Goal: Task Accomplishment & Management: Use online tool/utility

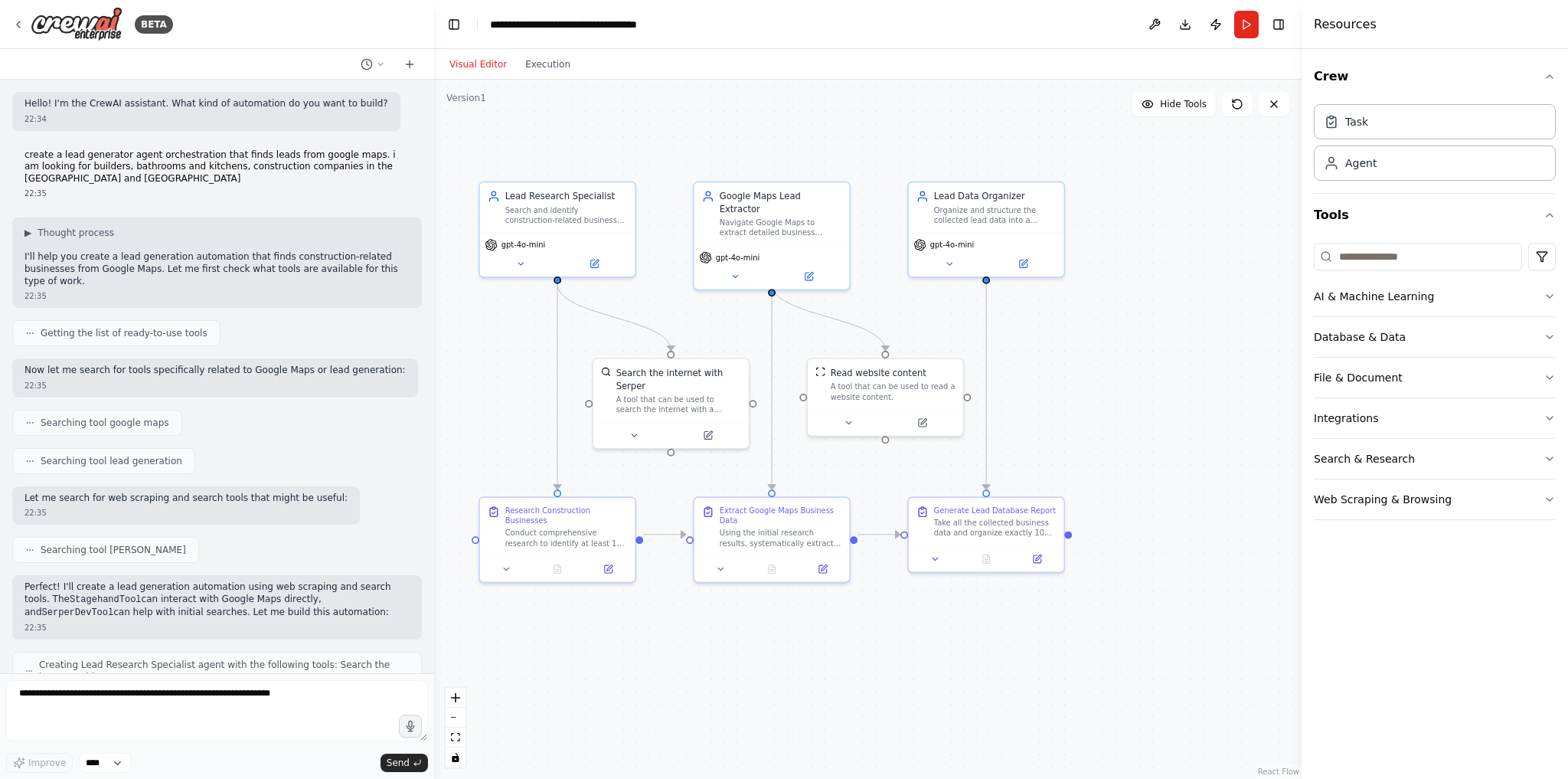
scroll to position [5041, 0]
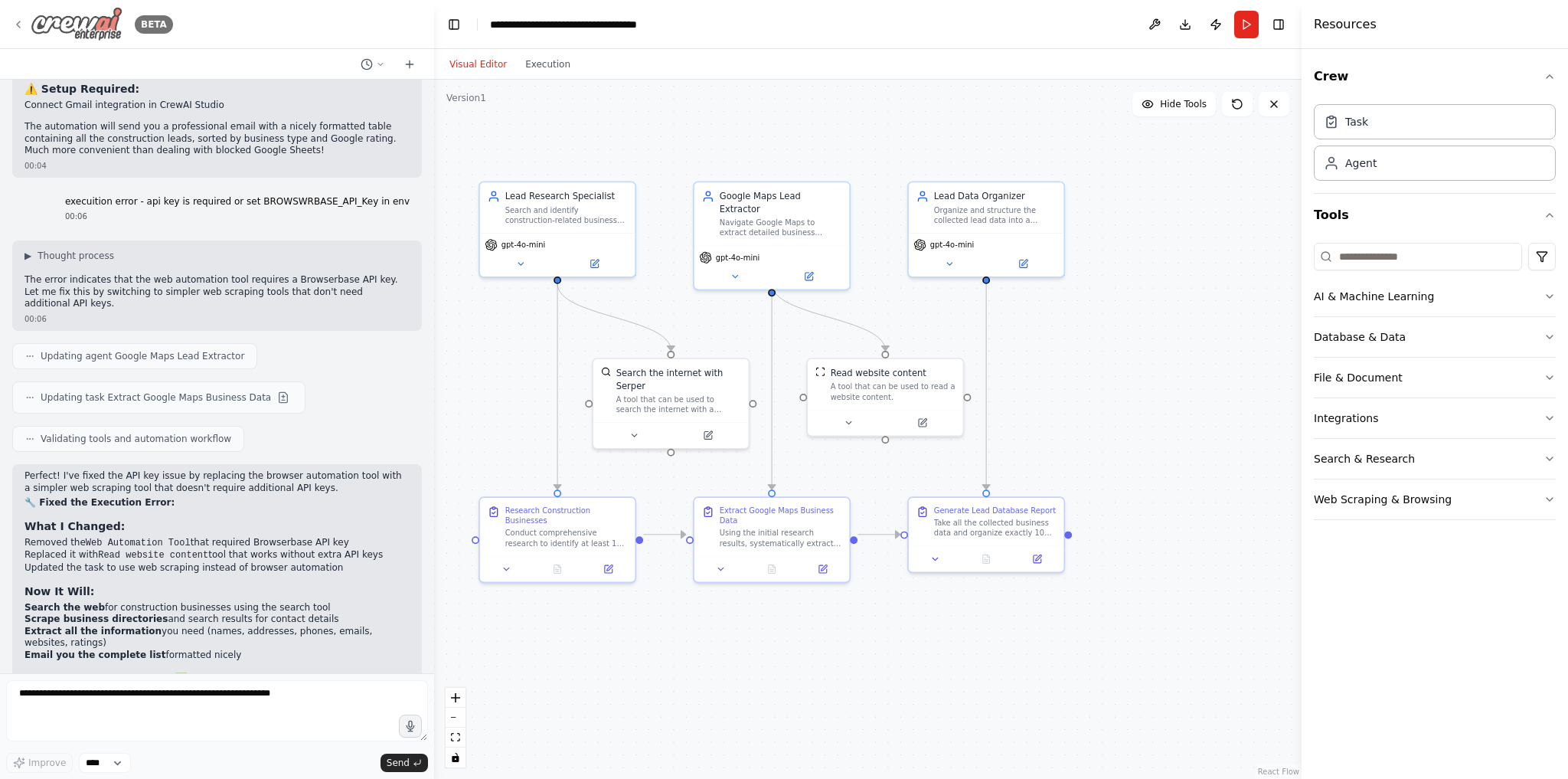
click at [17, 23] on icon at bounding box center [18, 25] width 12 height 12
click at [18, 19] on icon at bounding box center [18, 25] width 12 height 12
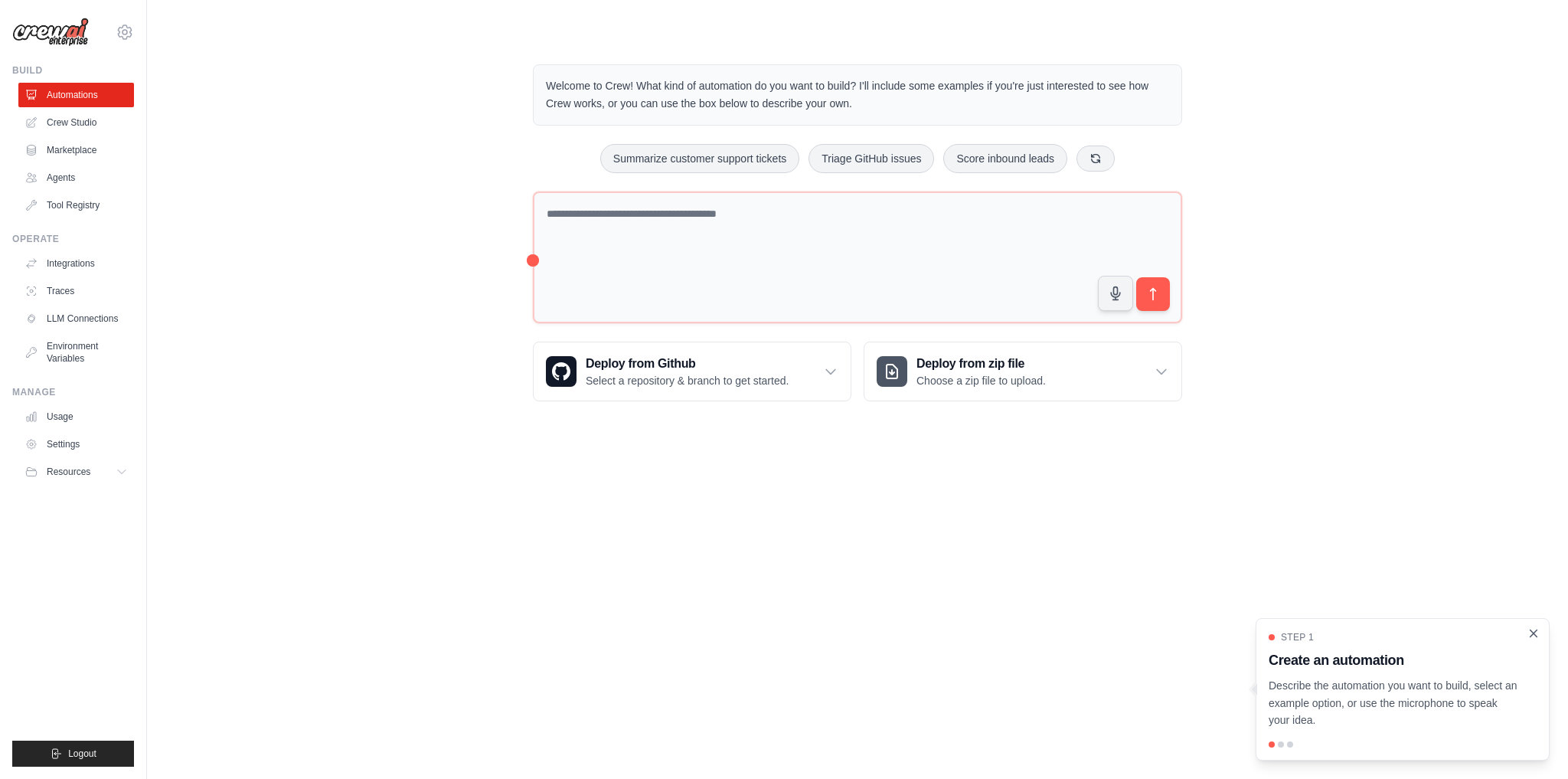
click at [1536, 633] on icon "Close walkthrough" at bounding box center [1533, 634] width 14 height 14
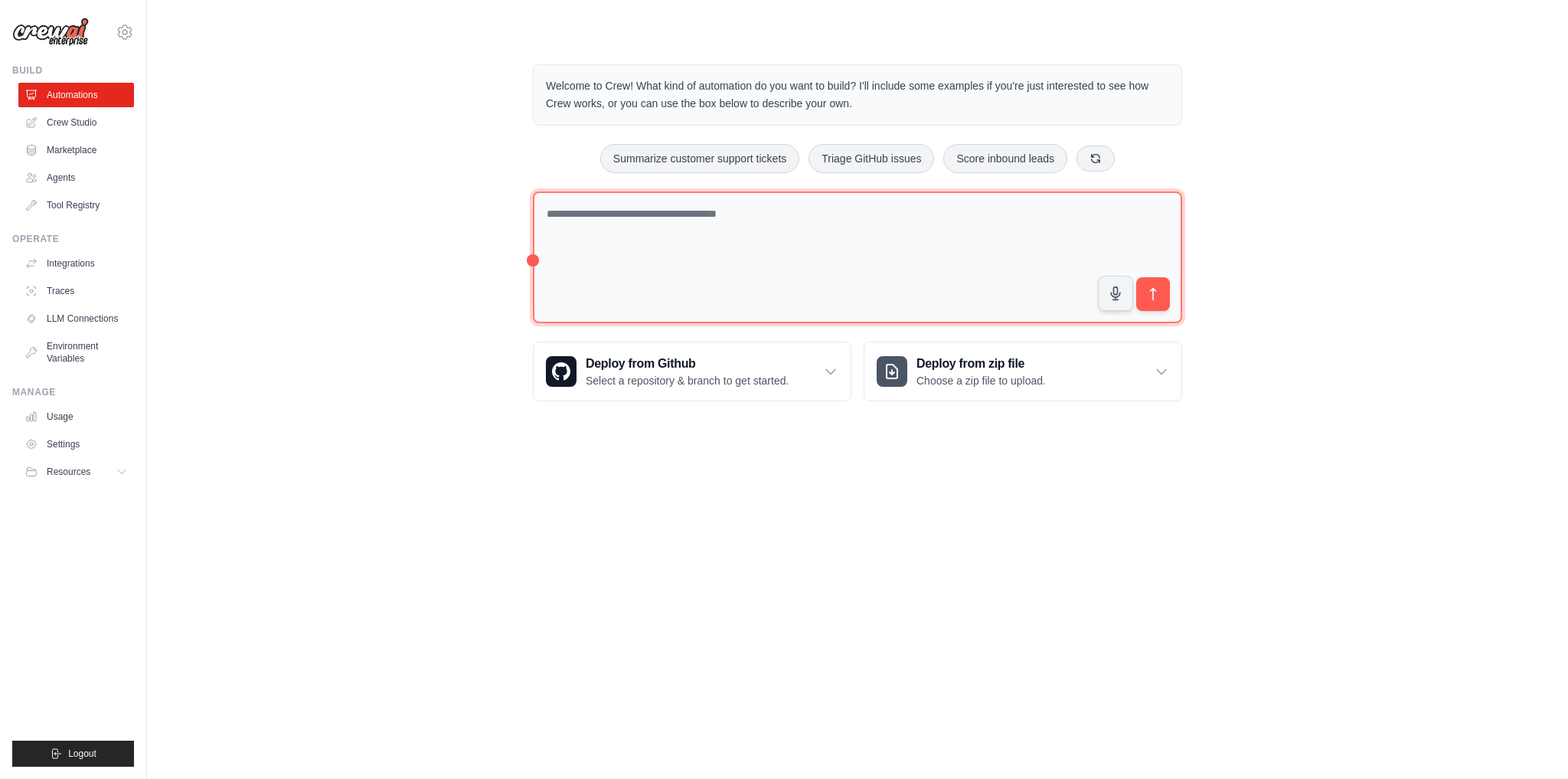
click at [631, 223] on textarea at bounding box center [857, 257] width 649 height 132
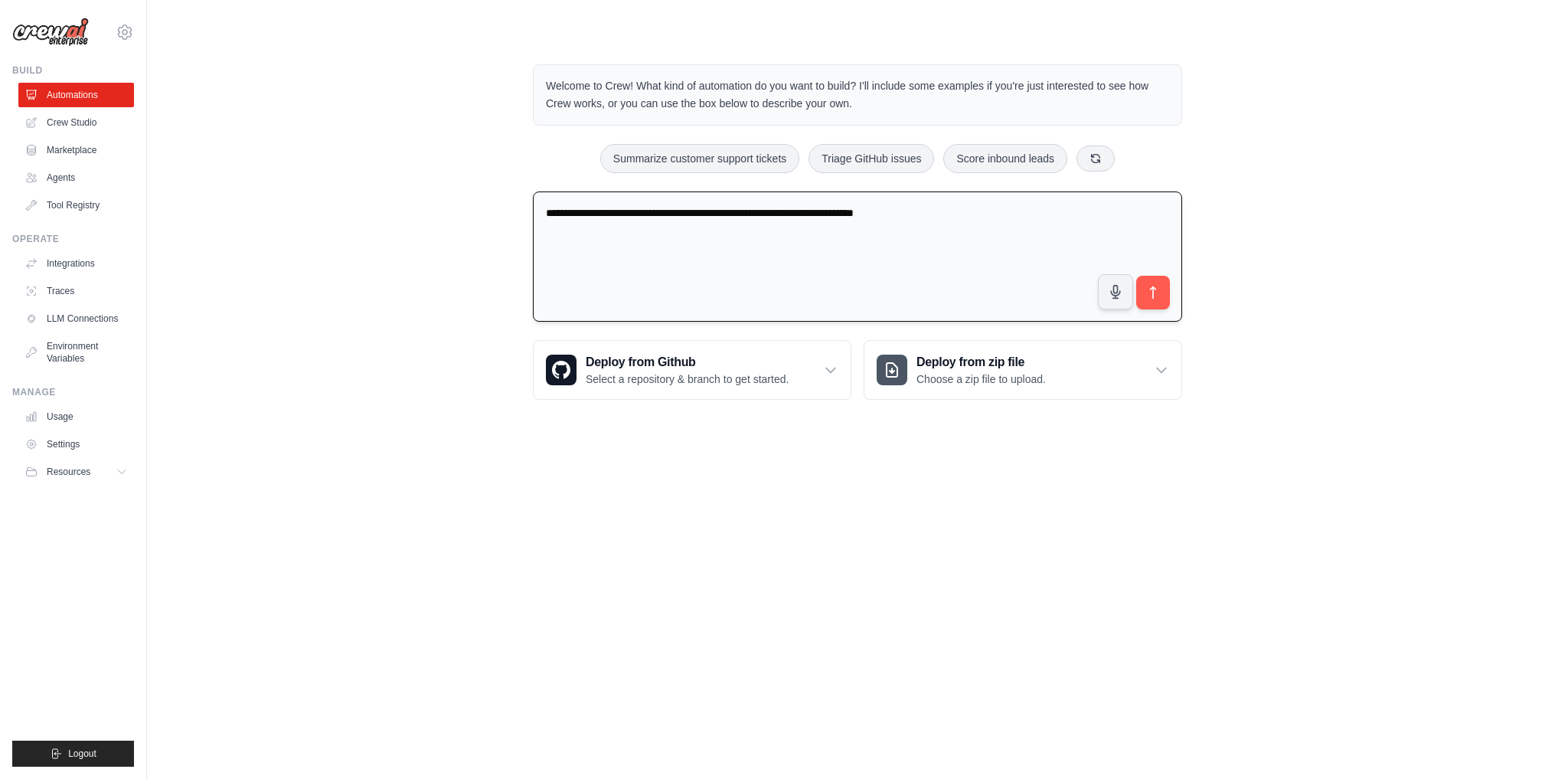
click at [632, 211] on textarea "**********" at bounding box center [857, 256] width 649 height 131
type textarea "**********"
click at [1160, 293] on icon "submit" at bounding box center [1153, 293] width 16 height 16
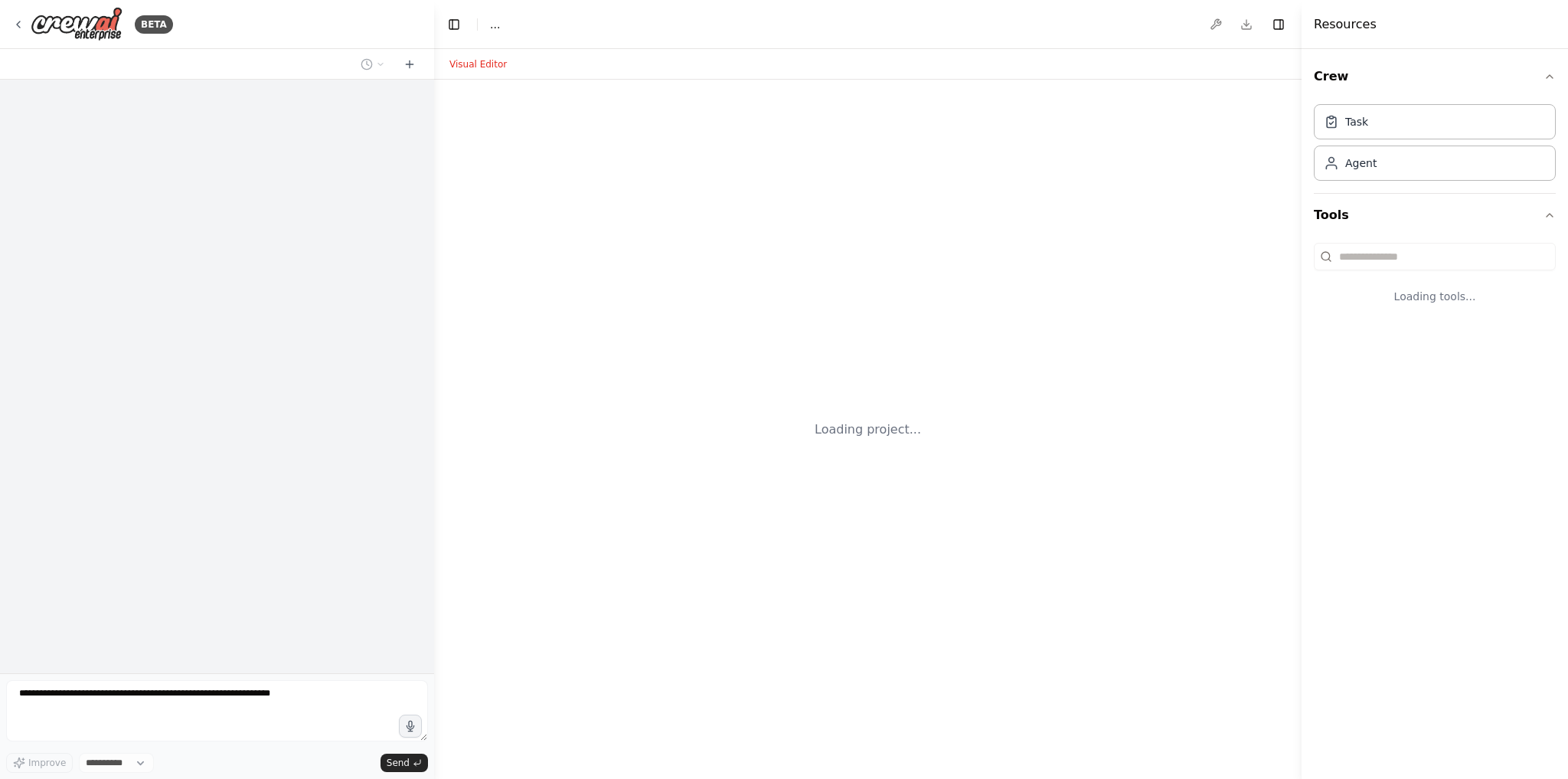
select select "****"
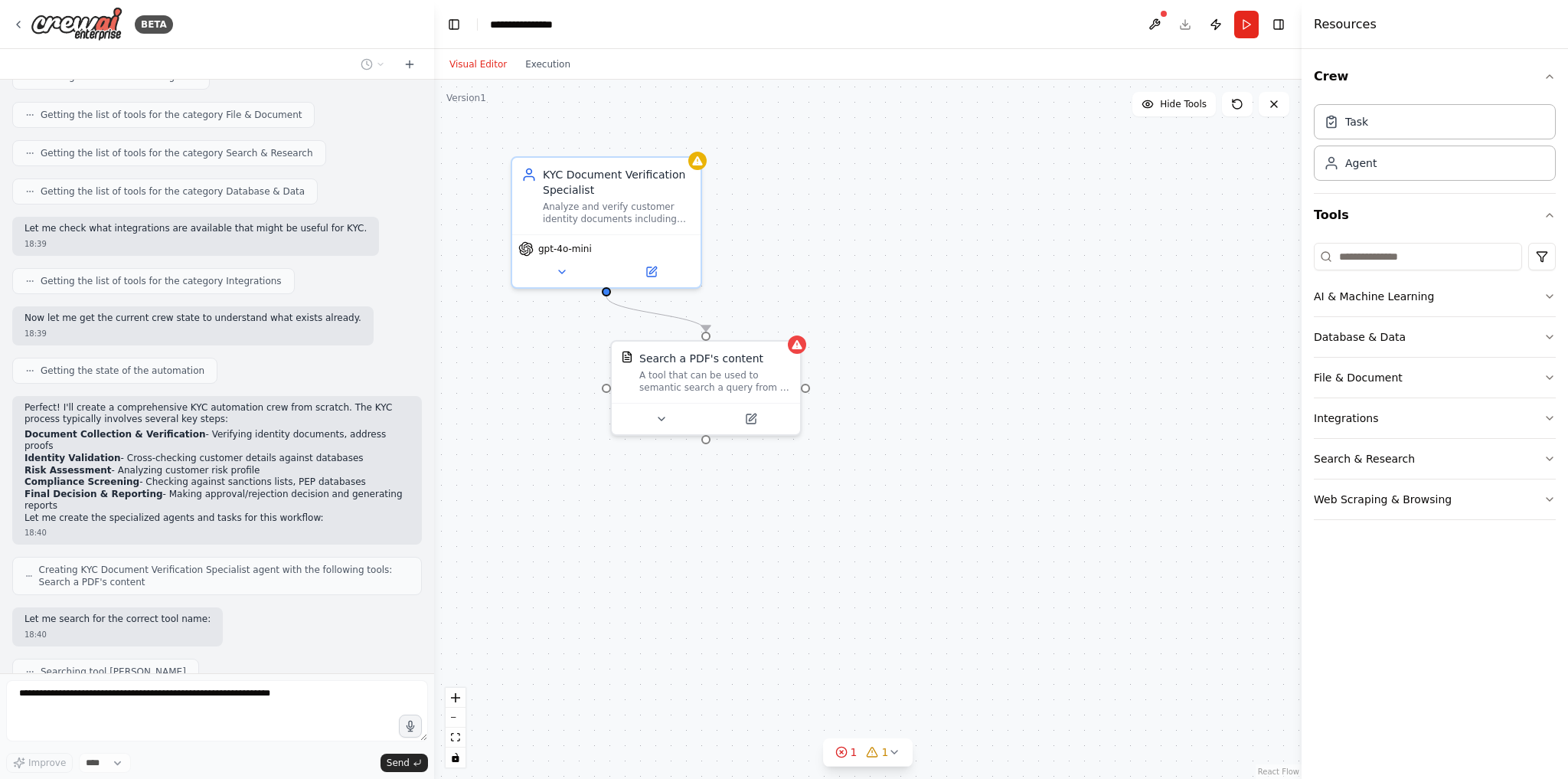
scroll to position [372, 0]
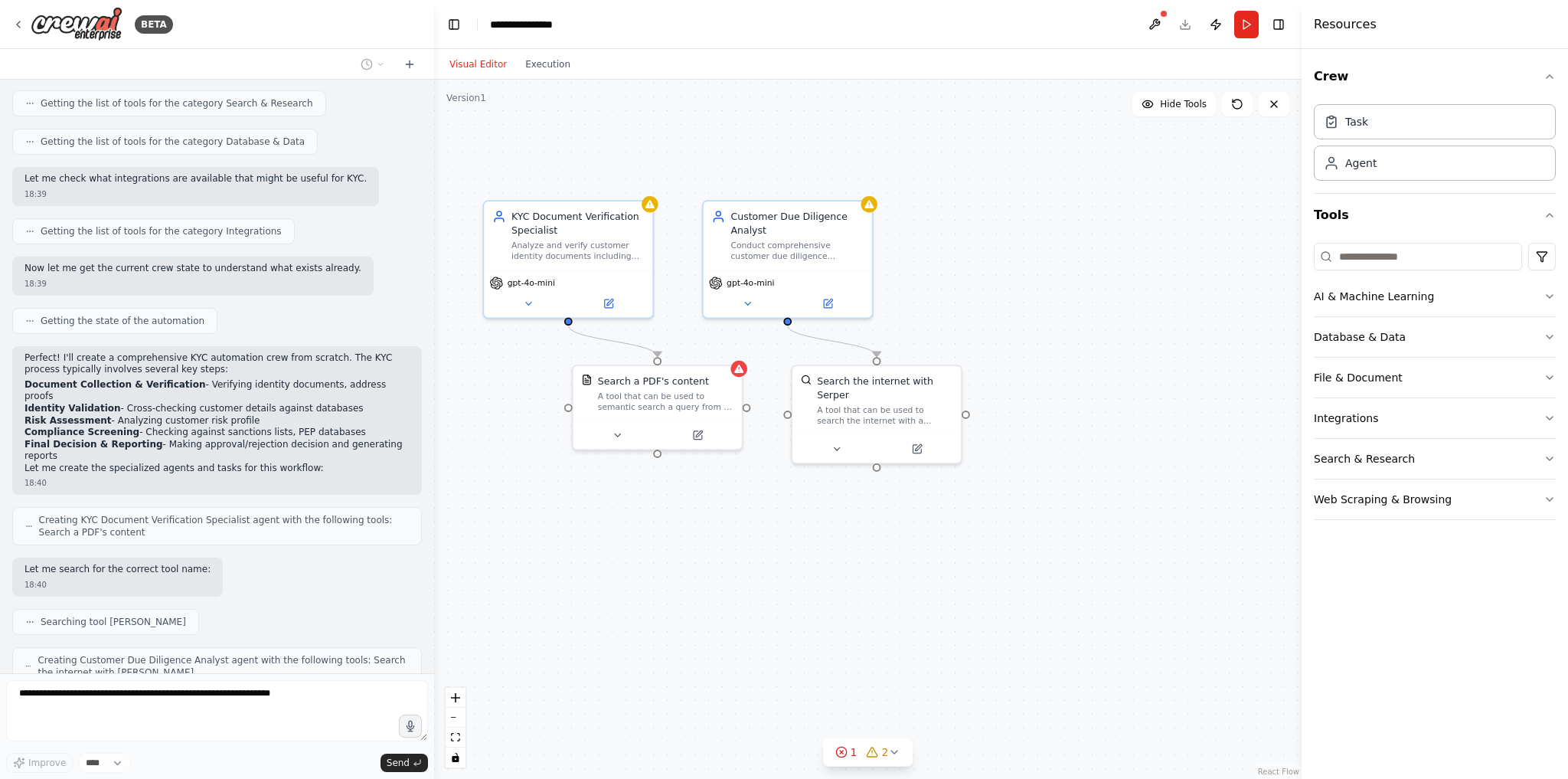
drag, startPoint x: 1081, startPoint y: 464, endPoint x: 1014, endPoint y: 484, distance: 69.9
click at [1014, 484] on div ".deletable-edge-delete-btn { width: 20px; height: 20px; border: 0px solid #ffff…" at bounding box center [867, 429] width 867 height 699
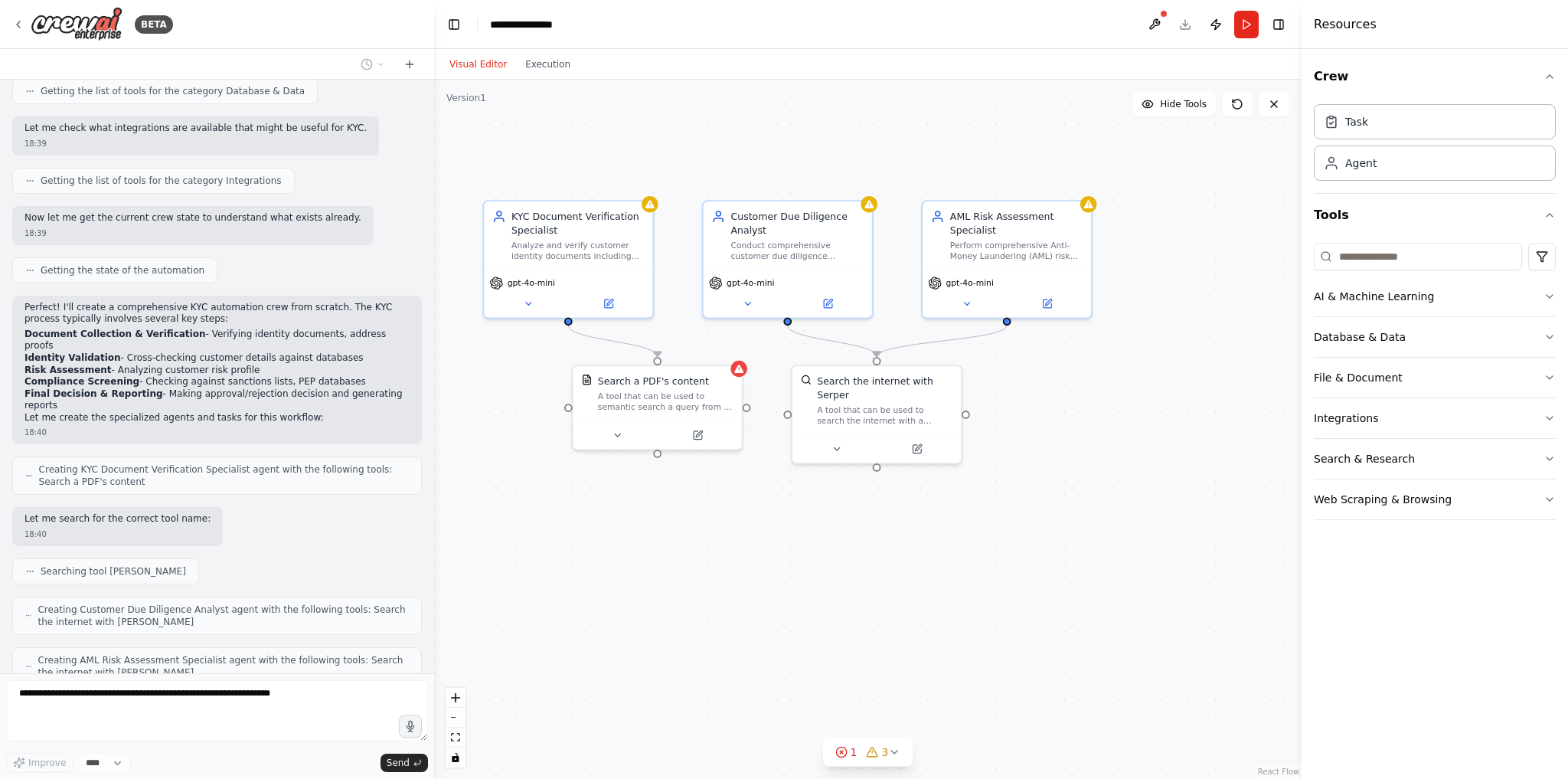
scroll to position [459, 0]
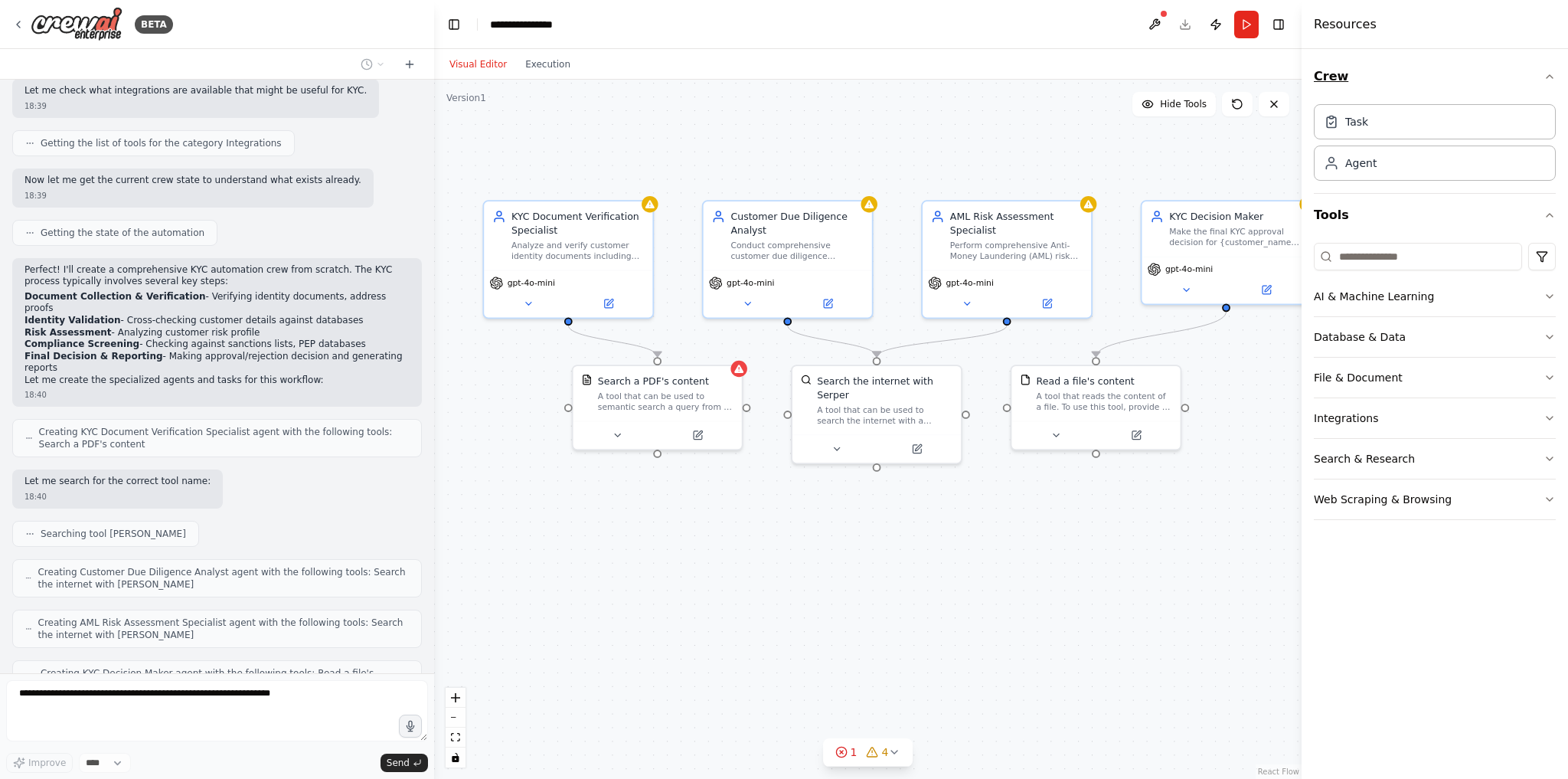
click at [1548, 74] on icon "button" at bounding box center [1550, 76] width 12 height 12
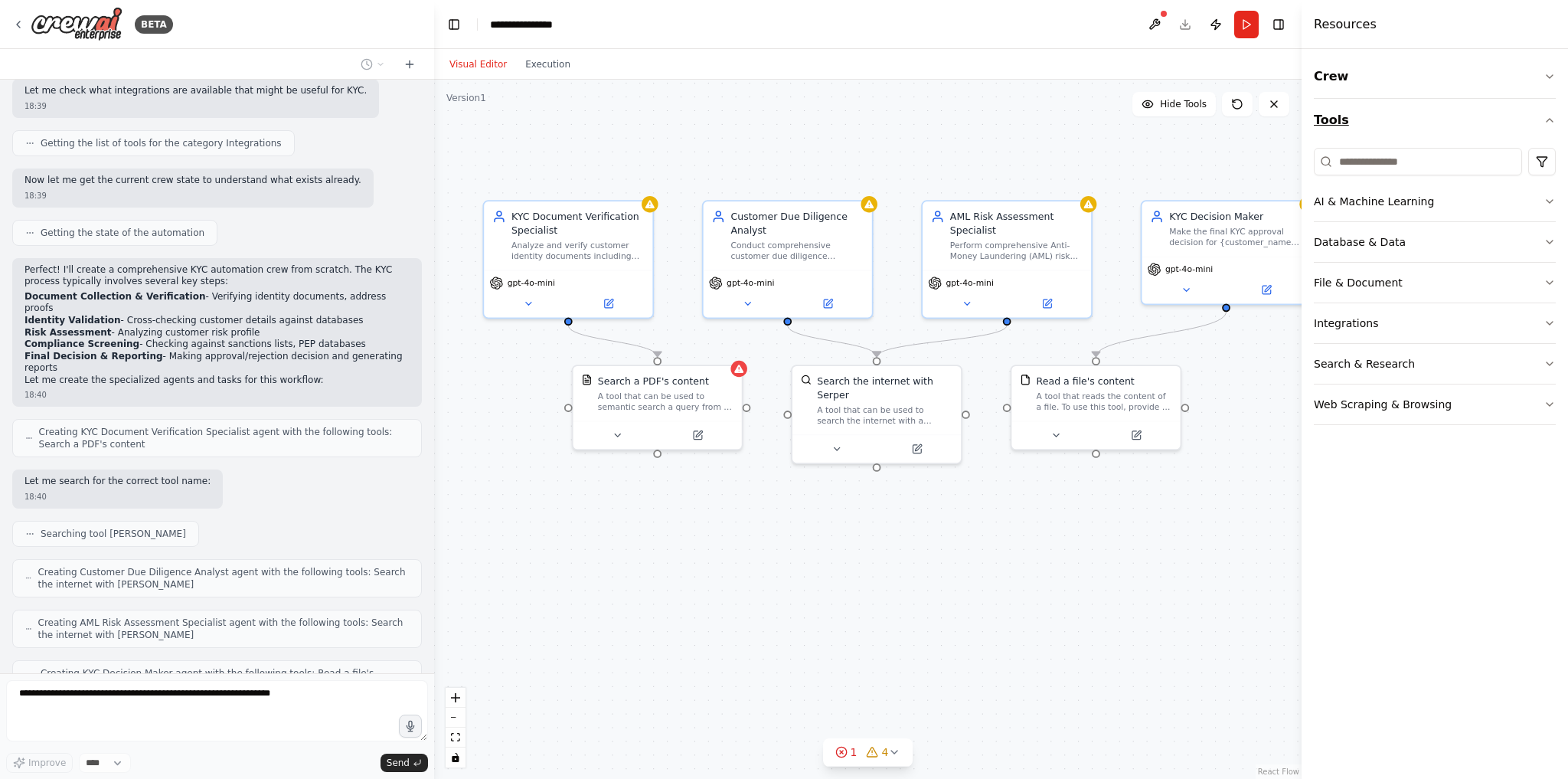
click at [1546, 119] on icon "button" at bounding box center [1550, 120] width 12 height 12
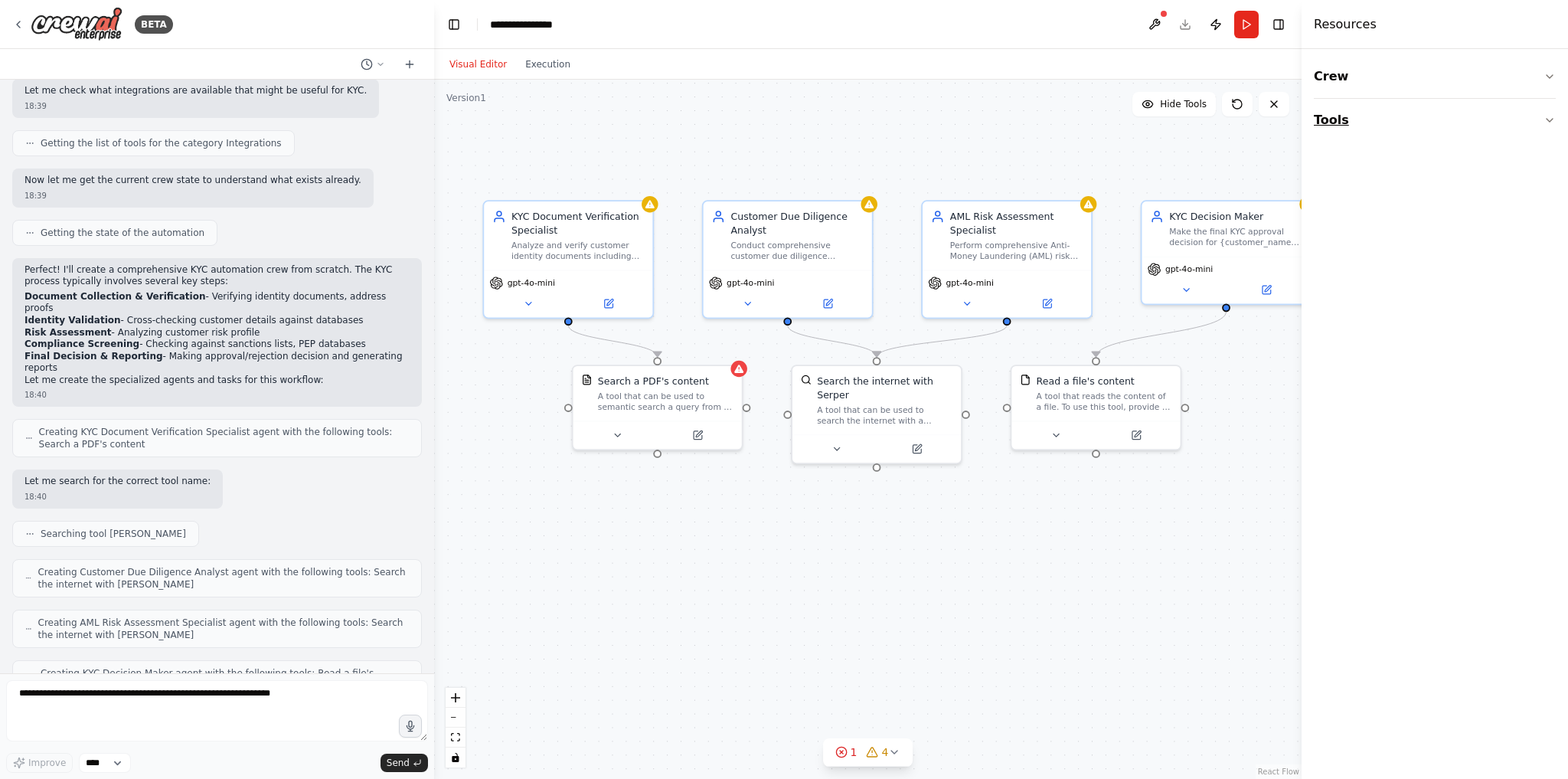
scroll to position [549, 0]
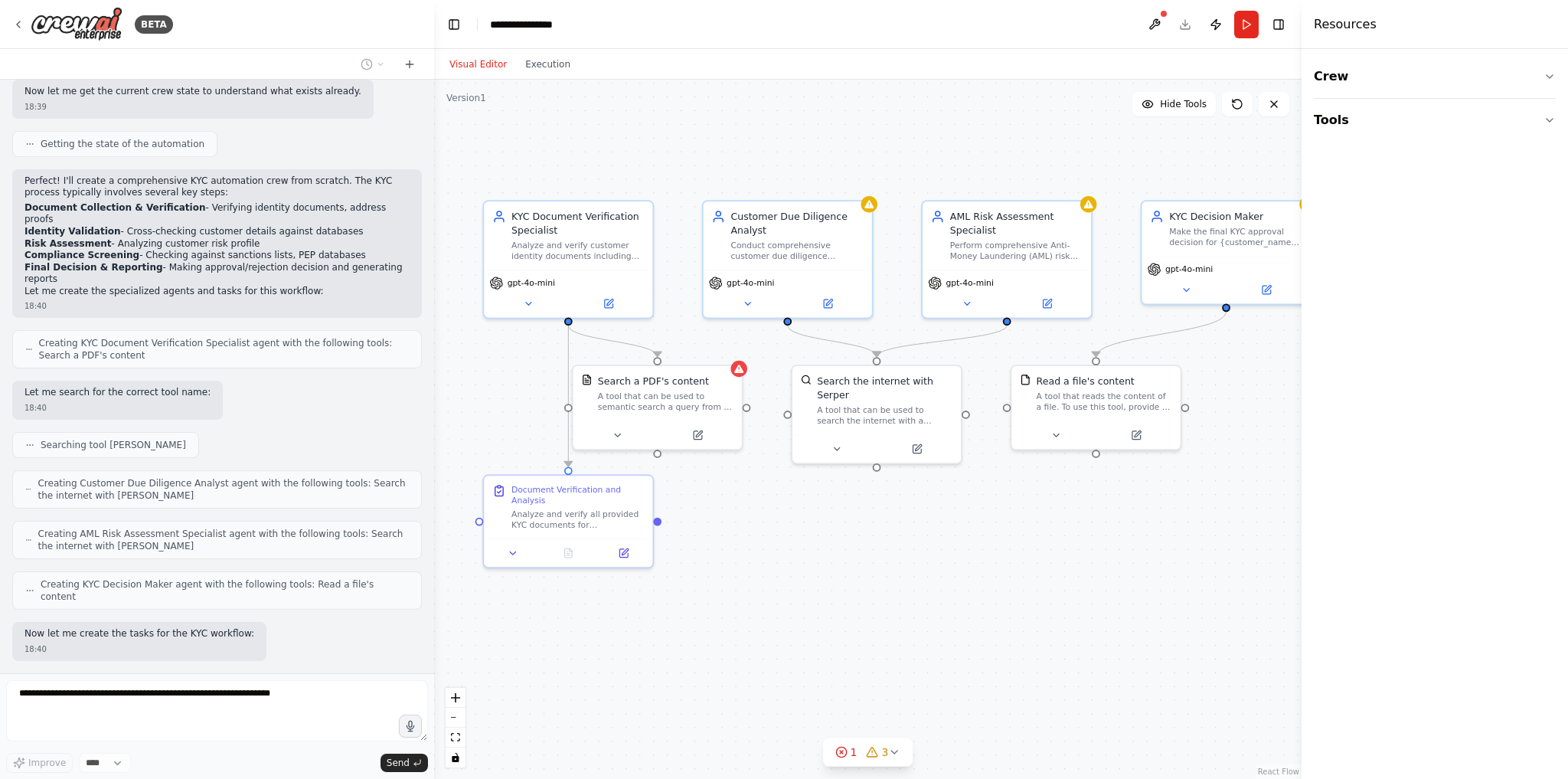
click at [1279, 167] on div ".deletable-edge-delete-btn { width: 20px; height: 20px; border: 0px solid #ffff…" at bounding box center [867, 429] width 867 height 699
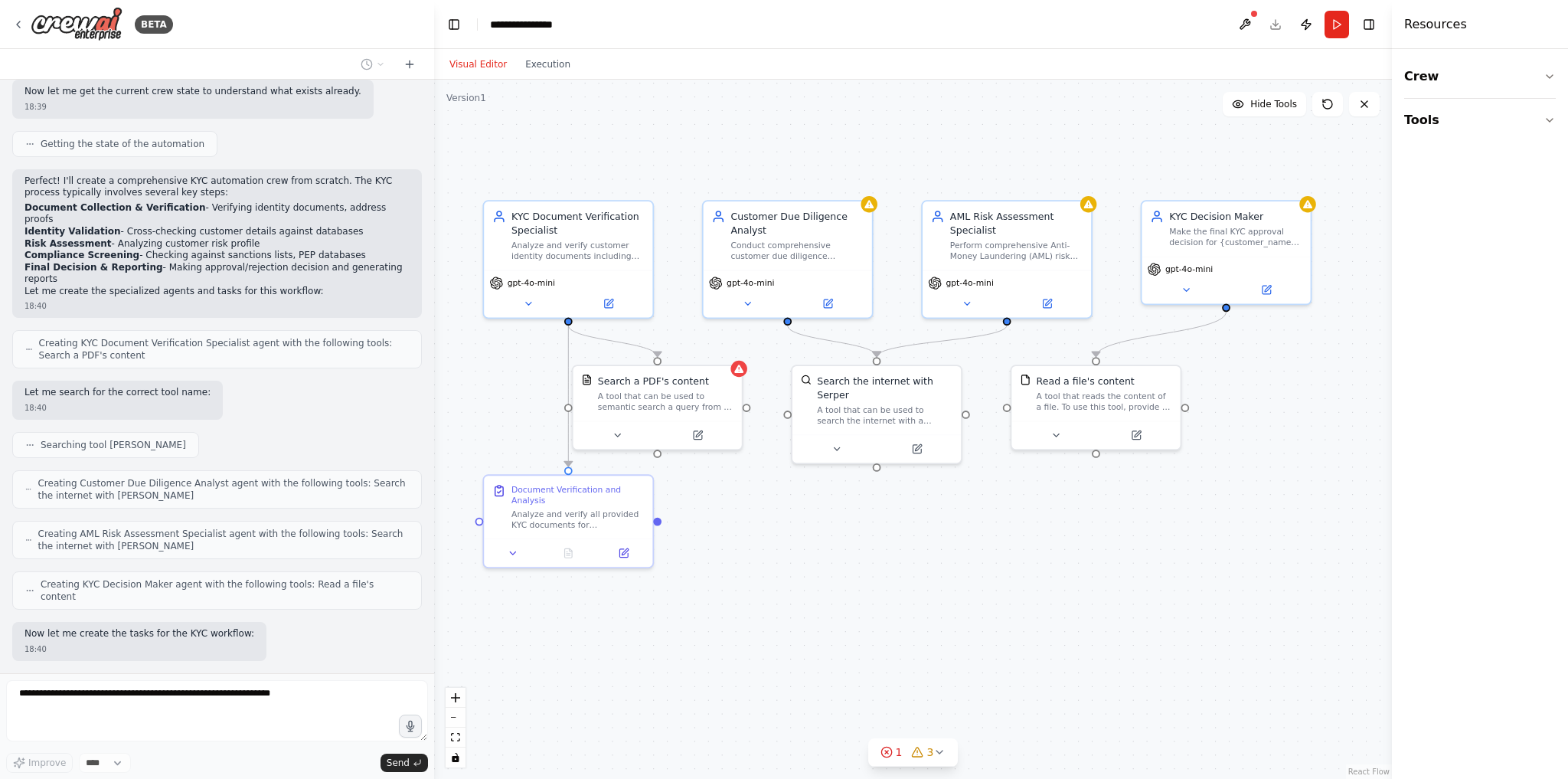
drag, startPoint x: 1302, startPoint y: 150, endPoint x: 1564, endPoint y: 157, distance: 262.1
click at [1564, 157] on div "Resources Crew Tools" at bounding box center [1480, 389] width 176 height 779
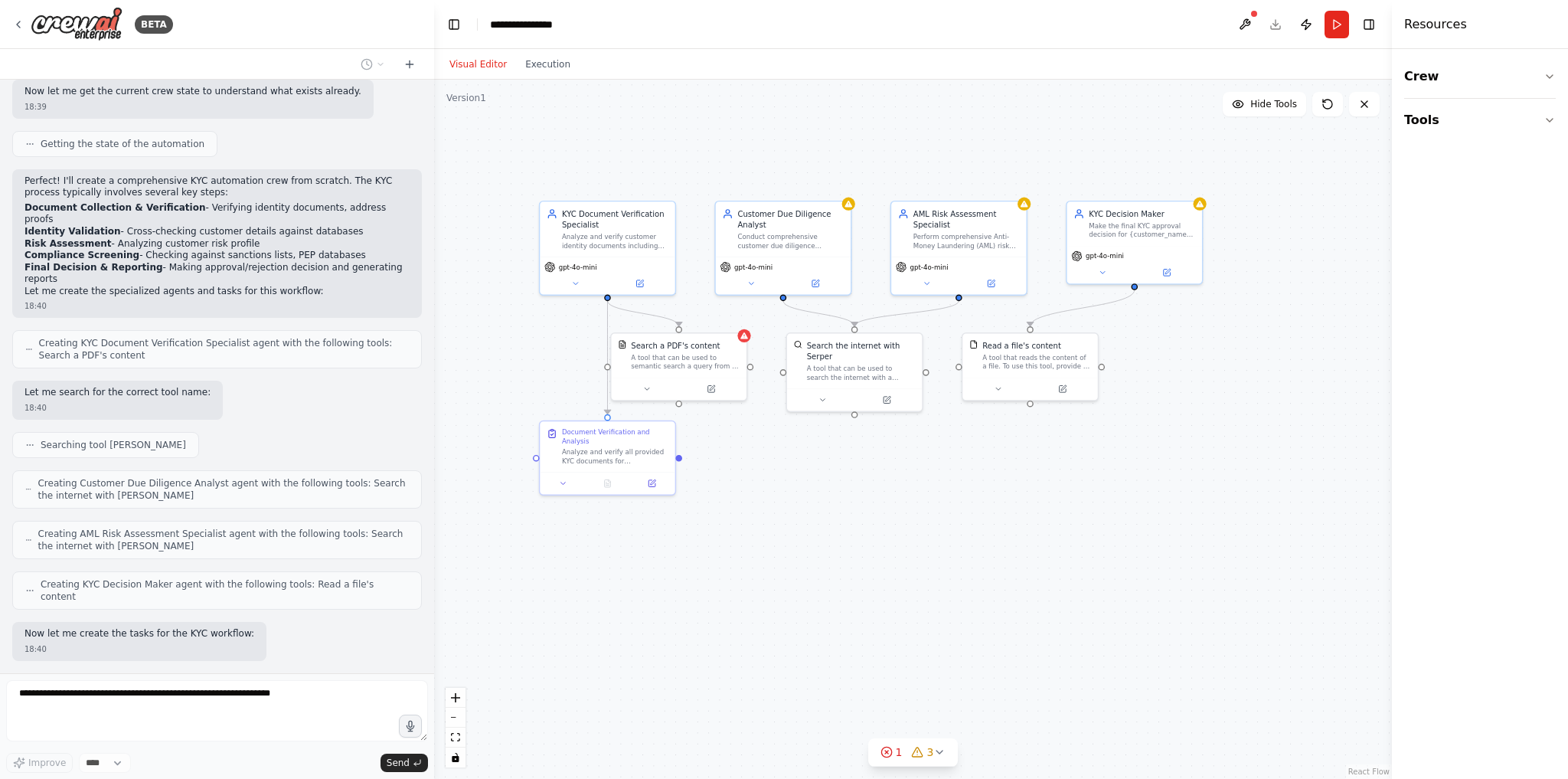
scroll to position [586, 0]
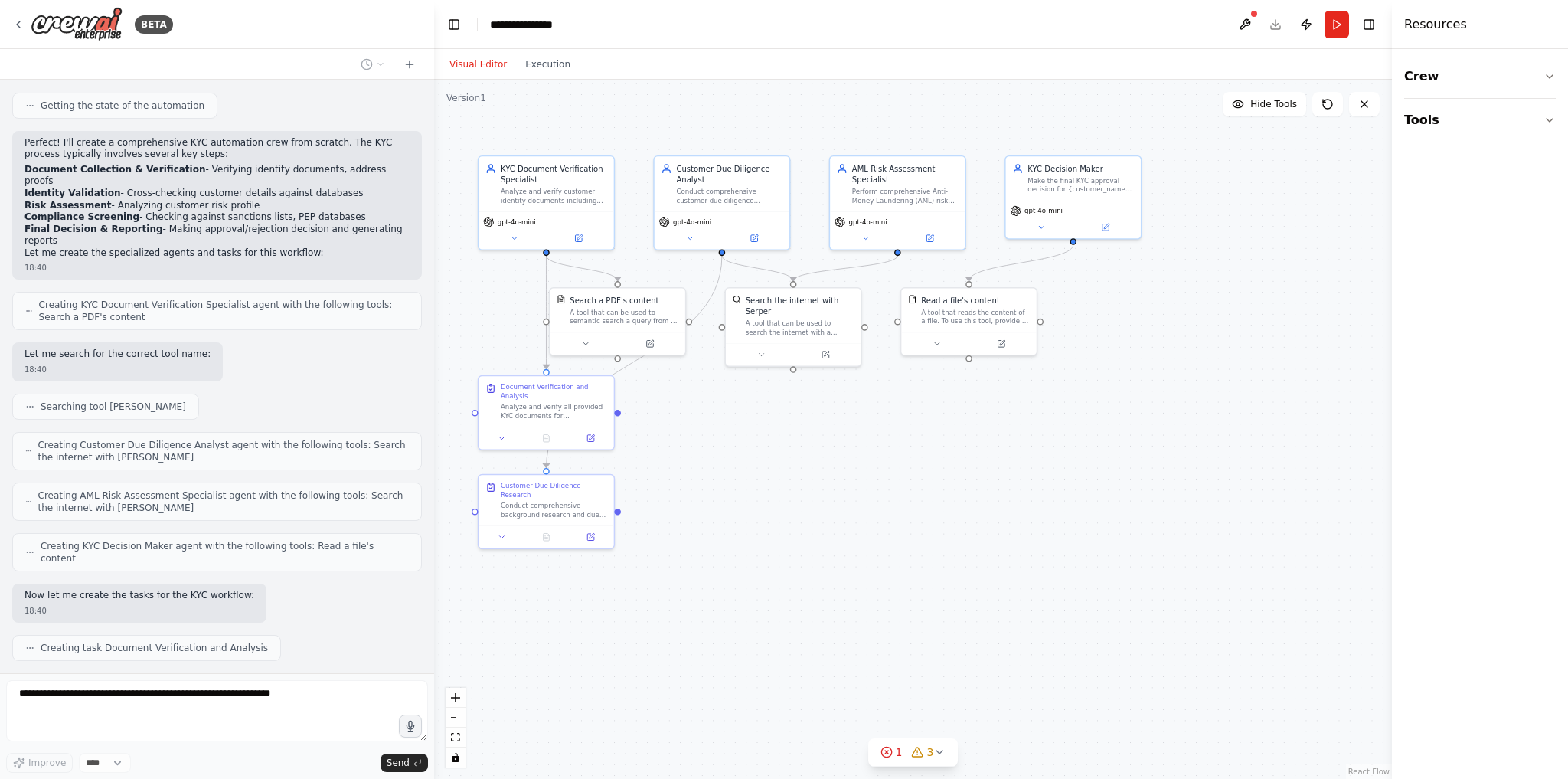
drag, startPoint x: 1292, startPoint y: 446, endPoint x: 1142, endPoint y: 351, distance: 177.6
click at [1142, 351] on div ".deletable-edge-delete-btn { width: 20px; height: 20px; border: 0px solid #ffff…" at bounding box center [912, 429] width 957 height 699
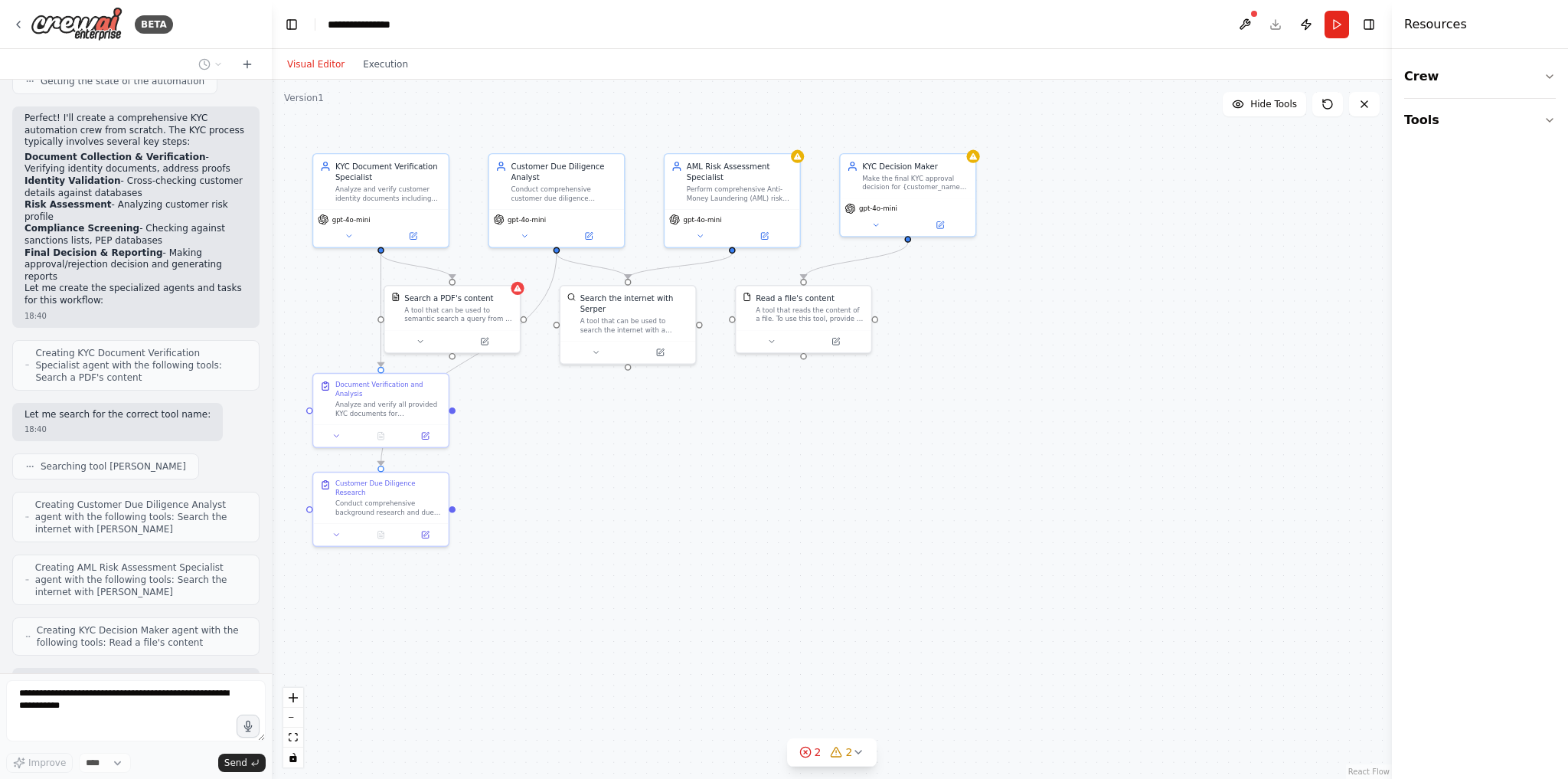
scroll to position [719, 0]
drag, startPoint x: 432, startPoint y: 368, endPoint x: 279, endPoint y: 366, distance: 153.0
click at [279, 366] on div "BETA i want to automate with AI the full KYC end to end process for a retail ba…" at bounding box center [784, 389] width 1568 height 779
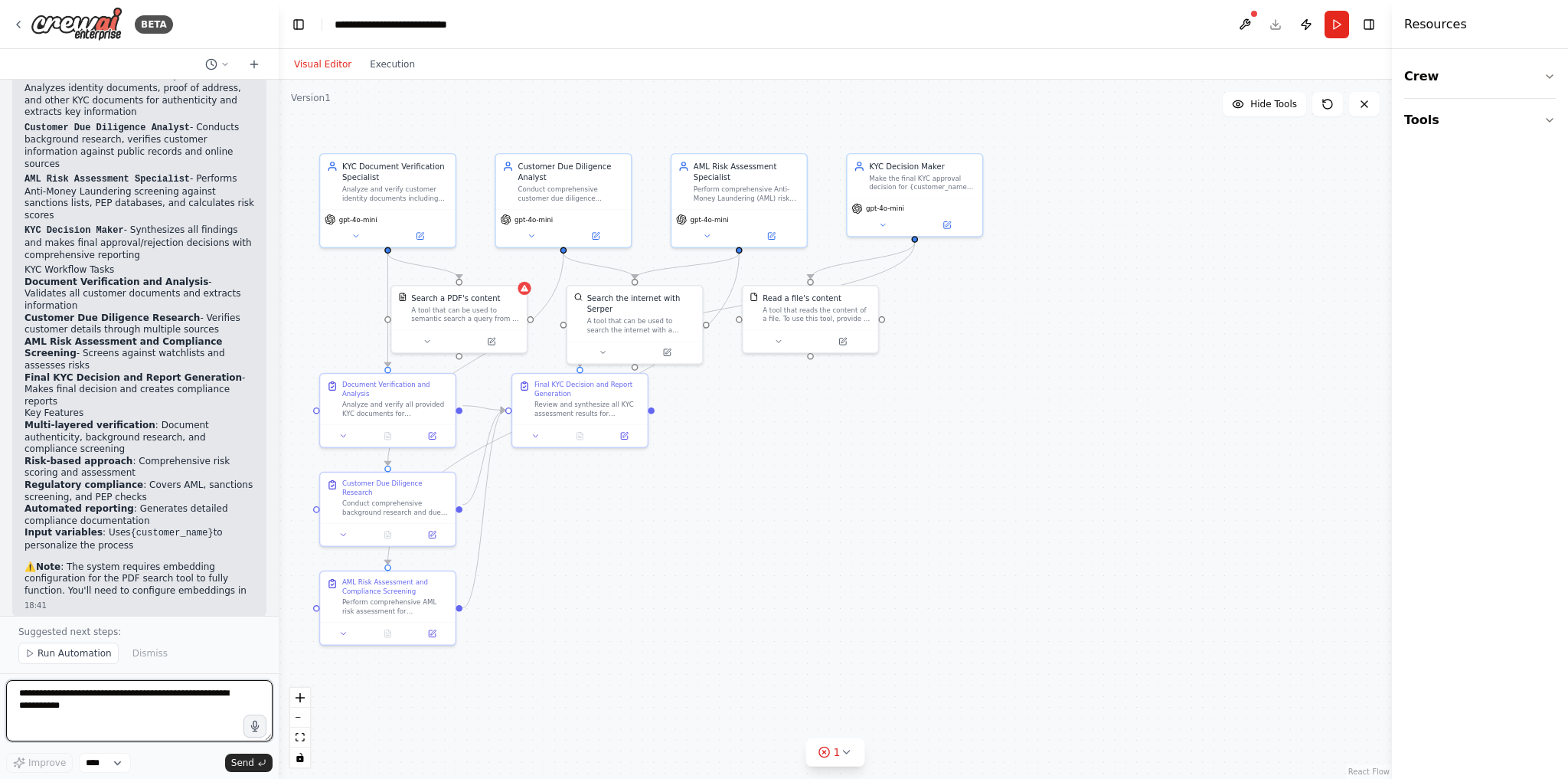
scroll to position [1802, 0]
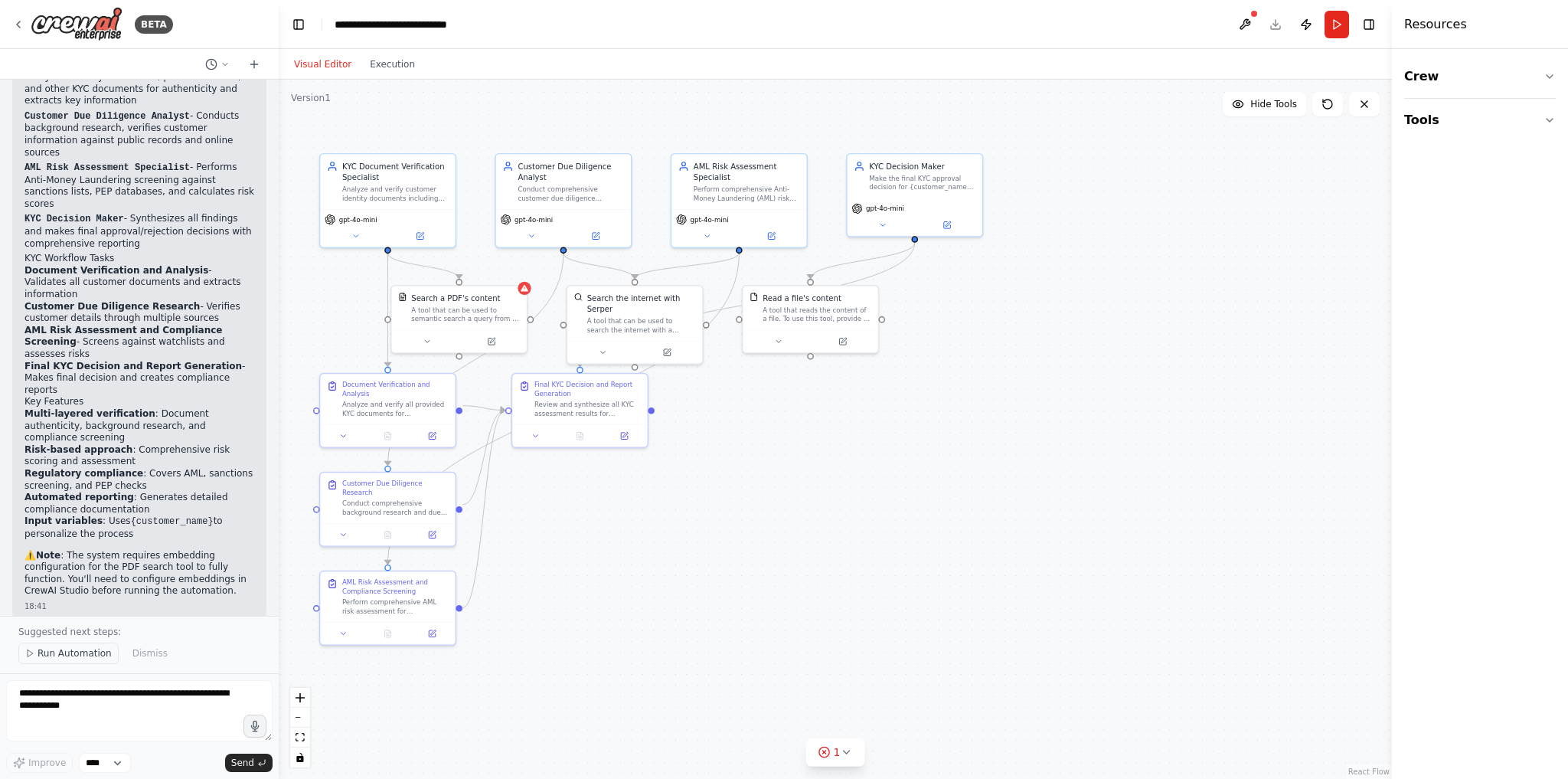
click at [46, 653] on span "Run Automation" at bounding box center [74, 653] width 74 height 12
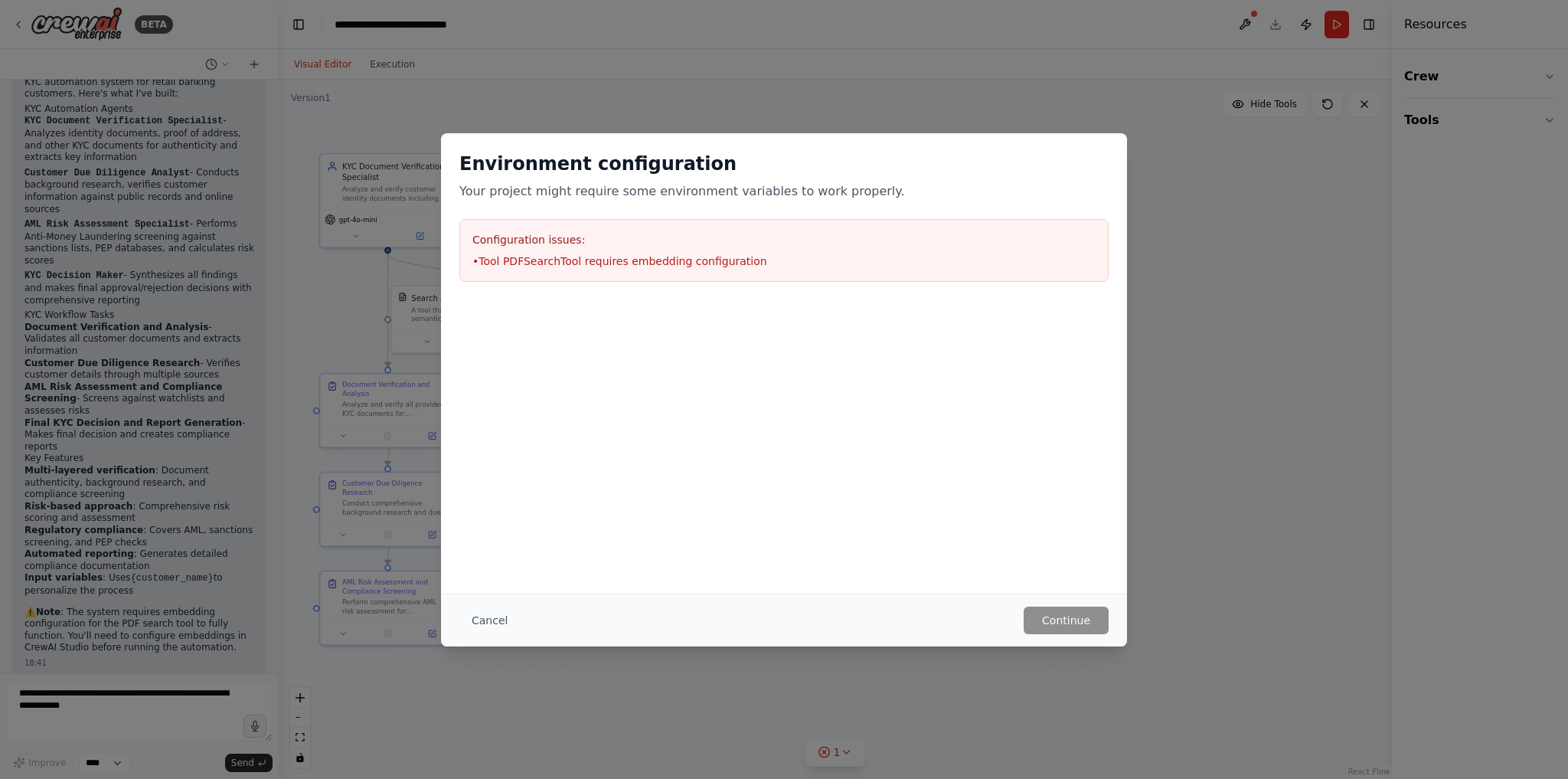
click at [709, 258] on li "• Tool PDFSearchTool requires embedding configuration" at bounding box center [783, 260] width 623 height 15
click at [661, 250] on div "Configuration issues: • Tool PDFSearchTool requires embedding configuration" at bounding box center [783, 251] width 649 height 63
click at [661, 251] on div "Configuration issues: • Tool PDFSearchTool requires embedding configuration" at bounding box center [783, 251] width 649 height 63
drag, startPoint x: 471, startPoint y: 239, endPoint x: 745, endPoint y: 260, distance: 274.8
click at [745, 260] on div "Configuration issues: • Tool PDFSearchTool requires embedding configuration" at bounding box center [783, 251] width 649 height 63
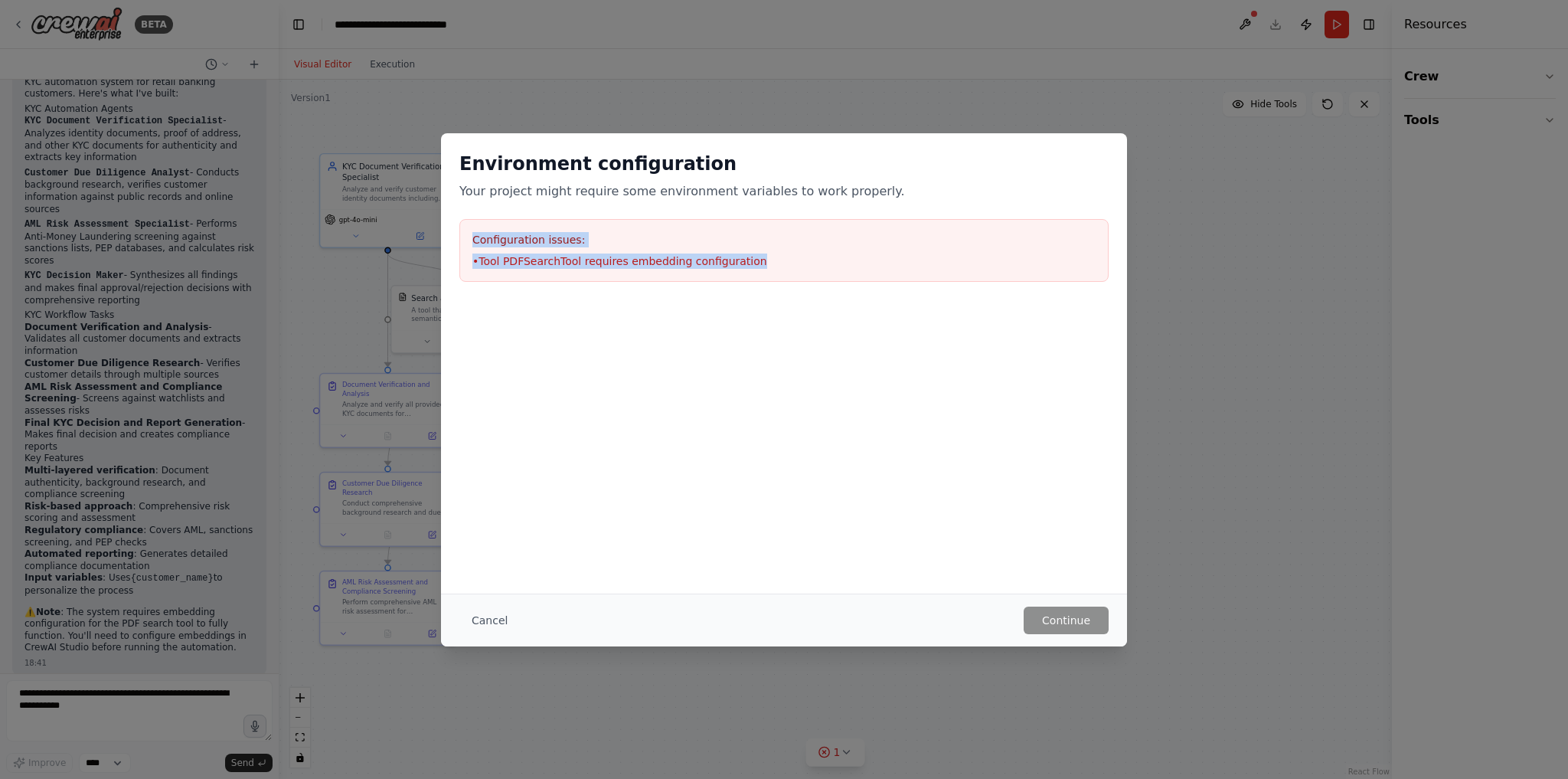
copy div "Configuration issues: • Tool PDFSearchTool requires embedding configuration"
click at [488, 625] on button "Cancel" at bounding box center [489, 620] width 60 height 27
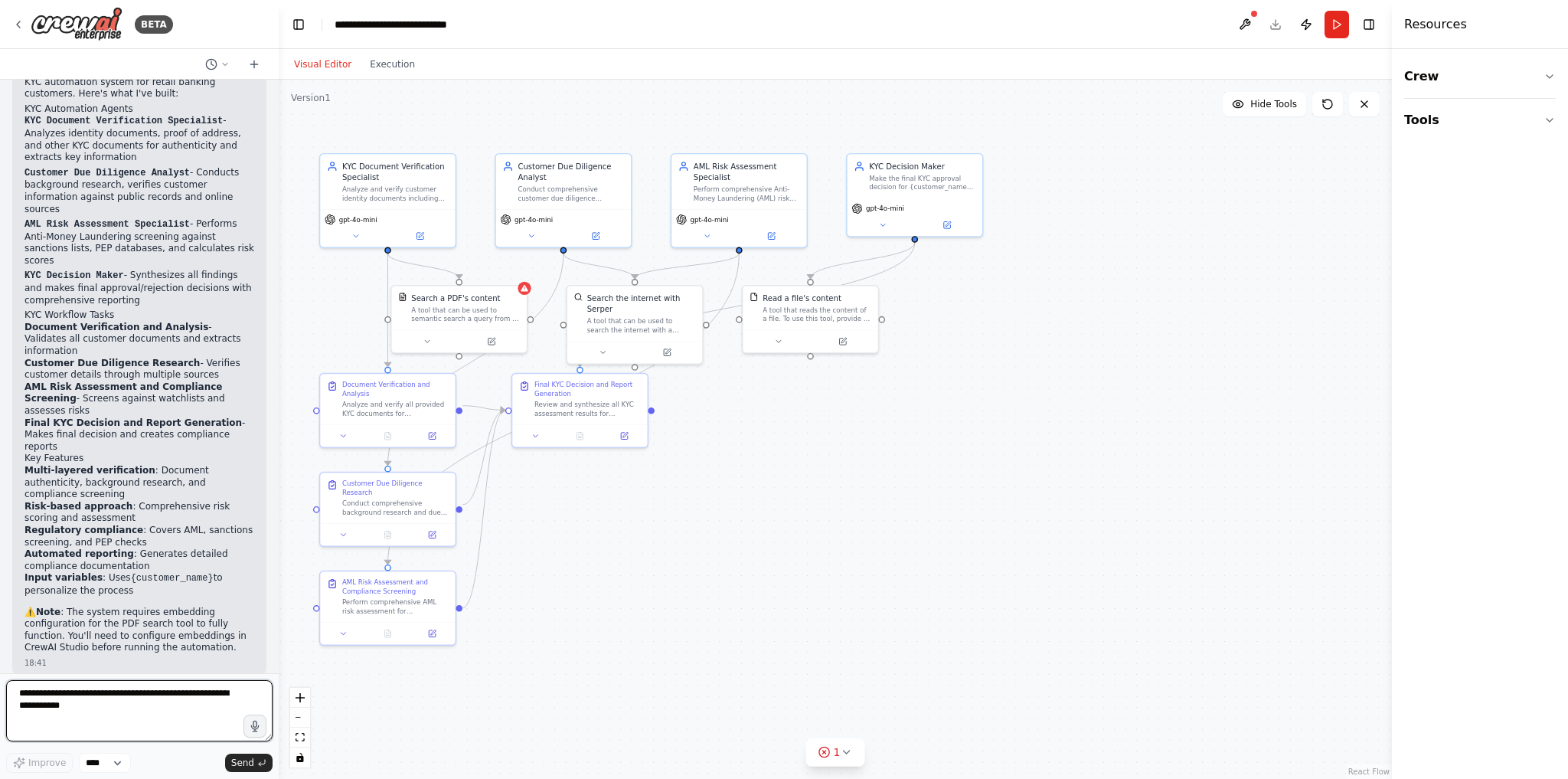
click at [187, 729] on textarea at bounding box center [139, 711] width 266 height 61
paste textarea "**********"
type textarea "**********"
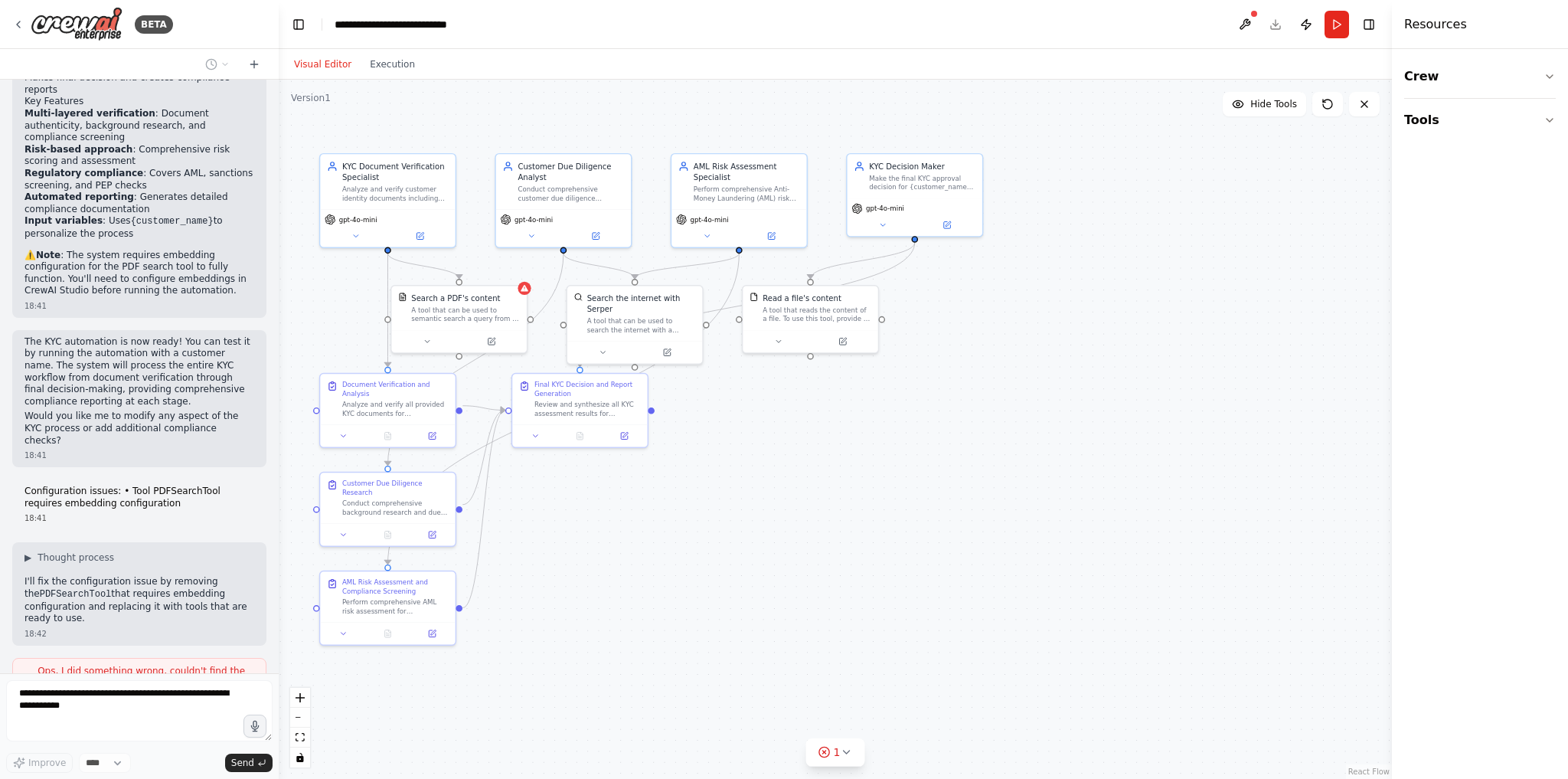
scroll to position [2115, 0]
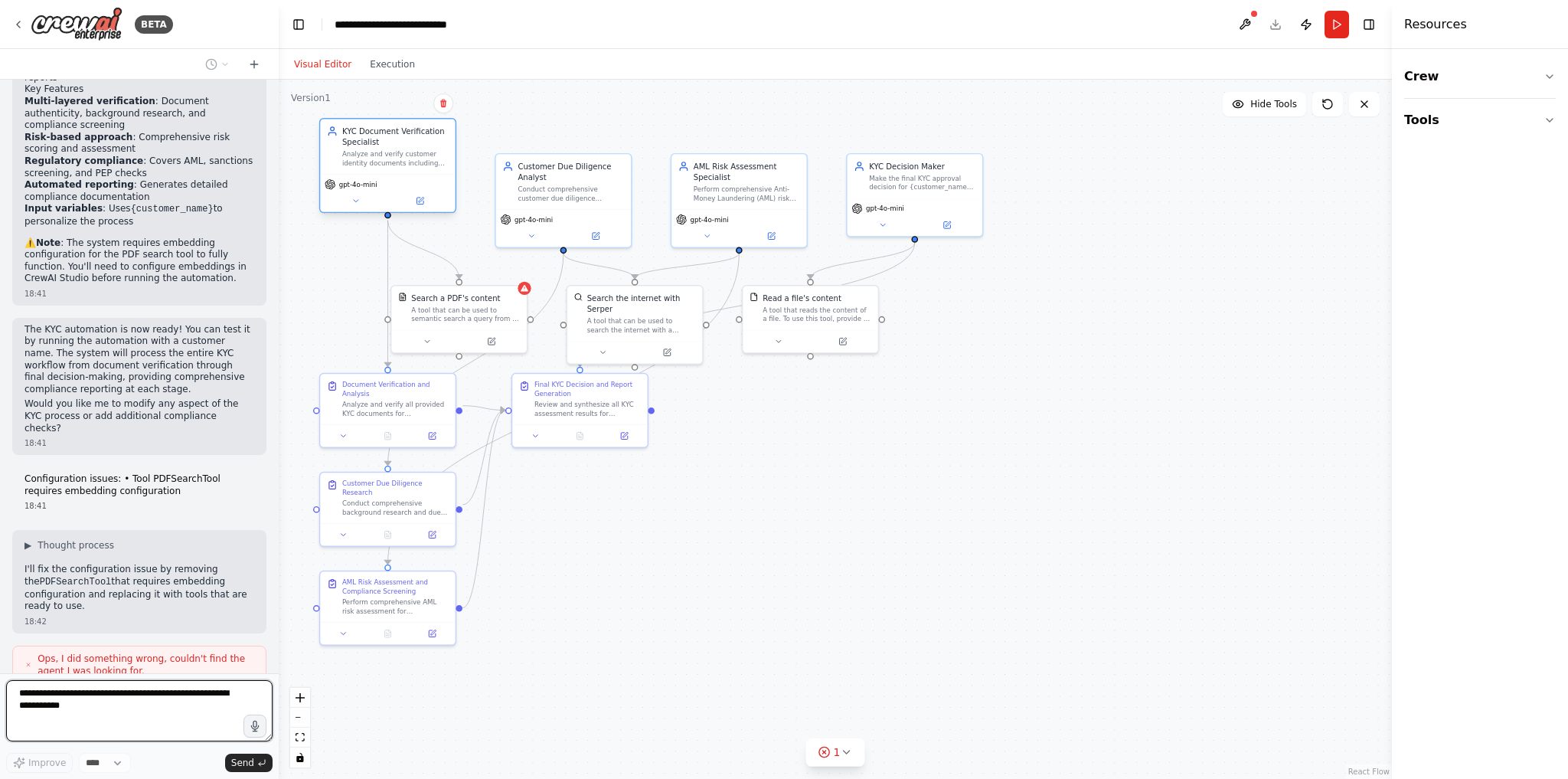
drag, startPoint x: 435, startPoint y: 191, endPoint x: 431, endPoint y: 154, distance: 37.2
click at [431, 154] on div "Analyze and verify customer identity documents including passports, driver lice…" at bounding box center [395, 159] width 106 height 18
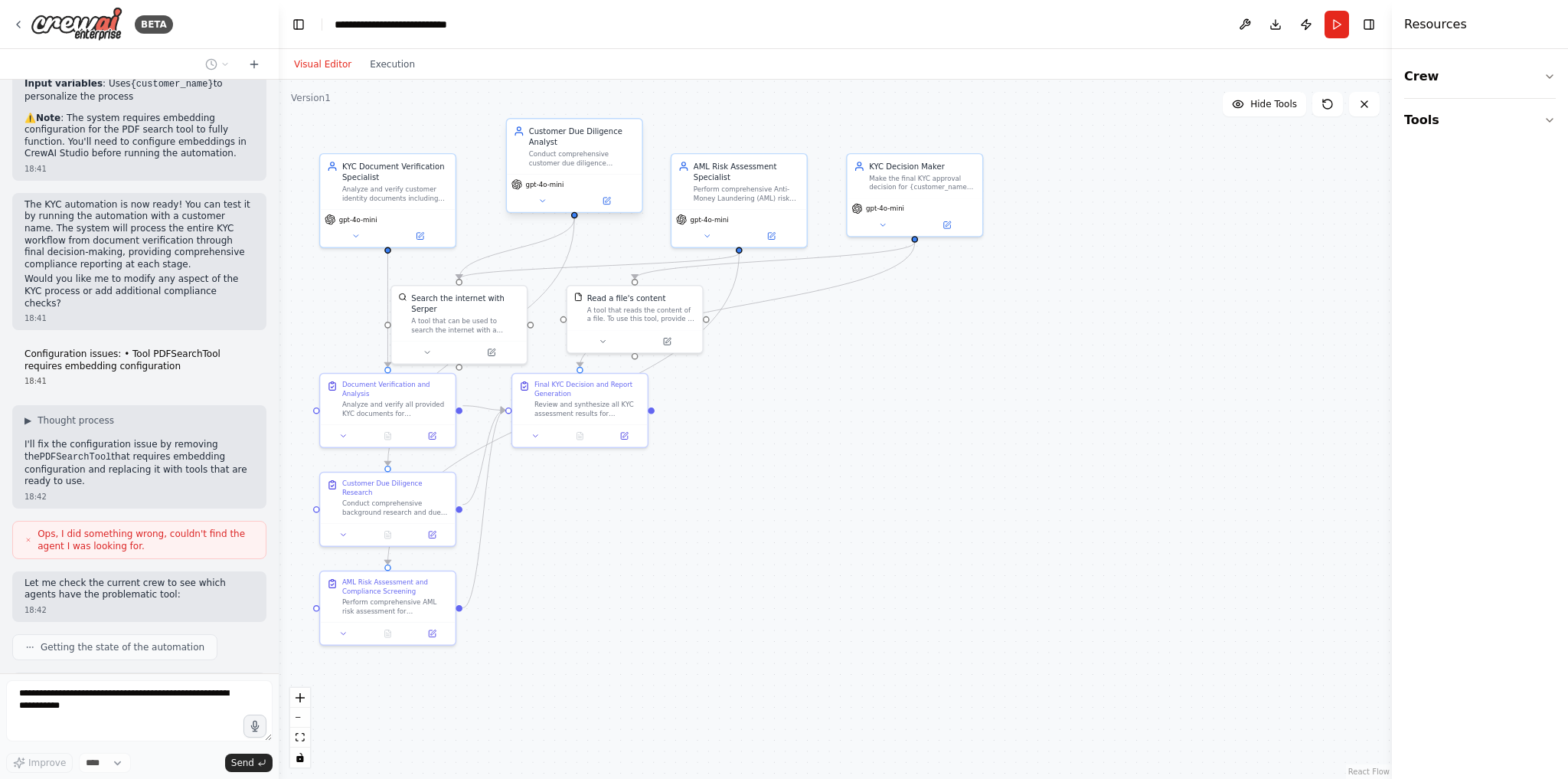
scroll to position [2253, 0]
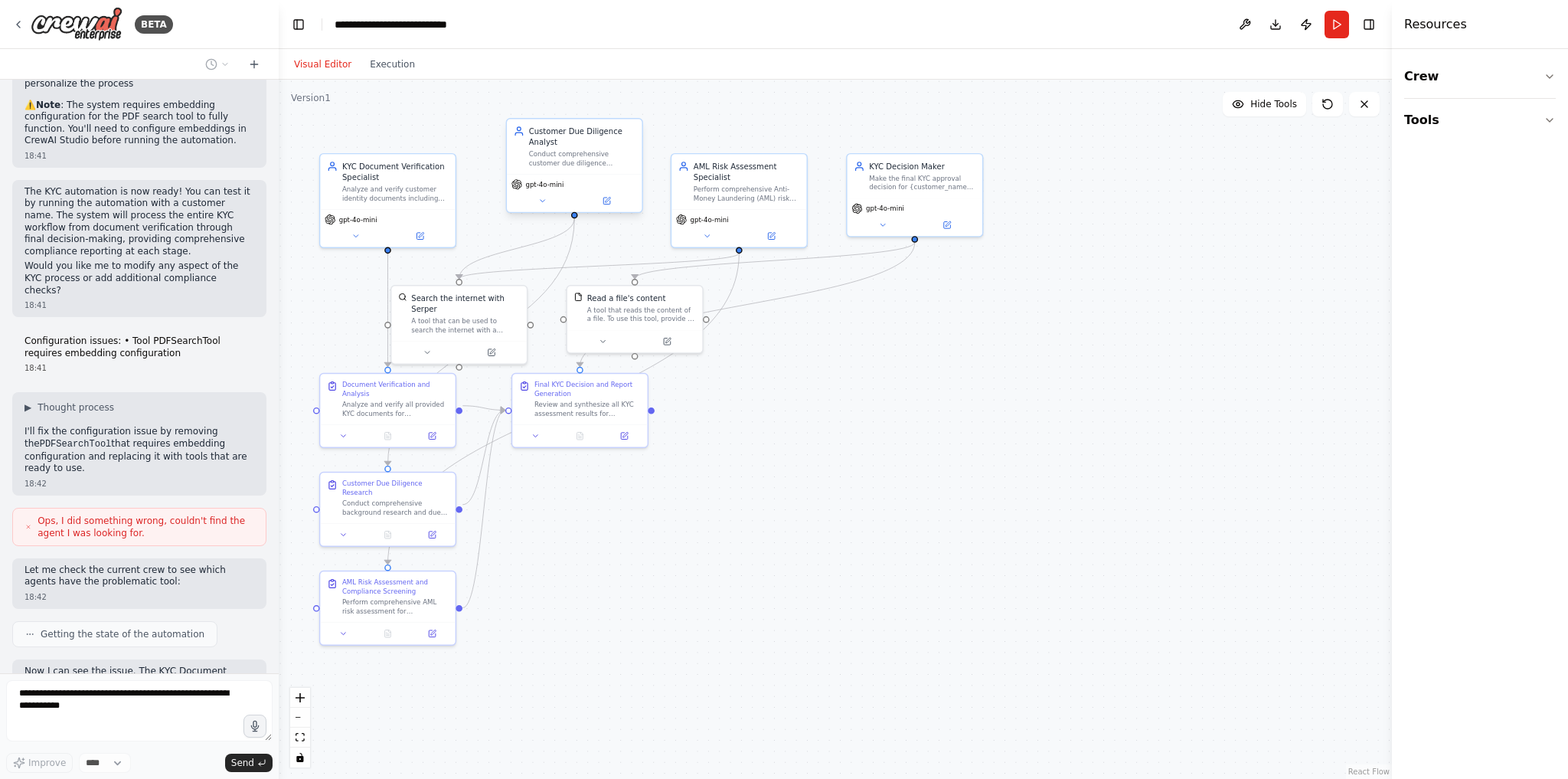
drag, startPoint x: 561, startPoint y: 188, endPoint x: 569, endPoint y: 156, distance: 33.0
click at [569, 156] on div "Conduct comprehensive customer due diligence research for {customer_name} inclu…" at bounding box center [582, 159] width 106 height 18
drag, startPoint x: 722, startPoint y: 192, endPoint x: 725, endPoint y: 162, distance: 30.1
click at [725, 162] on div "Perform comprehensive Anti-Money Laundering (AML) risk assessment for {customer…" at bounding box center [746, 170] width 106 height 18
drag, startPoint x: 915, startPoint y: 199, endPoint x: 925, endPoint y: 177, distance: 24.2
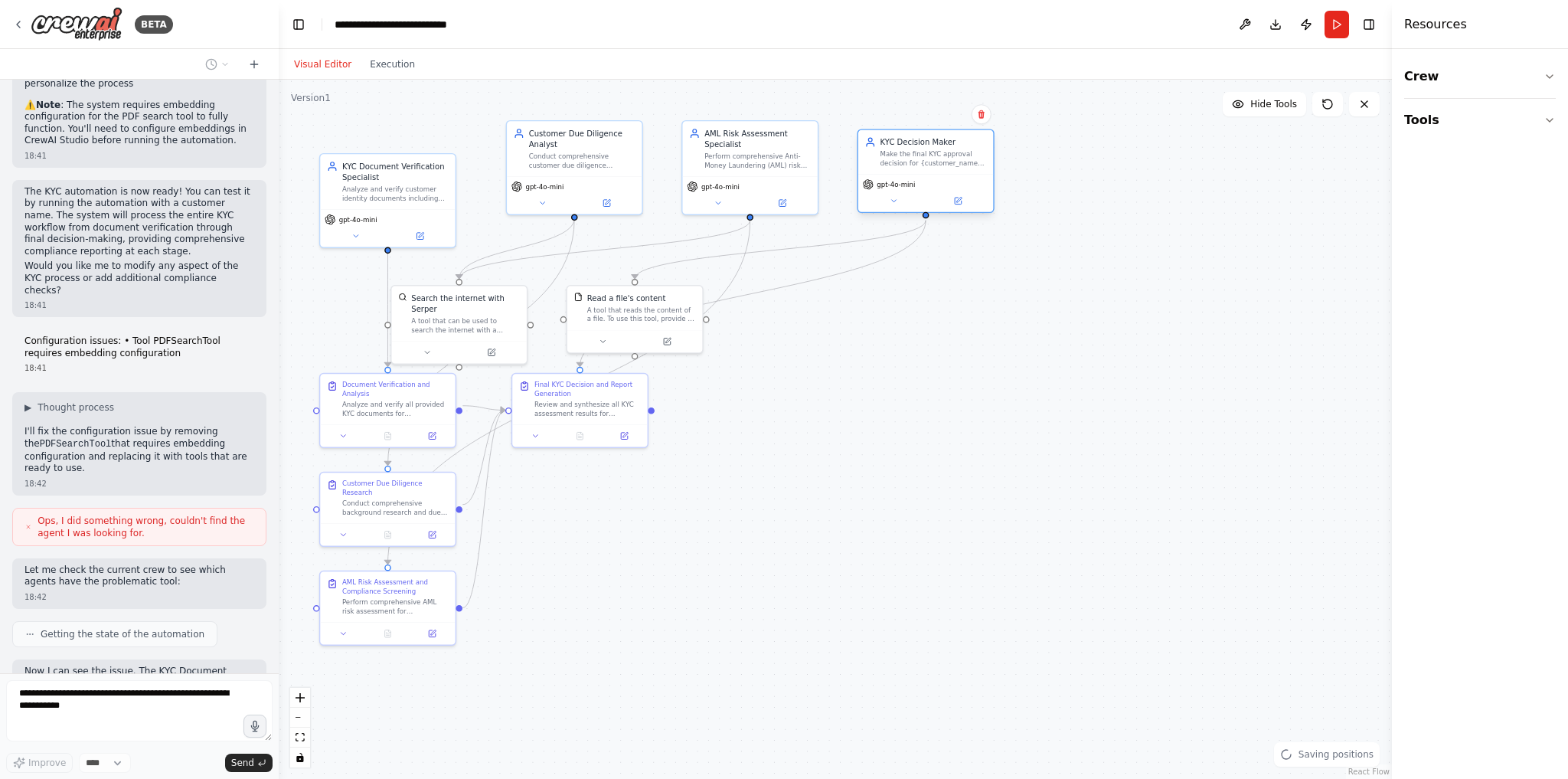
click at [925, 177] on div "gpt-4o-mini" at bounding box center [926, 192] width 135 height 38
drag, startPoint x: 406, startPoint y: 187, endPoint x: 403, endPoint y: 169, distance: 18.2
click at [403, 169] on div "Analyze and verify customer identity documents including passports, driver lice…" at bounding box center [395, 170] width 106 height 18
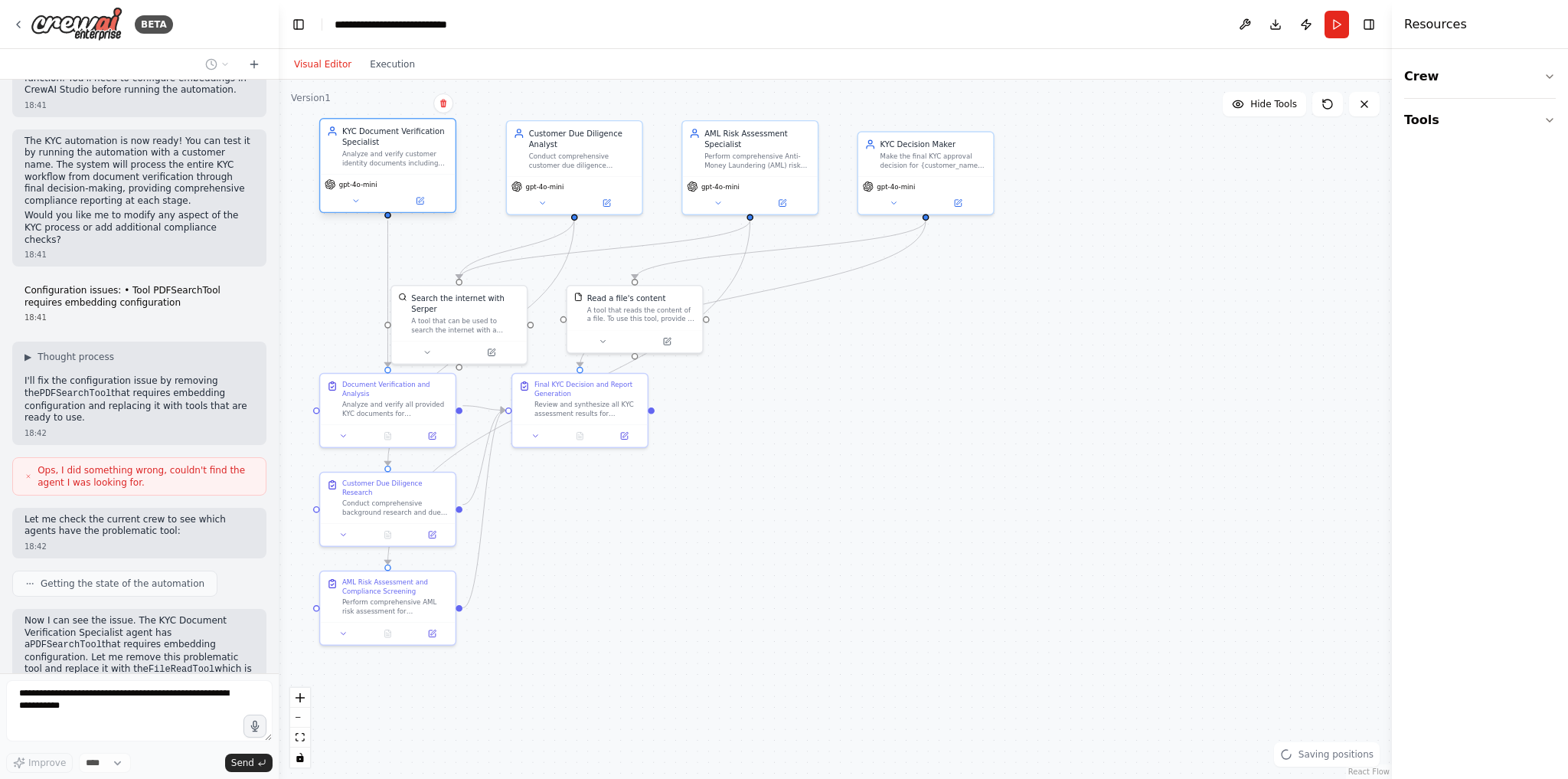
drag, startPoint x: 404, startPoint y: 179, endPoint x: 403, endPoint y: 167, distance: 12.0
click at [403, 167] on div "KYC Document Verification Specialist Analyze and verify customer identity docum…" at bounding box center [387, 145] width 135 height 55
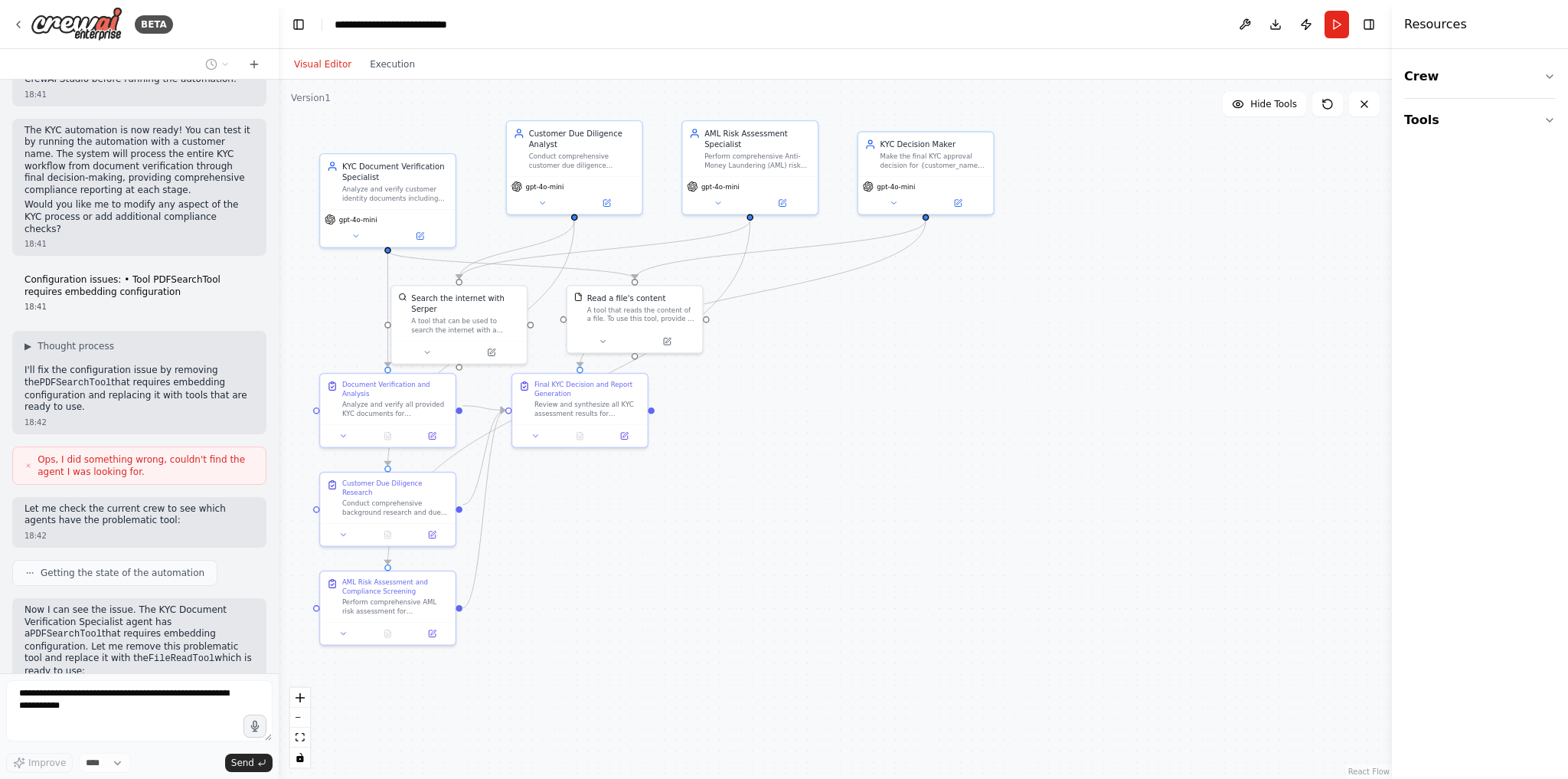
scroll to position [2404, 0]
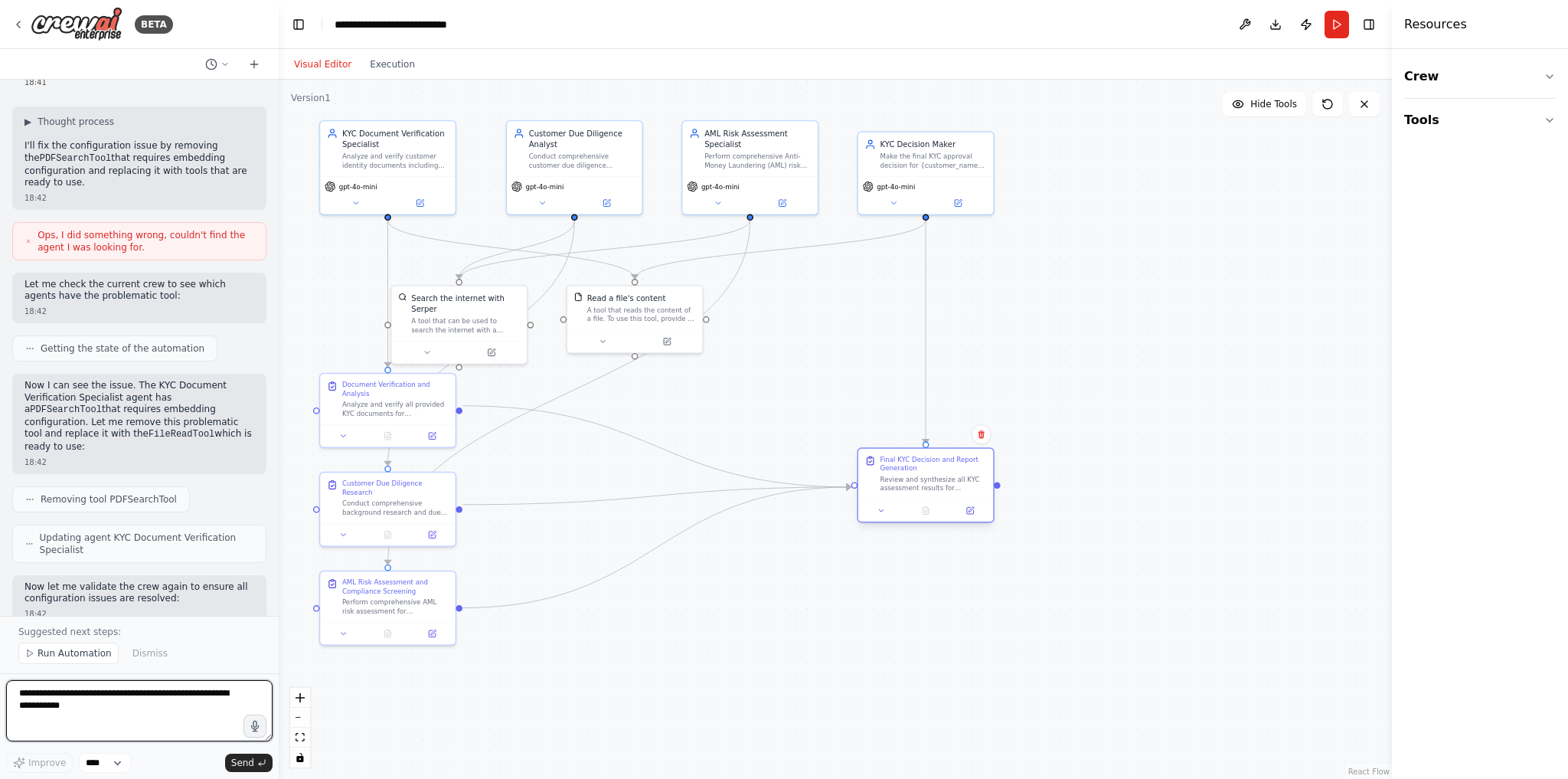
drag, startPoint x: 605, startPoint y: 410, endPoint x: 955, endPoint y: 488, distance: 358.6
click at [955, 488] on div "Review and synthesize all KYC assessment results for {customer_name} including …" at bounding box center [933, 484] width 106 height 18
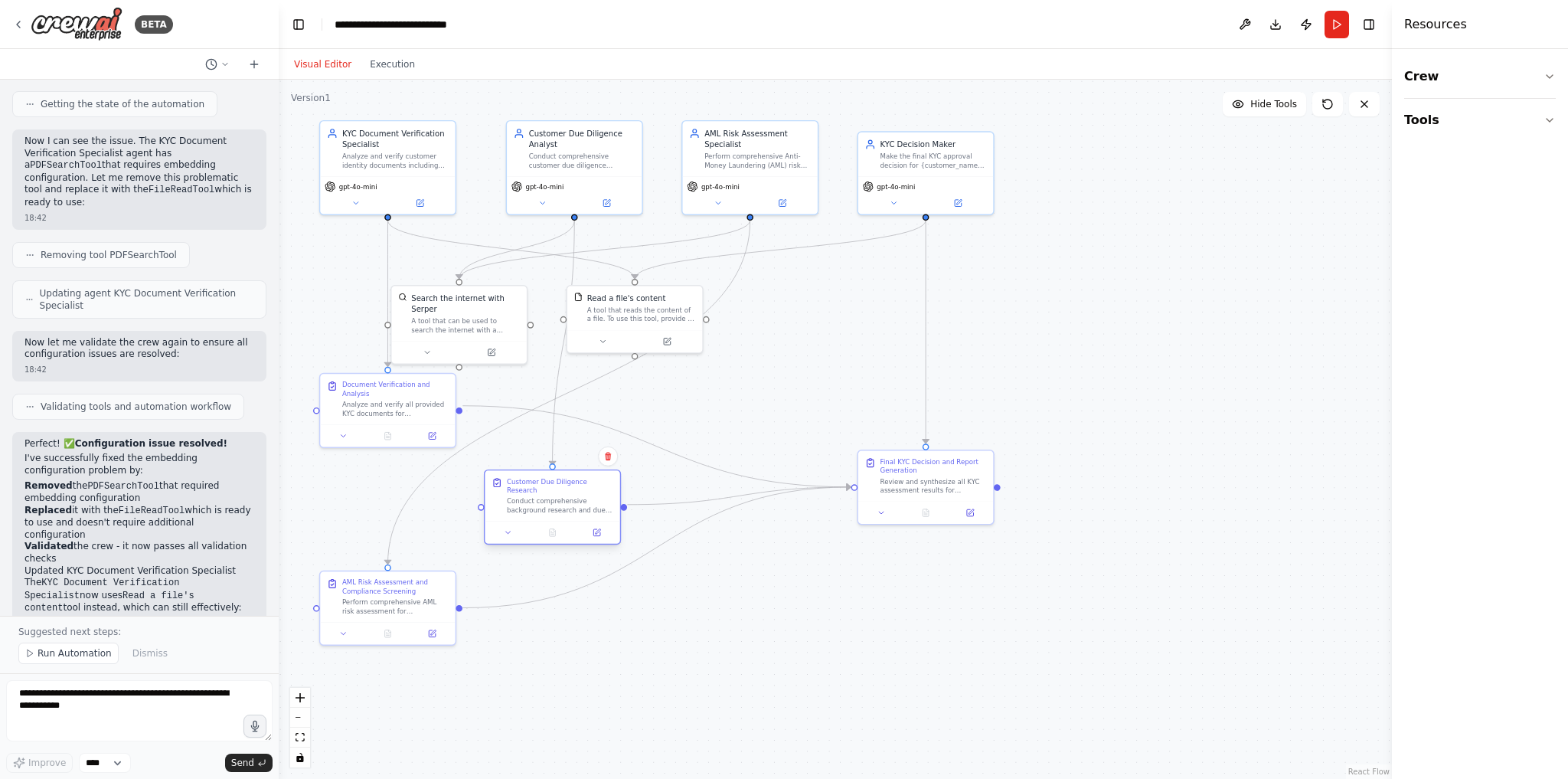
scroll to position [2795, 0]
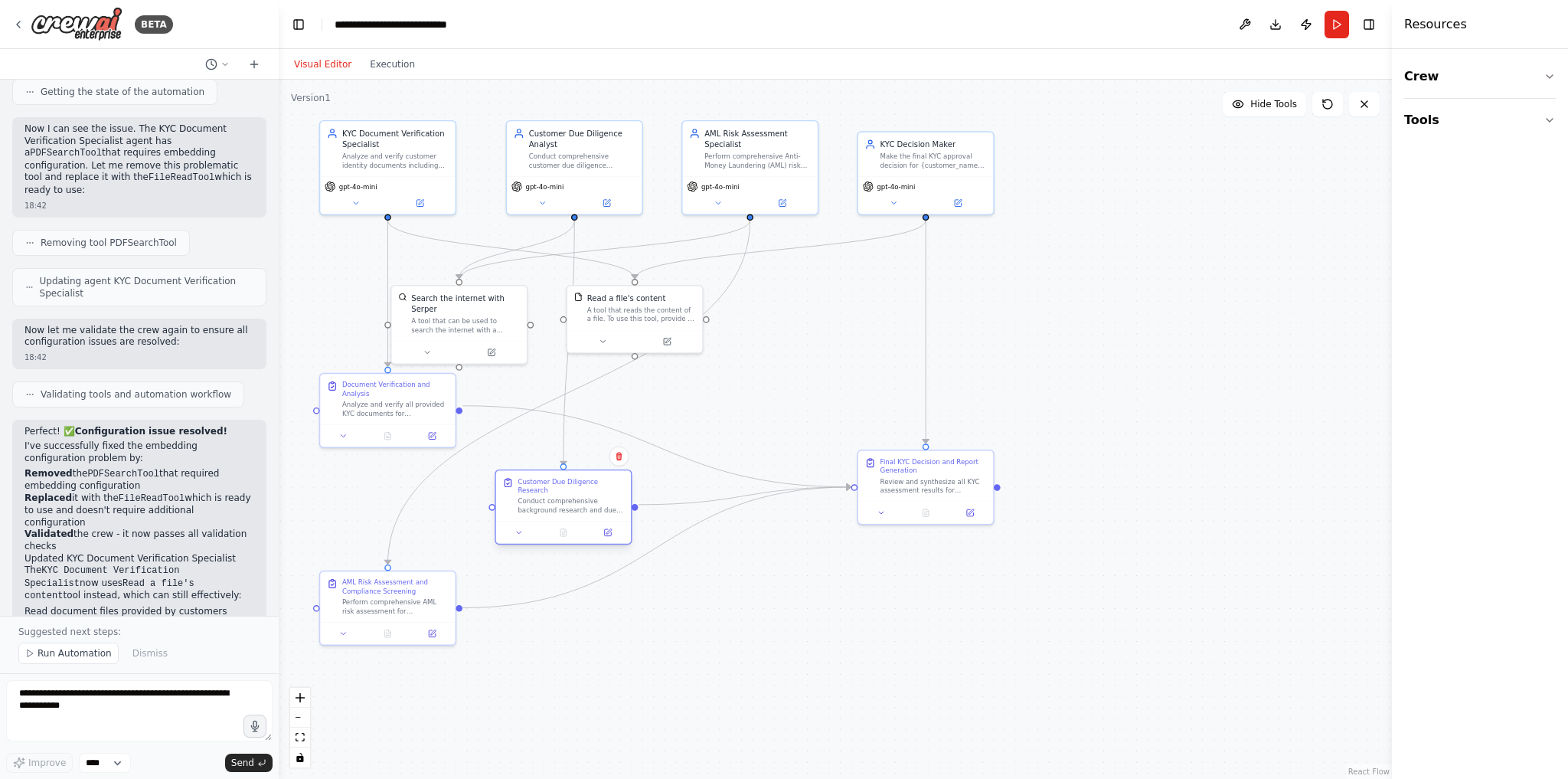
drag, startPoint x: 433, startPoint y: 503, endPoint x: 612, endPoint y: 501, distance: 179.0
click at [612, 501] on div "Conduct comprehensive background research and due diligence on {customer_name}.…" at bounding box center [570, 506] width 106 height 18
drag, startPoint x: 430, startPoint y: 604, endPoint x: 805, endPoint y: 645, distance: 377.2
click at [805, 645] on div "Perform comprehensive AML risk assessment for {customer_name}. Screen against s…" at bounding box center [768, 637] width 106 height 18
drag, startPoint x: 588, startPoint y: 523, endPoint x: 600, endPoint y: 524, distance: 12.0
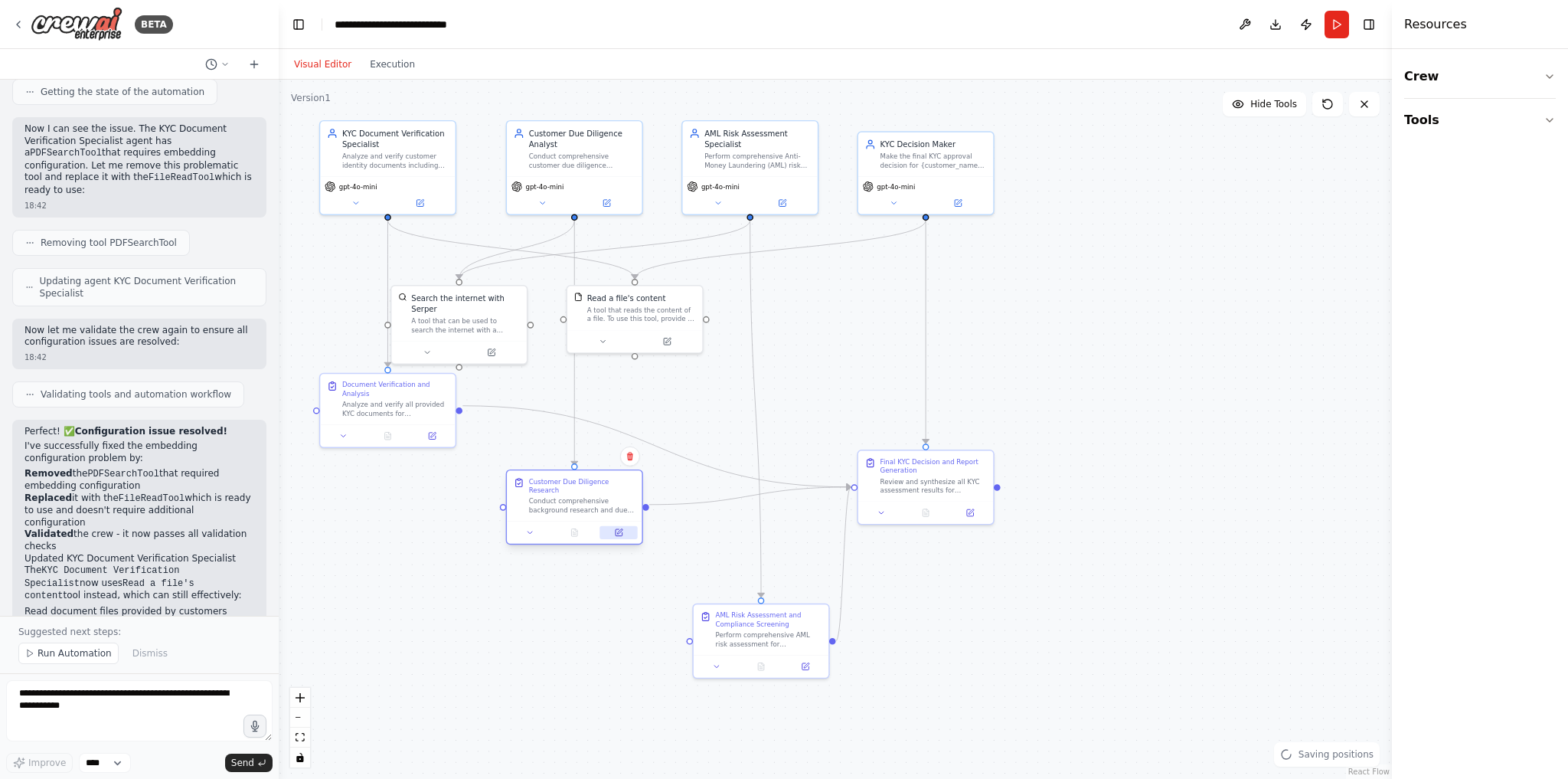
click at [600, 526] on div at bounding box center [575, 532] width 126 height 13
click at [418, 438] on button at bounding box center [432, 444] width 38 height 13
drag, startPoint x: 488, startPoint y: 319, endPoint x: 513, endPoint y: 328, distance: 26.6
click at [513, 328] on div "A tool that can be used to search the internet with a search_query. Supports di…" at bounding box center [493, 334] width 109 height 18
drag, startPoint x: 626, startPoint y: 316, endPoint x: 1086, endPoint y: 313, distance: 460.0
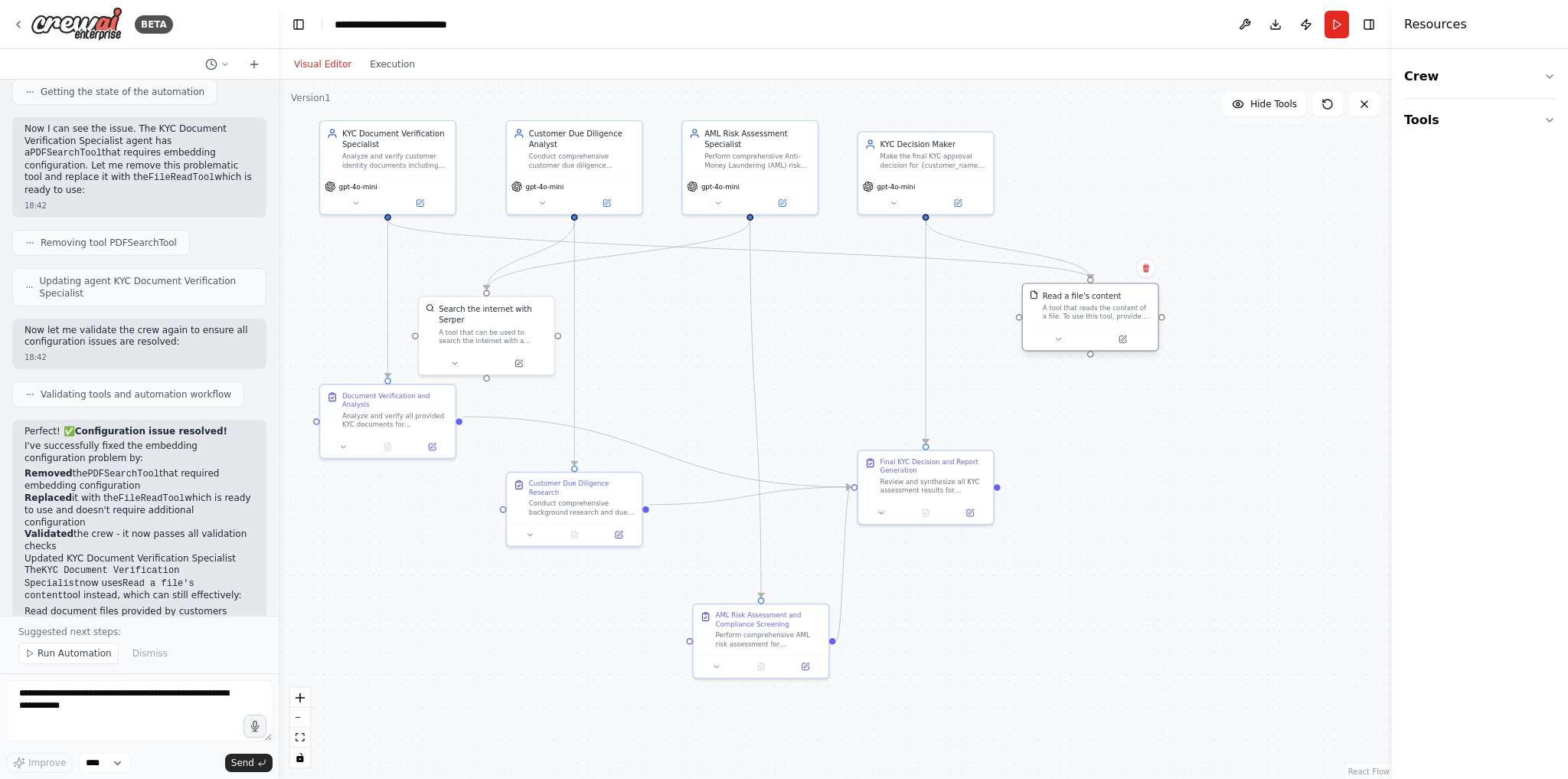
click at [1086, 313] on div "A tool that reads the content of a file. To use this tool, provide a 'file_path…" at bounding box center [1097, 312] width 109 height 18
drag, startPoint x: 506, startPoint y: 329, endPoint x: 682, endPoint y: 316, distance: 176.5
click at [682, 316] on div "A tool that can be used to search the internet with a search_query. Supports di…" at bounding box center [669, 323] width 109 height 18
drag, startPoint x: 1116, startPoint y: 319, endPoint x: 876, endPoint y: 316, distance: 240.0
click at [876, 316] on div "A tool that reads the content of a file. To use this tool, provide a 'file_path…" at bounding box center [855, 312] width 109 height 18
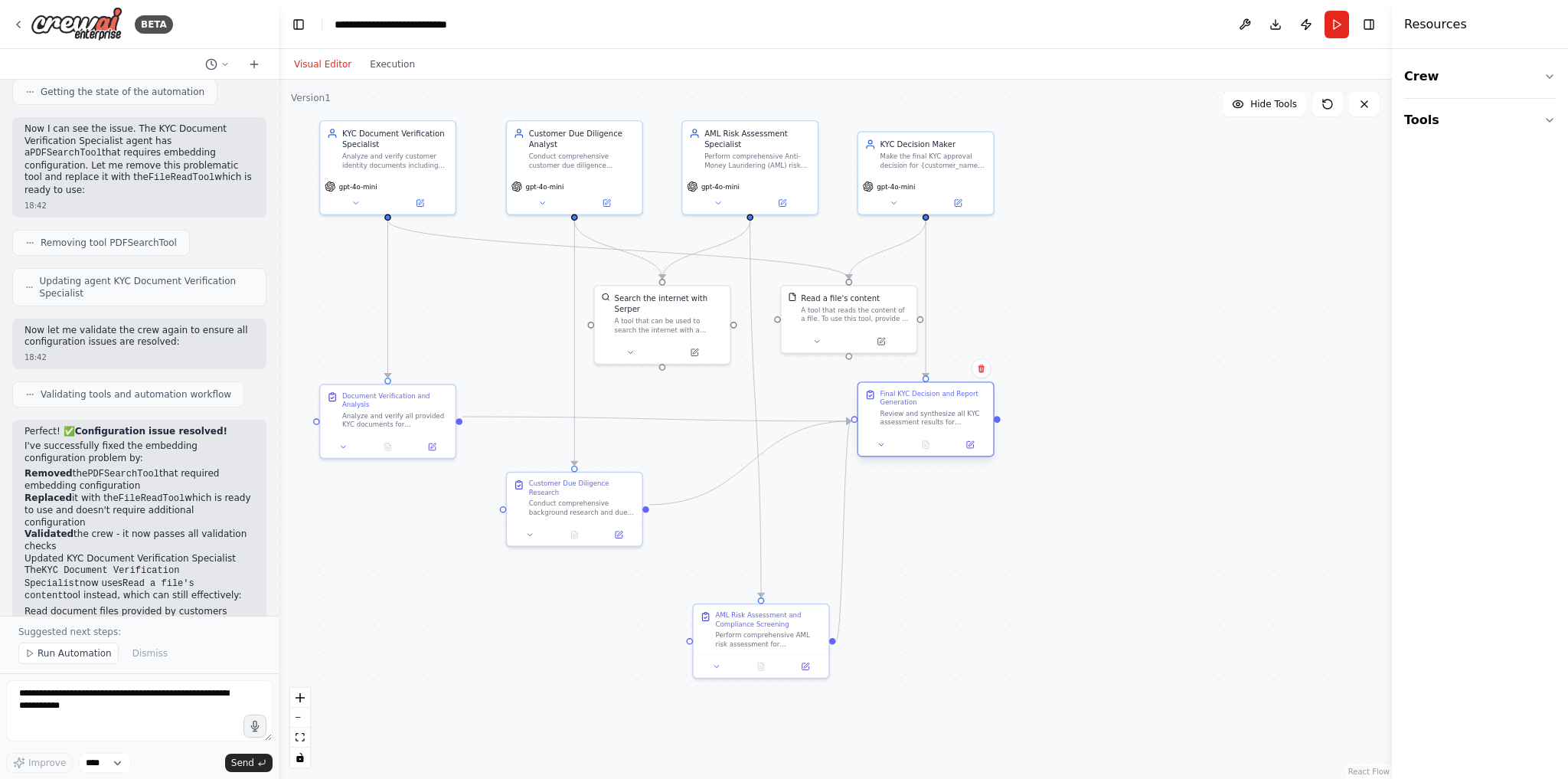
drag, startPoint x: 926, startPoint y: 480, endPoint x: 925, endPoint y: 408, distance: 72.0
click at [925, 409] on div "Review and synthesize all KYC assessment results for {customer_name} including …" at bounding box center [933, 418] width 106 height 18
click at [761, 604] on div at bounding box center [750, 608] width 135 height 22
click at [626, 592] on div ".deletable-edge-delete-btn { width: 20px; height: 20px; border: 0px solid #ffff…" at bounding box center [835, 429] width 1113 height 699
click at [756, 576] on div ".deletable-edge-delete-btn { width: 20px; height: 20px; border: 0px solid #ffff…" at bounding box center [835, 429] width 1113 height 699
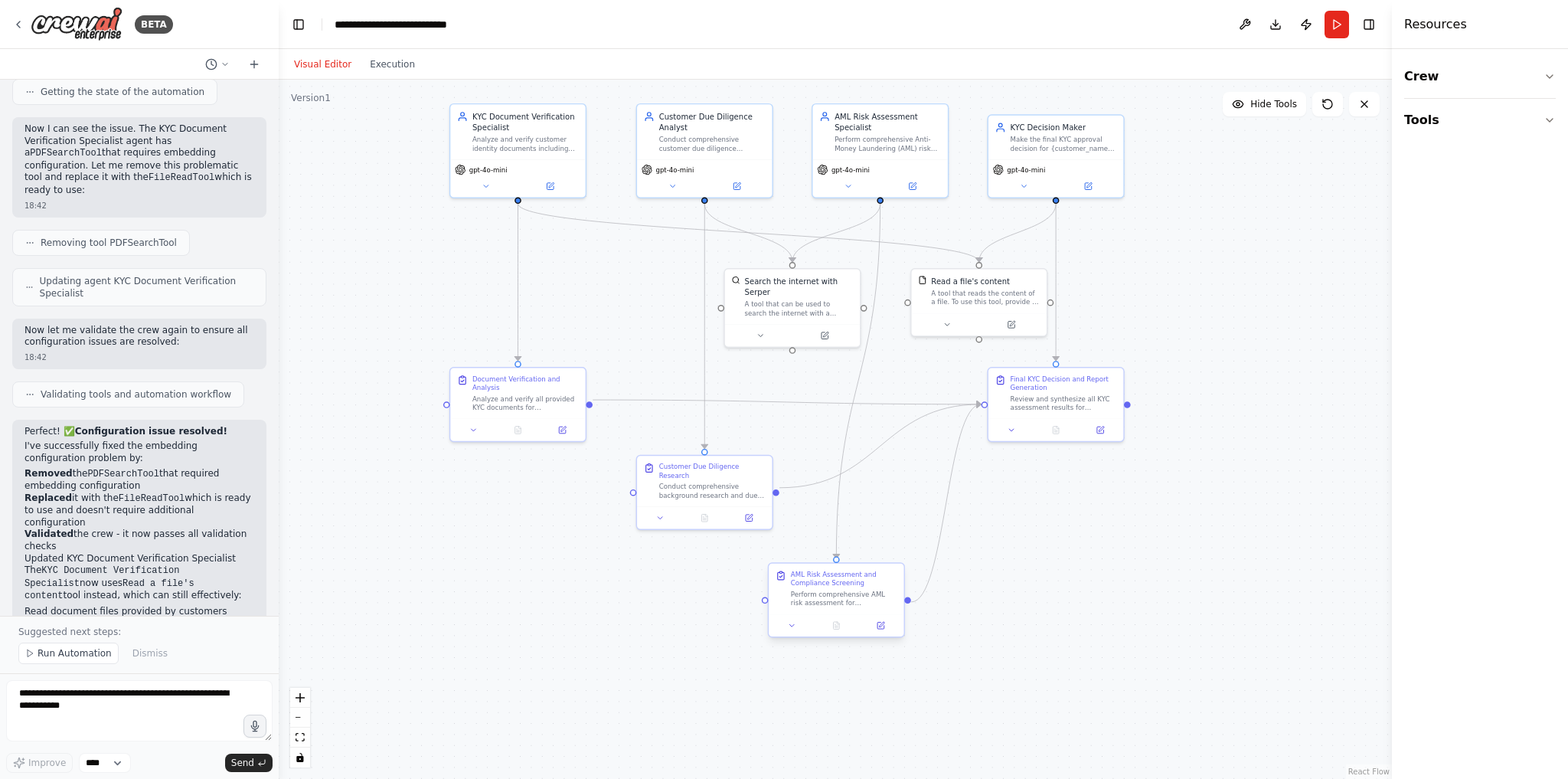
click at [856, 610] on div "AML Risk Assessment and Compliance Screening Perform comprehensive AML risk ass…" at bounding box center [836, 599] width 137 height 75
click at [935, 562] on div at bounding box center [924, 570] width 135 height 22
drag, startPoint x: 945, startPoint y: 531, endPoint x: 906, endPoint y: 528, distance: 39.1
click at [906, 528] on div "AML Risk Assessment and Compliance Screening" at bounding box center [887, 524] width 106 height 18
click at [1072, 556] on div ".deletable-edge-delete-btn { width: 20px; height: 20px; border: 0px solid #ffff…" at bounding box center [835, 429] width 1113 height 699
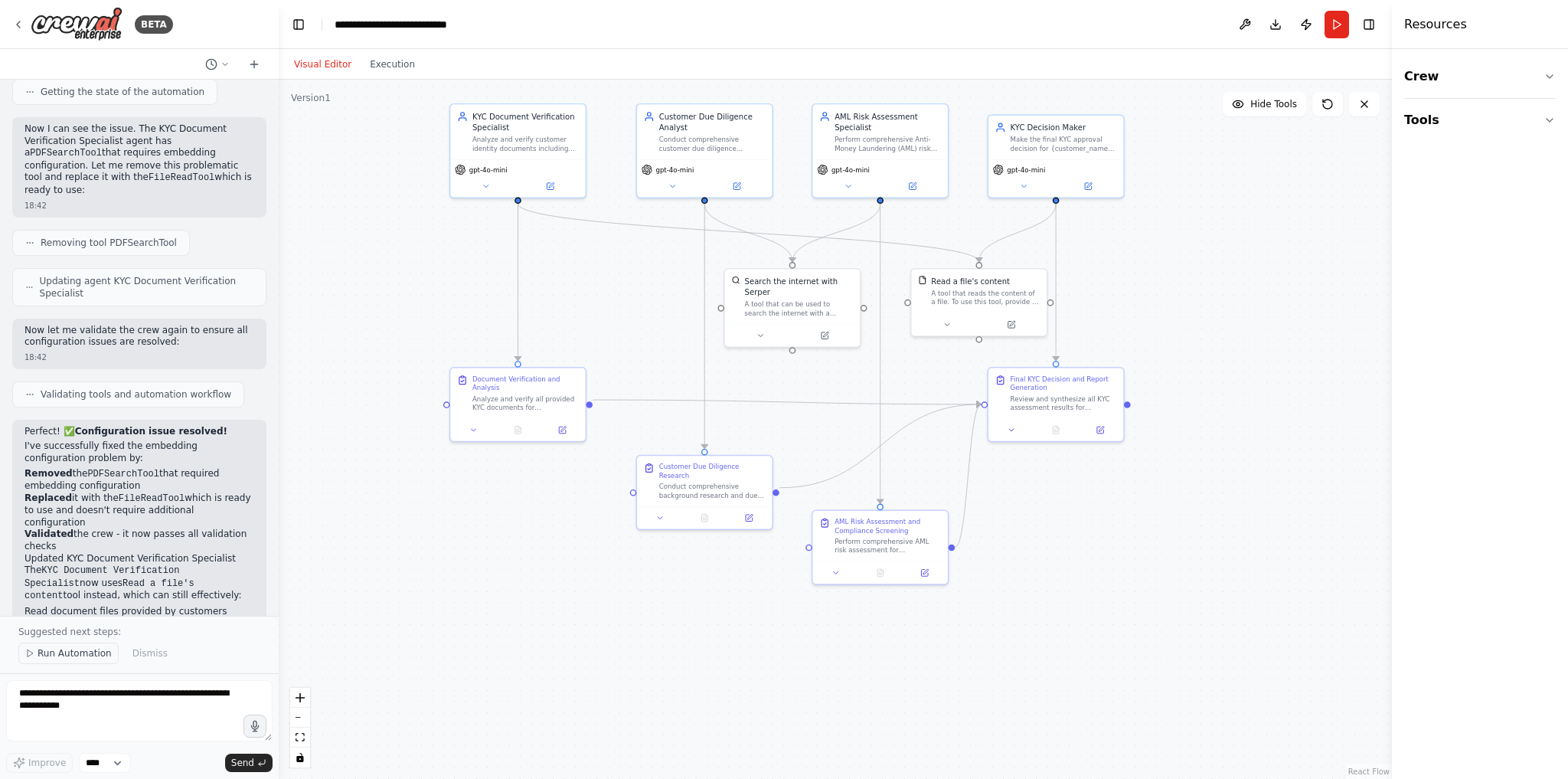
click at [62, 653] on span "Run Automation" at bounding box center [74, 653] width 74 height 12
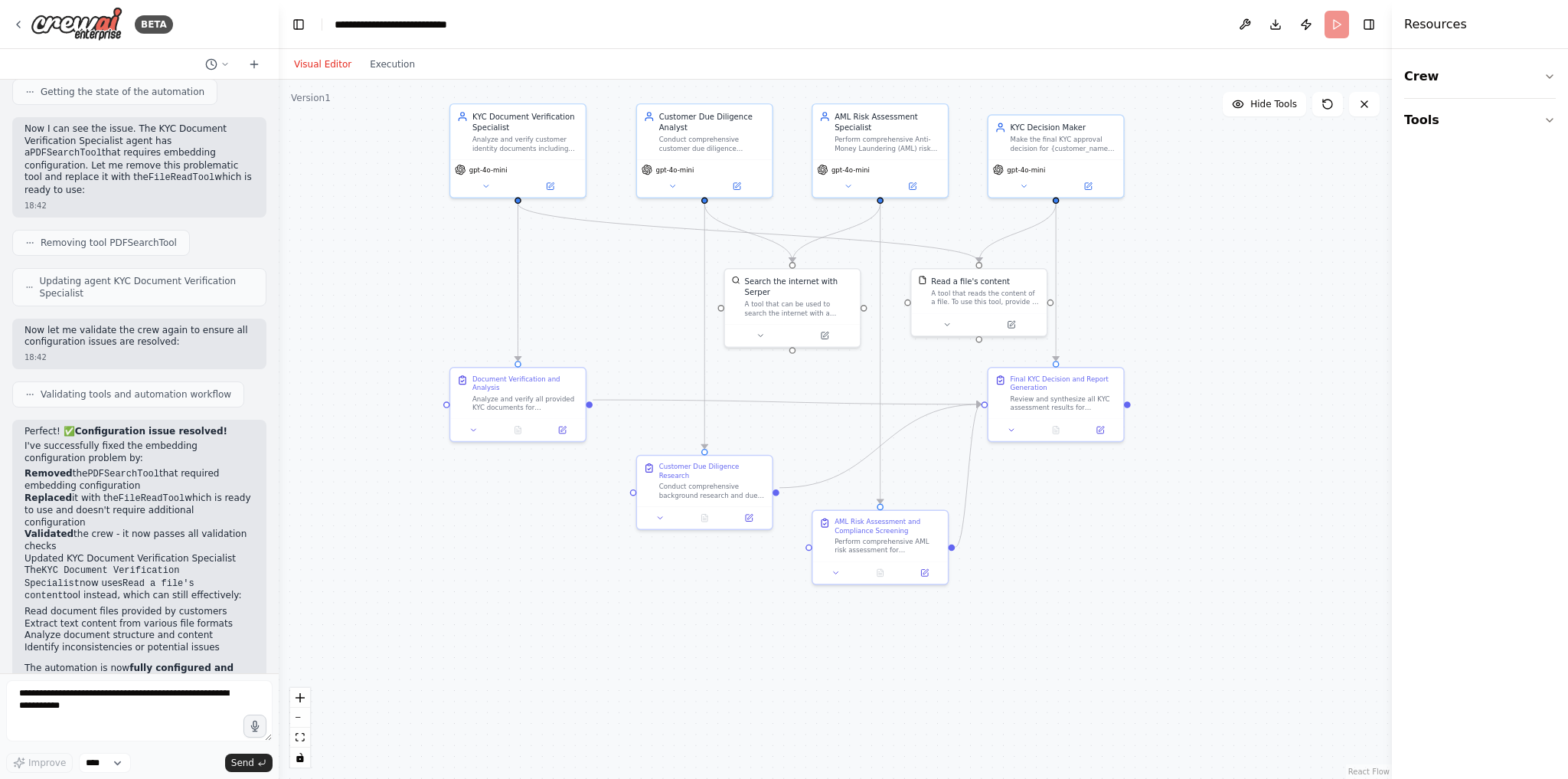
scroll to position [2738, 0]
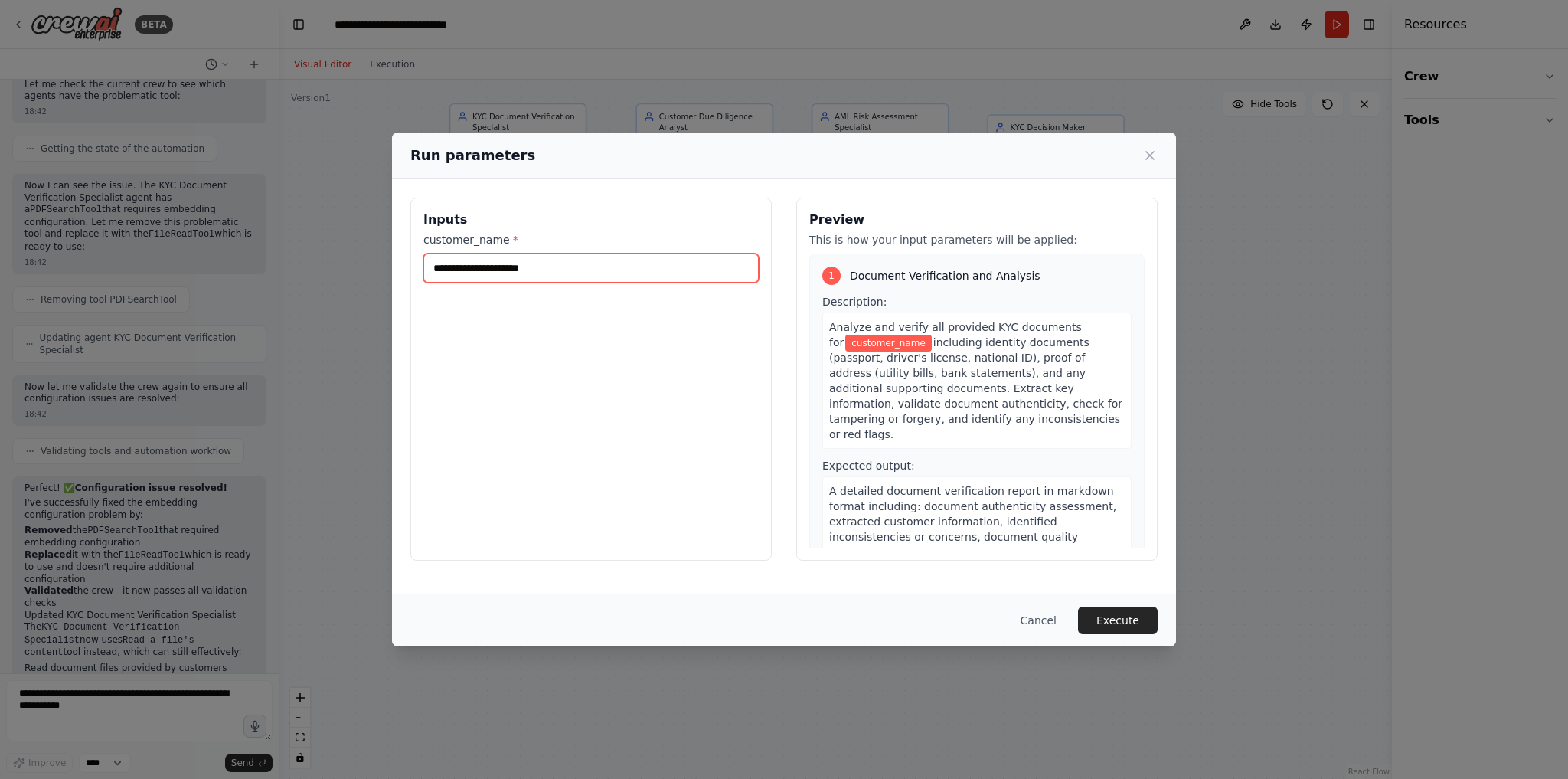
click at [649, 270] on input "customer_name *" at bounding box center [590, 267] width 335 height 29
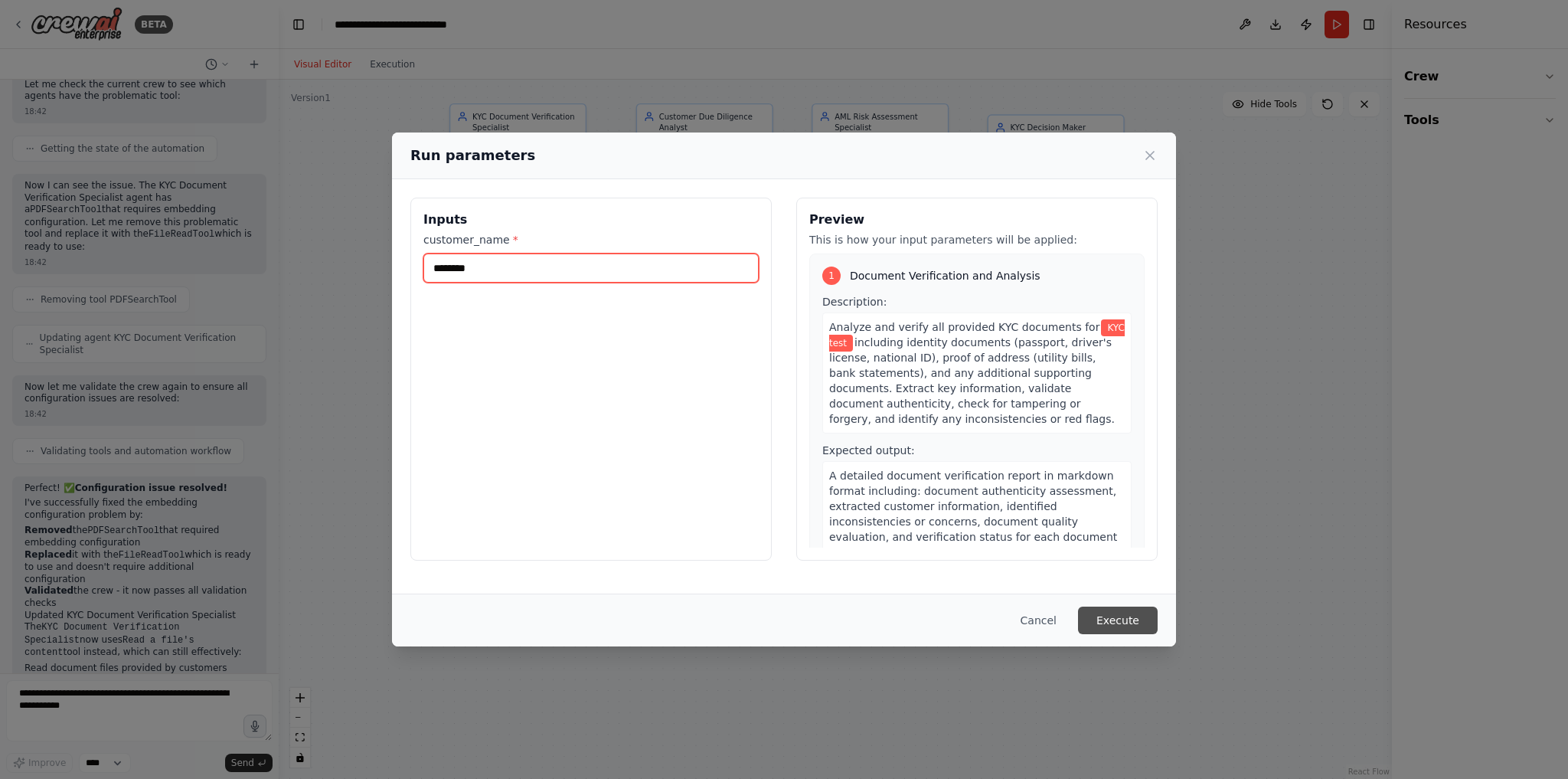
type input "********"
click at [1107, 613] on button "Execute" at bounding box center [1117, 620] width 80 height 27
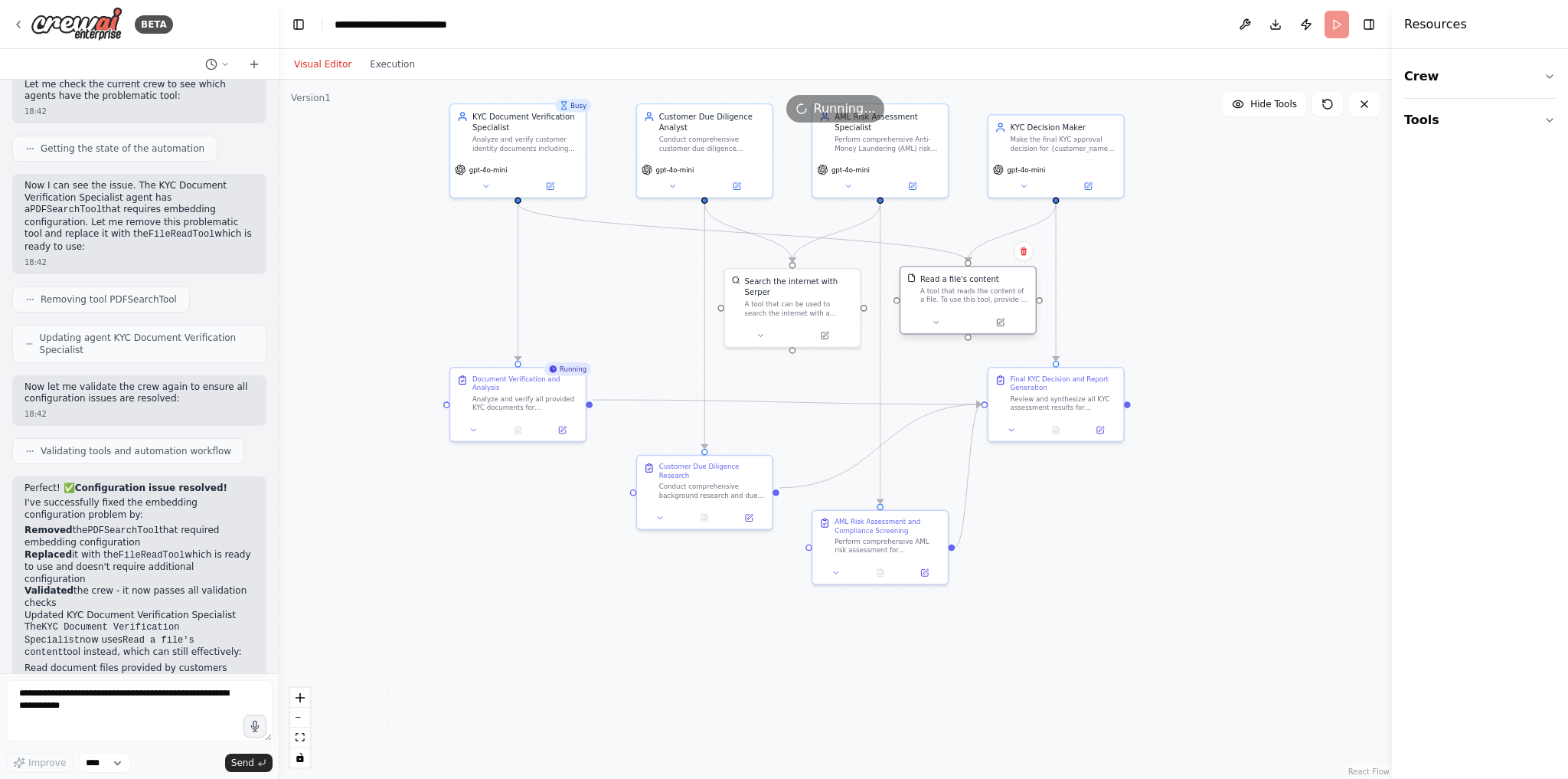
drag, startPoint x: 987, startPoint y: 305, endPoint x: 974, endPoint y: 307, distance: 13.2
click at [974, 307] on div "Read a file's content A tool that reads the content of a file. To use this tool…" at bounding box center [968, 289] width 135 height 44
drag, startPoint x: 985, startPoint y: 297, endPoint x: 620, endPoint y: 288, distance: 365.1
click at [620, 288] on div "A tool that reads the content of a file. To use this tool, provide a 'file_path…" at bounding box center [612, 285] width 109 height 18
click at [628, 357] on div ".deletable-edge-delete-btn { width: 20px; height: 20px; border: 0px solid #ffff…" at bounding box center [835, 429] width 1113 height 699
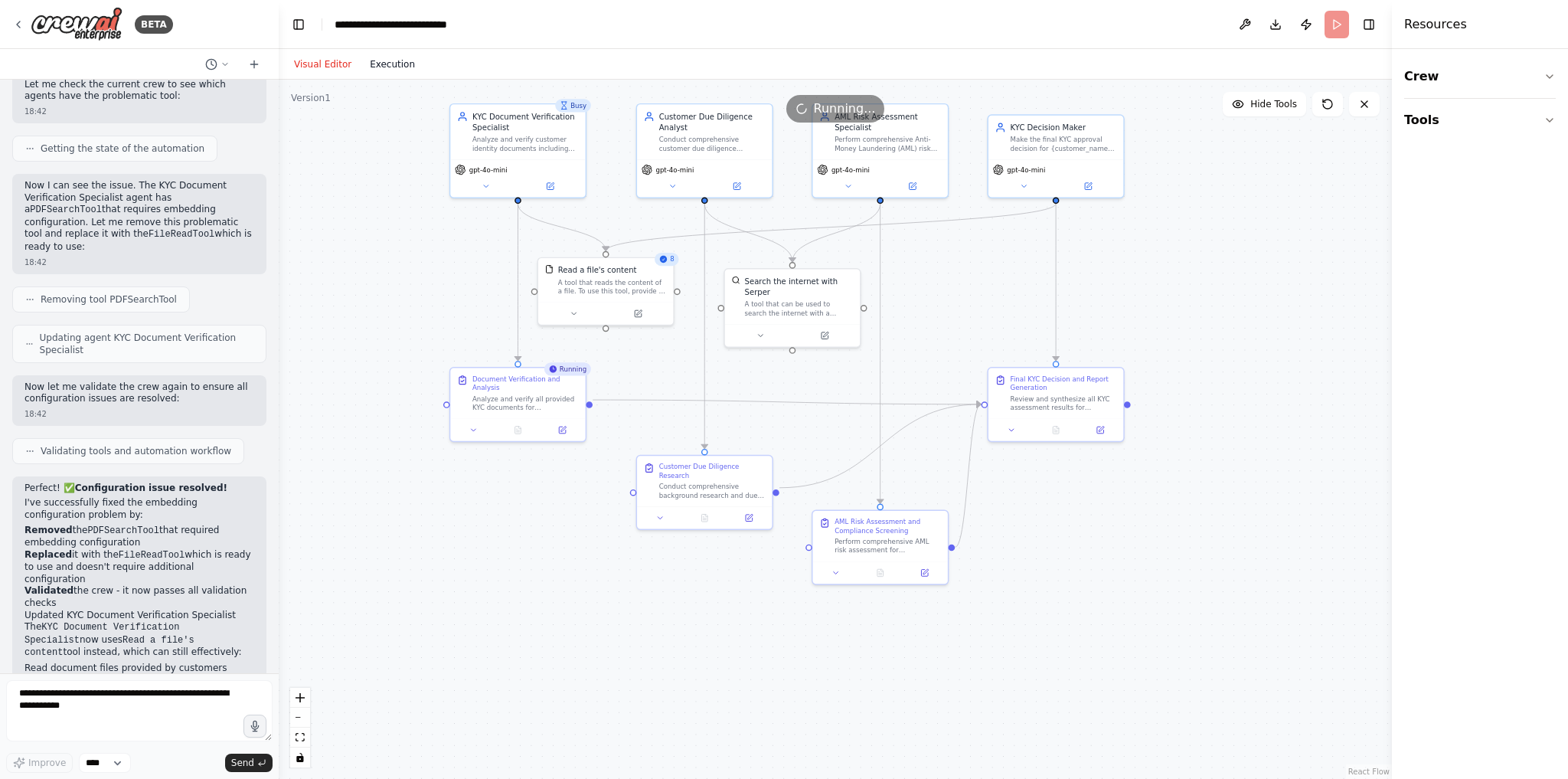
click at [403, 59] on button "Execution" at bounding box center [392, 64] width 64 height 18
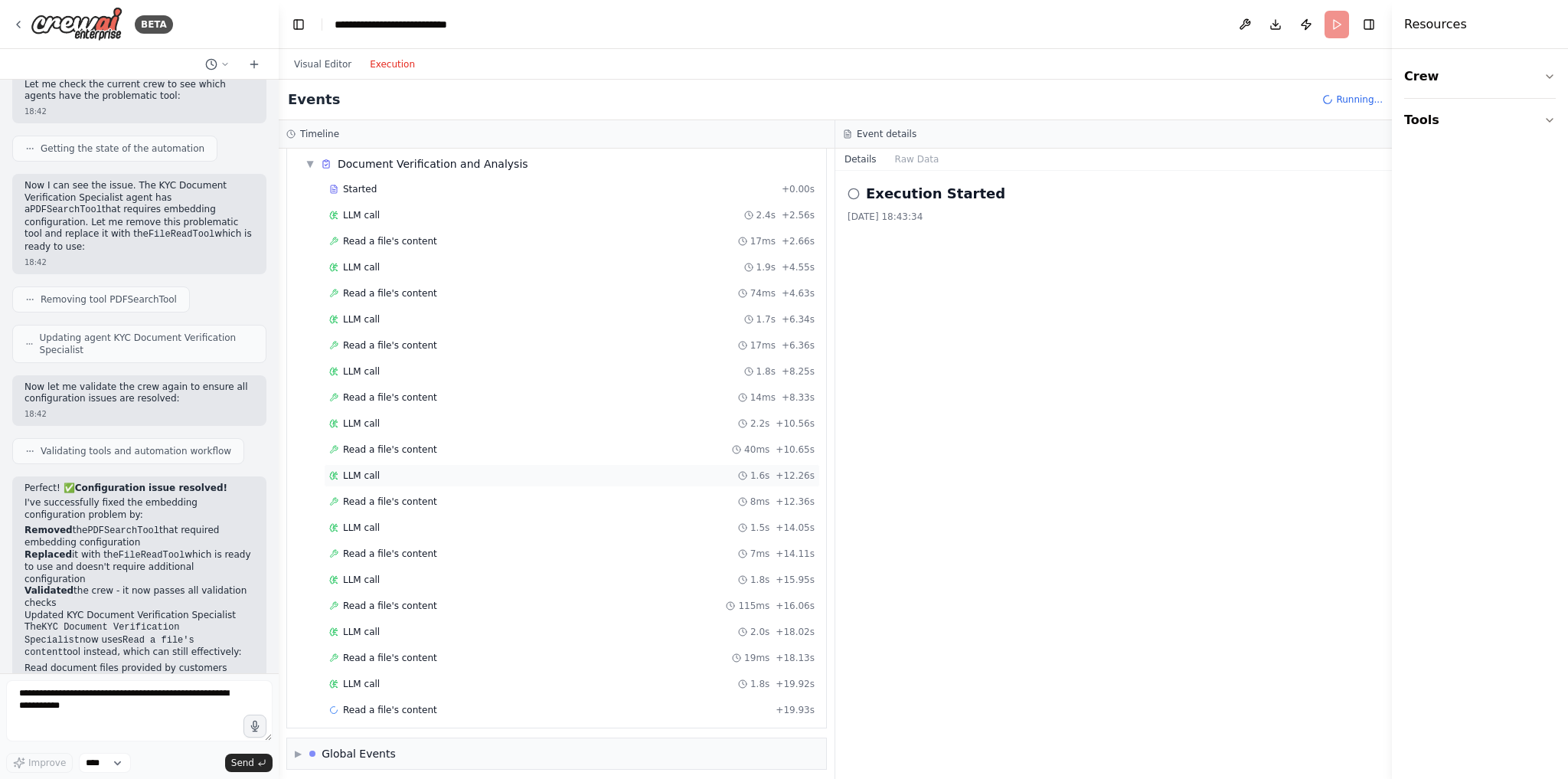
scroll to position [79, 0]
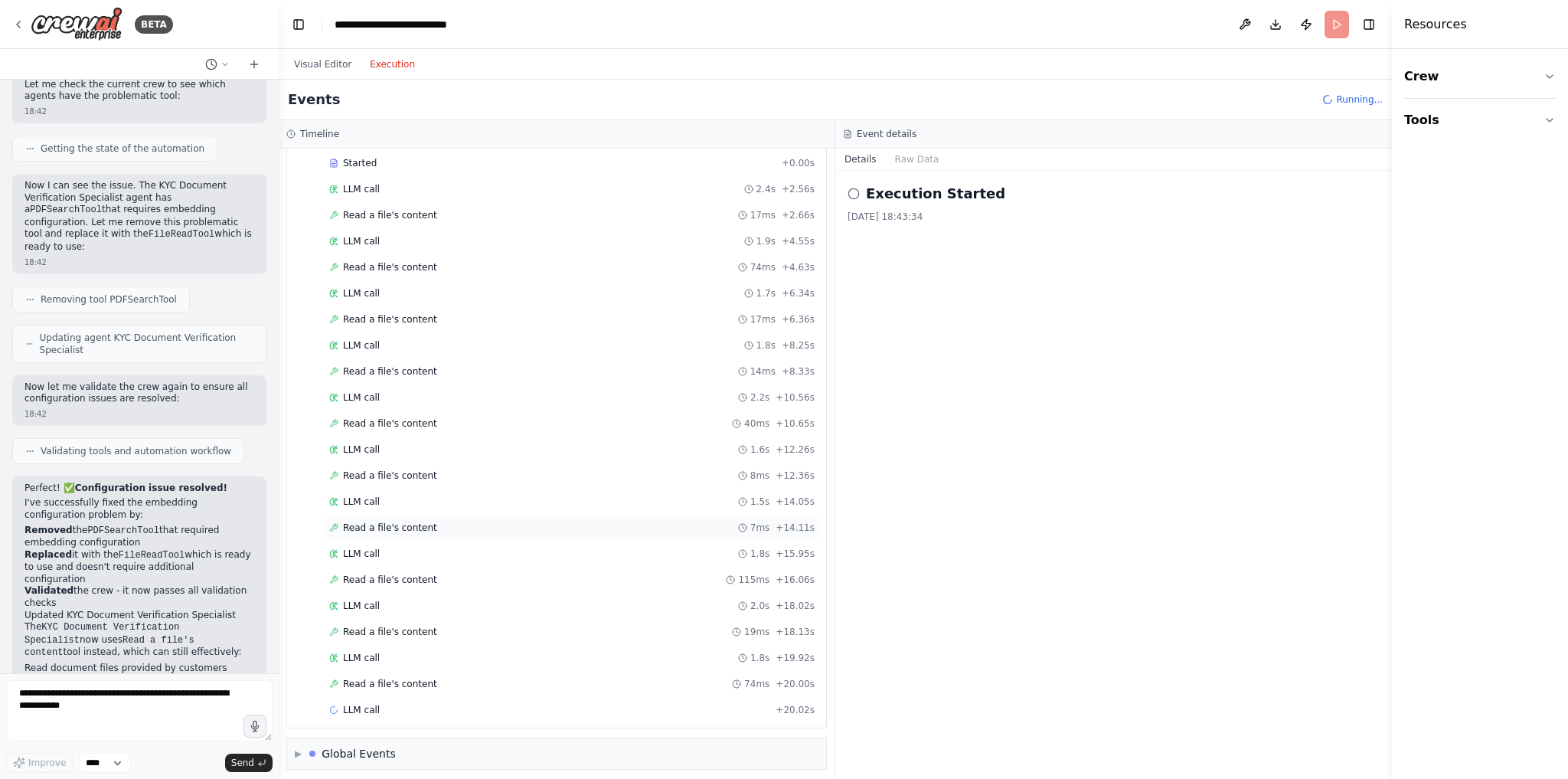
click at [432, 521] on div "Read a file's content 7ms + 14.11s" at bounding box center [572, 528] width 485 height 12
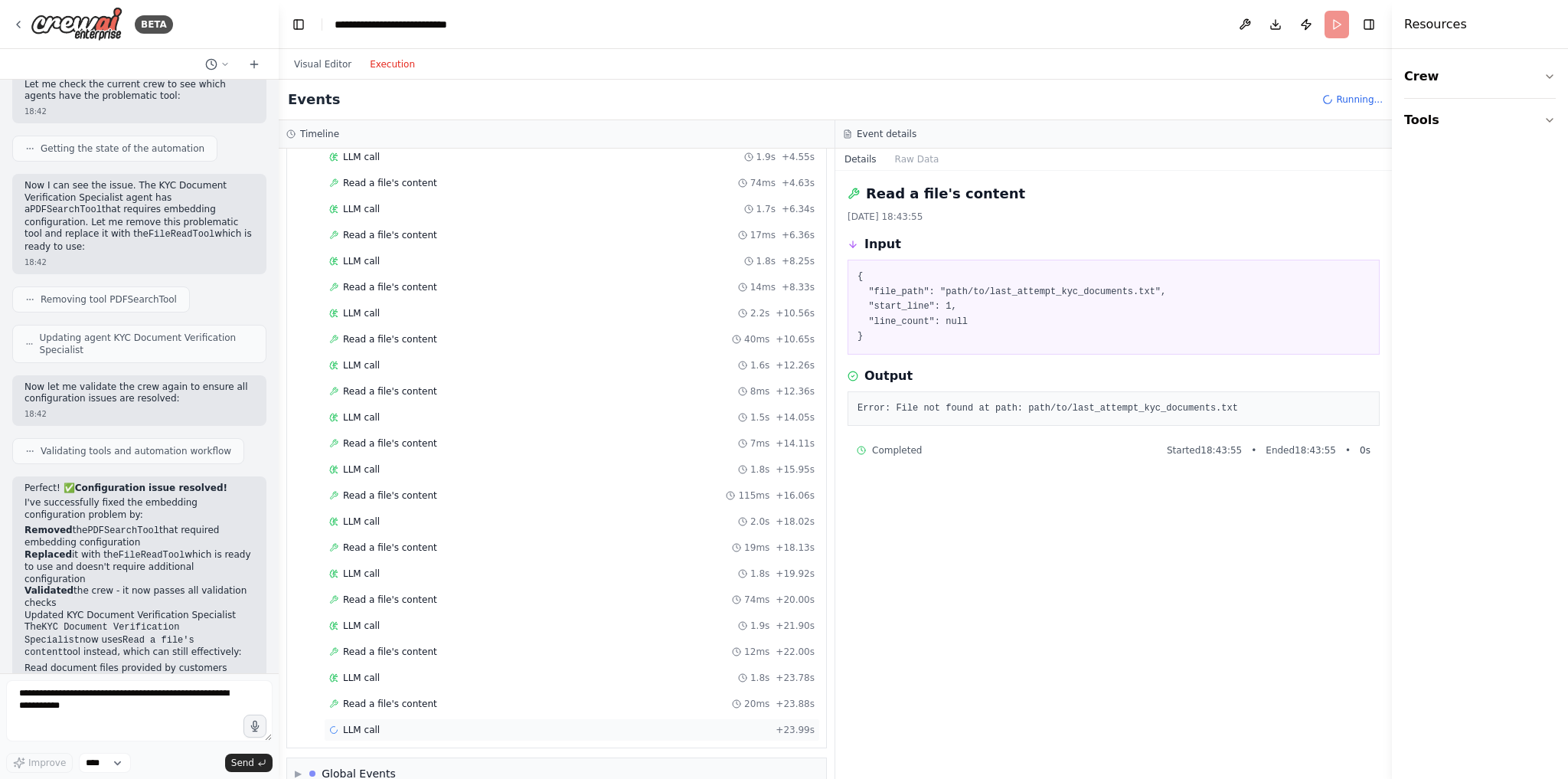
scroll to position [181, 0]
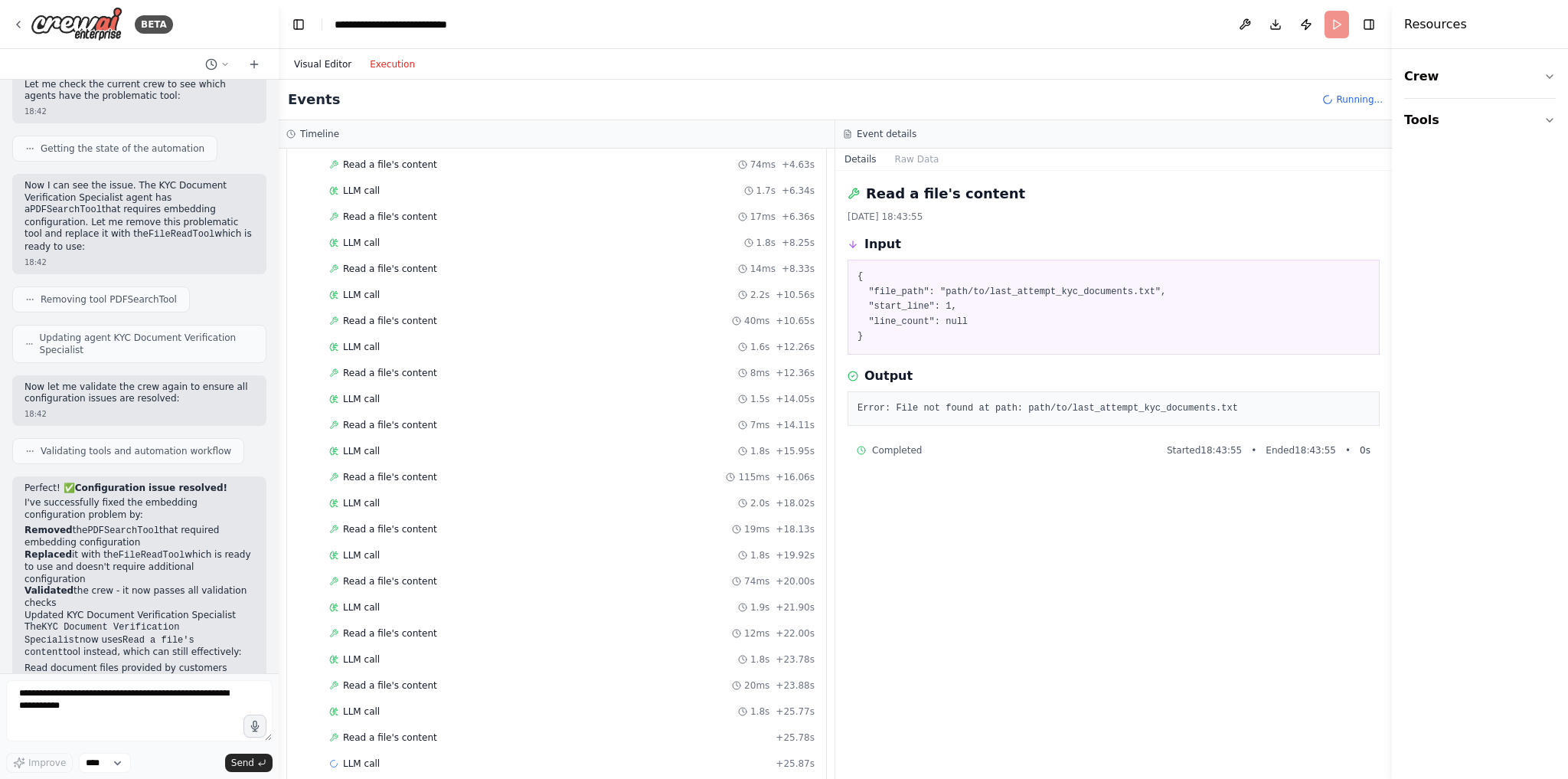
click at [324, 56] on button "Visual Editor" at bounding box center [322, 64] width 76 height 18
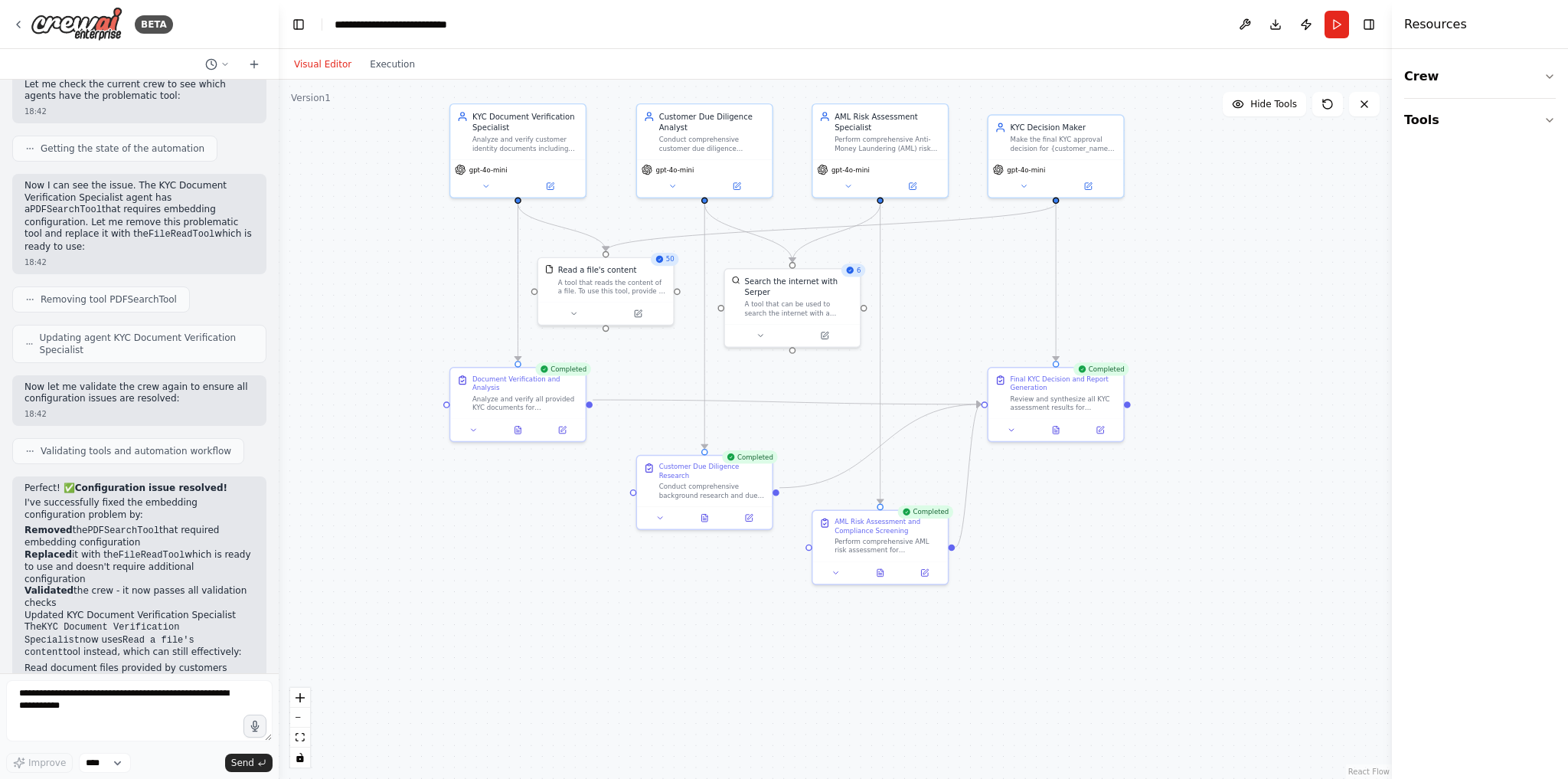
click at [1161, 511] on div ".deletable-edge-delete-btn { width: 20px; height: 20px; border: 0px solid #ffff…" at bounding box center [835, 429] width 1113 height 699
click at [387, 61] on button "Execution" at bounding box center [392, 64] width 64 height 18
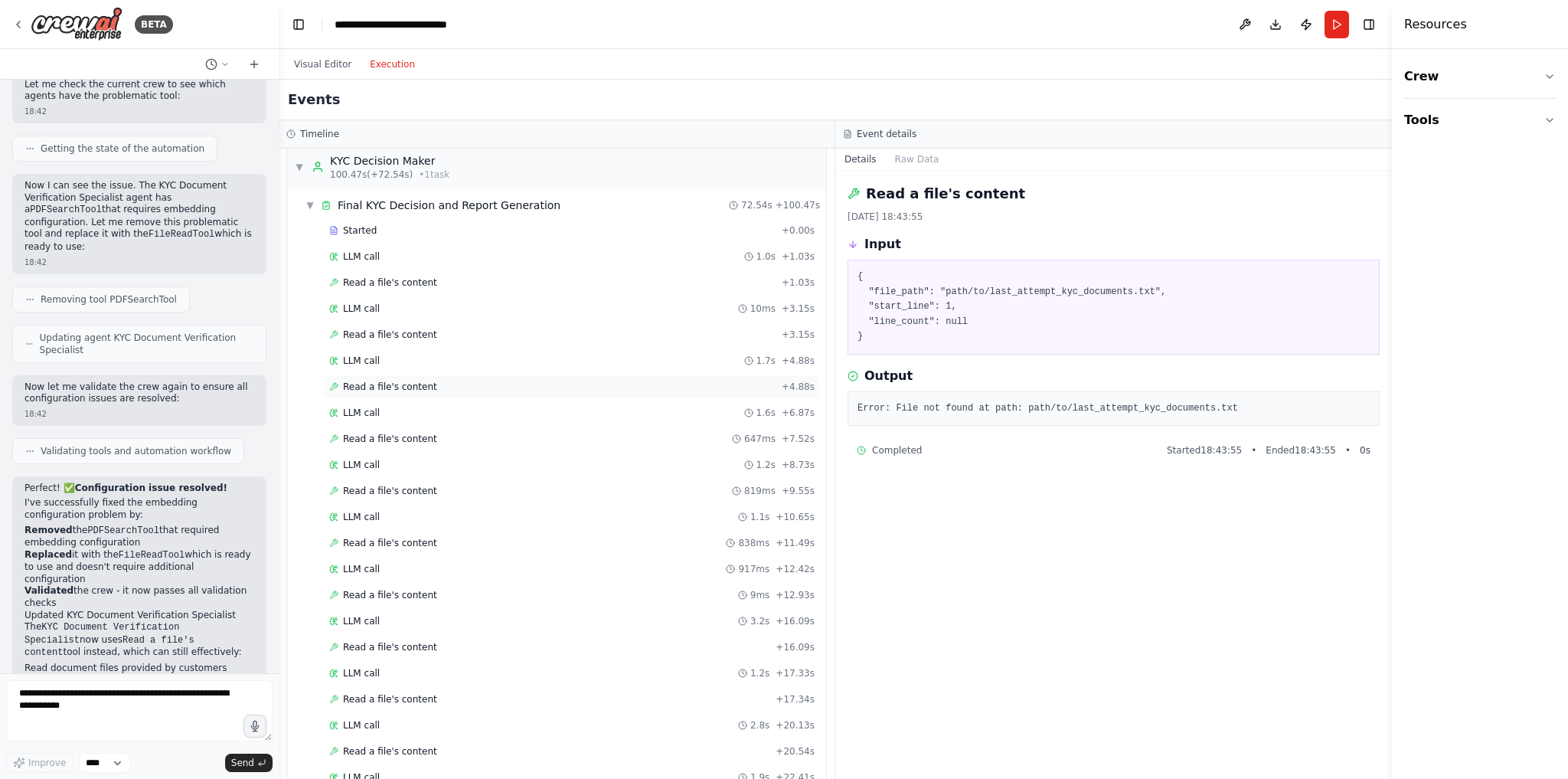
scroll to position [2326, 0]
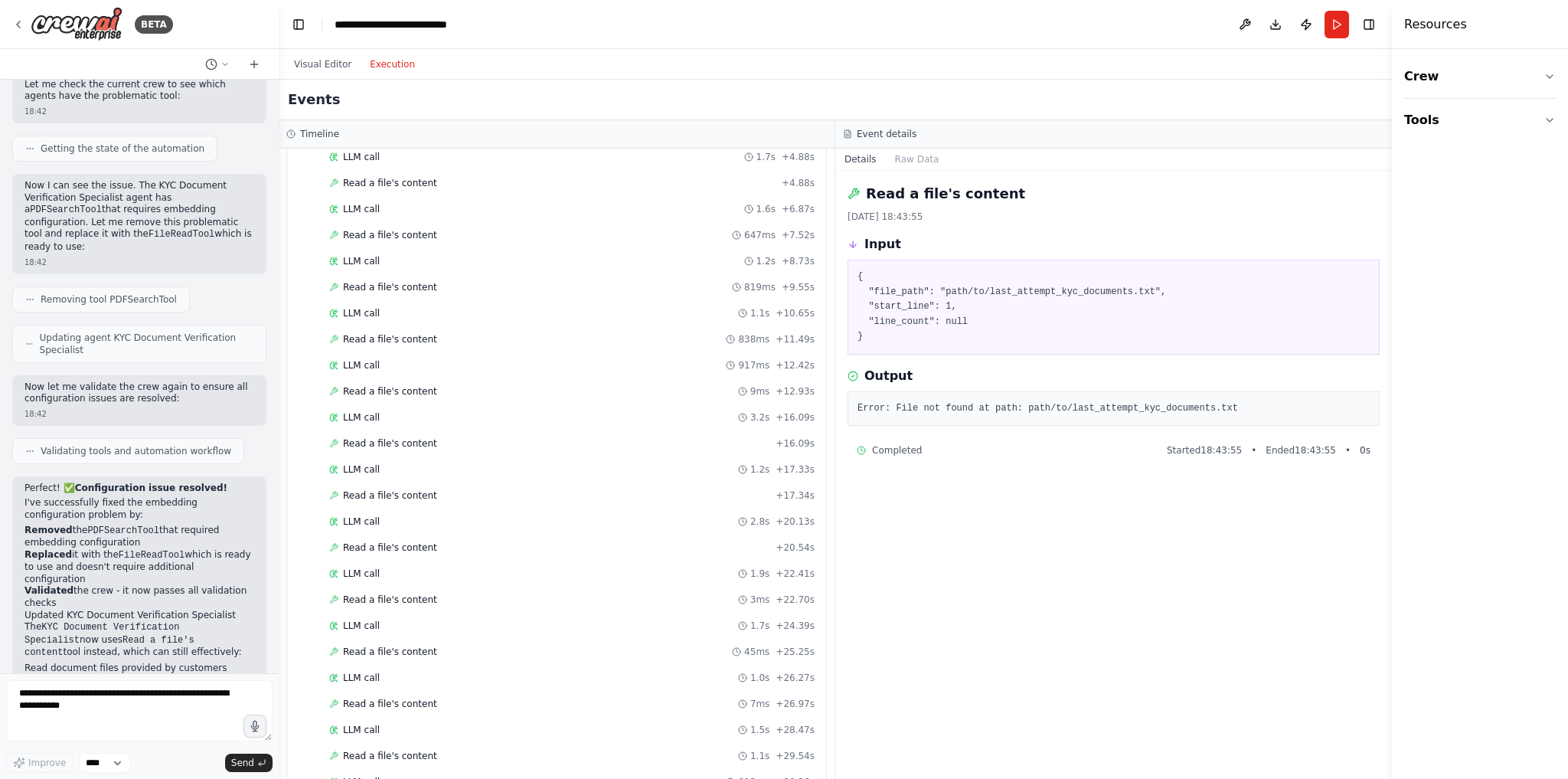
click at [1567, 346] on div "Crew Tools" at bounding box center [1480, 414] width 176 height 730
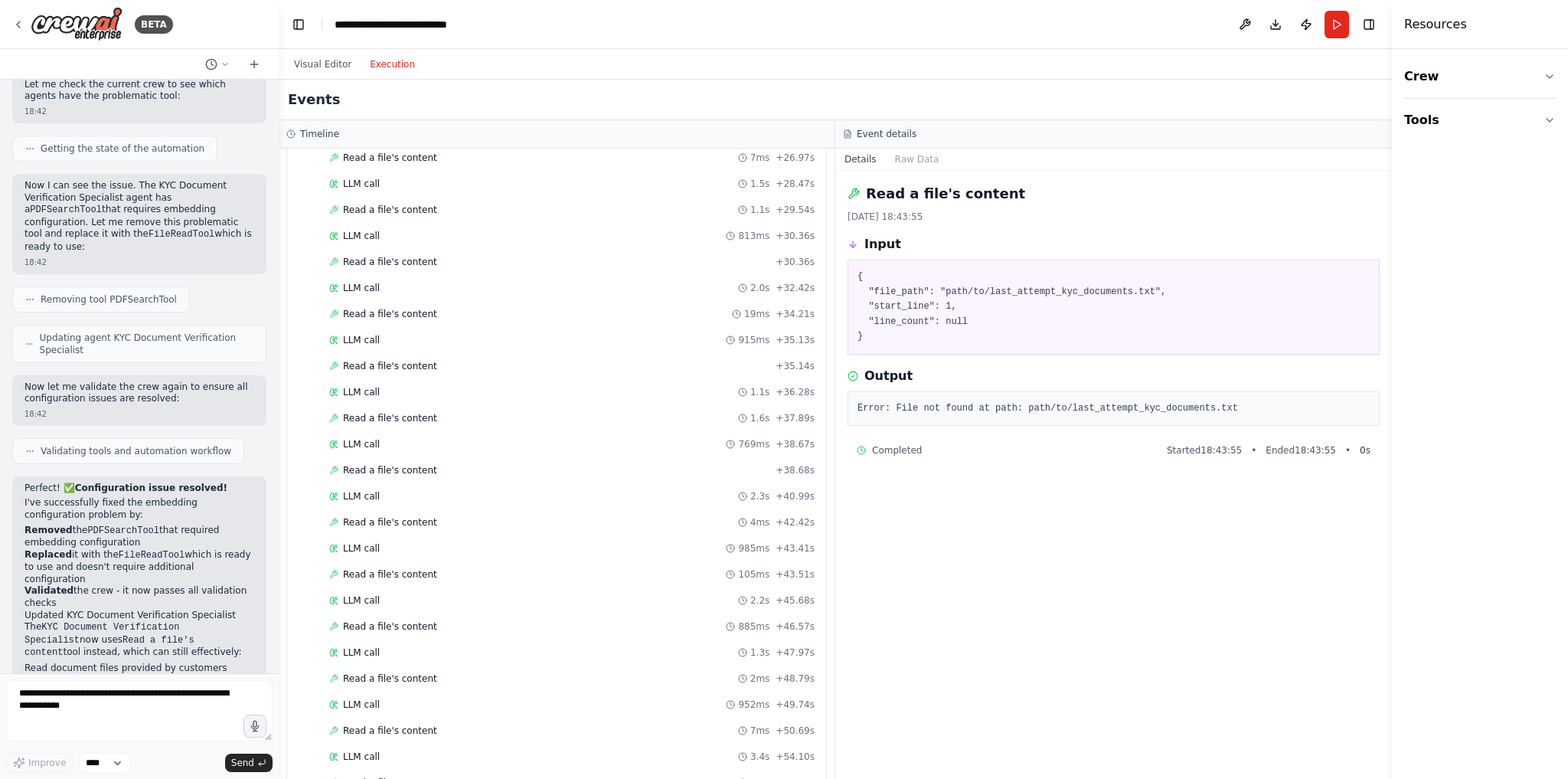
scroll to position [2964, 0]
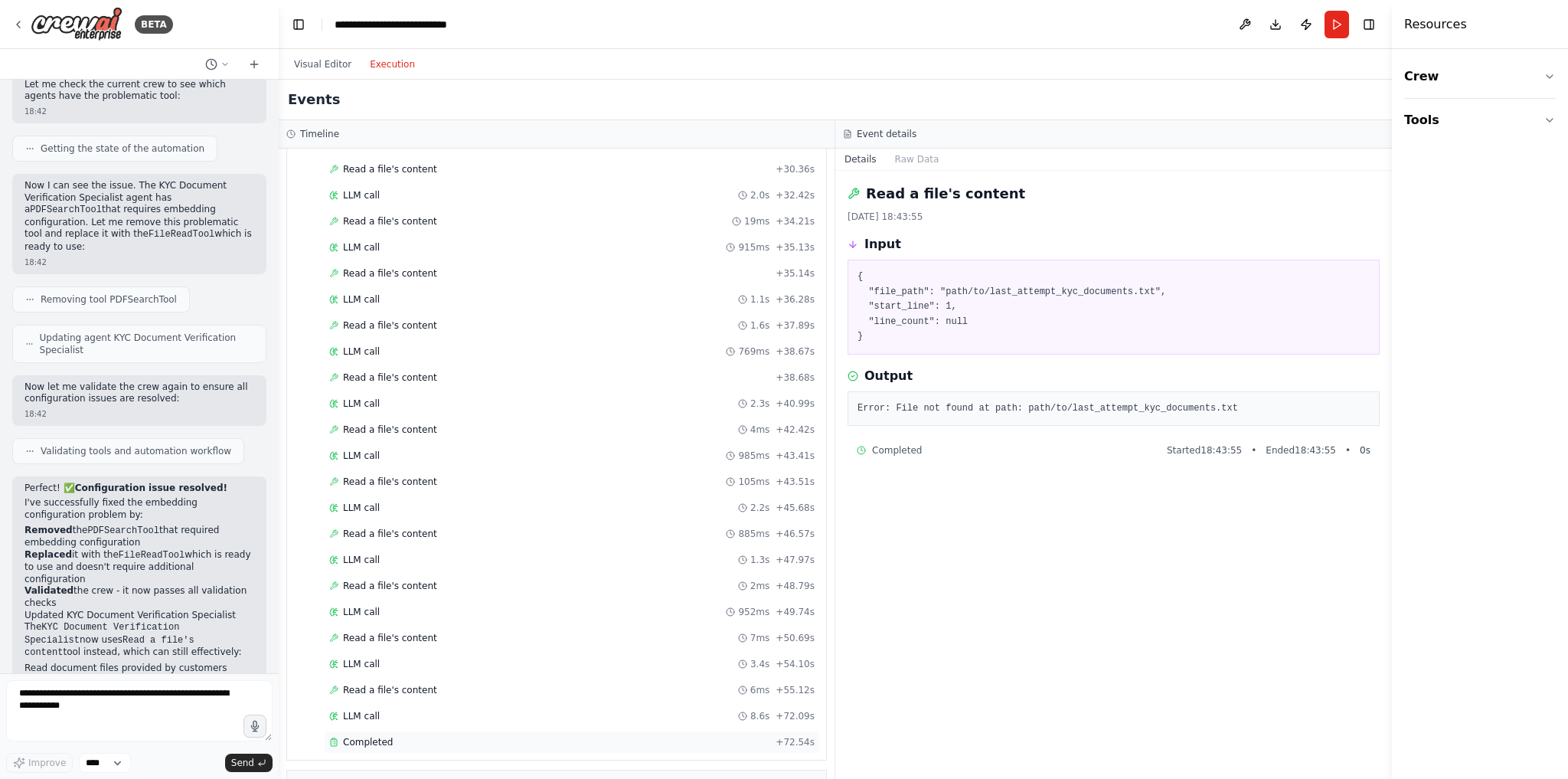
click at [429, 736] on div "Completed" at bounding box center [549, 742] width 440 height 12
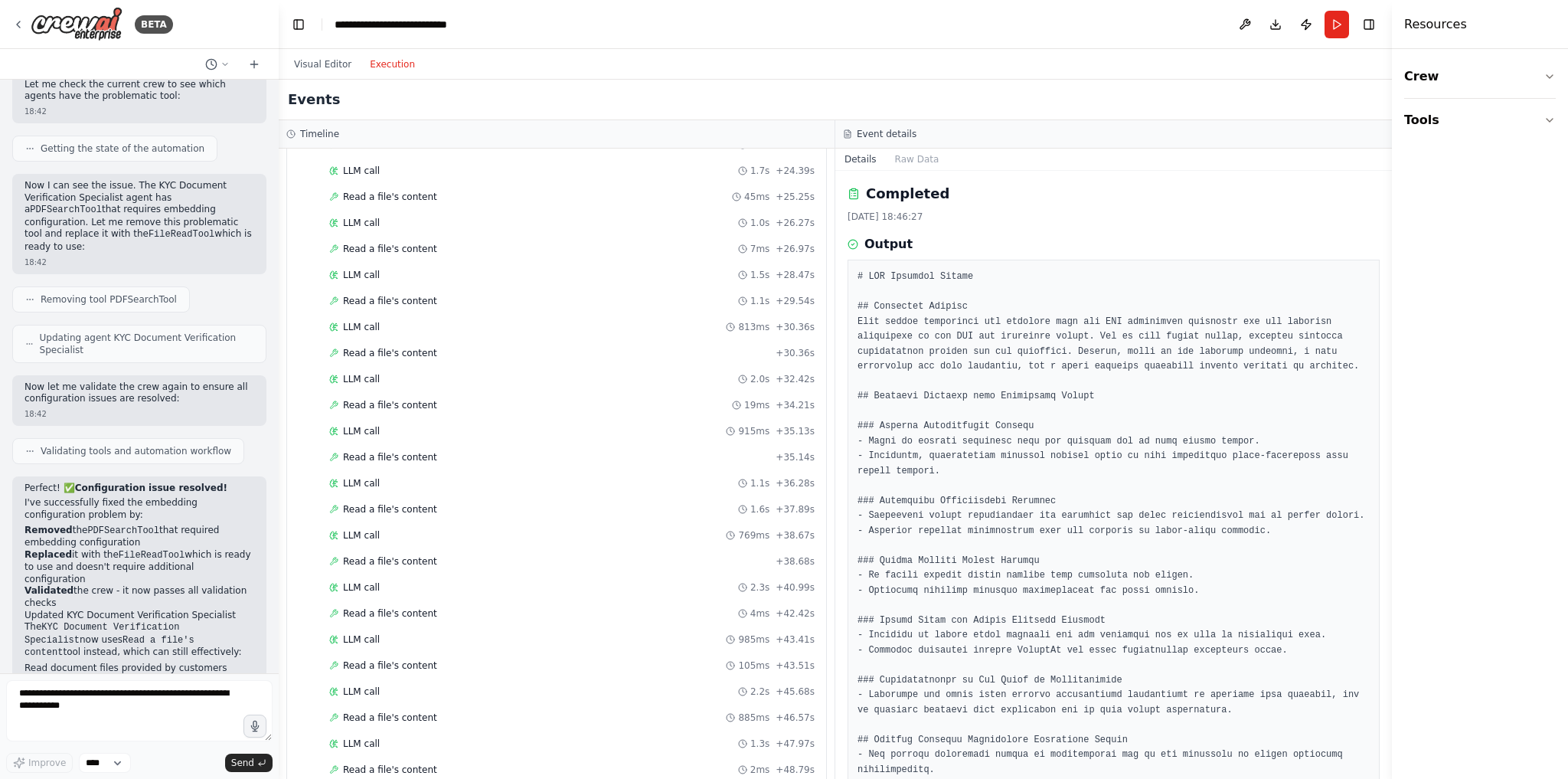
scroll to position [2535, 0]
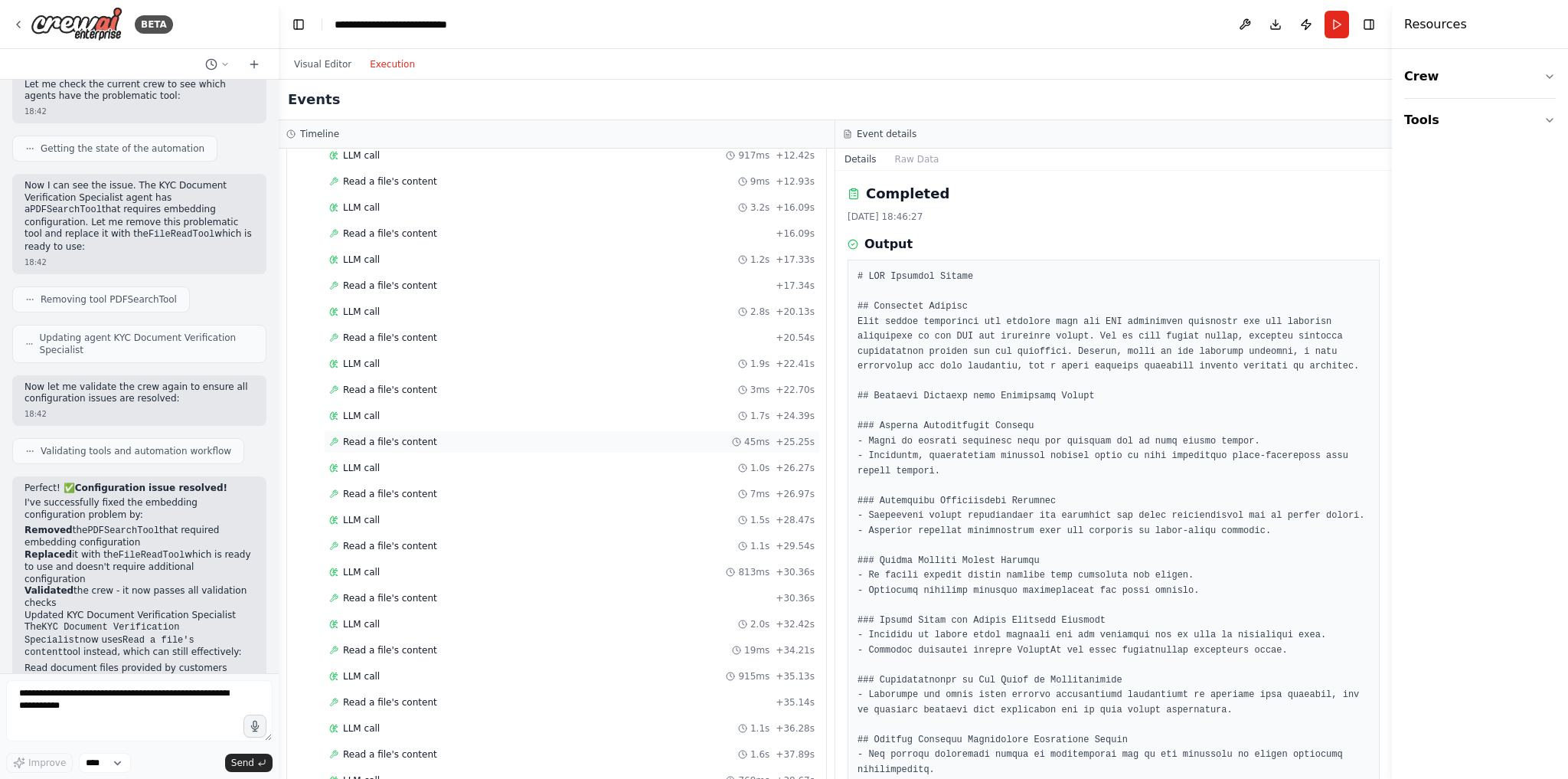
click at [472, 436] on div "Read a file's content 45ms + 25.25s" at bounding box center [572, 442] width 485 height 12
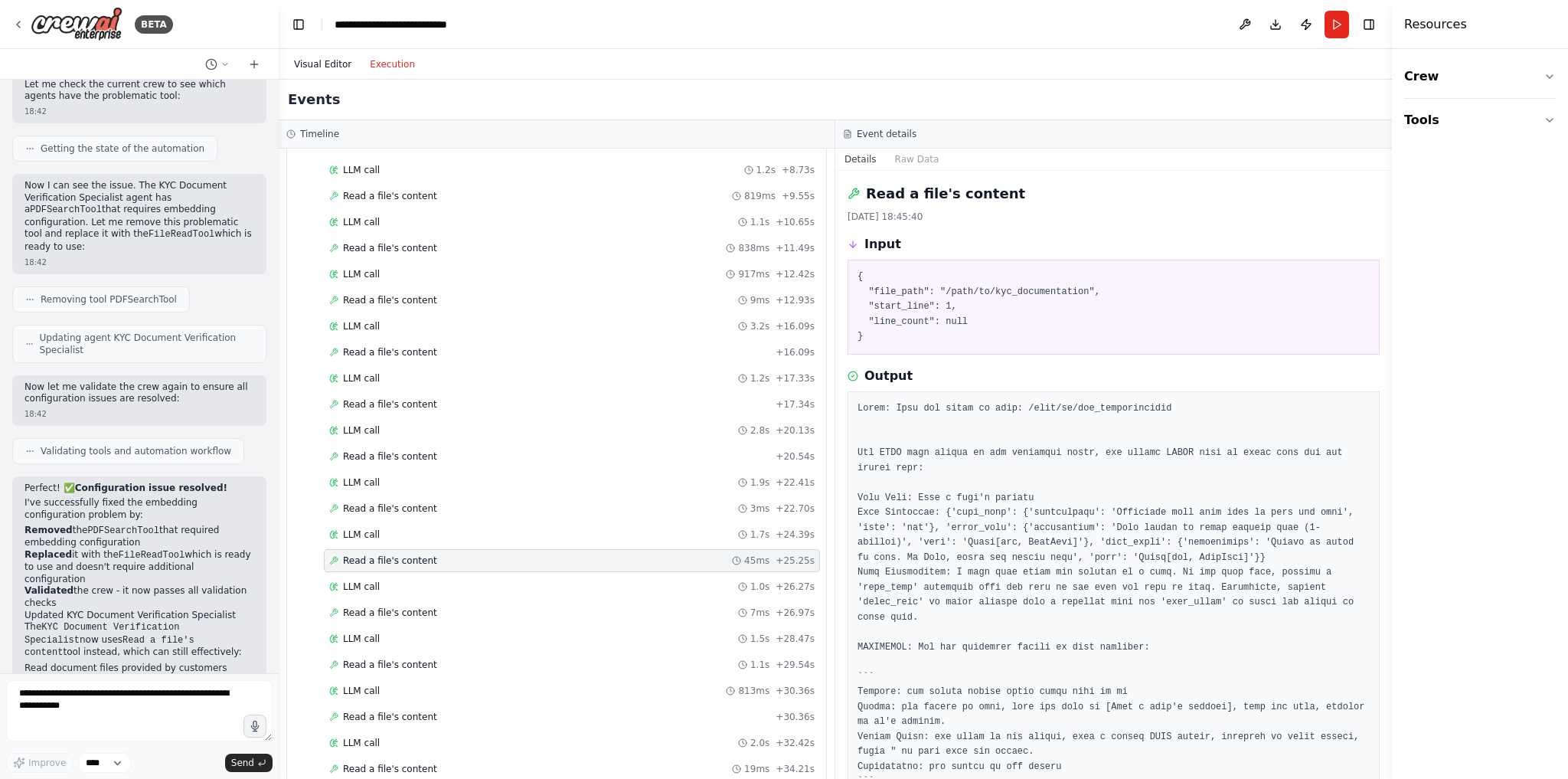
scroll to position [2352, 0]
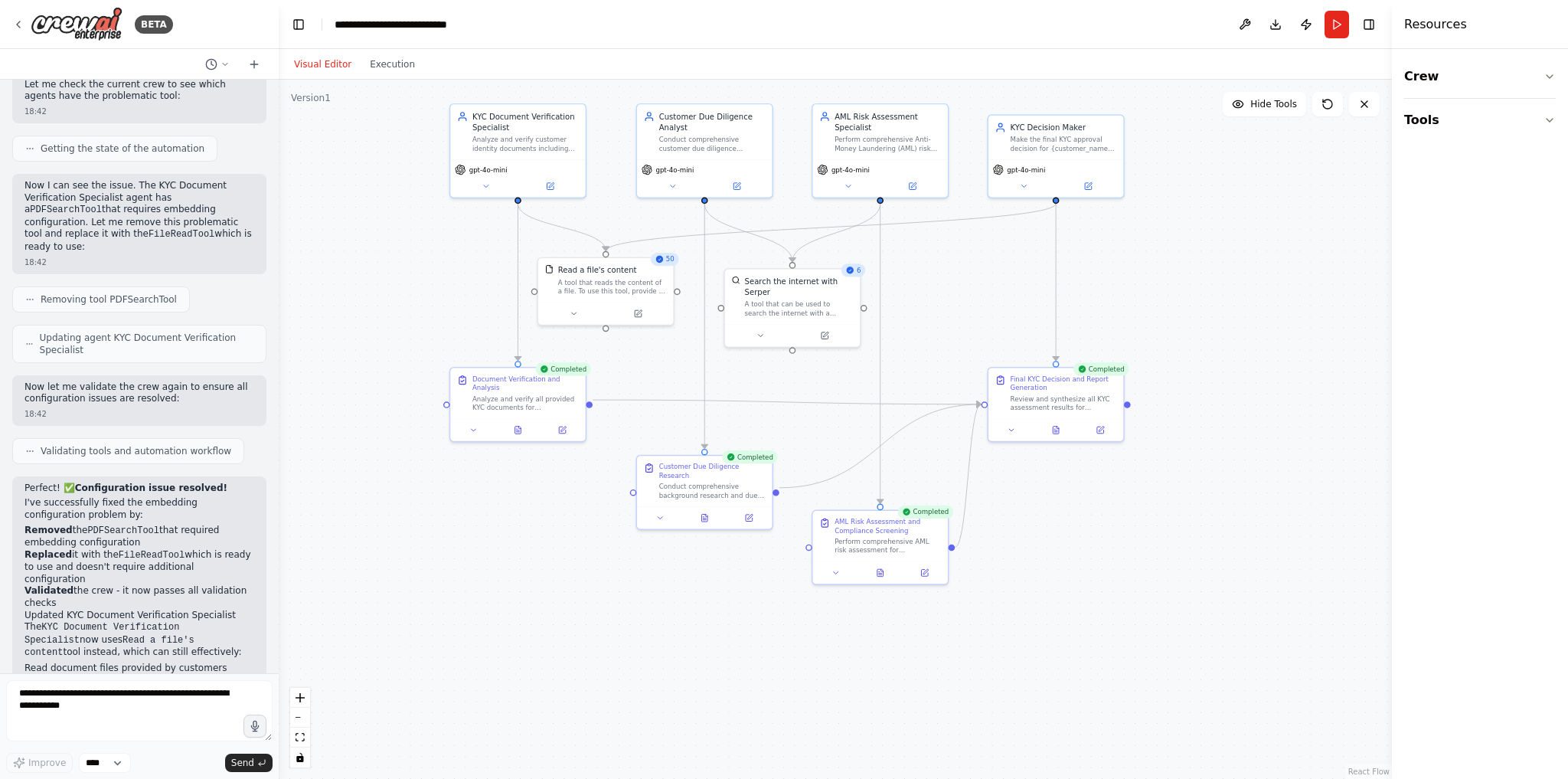
click at [306, 61] on button "Visual Editor" at bounding box center [322, 64] width 76 height 18
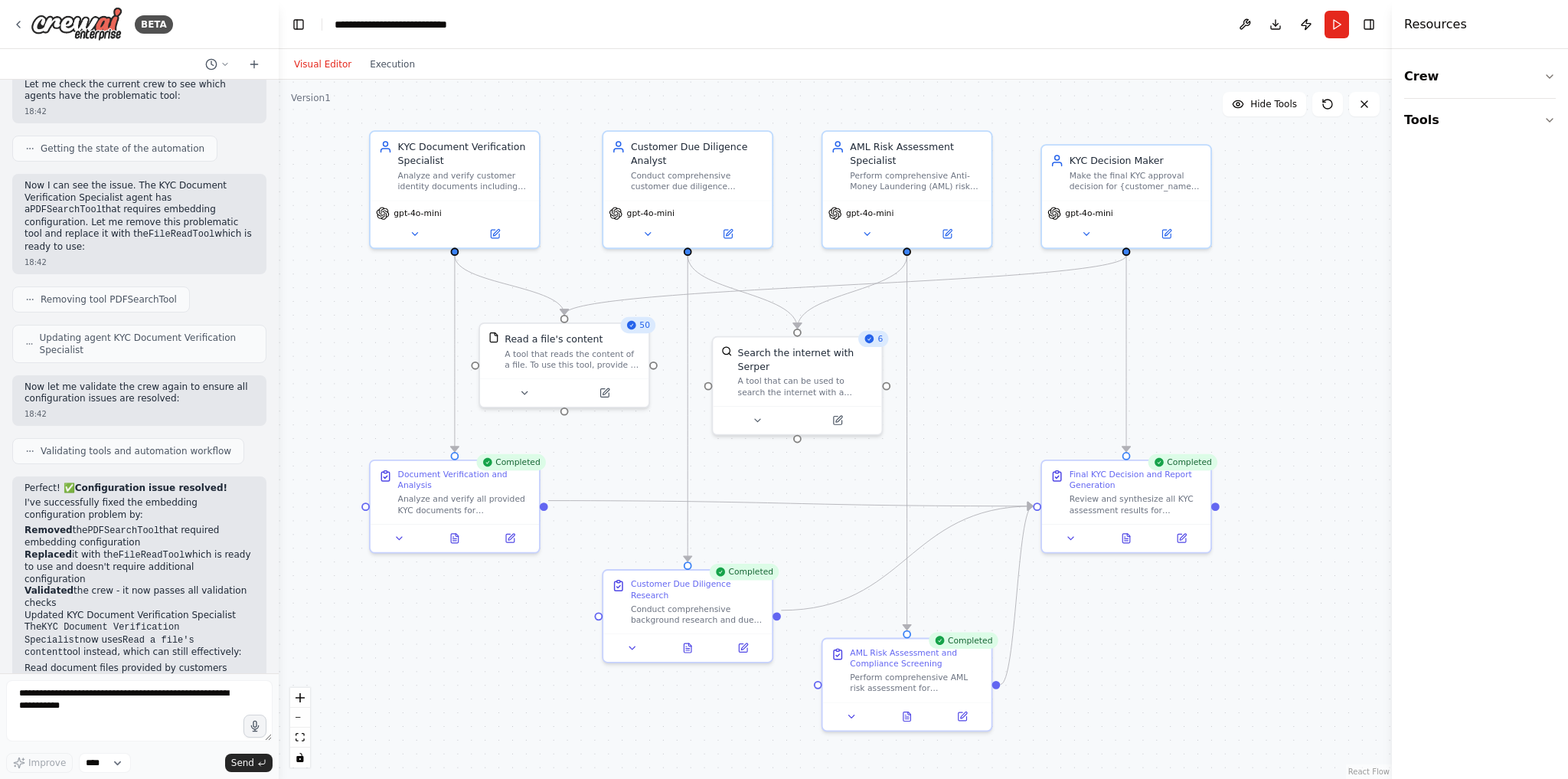
drag, startPoint x: 854, startPoint y: 358, endPoint x: 829, endPoint y: 460, distance: 105.0
click at [829, 460] on div ".deletable-edge-delete-btn { width: 20px; height: 20px; border: 0px solid #ffff…" at bounding box center [835, 429] width 1113 height 699
drag, startPoint x: 1130, startPoint y: 193, endPoint x: 1130, endPoint y: 178, distance: 15.0
click at [1130, 178] on div "KYC Decision Maker Make the final KYC approval decision for {customer_name} bas…" at bounding box center [1125, 157] width 168 height 55
click at [504, 185] on div "Analyze and verify customer identity documents including passports, driver lice…" at bounding box center [464, 179] width 133 height 22
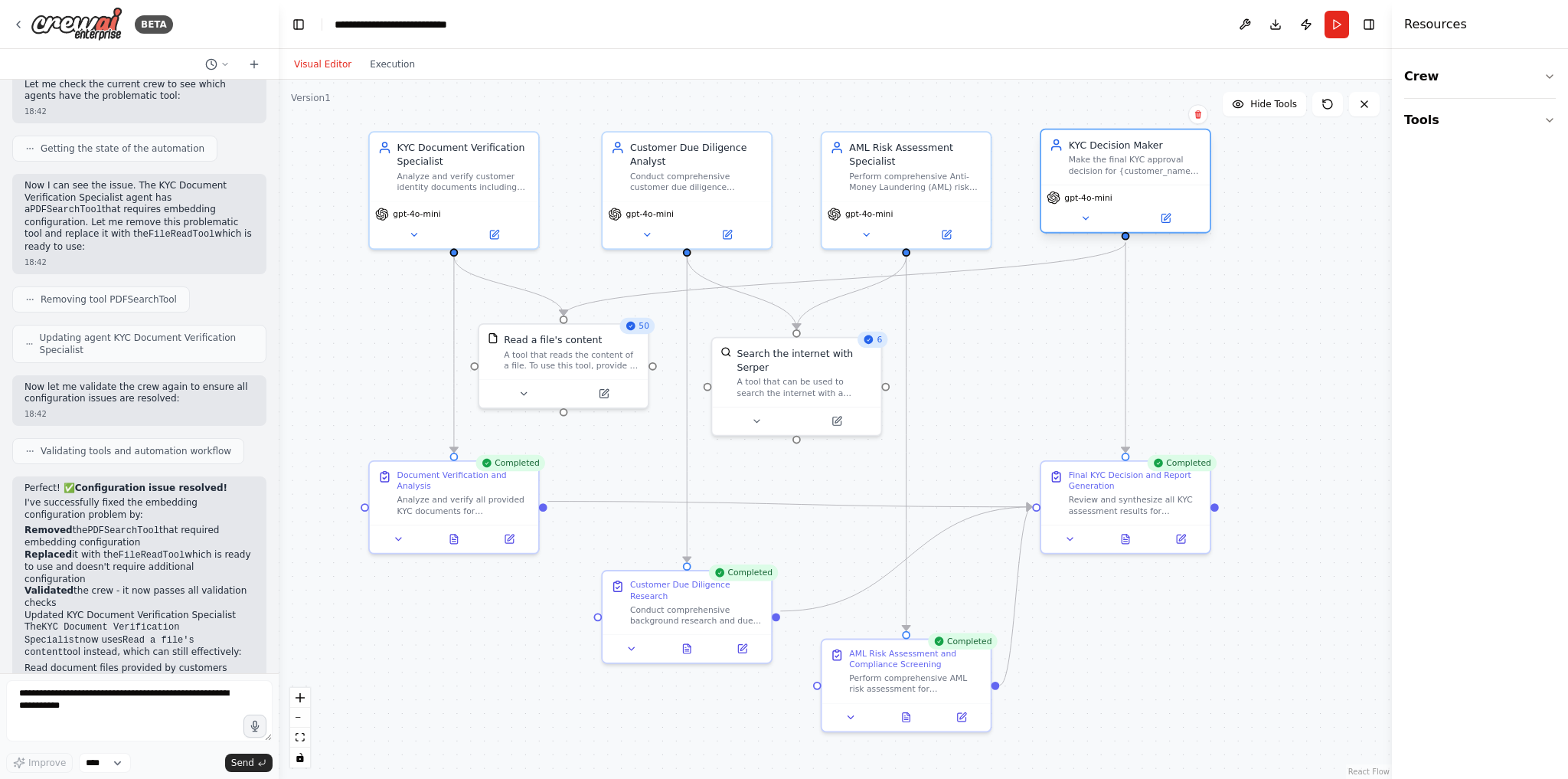
click at [1168, 179] on div "KYC Decision Maker Make the final KYC approval decision for {customer_name} bas…" at bounding box center [1125, 157] width 168 height 55
drag, startPoint x: 484, startPoint y: 514, endPoint x: 484, endPoint y: 586, distance: 72.0
click at [484, 586] on div "Document Verification and Analysis Analyze and verify all provided KYC document…" at bounding box center [454, 572] width 172 height 94
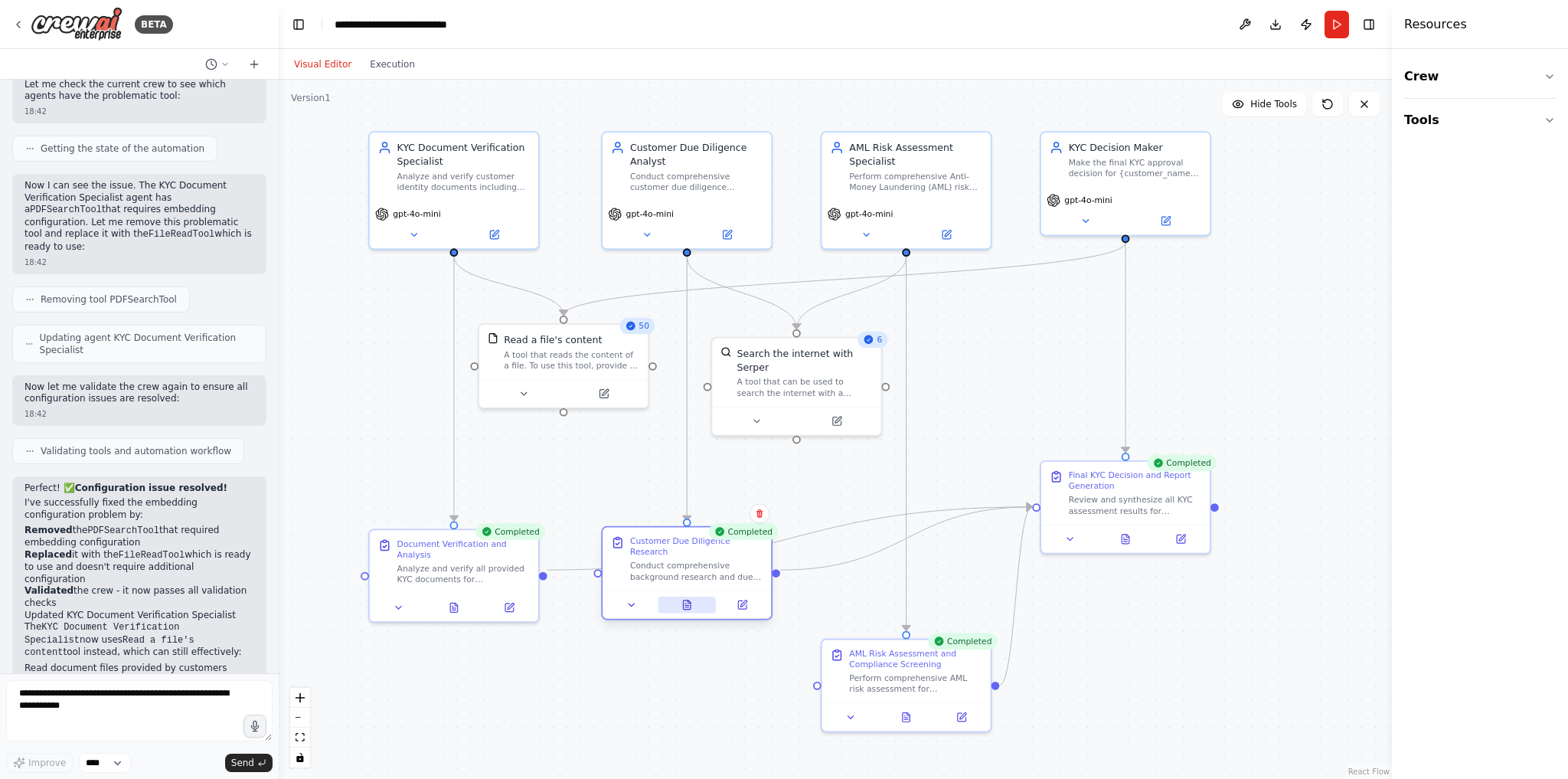
drag, startPoint x: 711, startPoint y: 632, endPoint x: 713, endPoint y: 593, distance: 39.1
click at [713, 597] on button at bounding box center [687, 605] width 58 height 16
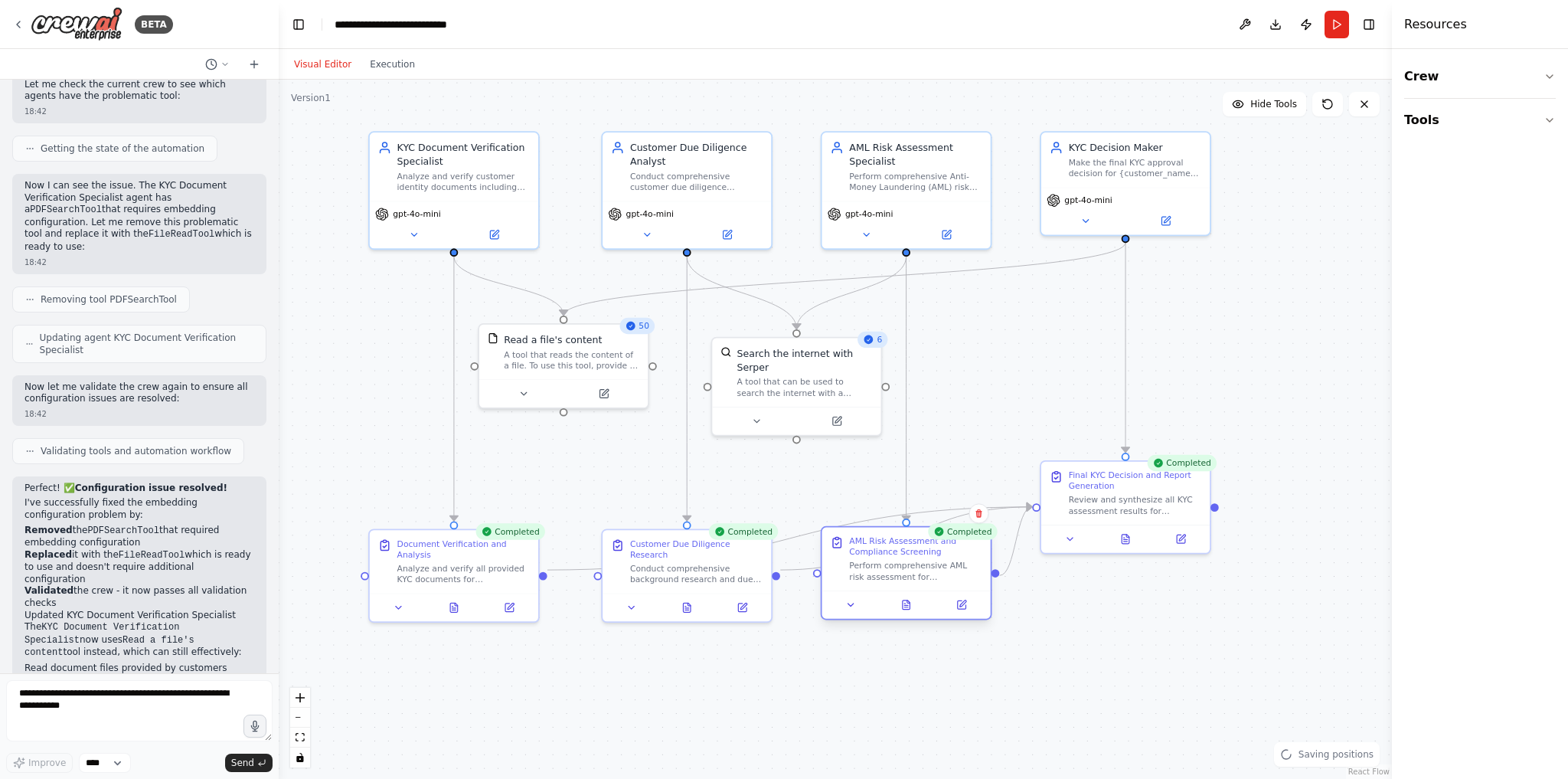
drag, startPoint x: 915, startPoint y: 689, endPoint x: 909, endPoint y: 576, distance: 113.2
click at [909, 576] on div "Perform comprehensive AML risk assessment for {customer_name}. Screen against s…" at bounding box center [915, 571] width 133 height 22
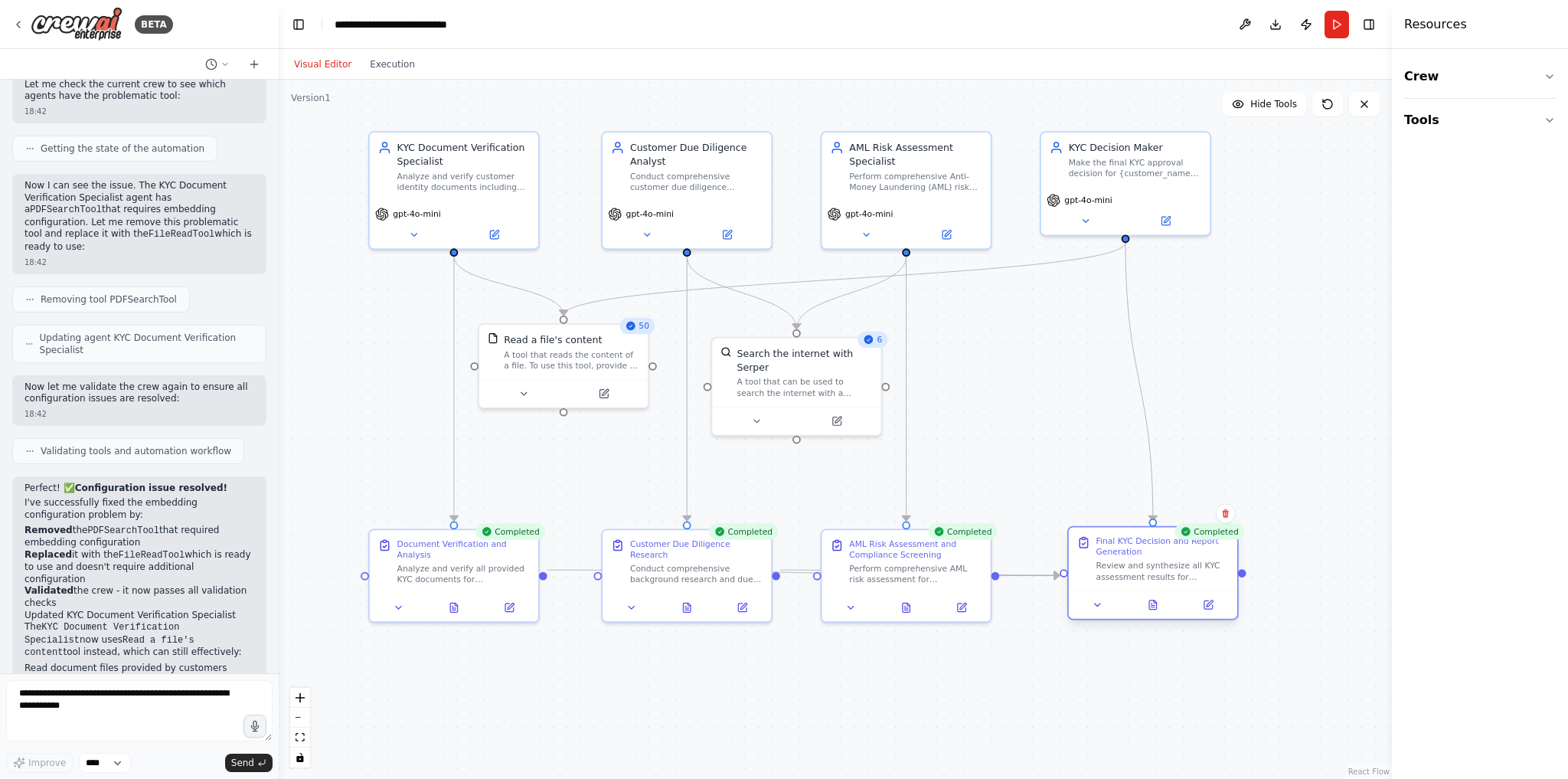
drag, startPoint x: 1159, startPoint y: 508, endPoint x: 1184, endPoint y: 576, distance: 72.4
click at [1184, 576] on div "Review and synthesize all KYC assessment results for {customer_name} including …" at bounding box center [1162, 571] width 133 height 22
drag, startPoint x: 1178, startPoint y: 570, endPoint x: 1153, endPoint y: 570, distance: 25.0
click at [1153, 570] on div "Review and synthesize all KYC assessment results for {customer_name} including …" at bounding box center [1135, 571] width 133 height 22
click at [569, 466] on div ".deletable-edge-delete-btn { width: 20px; height: 20px; border: 0px solid #ffff…" at bounding box center [835, 429] width 1113 height 699
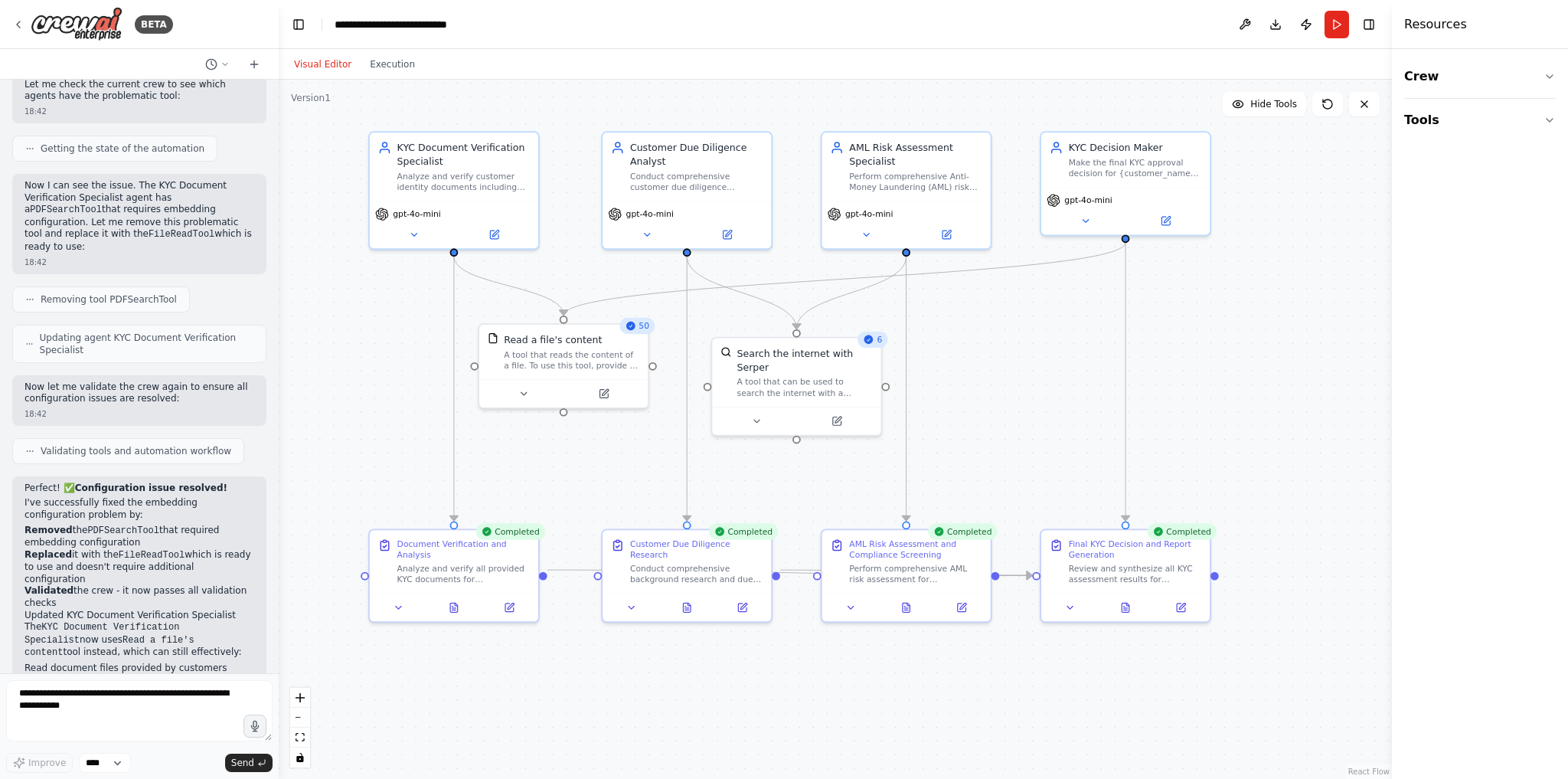
click at [1240, 432] on div ".deletable-edge-delete-btn { width: 20px; height: 20px; border: 0px solid #ffff…" at bounding box center [835, 429] width 1113 height 699
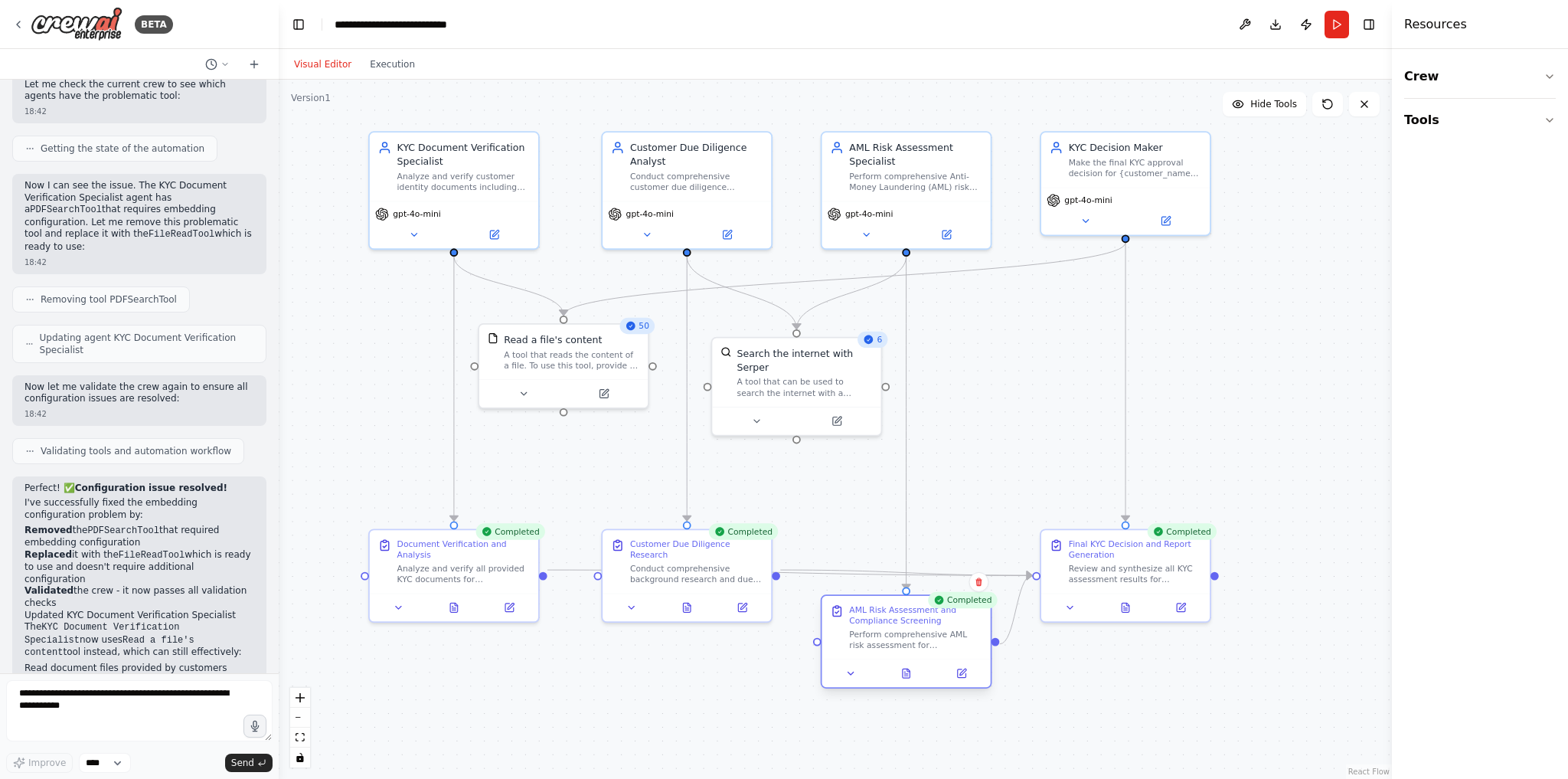
drag, startPoint x: 937, startPoint y: 595, endPoint x: 939, endPoint y: 660, distance: 65.0
click at [939, 660] on div at bounding box center [907, 673] width 168 height 28
drag, startPoint x: 1134, startPoint y: 586, endPoint x: 1132, endPoint y: 513, distance: 73.0
click at [1132, 513] on div at bounding box center [1125, 522] width 168 height 28
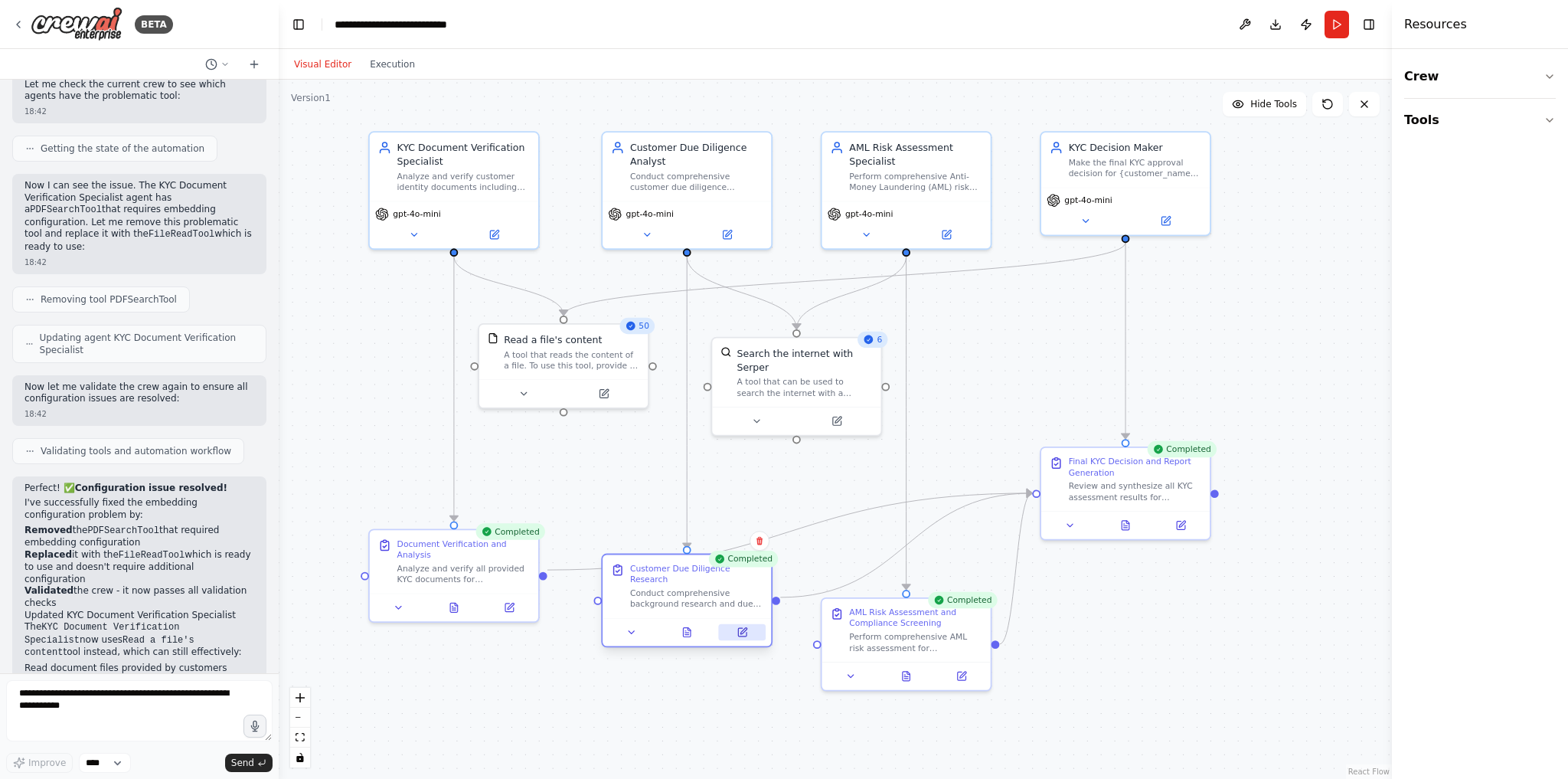
drag, startPoint x: 738, startPoint y: 587, endPoint x: 738, endPoint y: 620, distance: 33.0
click at [738, 627] on icon at bounding box center [742, 632] width 11 height 11
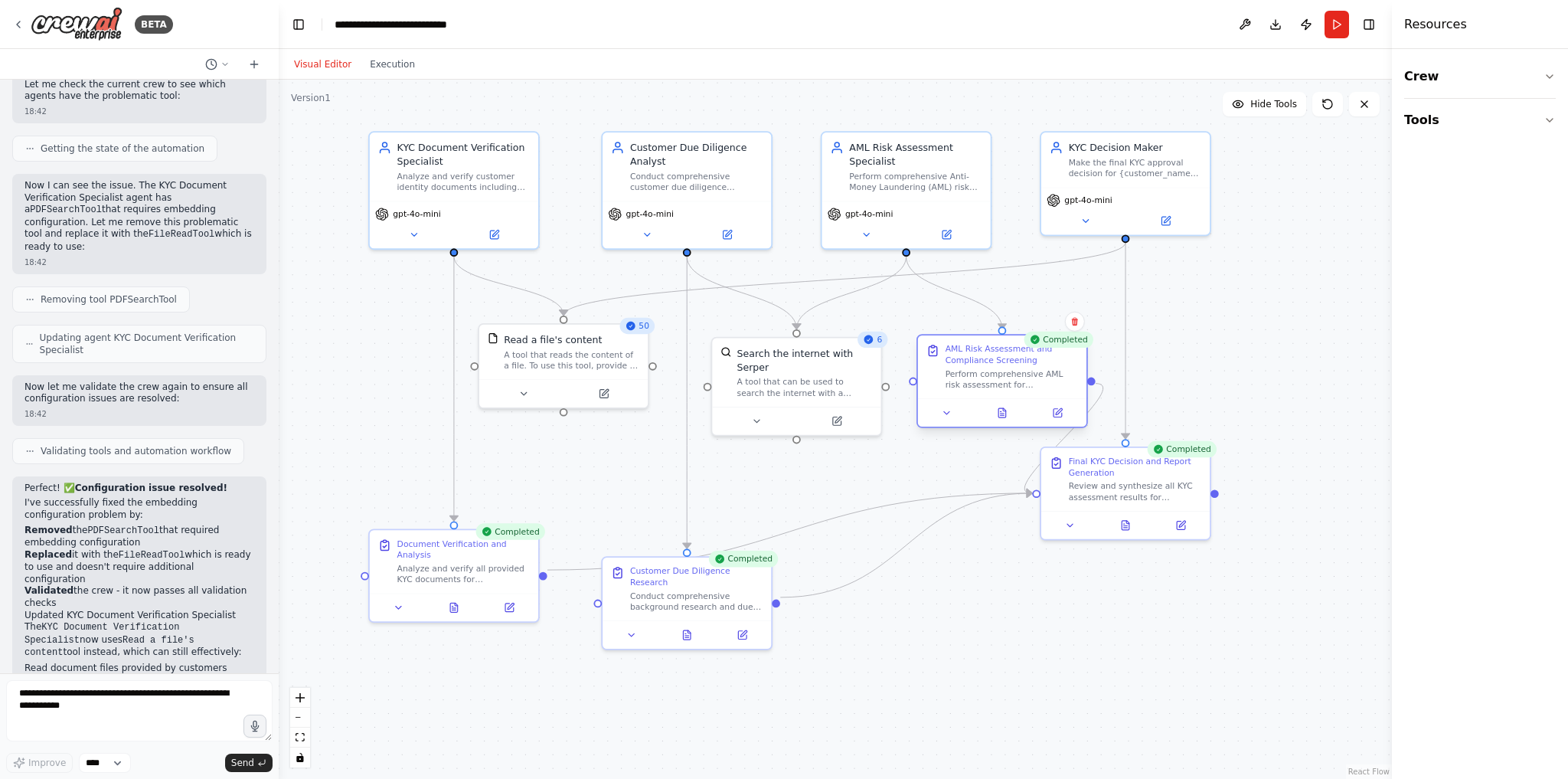
drag, startPoint x: 943, startPoint y: 662, endPoint x: 1035, endPoint y: 392, distance: 285.2
click at [1035, 392] on div "AML Risk Assessment and Compliance Screening Perform comprehensive AML risk ass…" at bounding box center [1002, 380] width 172 height 94
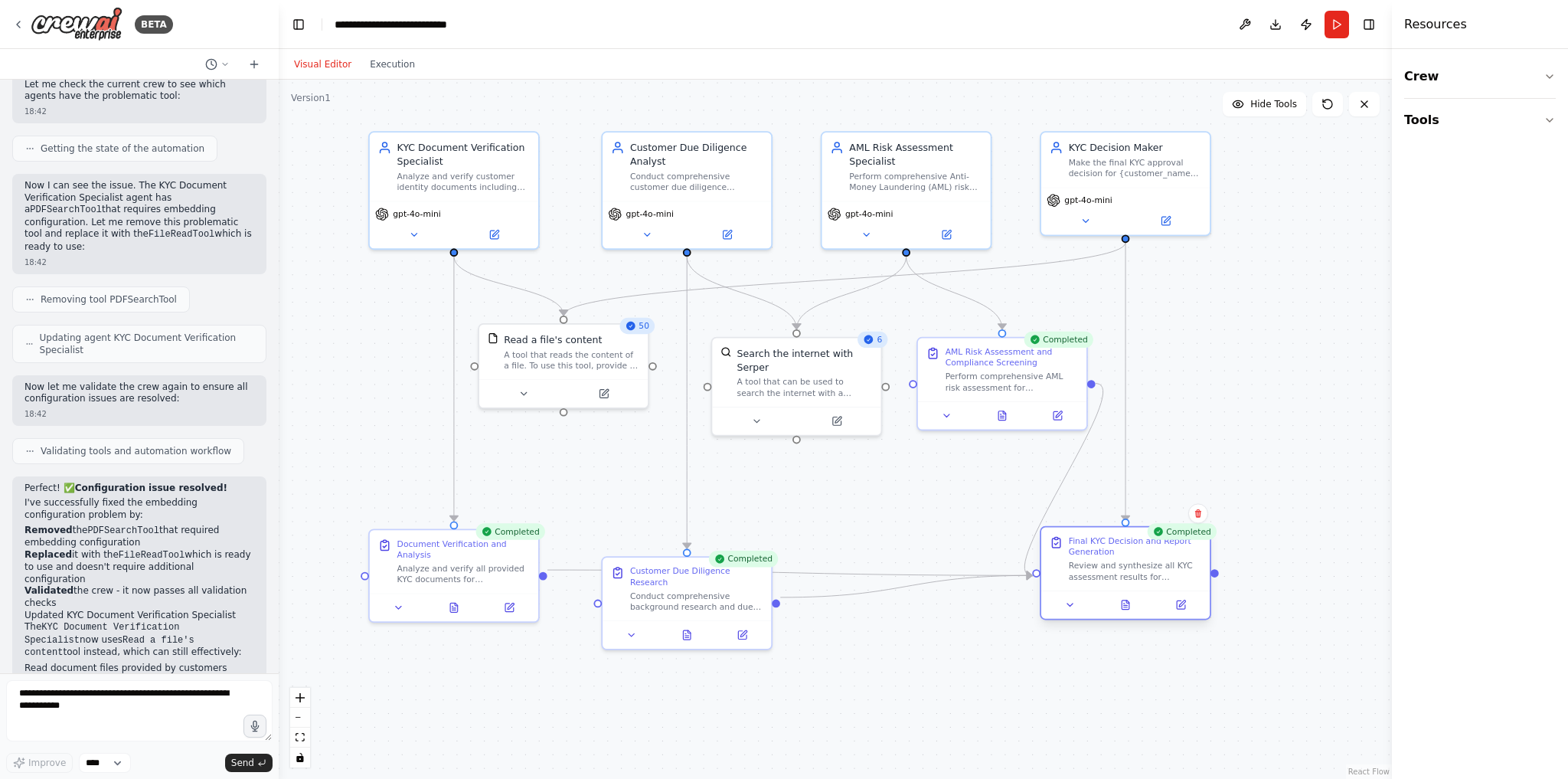
drag, startPoint x: 1129, startPoint y: 490, endPoint x: 1127, endPoint y: 573, distance: 83.0
click at [1127, 573] on div "Review and synthesize all KYC assessment results for {customer_name} including …" at bounding box center [1135, 571] width 133 height 22
drag, startPoint x: 678, startPoint y: 598, endPoint x: 680, endPoint y: 576, distance: 22.1
click at [680, 576] on div "Customer Due Diligence Research Conduct comprehensive background research and d…" at bounding box center [687, 559] width 168 height 63
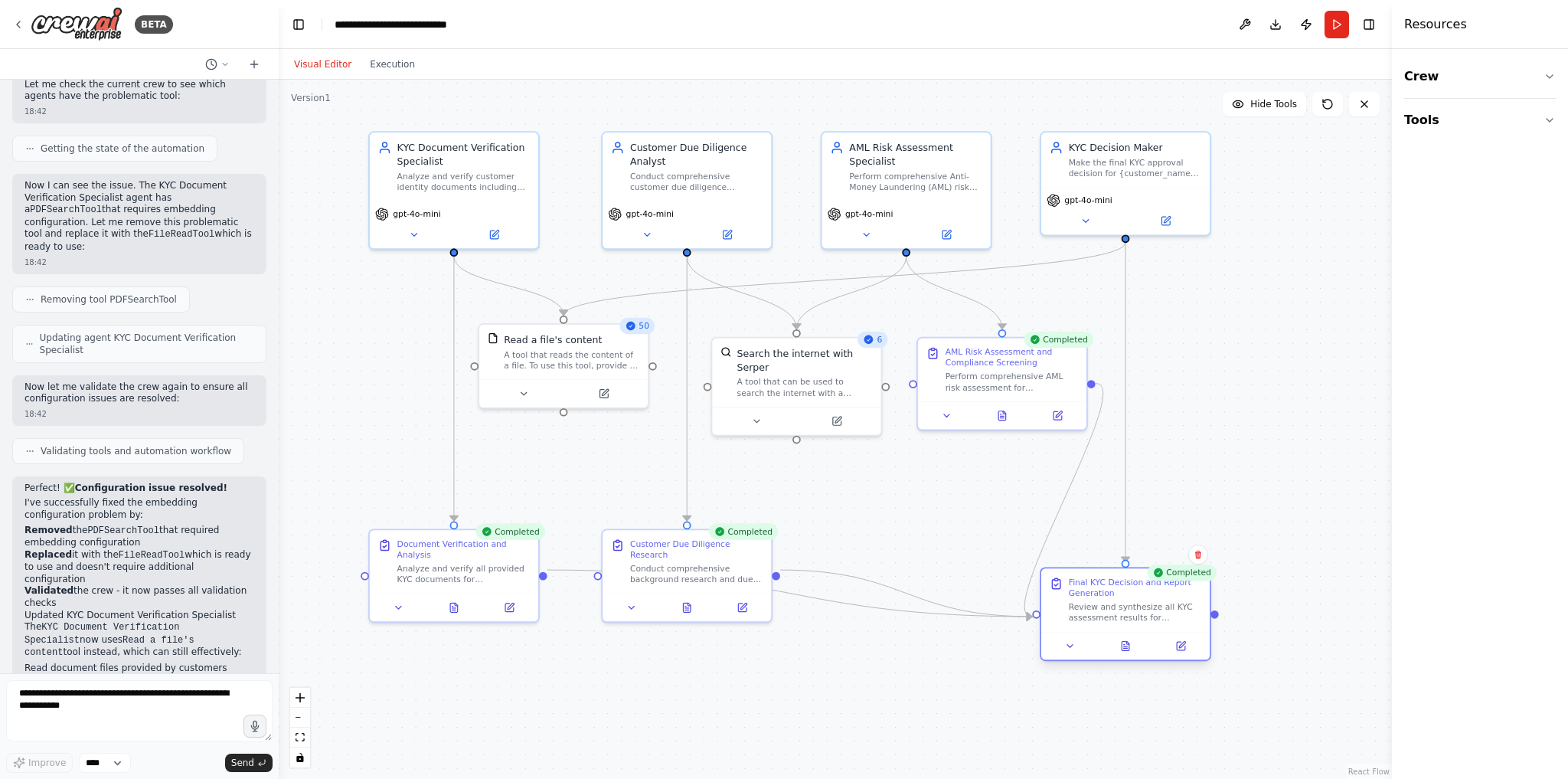
drag, startPoint x: 1148, startPoint y: 590, endPoint x: 1155, endPoint y: 624, distance: 34.7
click at [1155, 624] on div "Final KYC Decision and Report Generation Review and synthesize all KYC assessme…" at bounding box center [1126, 614] width 172 height 94
drag, startPoint x: 704, startPoint y: 533, endPoint x: 704, endPoint y: 499, distance: 34.0
click at [704, 499] on div "Customer Due Diligence Research Conduct comprehensive background research and d…" at bounding box center [687, 490] width 168 height 63
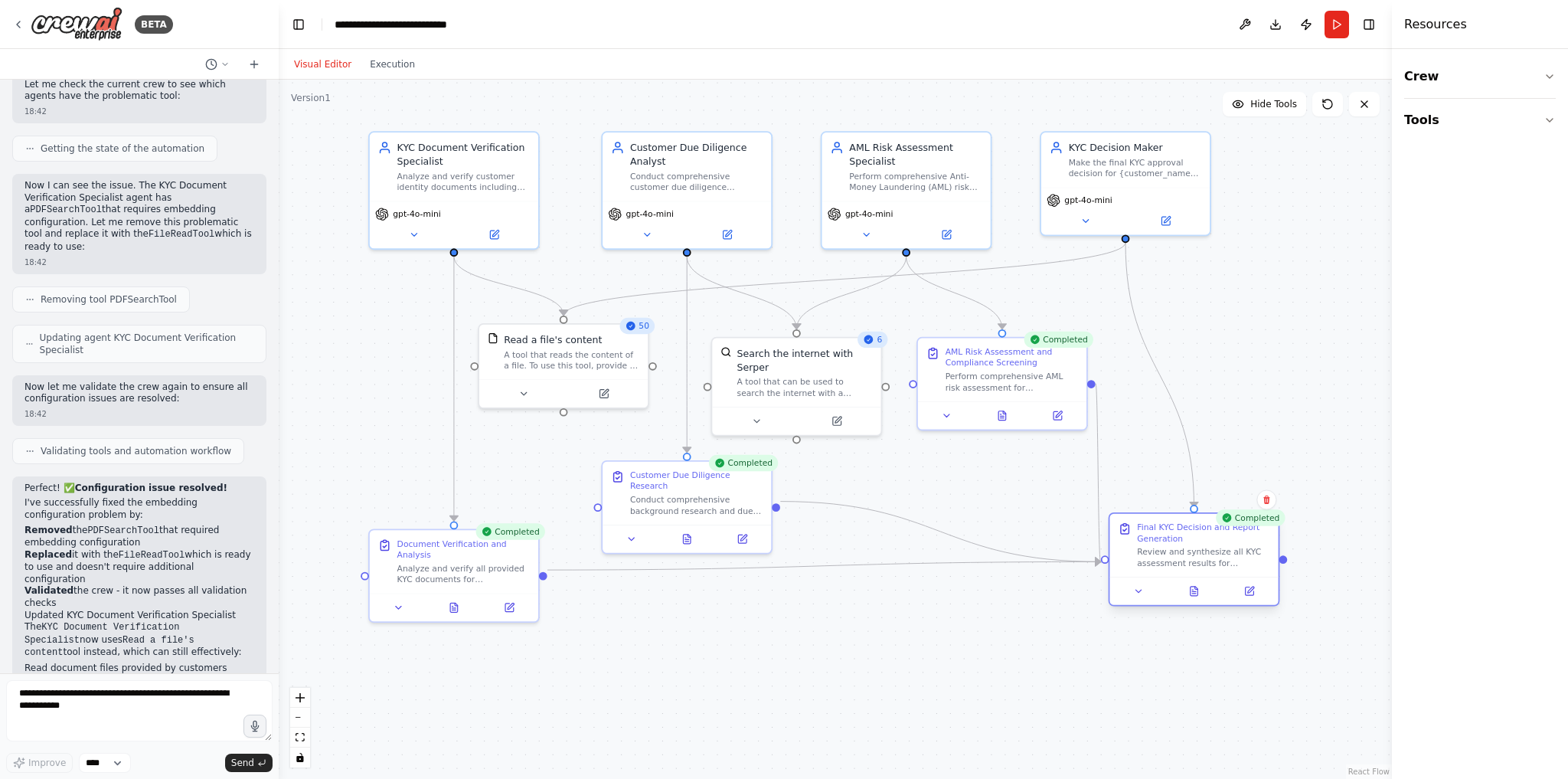
drag, startPoint x: 1148, startPoint y: 610, endPoint x: 1211, endPoint y: 560, distance: 80.4
click at [1211, 560] on div "Review and synthesize all KYC assessment results for {customer_name} including …" at bounding box center [1204, 557] width 133 height 22
drag, startPoint x: 1169, startPoint y: 209, endPoint x: 1238, endPoint y: 207, distance: 69.0
click at [1238, 207] on div "gpt-4o-mini" at bounding box center [1193, 209] width 168 height 47
click at [1308, 386] on div ".deletable-edge-delete-btn { width: 20px; height: 20px; border: 0px solid #ffff…" at bounding box center [835, 429] width 1113 height 699
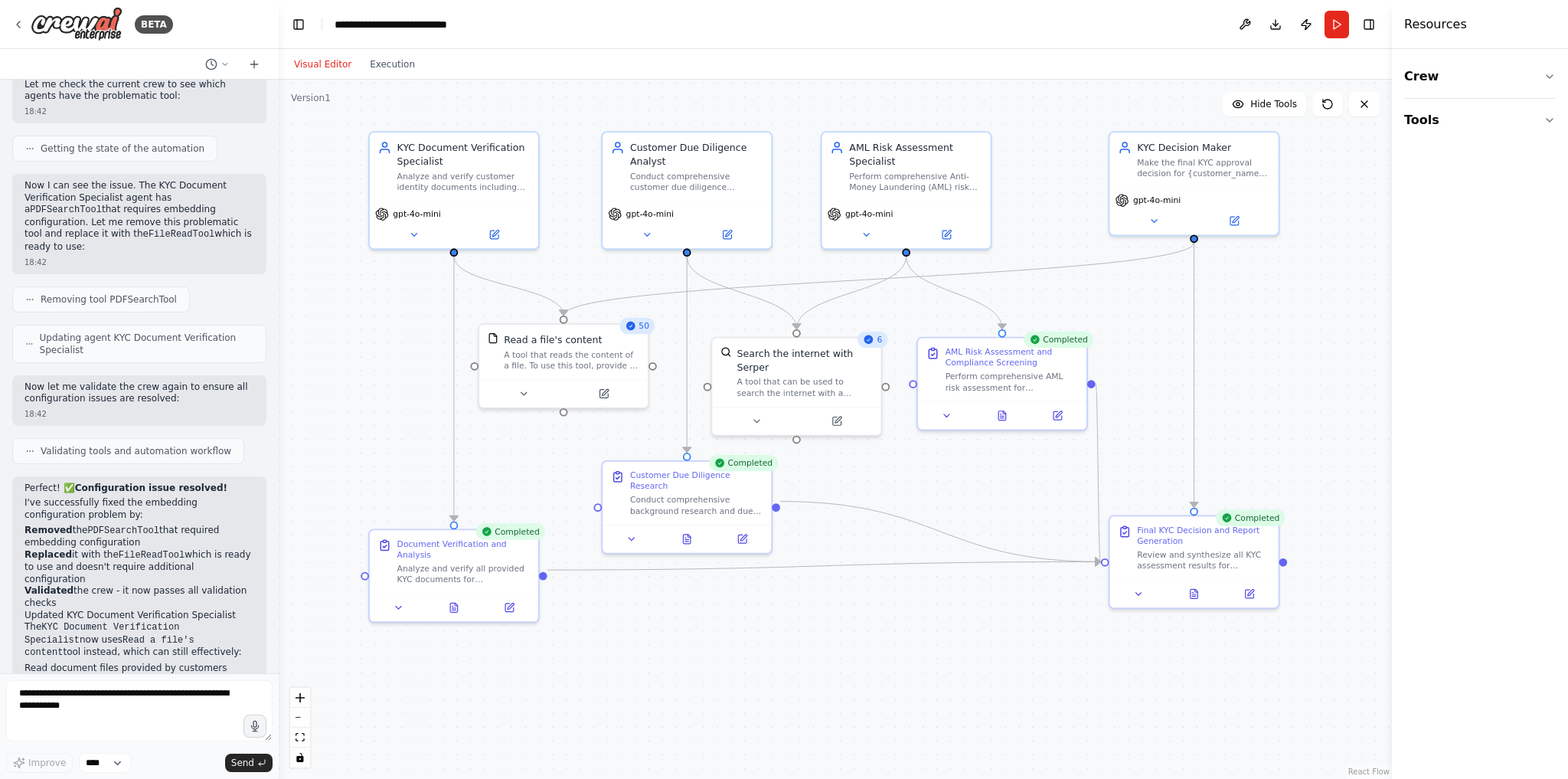
click at [1347, 381] on div ".deletable-edge-delete-btn { width: 20px; height: 20px; border: 0px solid #ffff…" at bounding box center [835, 429] width 1113 height 699
click at [804, 643] on div ".deletable-edge-delete-btn { width: 20px; height: 20px; border: 0px solid #ffff…" at bounding box center [835, 429] width 1113 height 699
click at [378, 64] on button "Execution" at bounding box center [392, 64] width 64 height 18
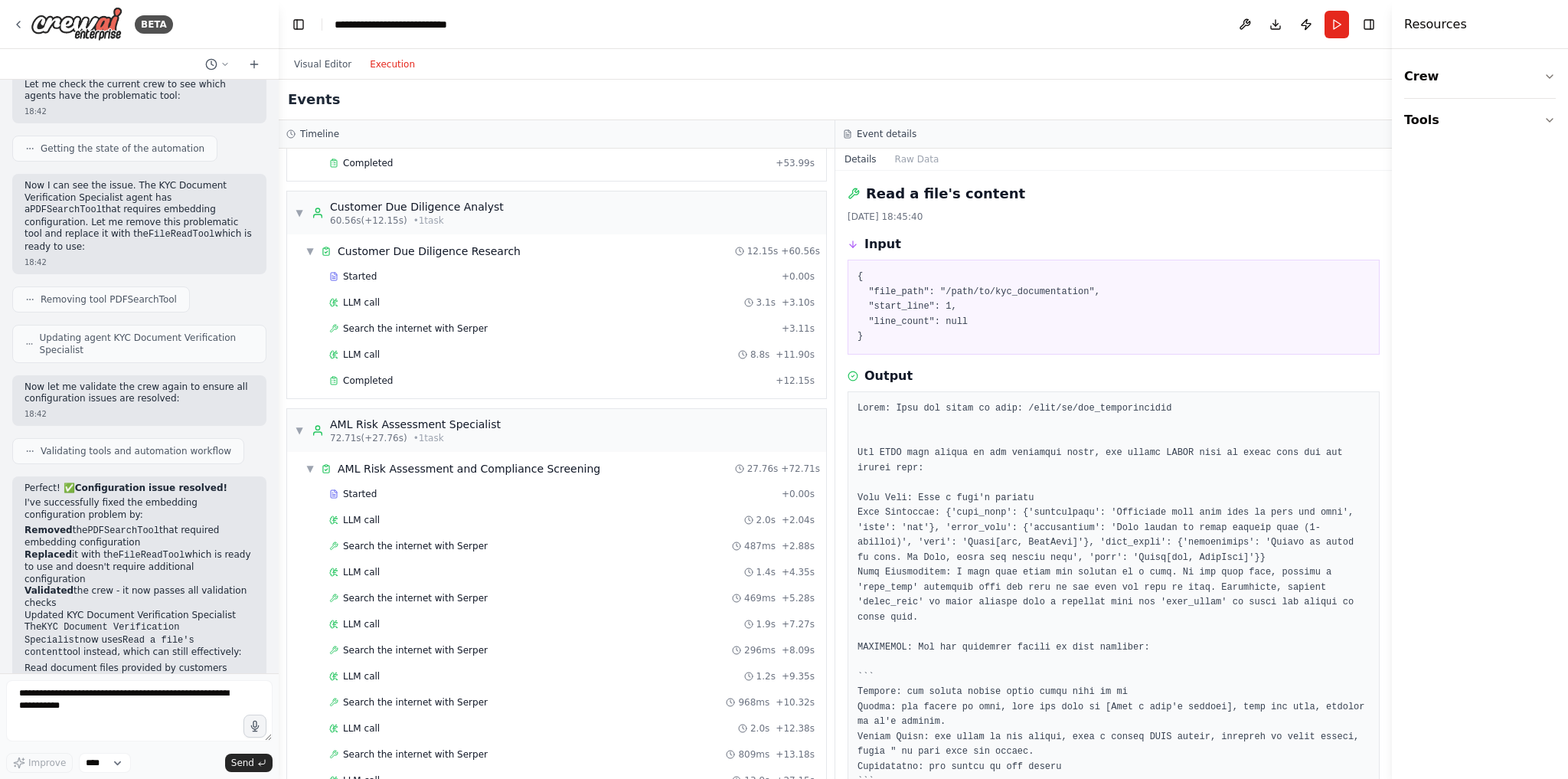
scroll to position [1310, 0]
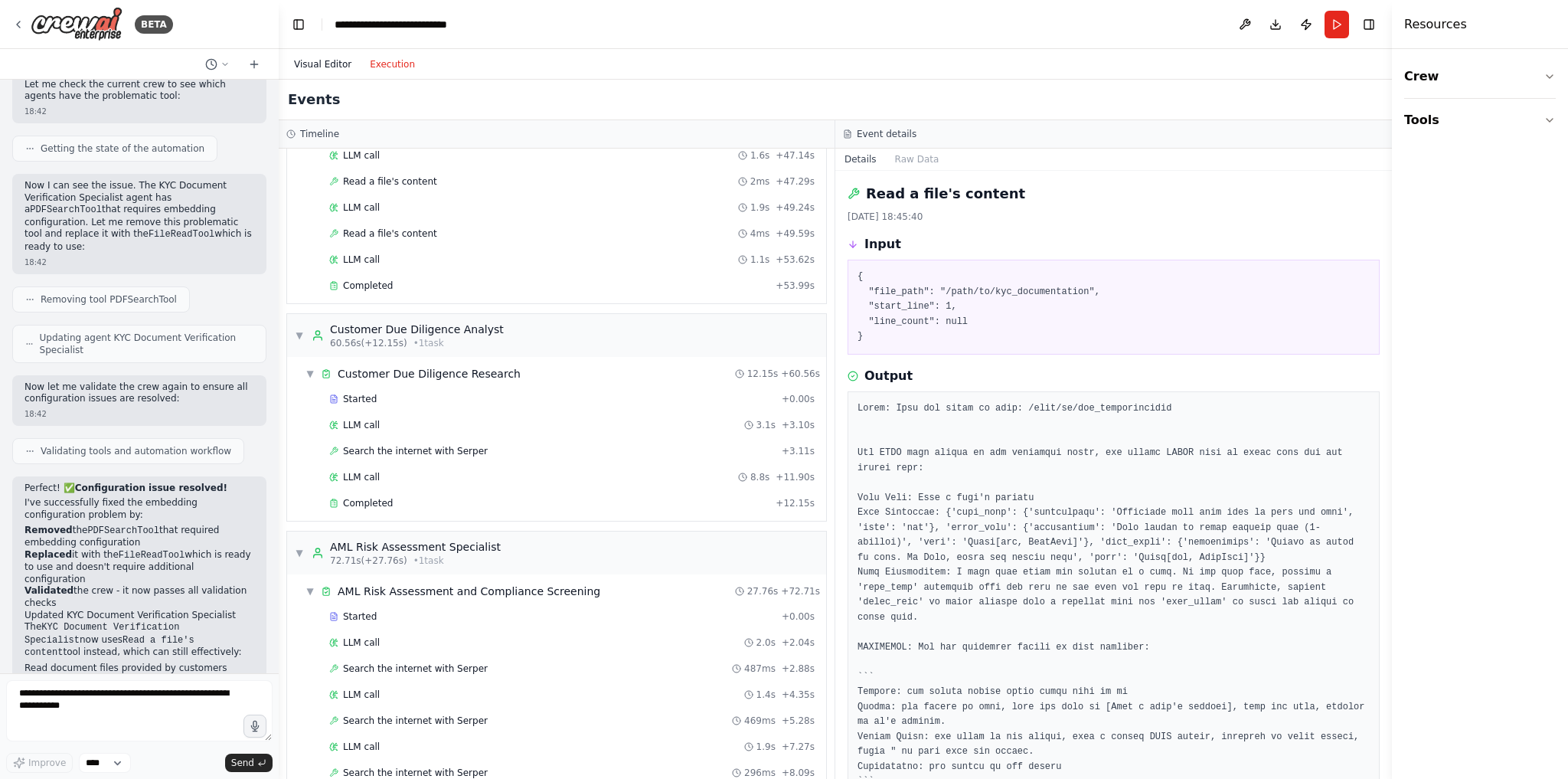
click at [309, 64] on button "Visual Editor" at bounding box center [322, 64] width 76 height 18
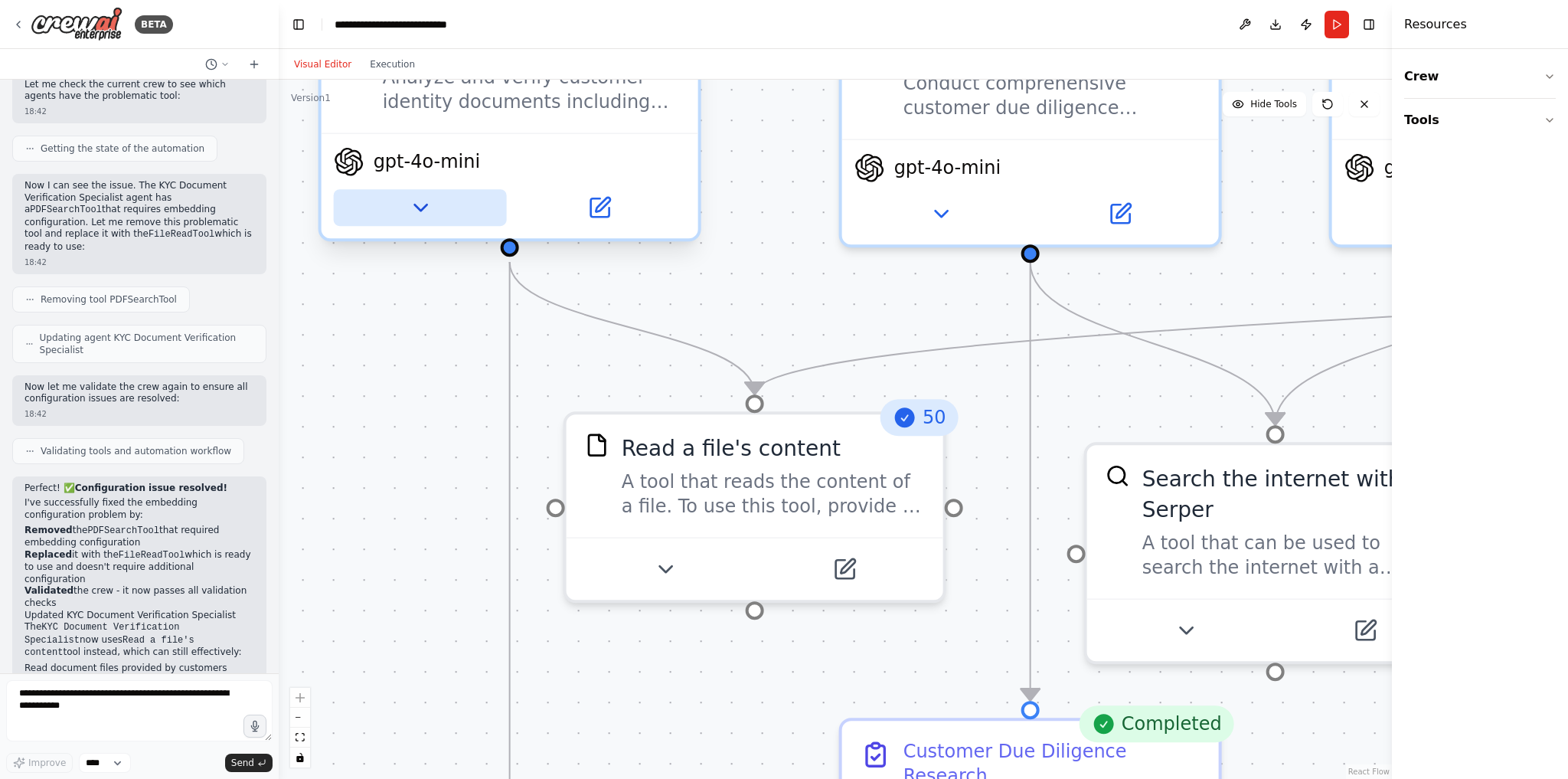
click at [425, 205] on icon at bounding box center [420, 207] width 12 height 6
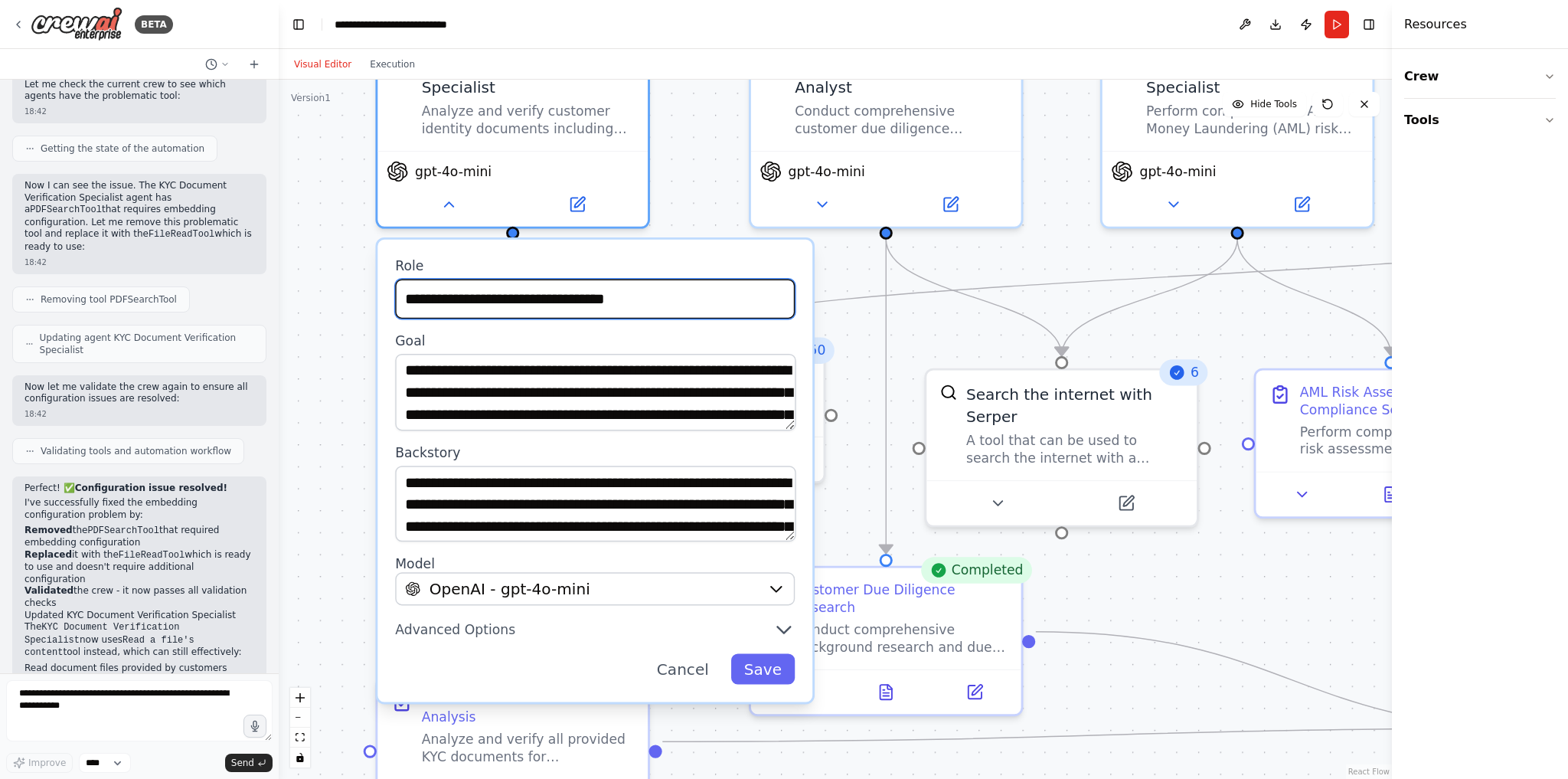
click at [566, 307] on input "**********" at bounding box center [595, 298] width 399 height 39
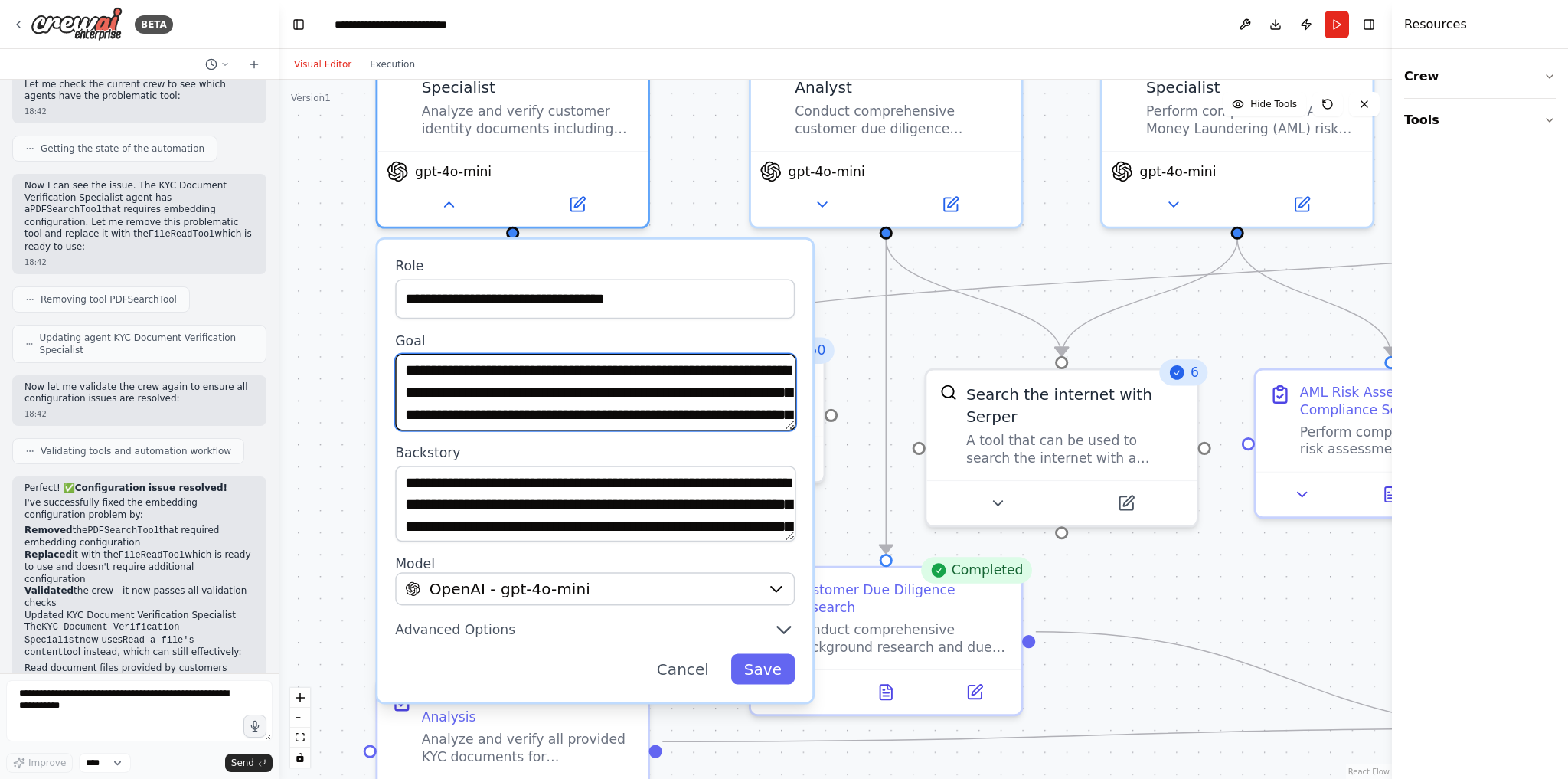
click at [531, 394] on textarea "**********" at bounding box center [595, 392] width 400 height 76
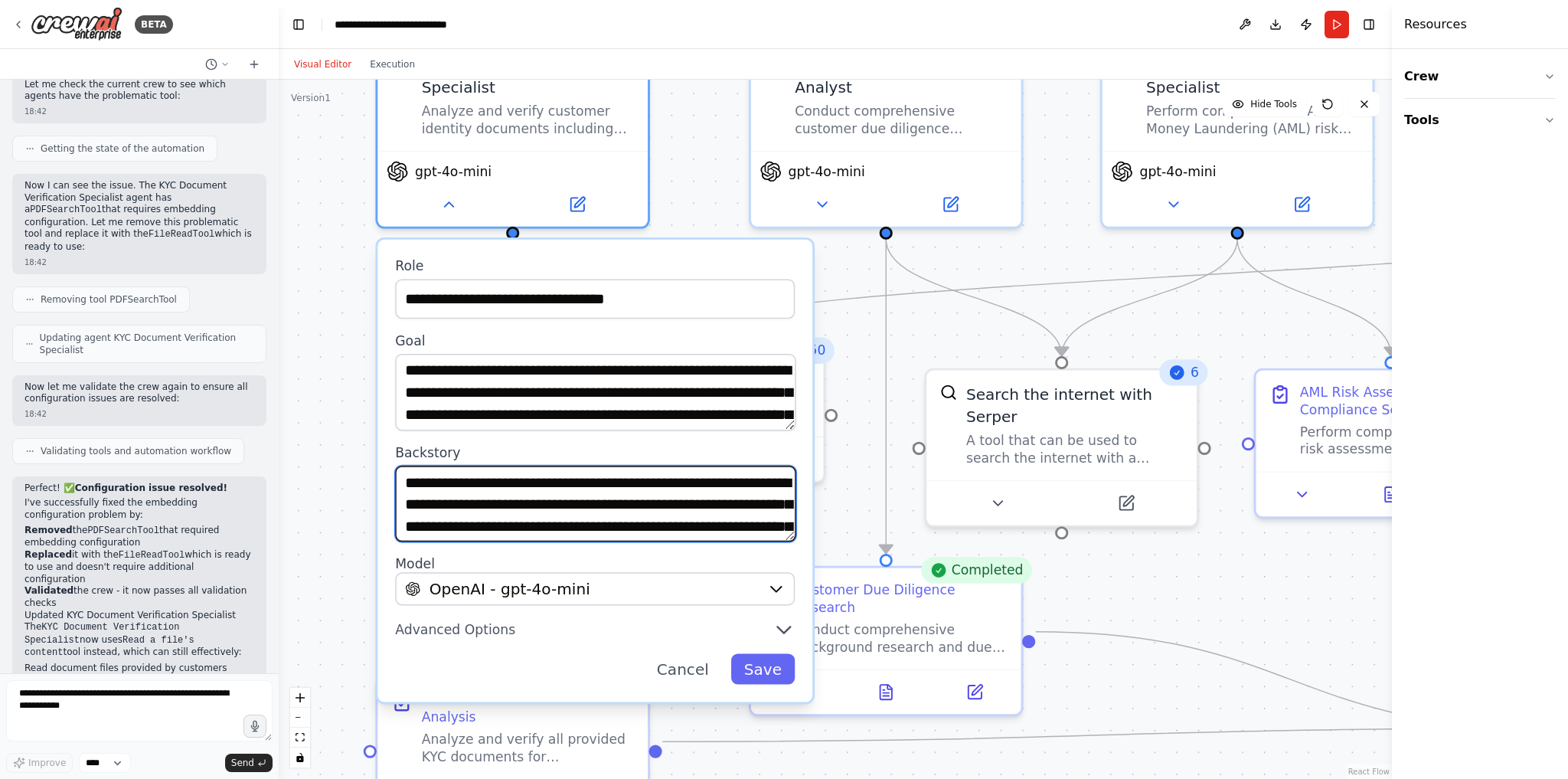
click at [508, 495] on textarea "**********" at bounding box center [595, 503] width 400 height 76
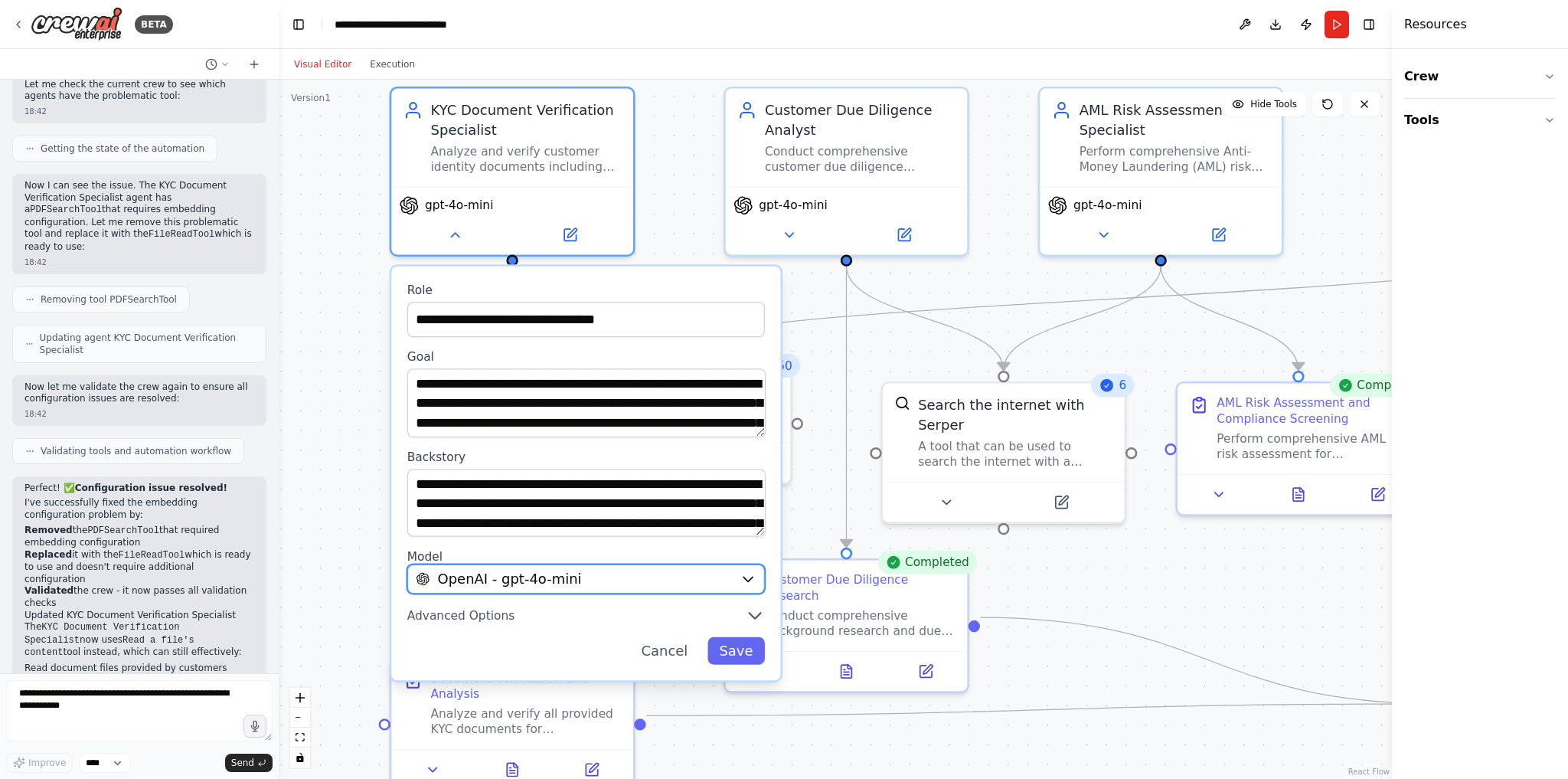
click at [551, 582] on span "OpenAI - gpt-4o-mini" at bounding box center [510, 578] width 144 height 20
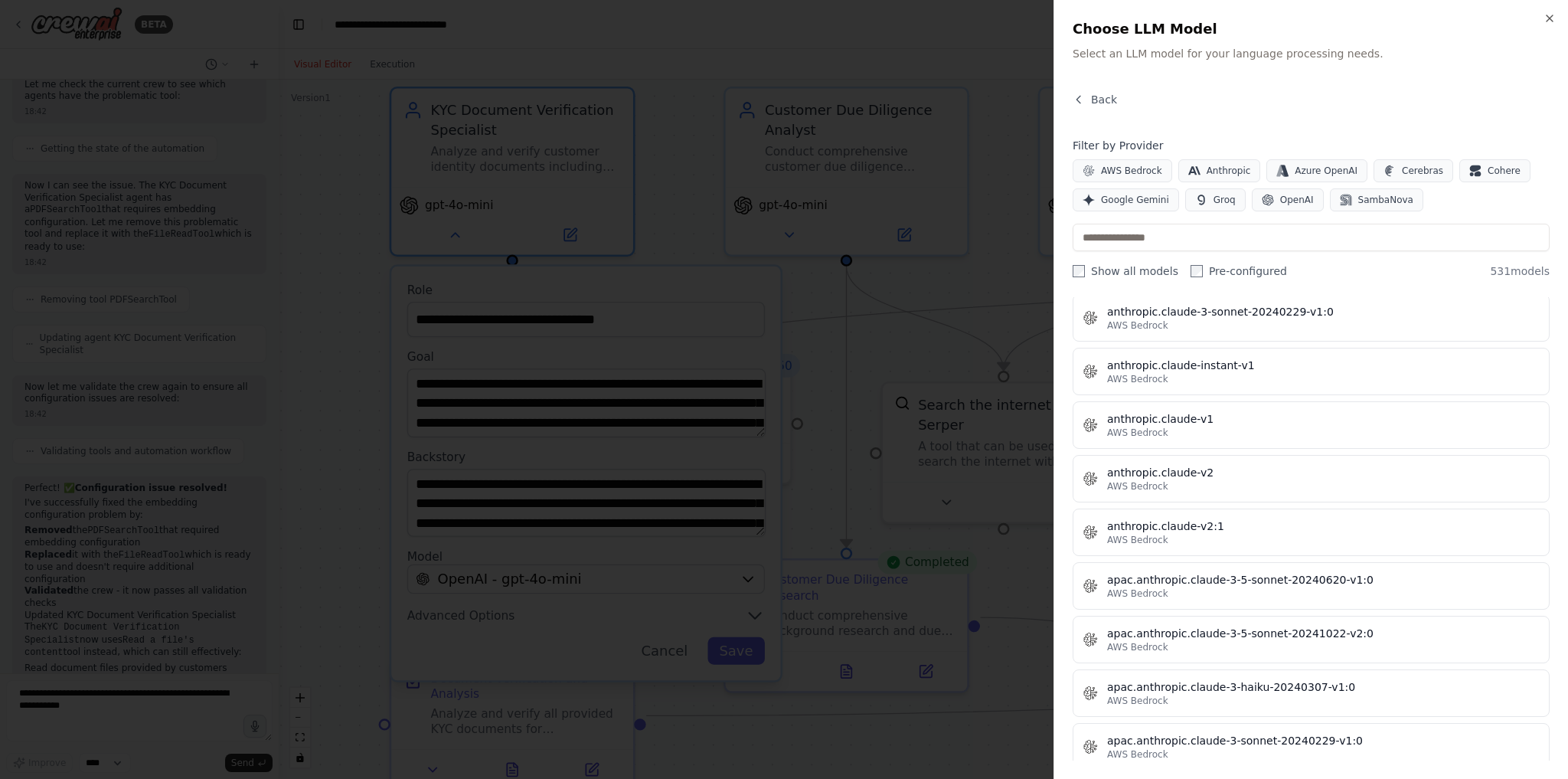
scroll to position [1593, 0]
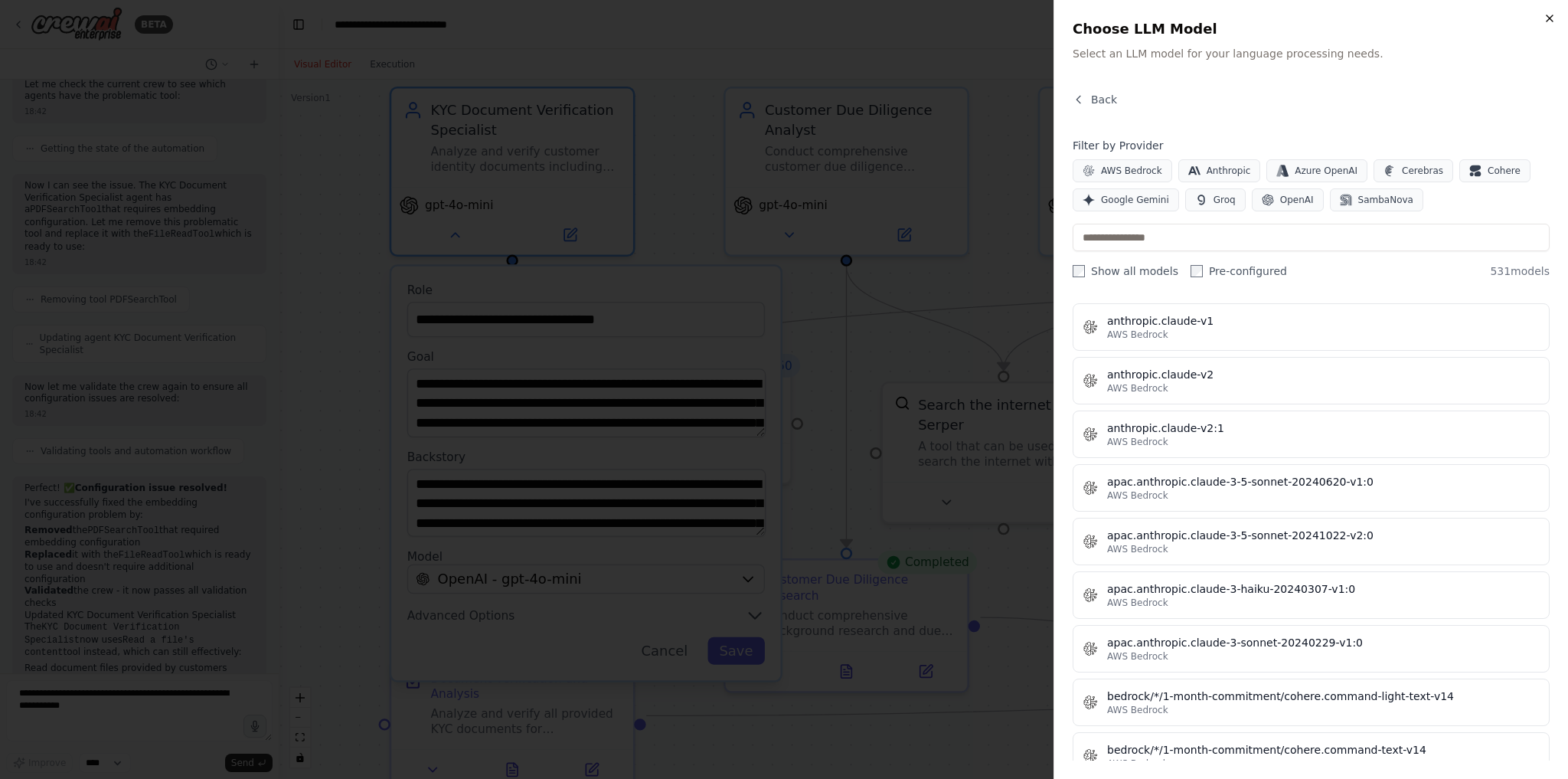
click at [1550, 20] on icon "button" at bounding box center [1550, 18] width 12 height 12
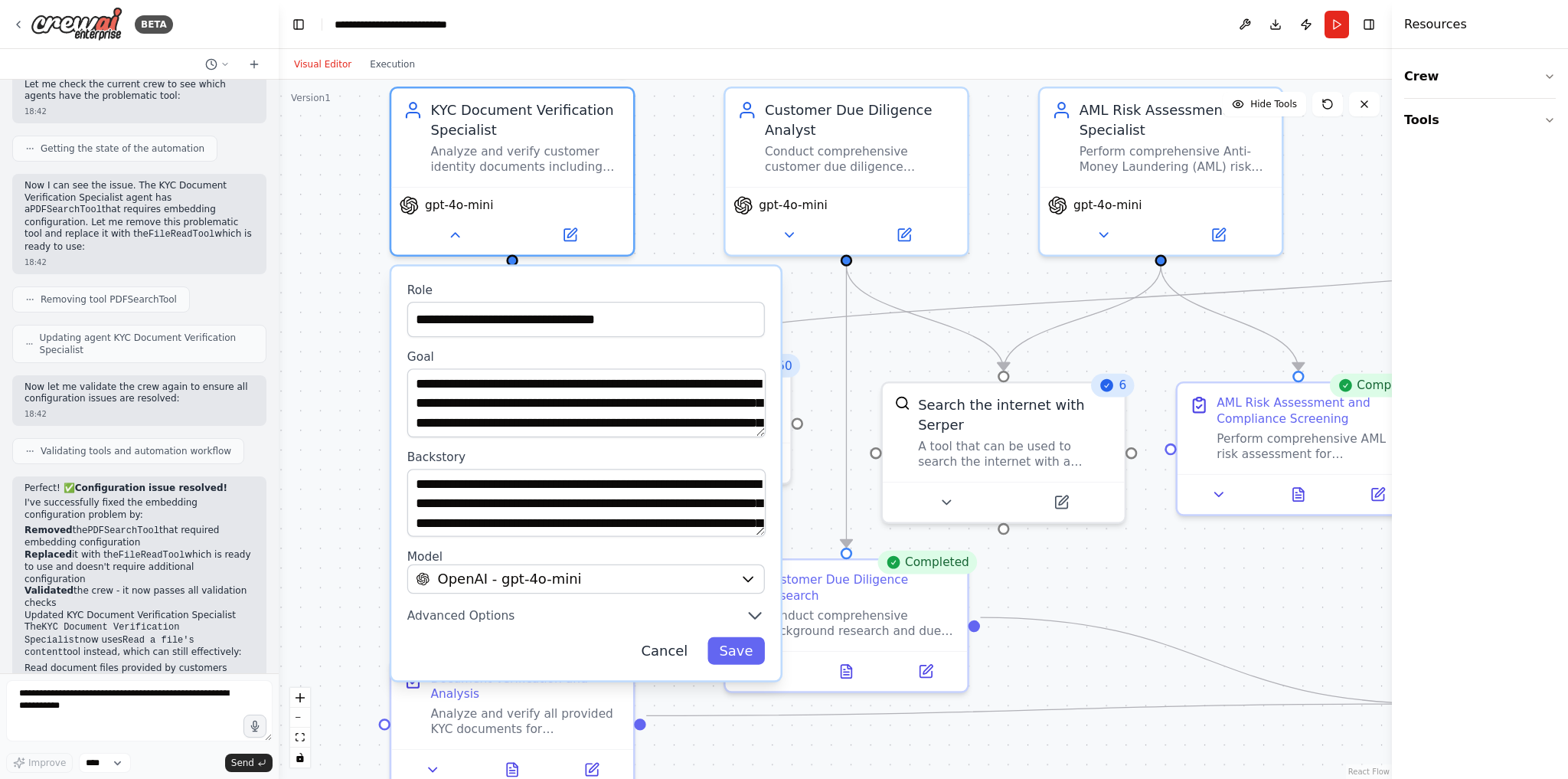
click at [685, 647] on button "Cancel" at bounding box center [664, 650] width 70 height 27
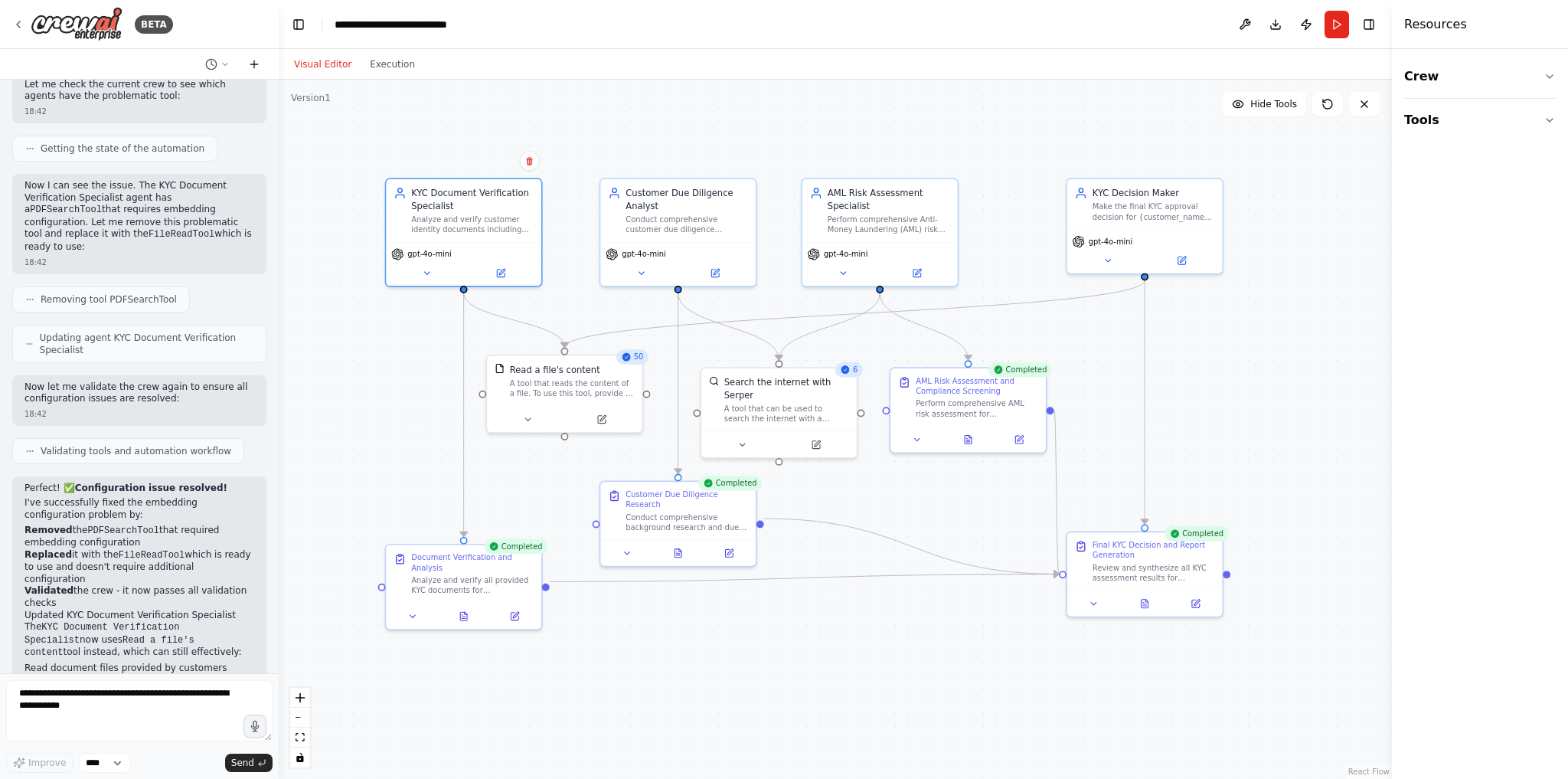
click at [255, 60] on icon at bounding box center [254, 64] width 12 height 12
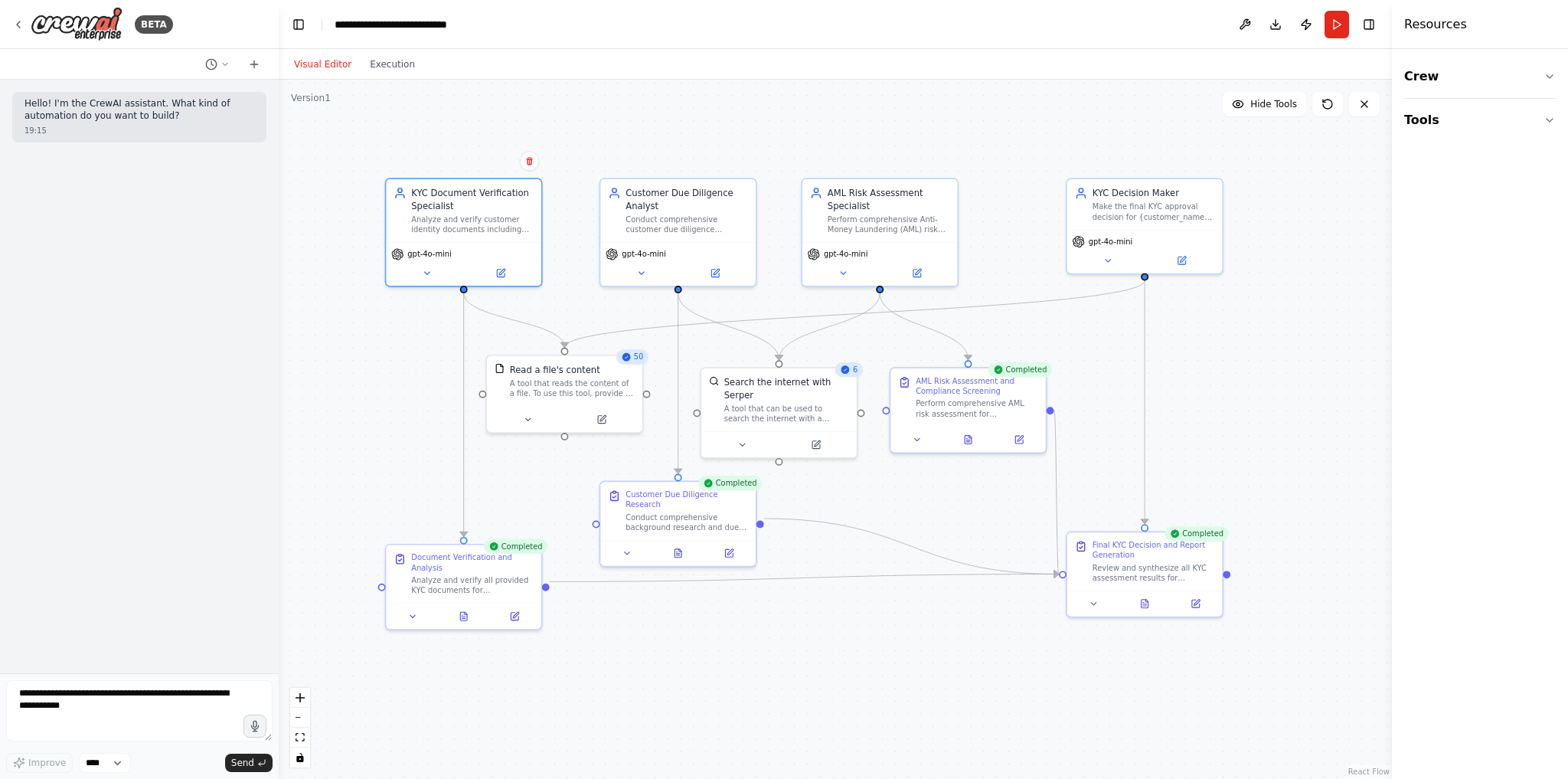
click at [331, 128] on div ".deletable-edge-delete-btn { width: 20px; height: 20px; border: 0px solid #ffff…" at bounding box center [835, 429] width 1113 height 699
click at [15, 21] on icon at bounding box center [18, 25] width 12 height 12
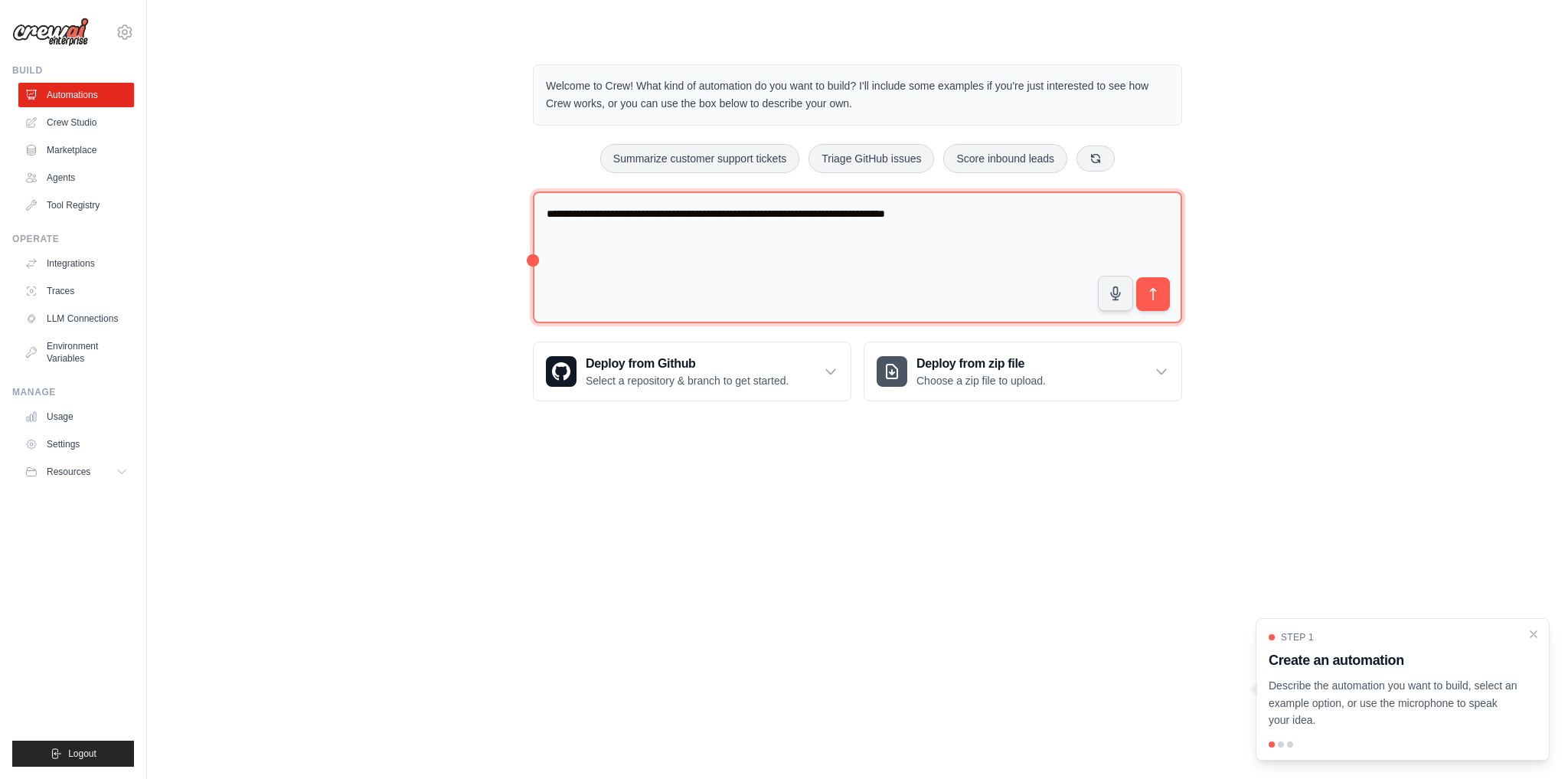
click at [774, 240] on textarea "**********" at bounding box center [857, 257] width 649 height 132
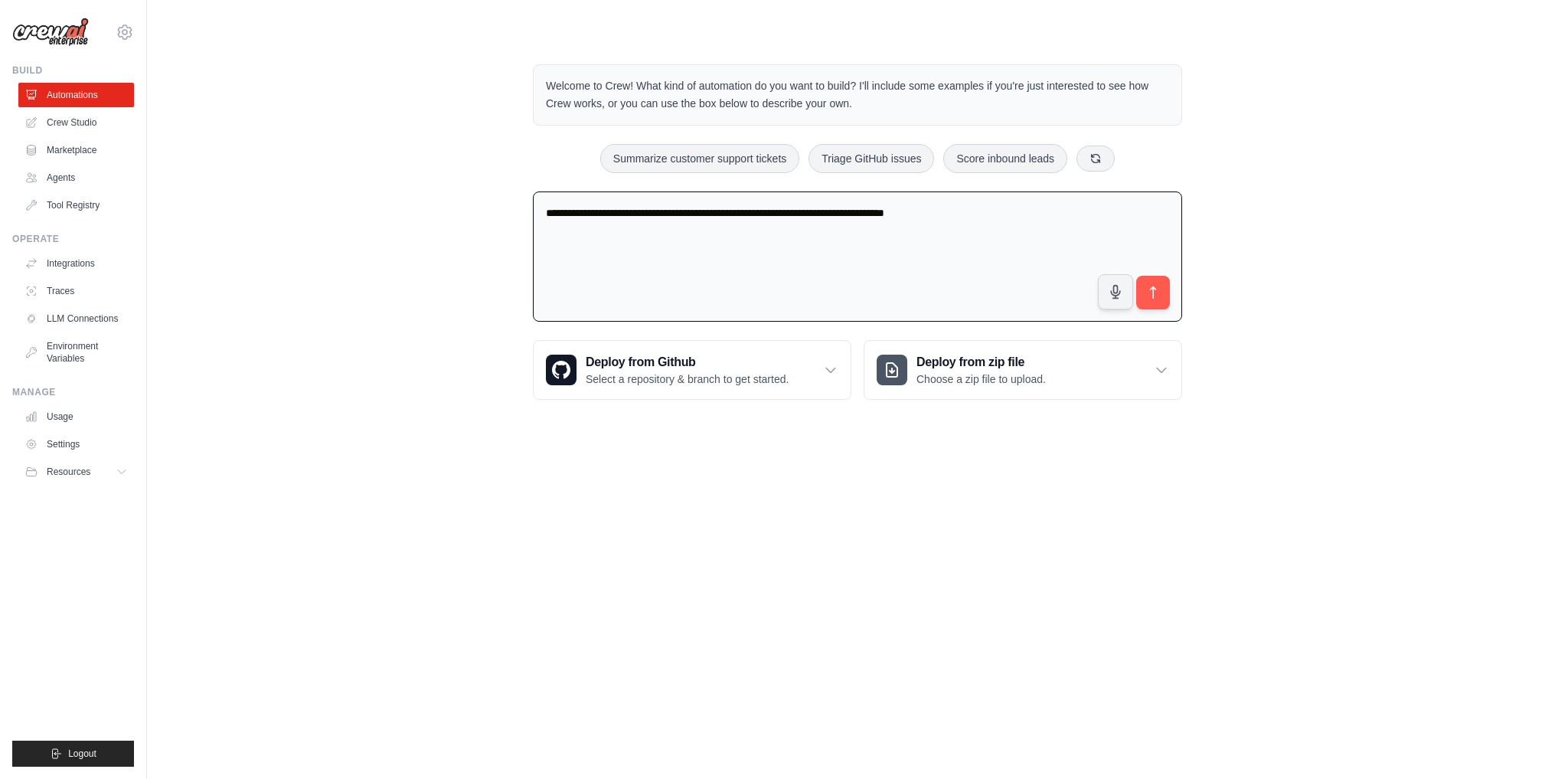
drag, startPoint x: 1035, startPoint y: 228, endPoint x: 523, endPoint y: 201, distance: 512.7
click at [523, 201] on div "**********" at bounding box center [857, 231] width 686 height 385
type textarea "**********"
click at [1159, 289] on icon "submit" at bounding box center [1153, 293] width 16 height 16
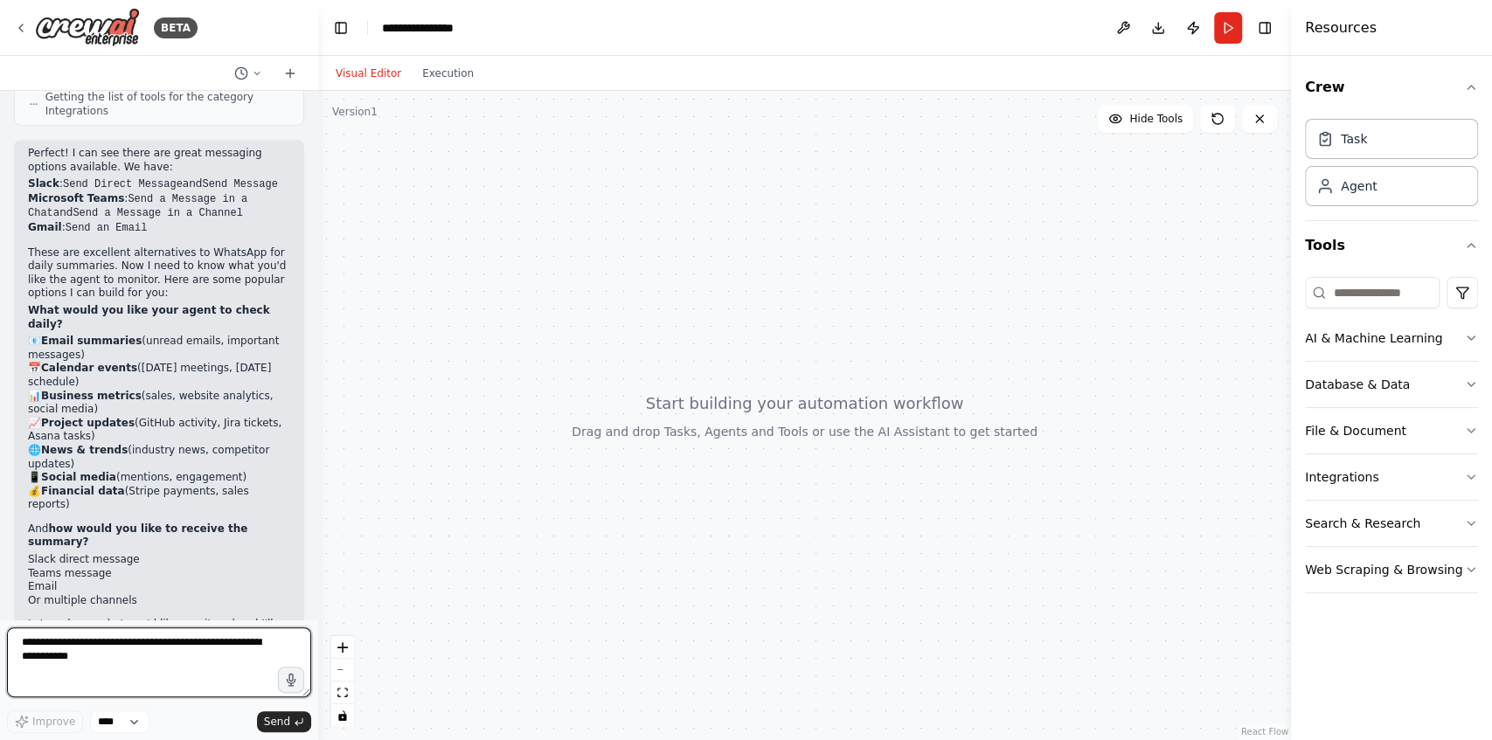
scroll to position [736, 0]
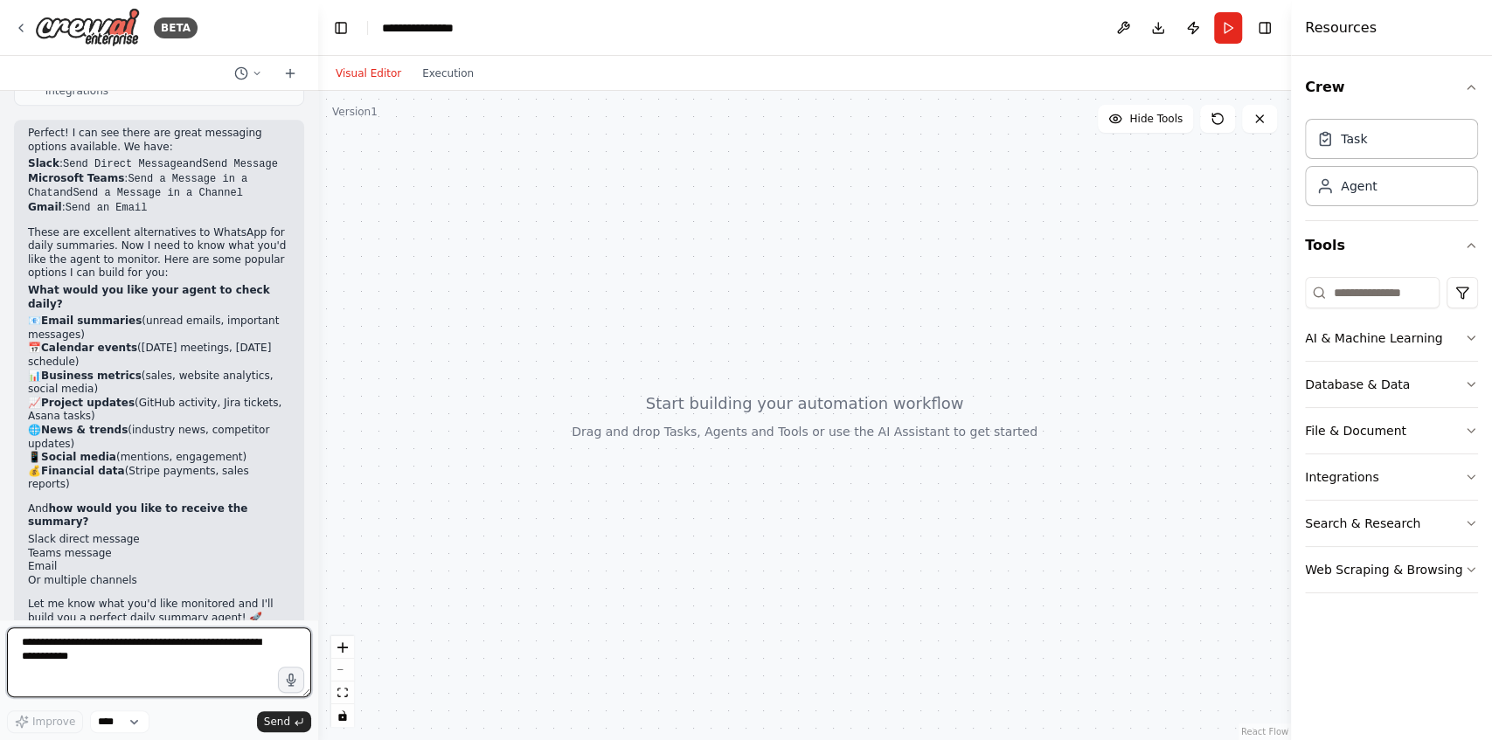
click at [100, 661] on textarea at bounding box center [159, 662] width 304 height 70
click at [170, 657] on textarea at bounding box center [159, 662] width 304 height 70
type textarea "**********"
click at [274, 725] on span "Send" at bounding box center [277, 722] width 26 height 14
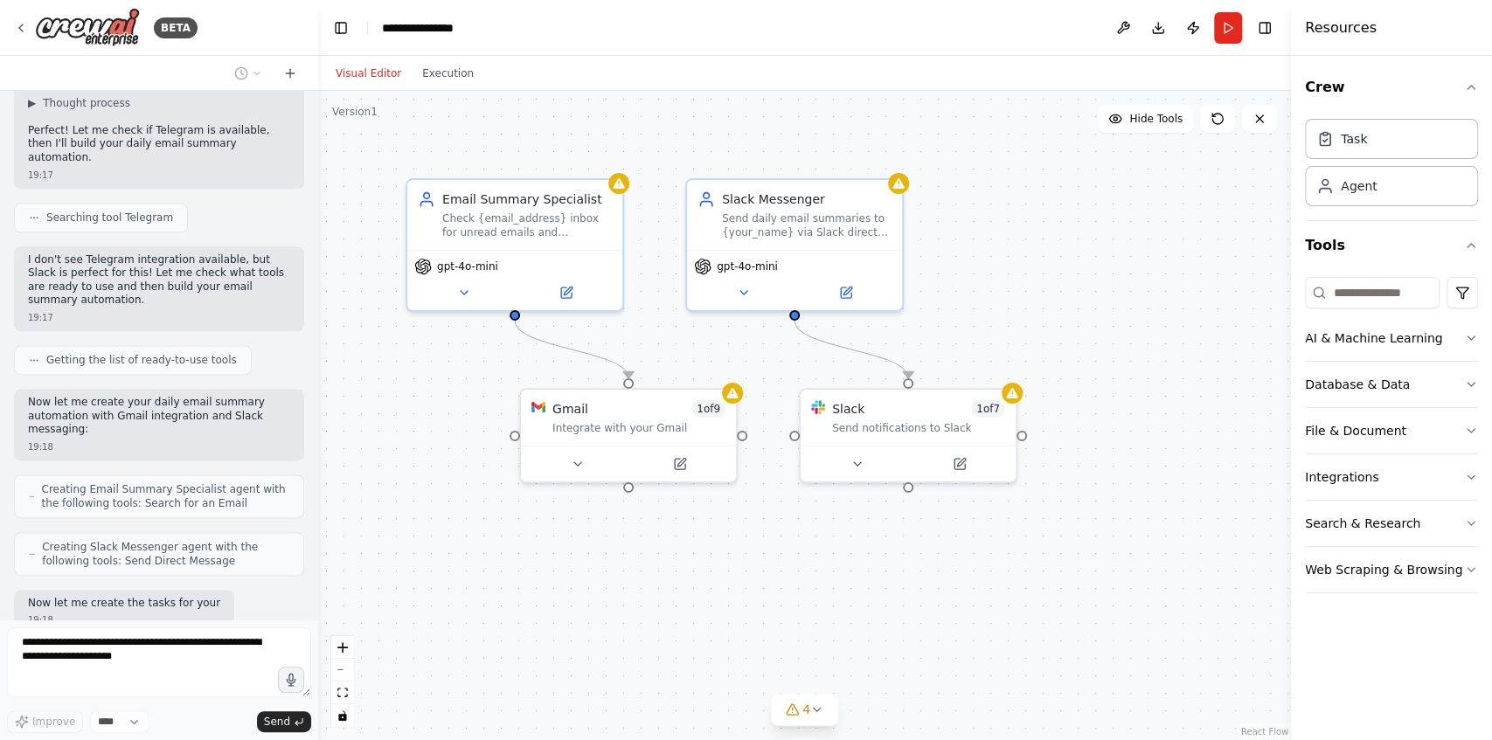
scroll to position [1443, 0]
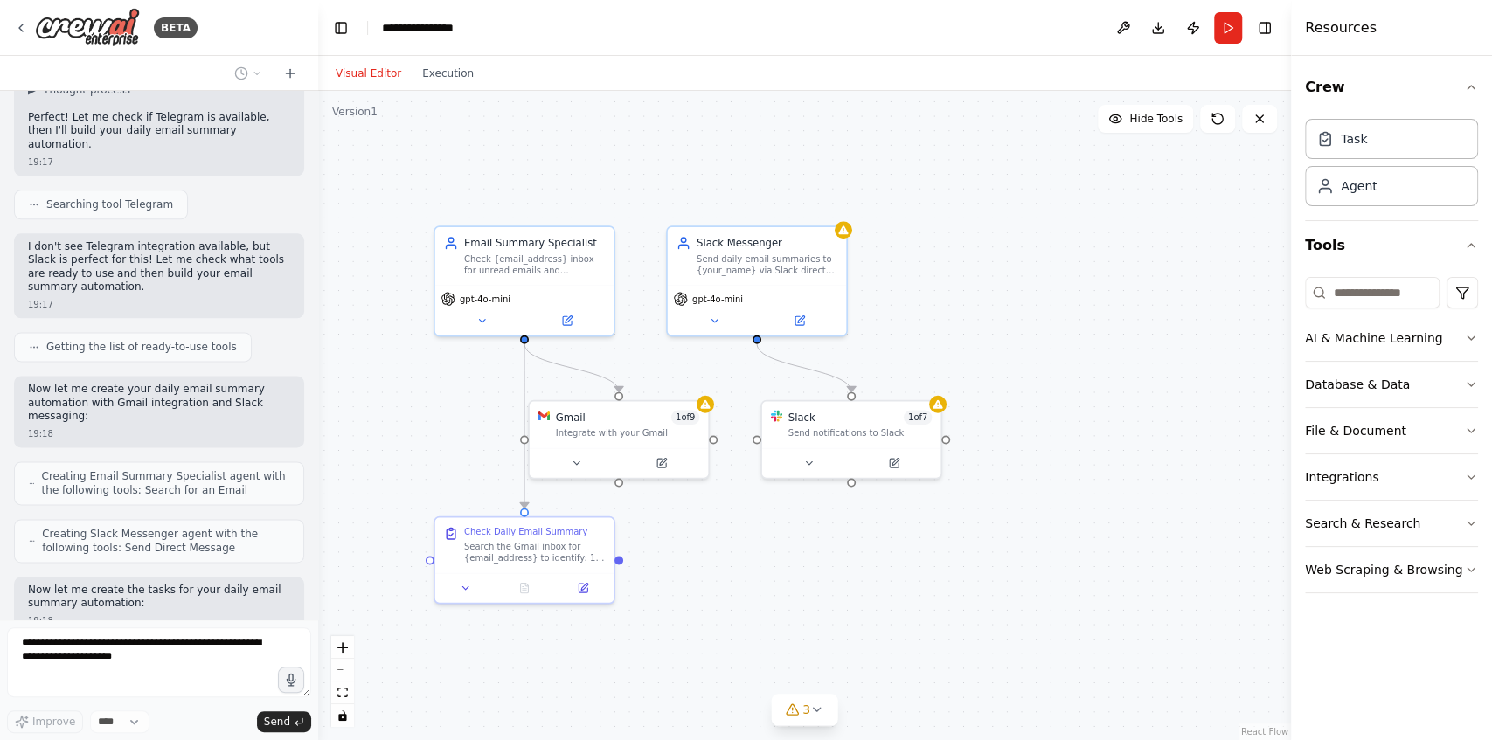
click at [732, 591] on div ".deletable-edge-delete-btn { width: 20px; height: 20px; border: 0px solid #ffff…" at bounding box center [804, 415] width 973 height 649
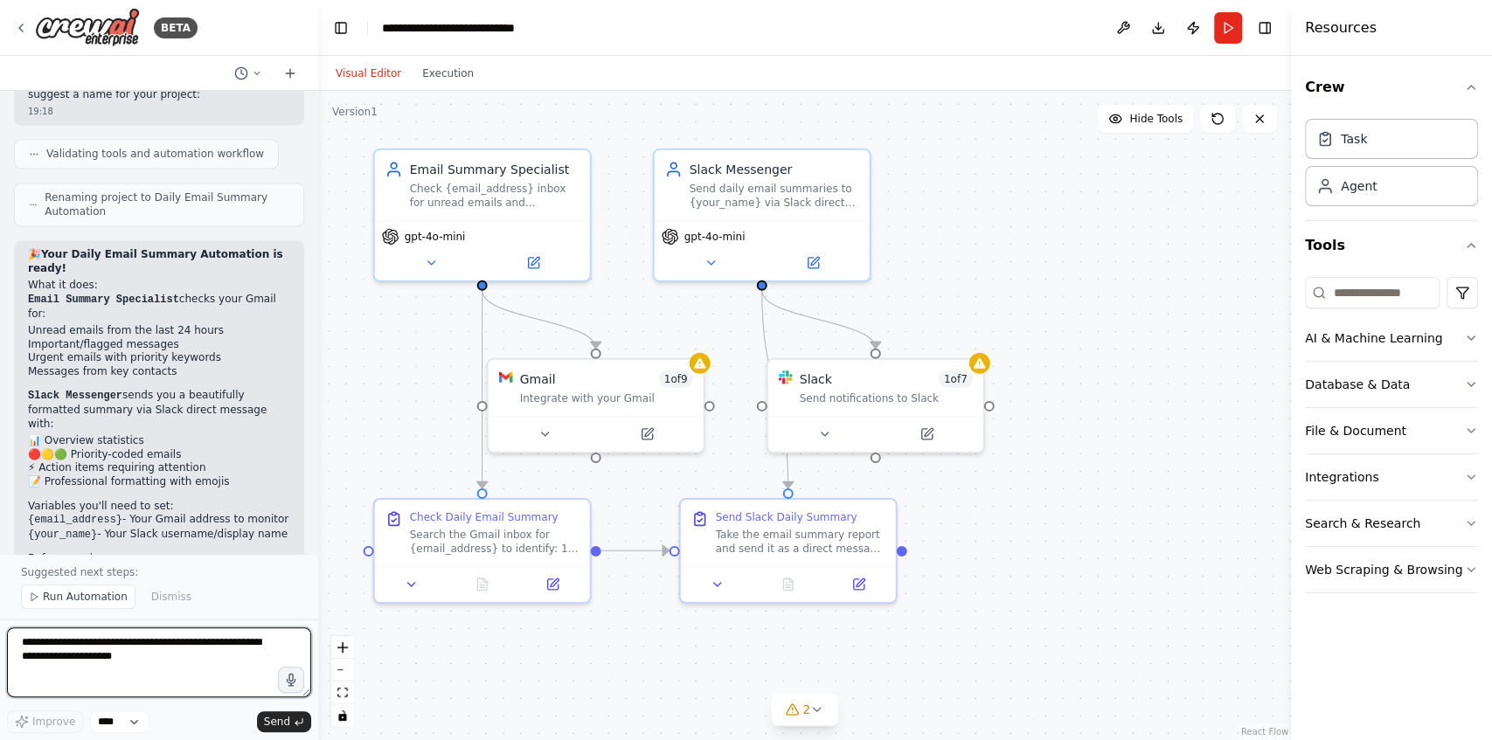
scroll to position [2125, 0]
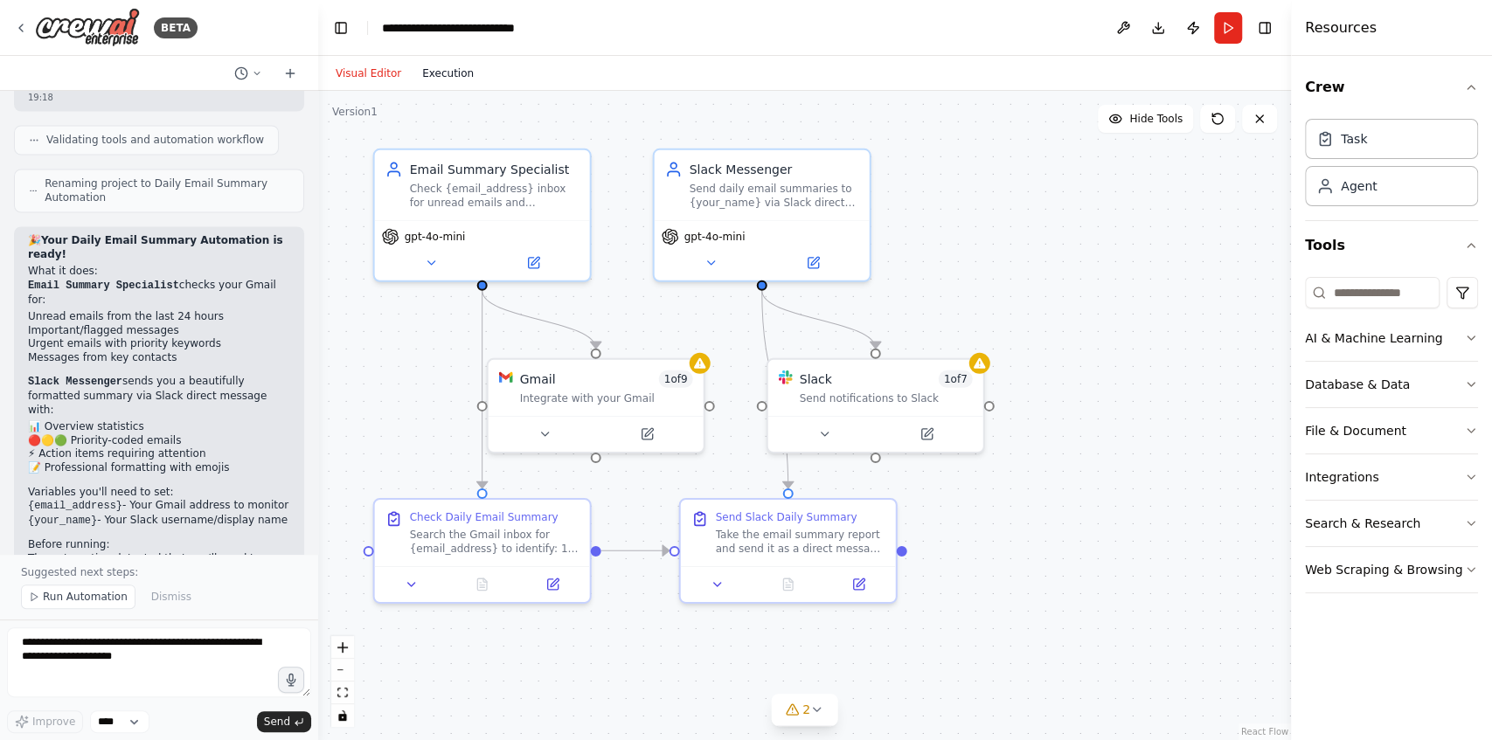
click at [435, 74] on button "Execution" at bounding box center [448, 73] width 73 height 21
click at [384, 72] on button "Visual Editor" at bounding box center [368, 73] width 87 height 21
click at [68, 601] on span "Run Automation" at bounding box center [85, 597] width 85 height 14
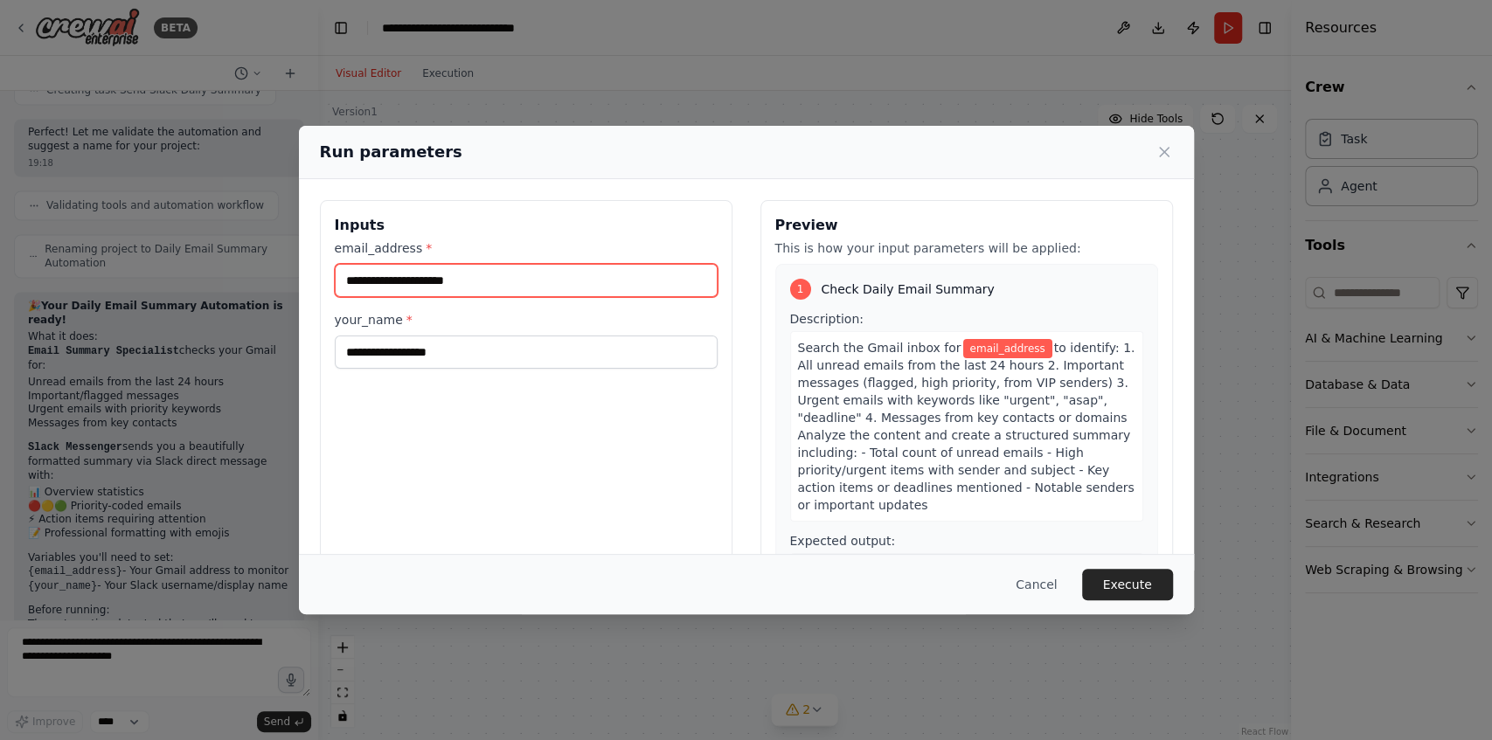
click at [507, 282] on input "email_address *" at bounding box center [526, 280] width 383 height 33
click at [648, 283] on input "email_address *" at bounding box center [526, 280] width 383 height 33
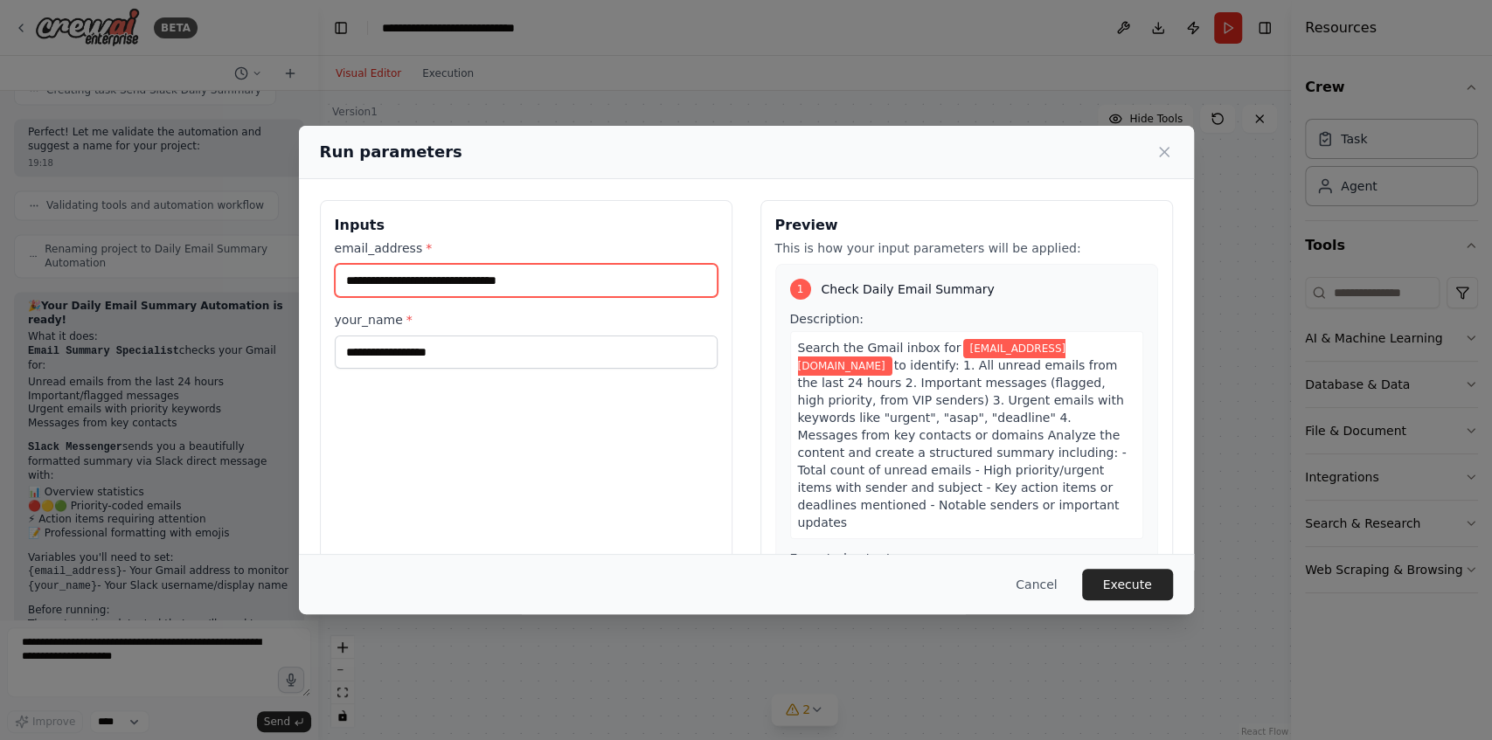
type input "**********"
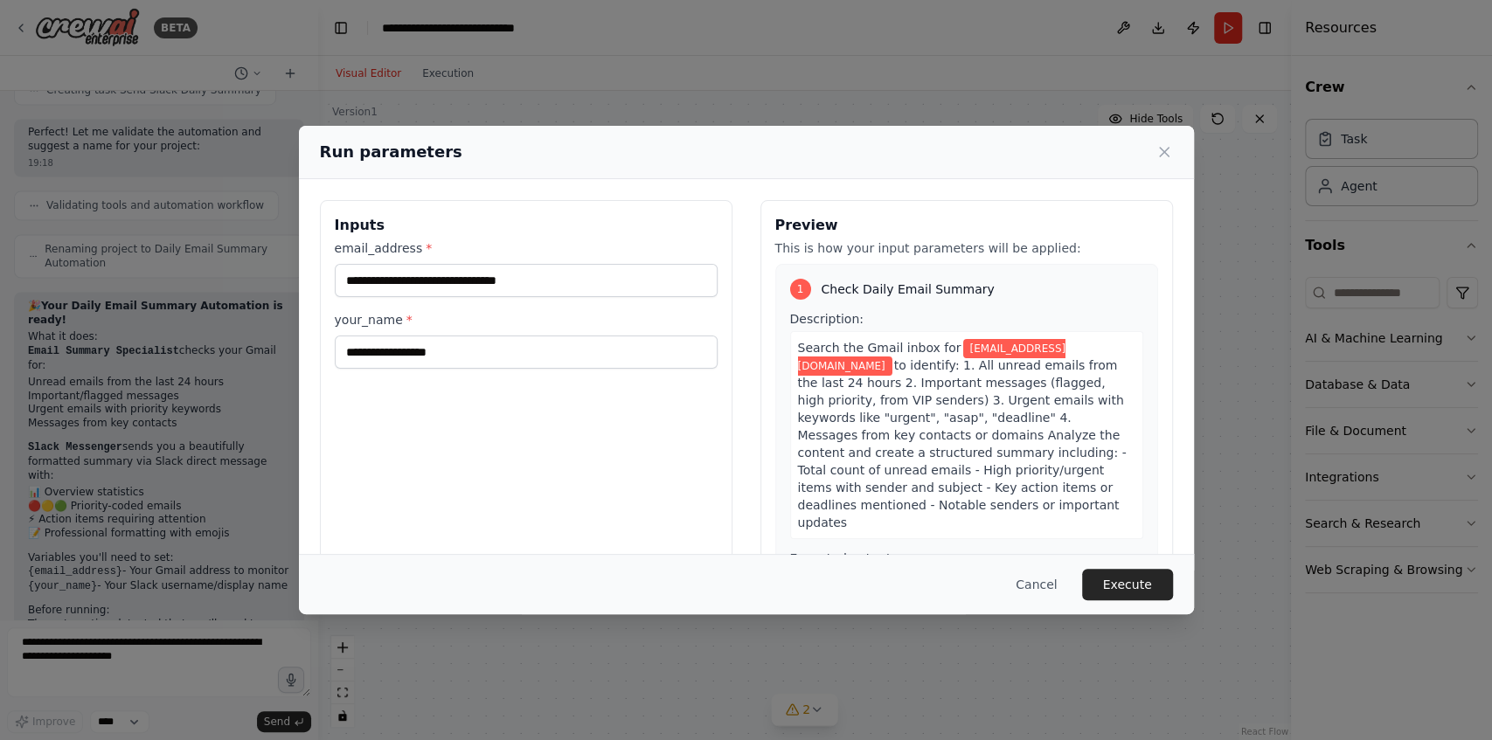
click at [454, 368] on div "**********" at bounding box center [526, 407] width 412 height 414
click at [461, 350] on input "your_name *" at bounding box center [526, 352] width 383 height 33
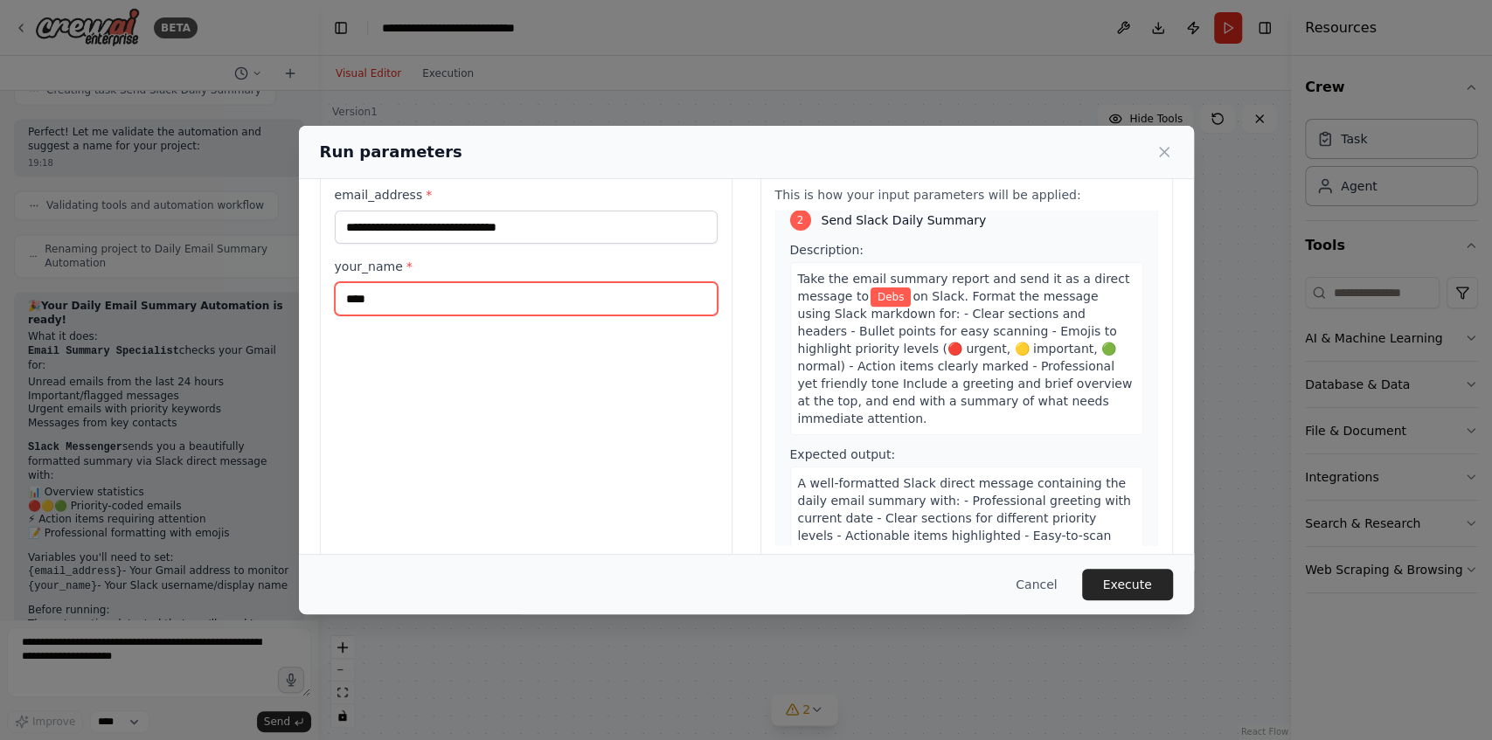
scroll to position [80, 0]
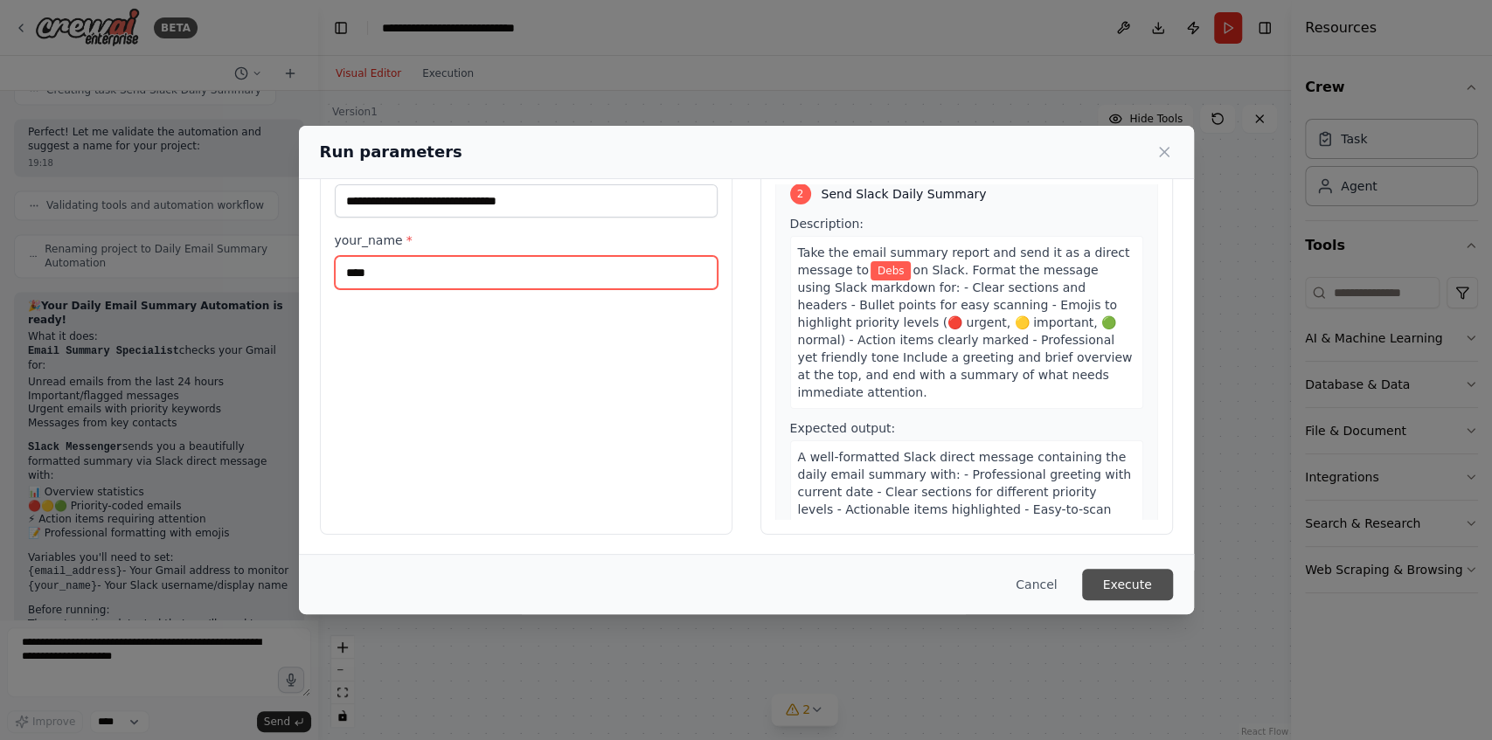
type input "****"
click at [1130, 590] on button "Execute" at bounding box center [1127, 584] width 91 height 31
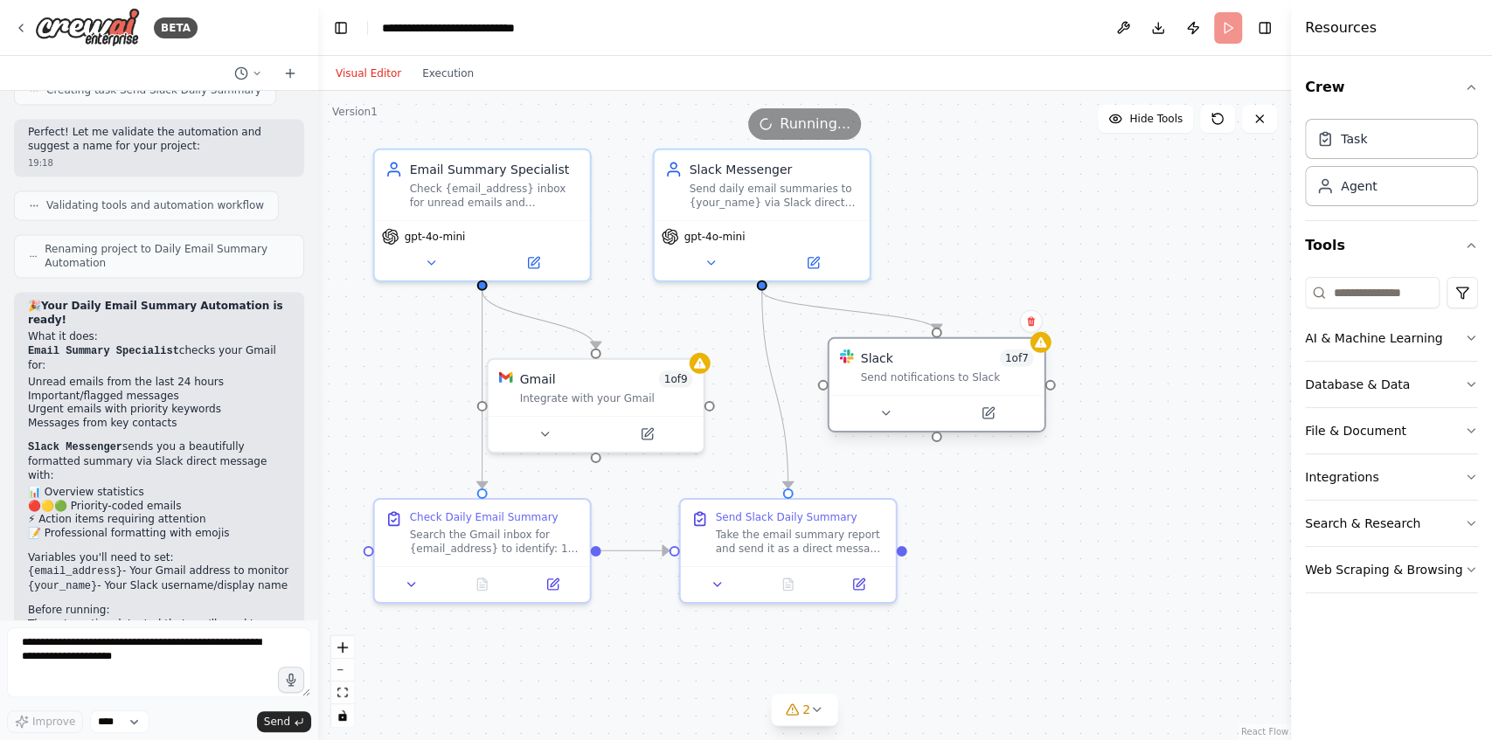
drag, startPoint x: 883, startPoint y: 386, endPoint x: 967, endPoint y: 367, distance: 86.9
click at [967, 367] on div "Slack 1 of 7 Send notifications to Slack" at bounding box center [947, 367] width 173 height 35
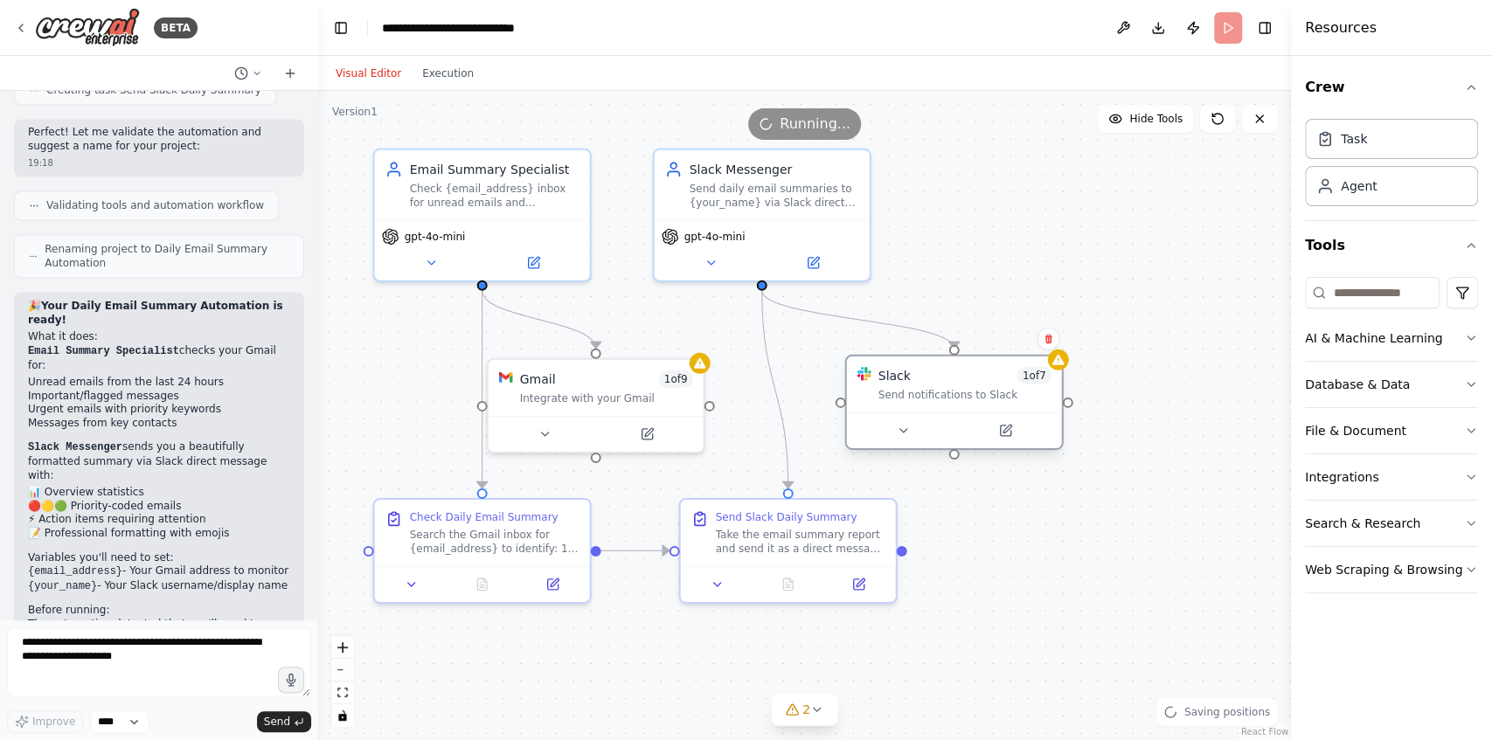
drag, startPoint x: 956, startPoint y: 367, endPoint x: 956, endPoint y: 383, distance: 15.7
click at [956, 383] on div "Slack 1 of 7 Send notifications to Slack" at bounding box center [964, 384] width 173 height 35
click at [442, 77] on button "Execution" at bounding box center [448, 73] width 73 height 21
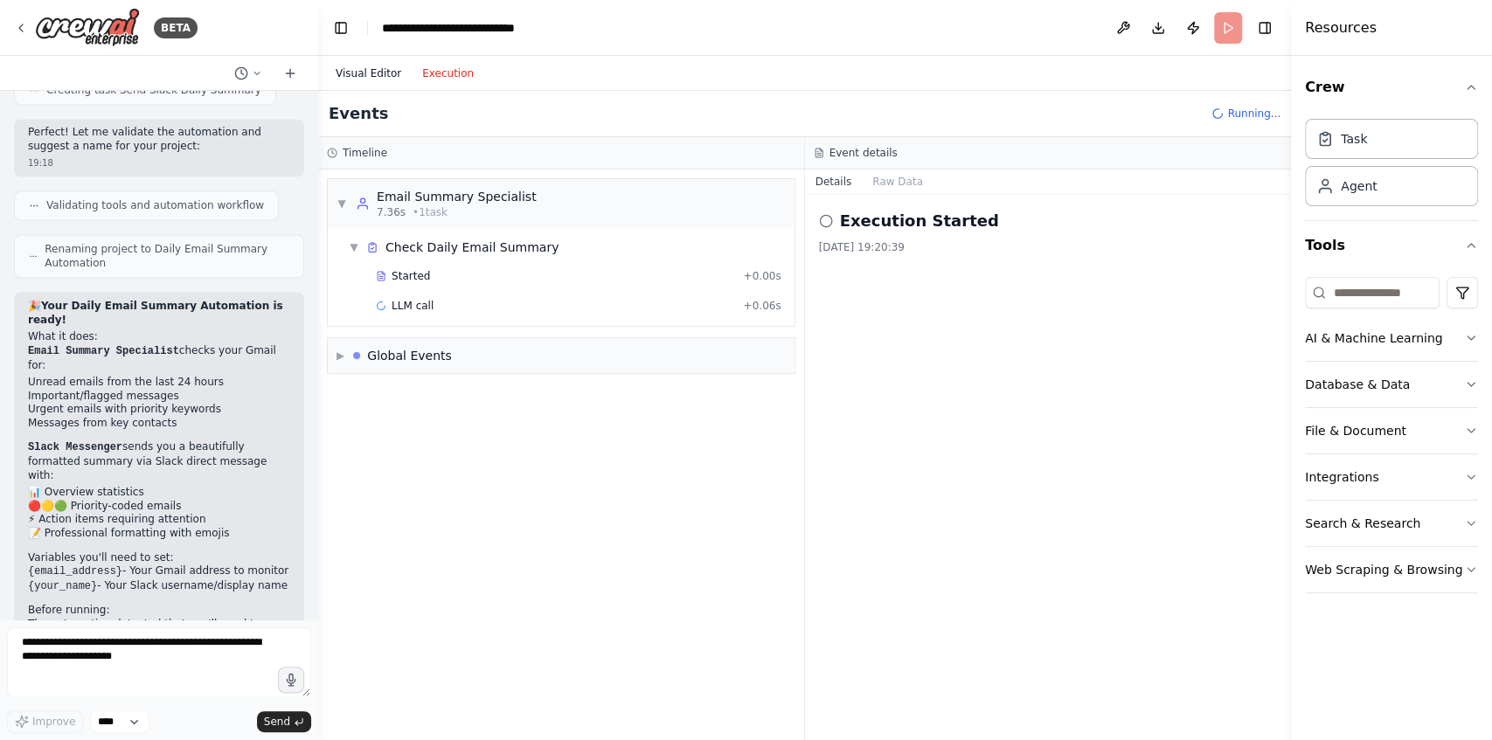
click at [369, 77] on button "Visual Editor" at bounding box center [368, 73] width 87 height 21
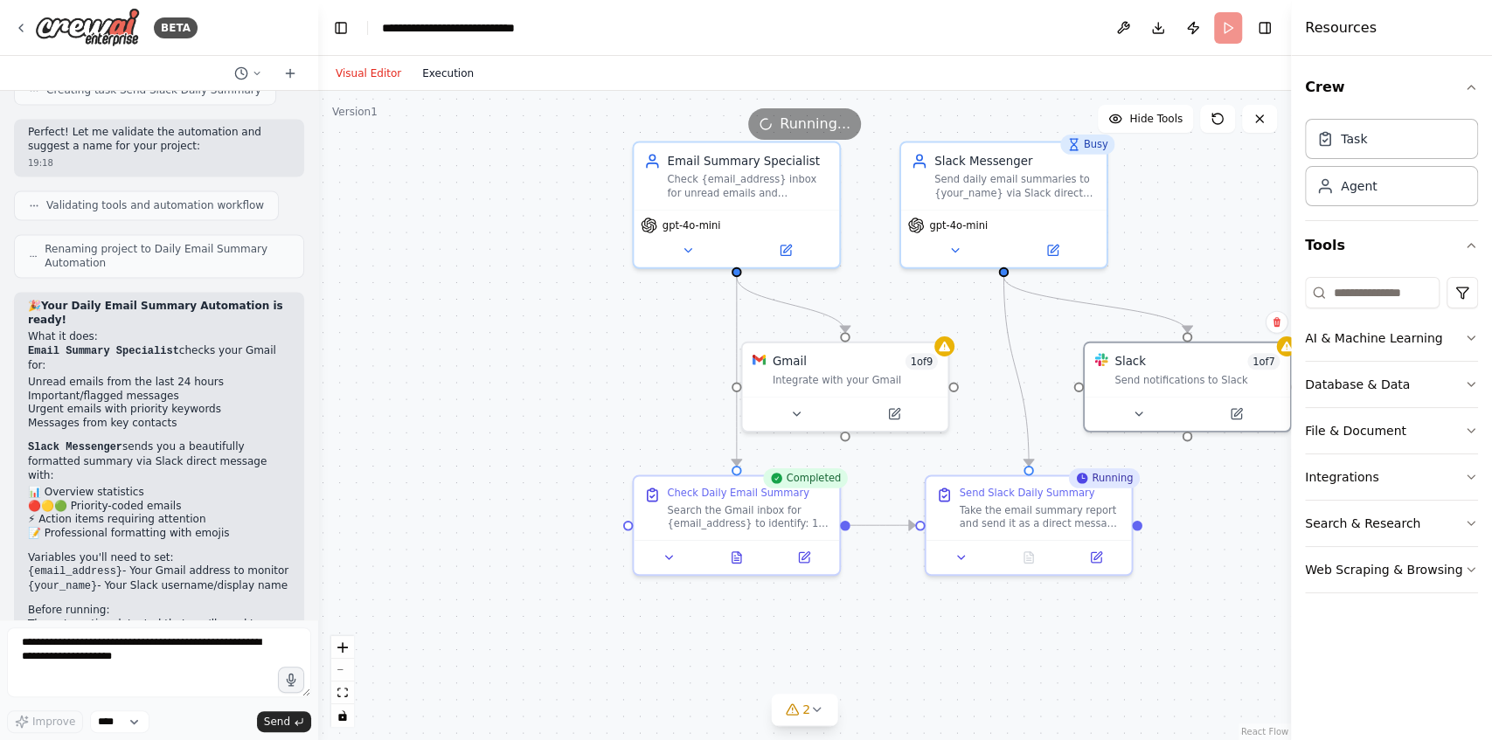
click at [435, 73] on button "Execution" at bounding box center [448, 73] width 73 height 21
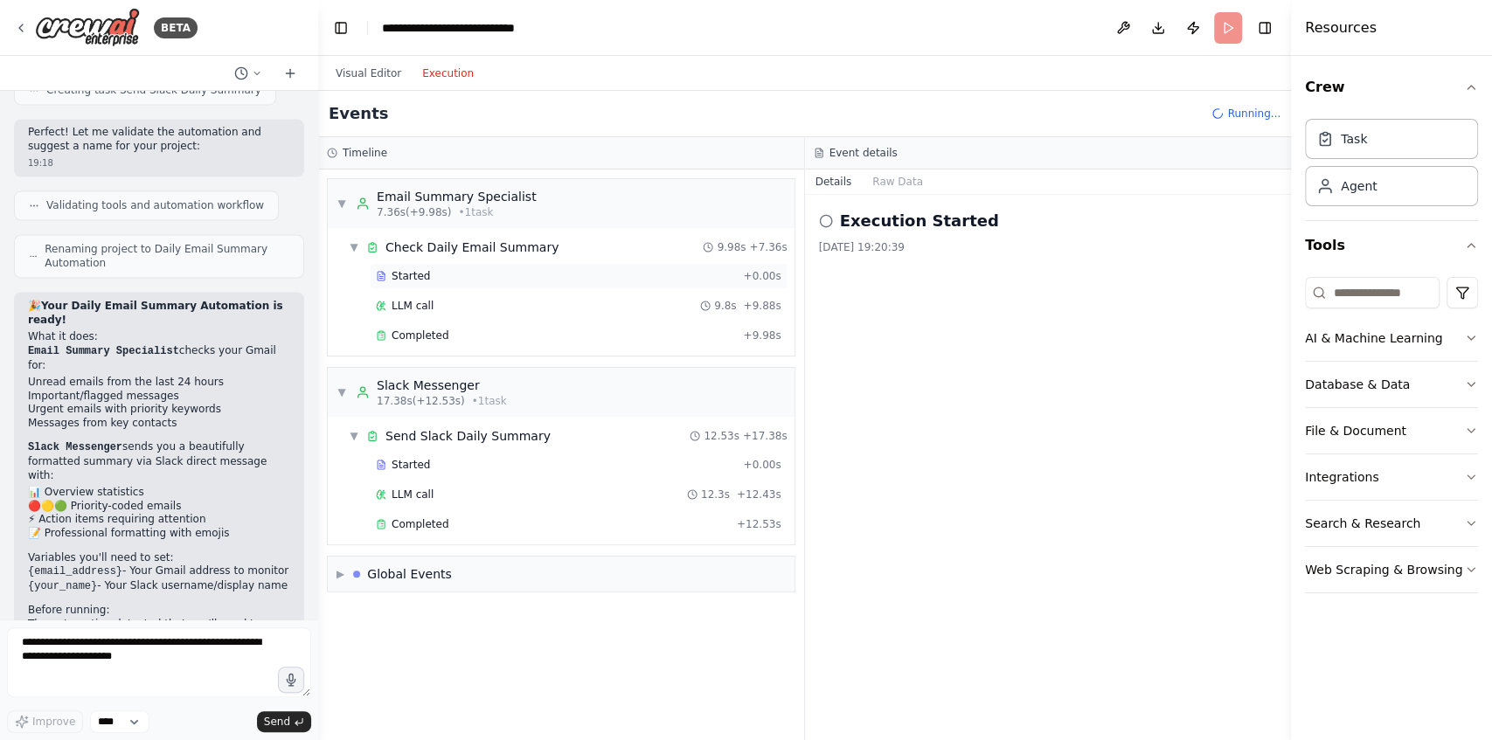
click at [414, 274] on span "Started" at bounding box center [410, 276] width 38 height 14
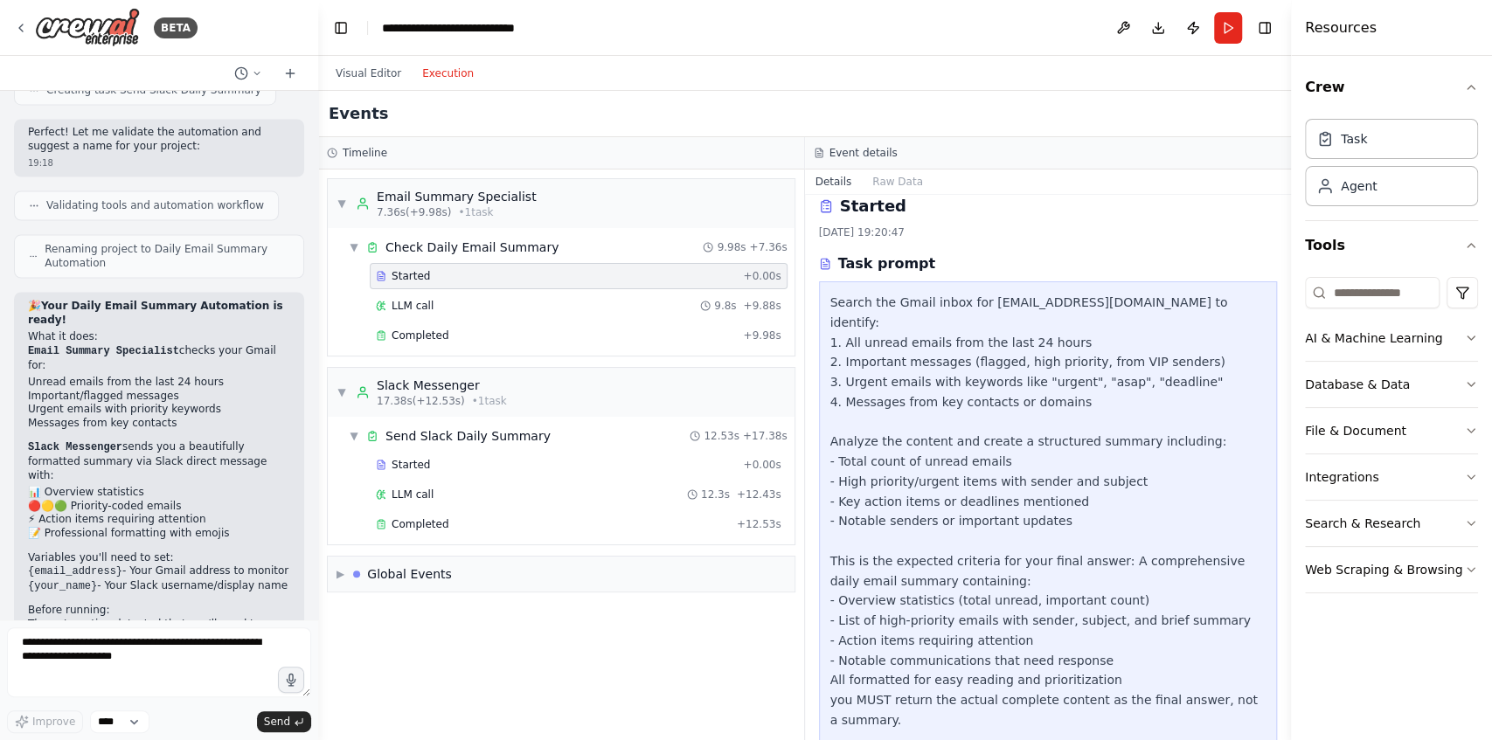
scroll to position [23, 0]
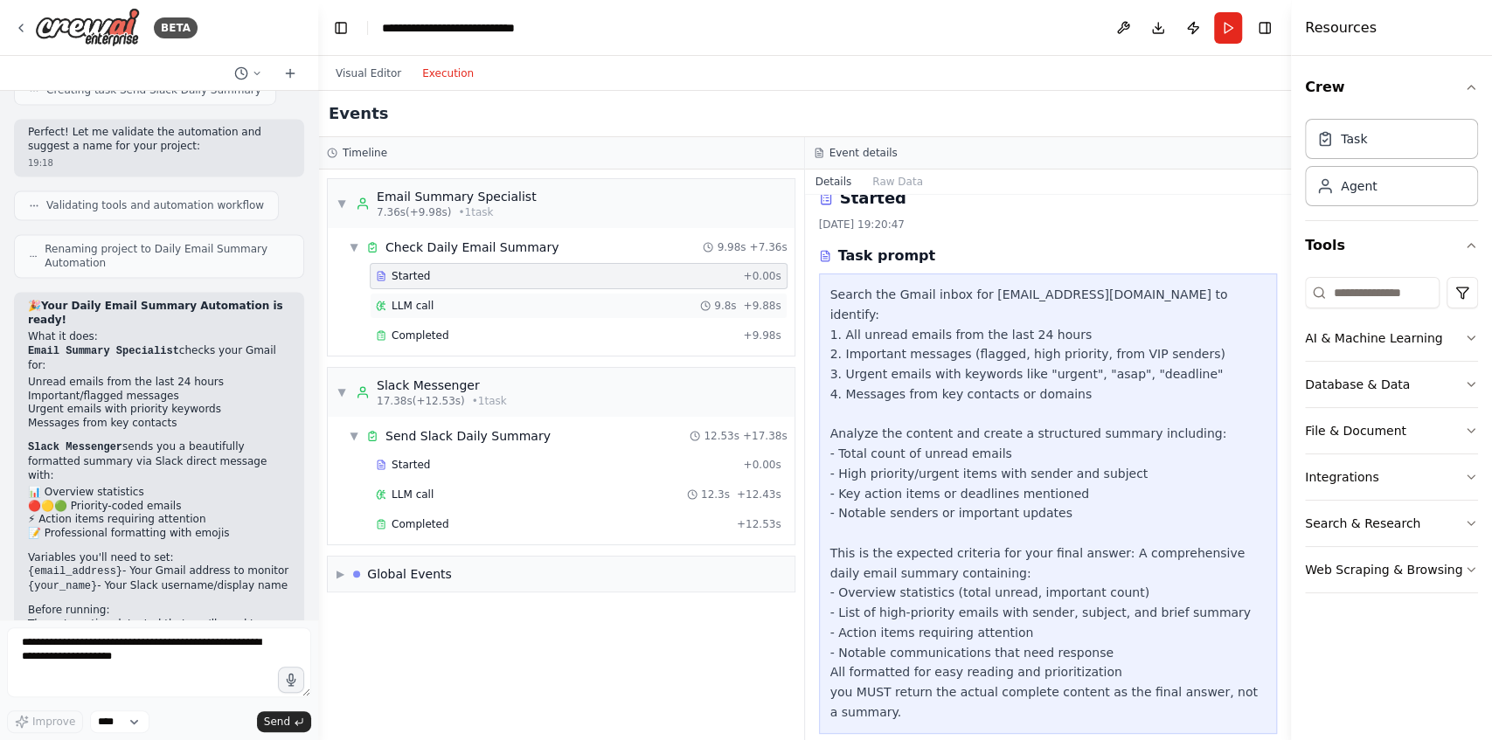
click at [398, 307] on span "LLM call" at bounding box center [412, 306] width 42 height 14
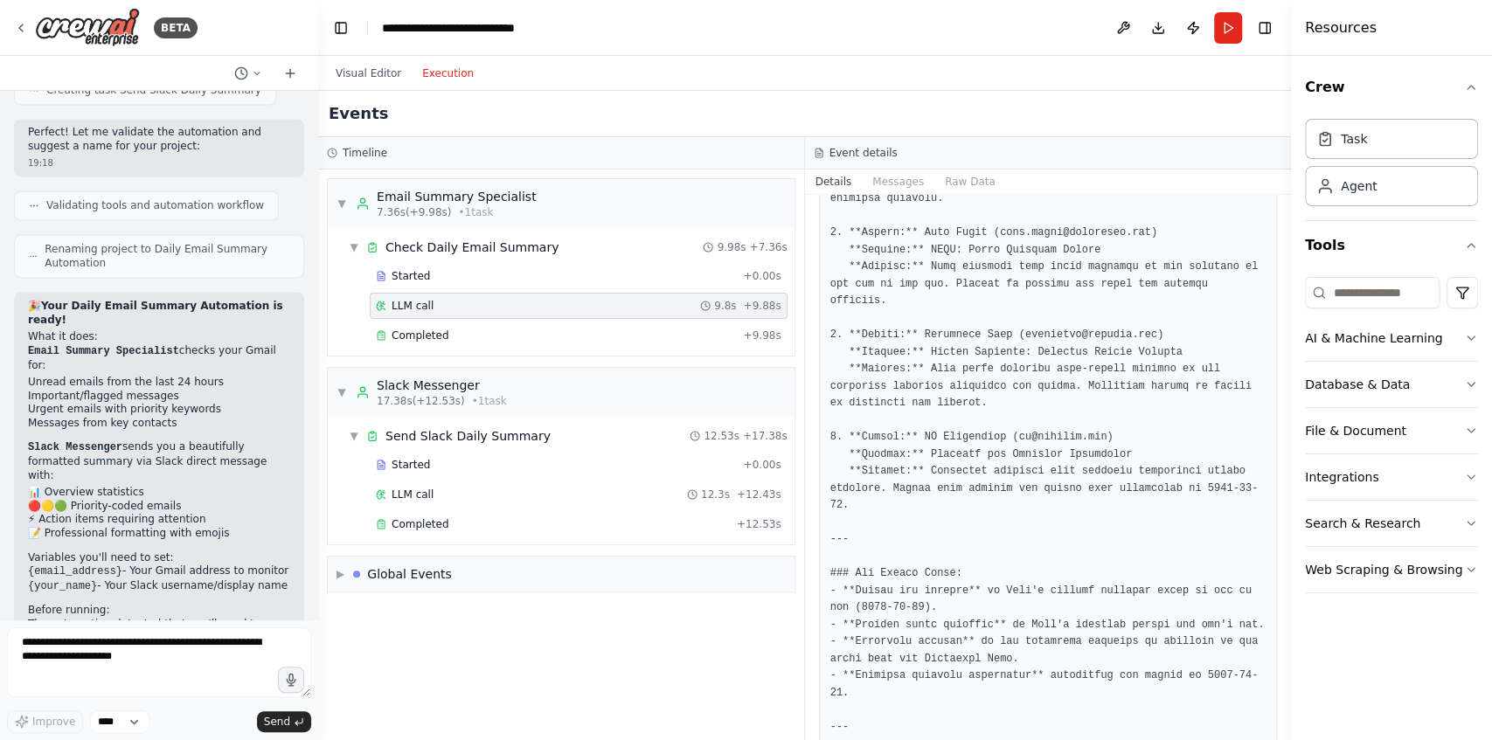
scroll to position [460, 0]
click at [422, 463] on span "Started" at bounding box center [410, 465] width 38 height 14
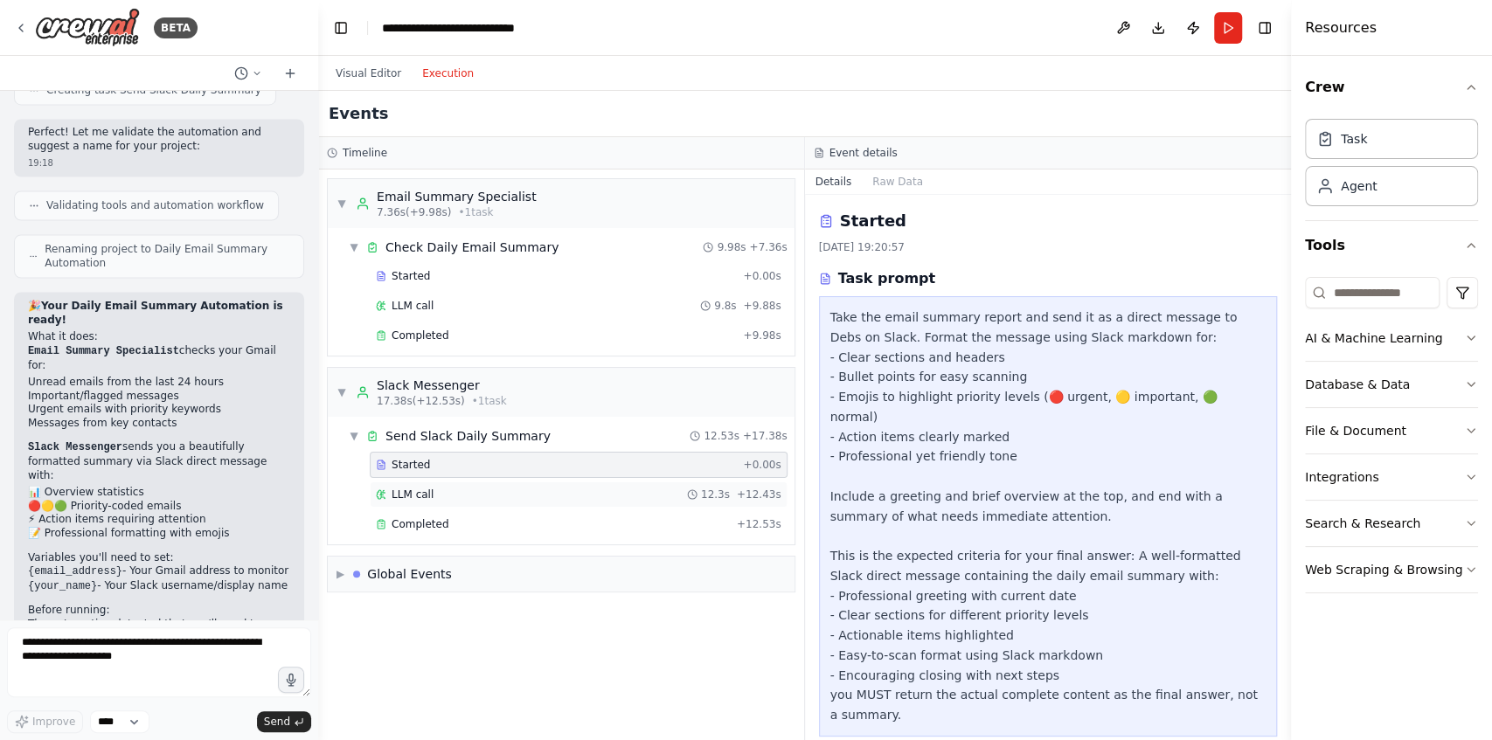
click at [417, 491] on span "LLM call" at bounding box center [412, 495] width 42 height 14
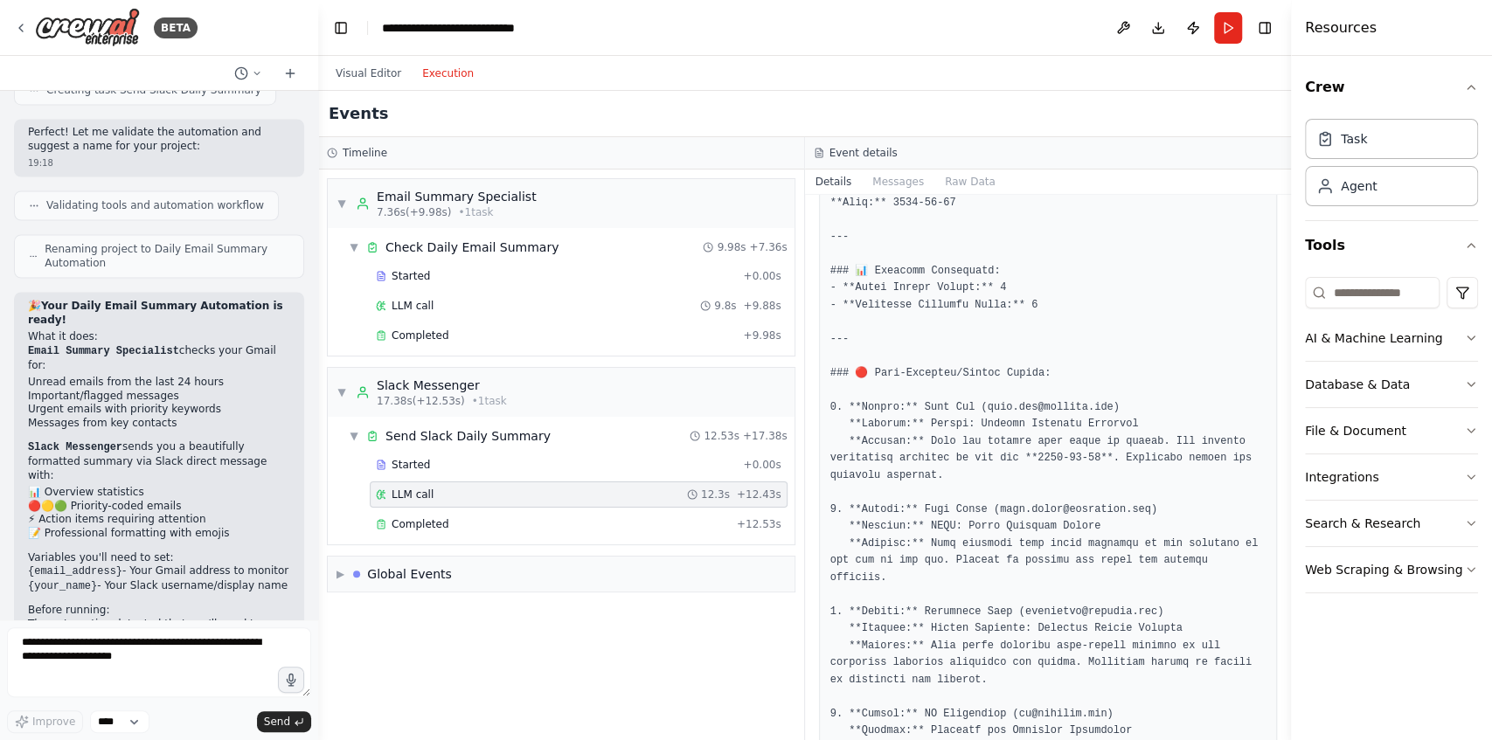
scroll to position [407, 0]
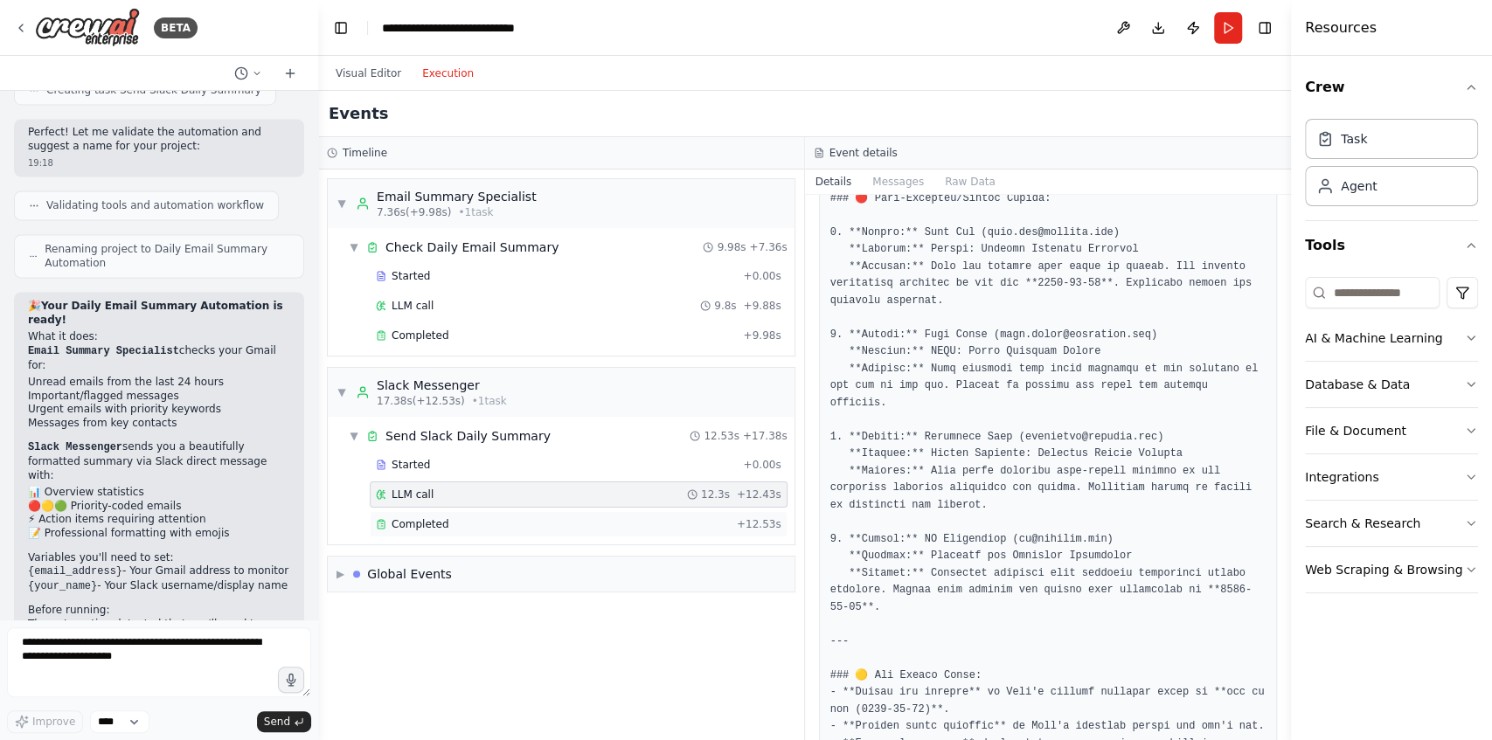
click at [454, 523] on div "Completed" at bounding box center [553, 524] width 354 height 14
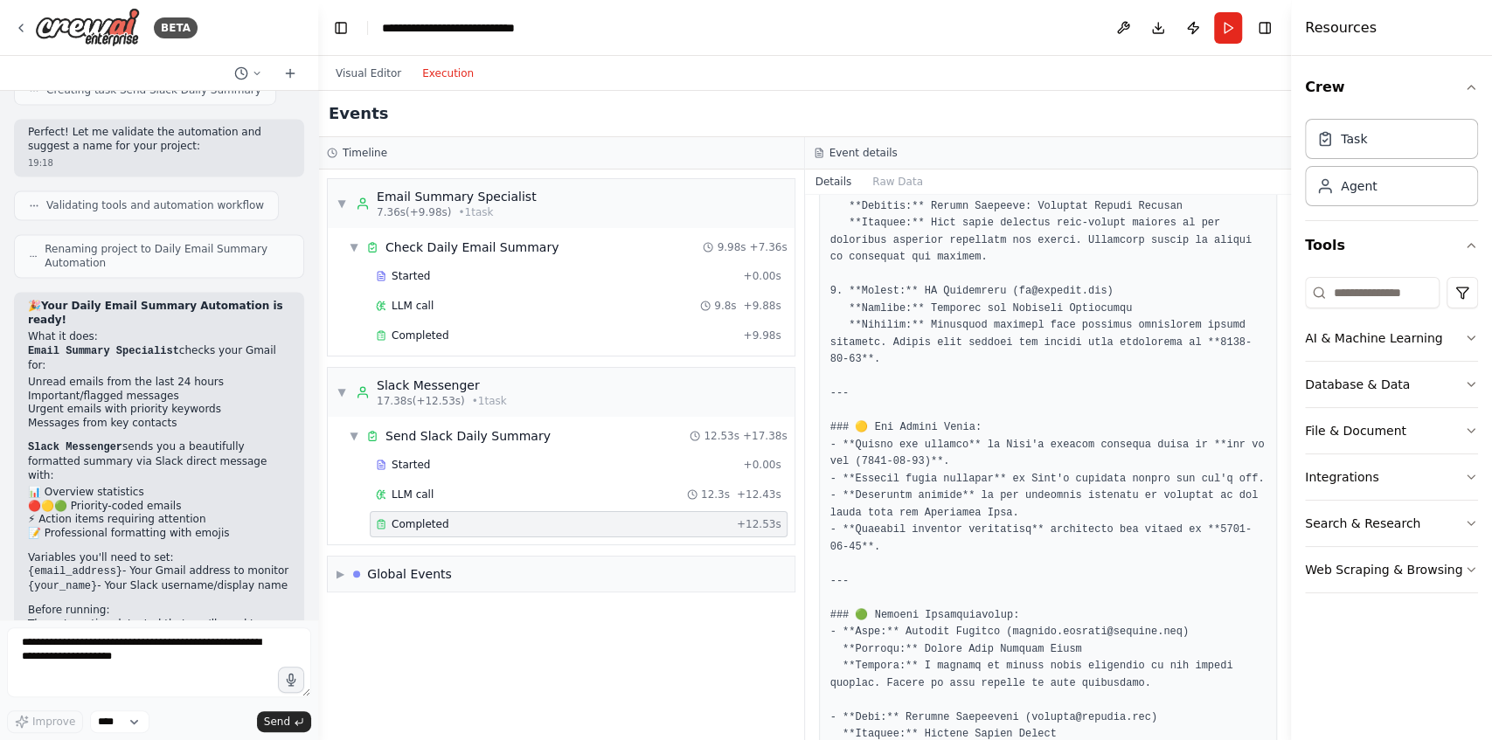
scroll to position [814, 0]
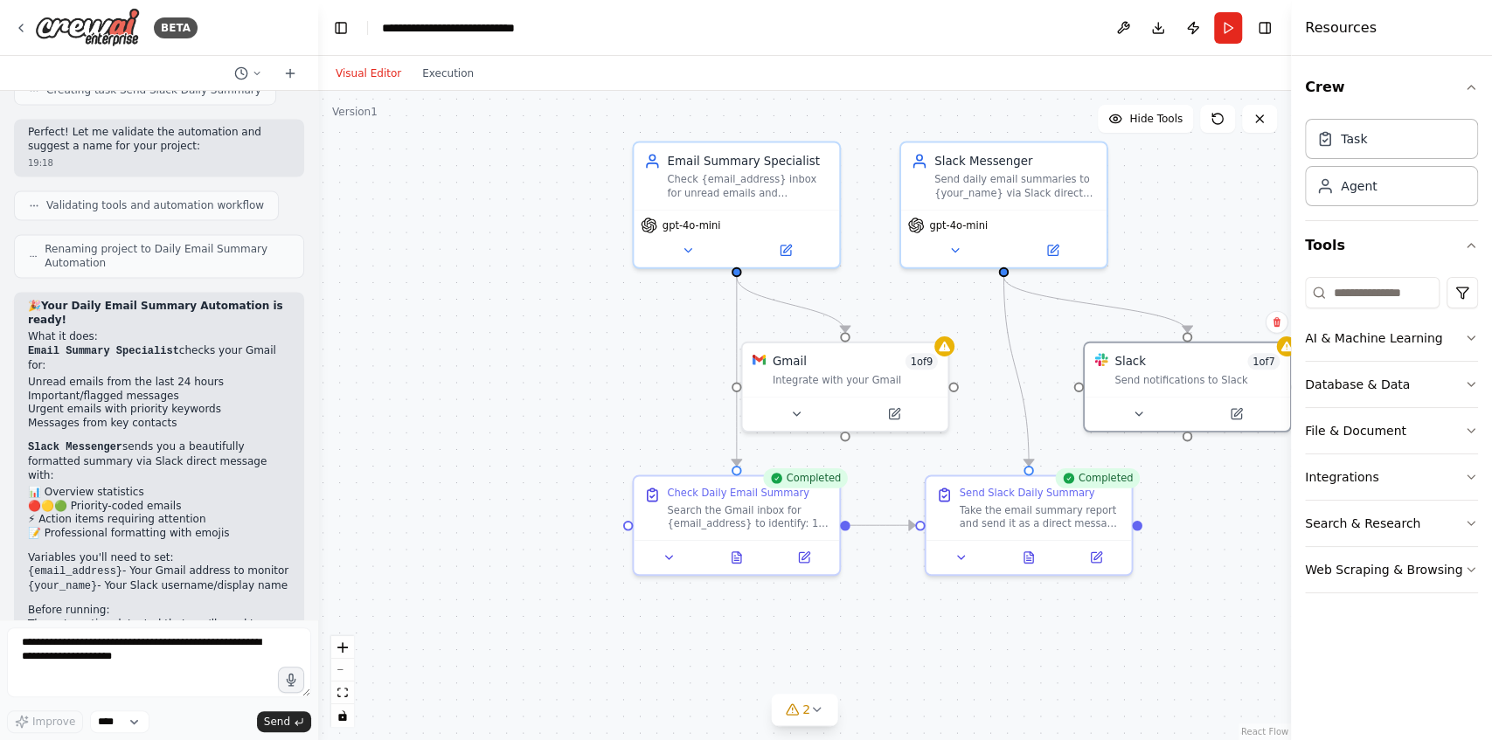
click at [362, 72] on button "Visual Editor" at bounding box center [368, 73] width 87 height 21
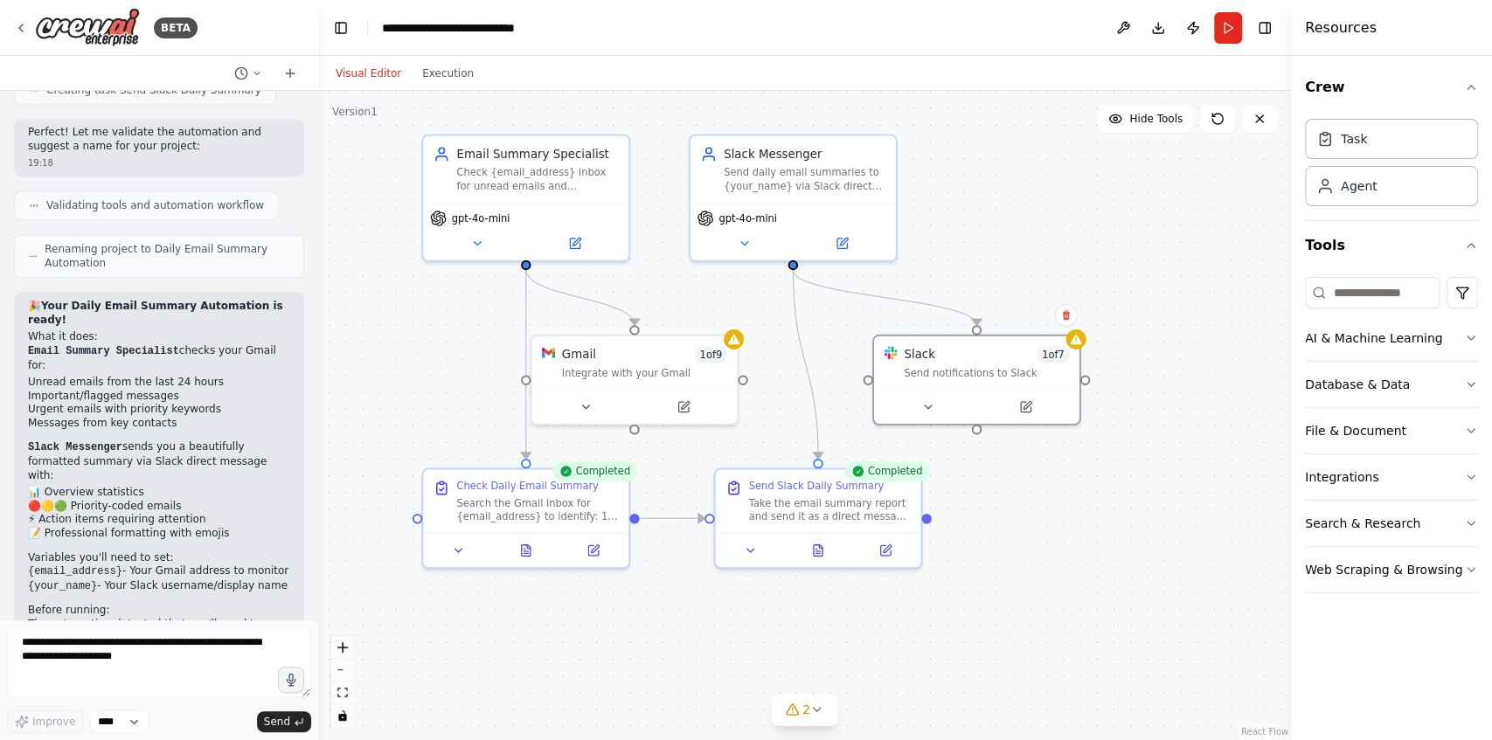
drag, startPoint x: 1190, startPoint y: 467, endPoint x: 980, endPoint y: 460, distance: 210.7
click at [980, 460] on div ".deletable-edge-delete-btn { width: 20px; height: 20px; border: 0px solid #ffff…" at bounding box center [804, 415] width 973 height 649
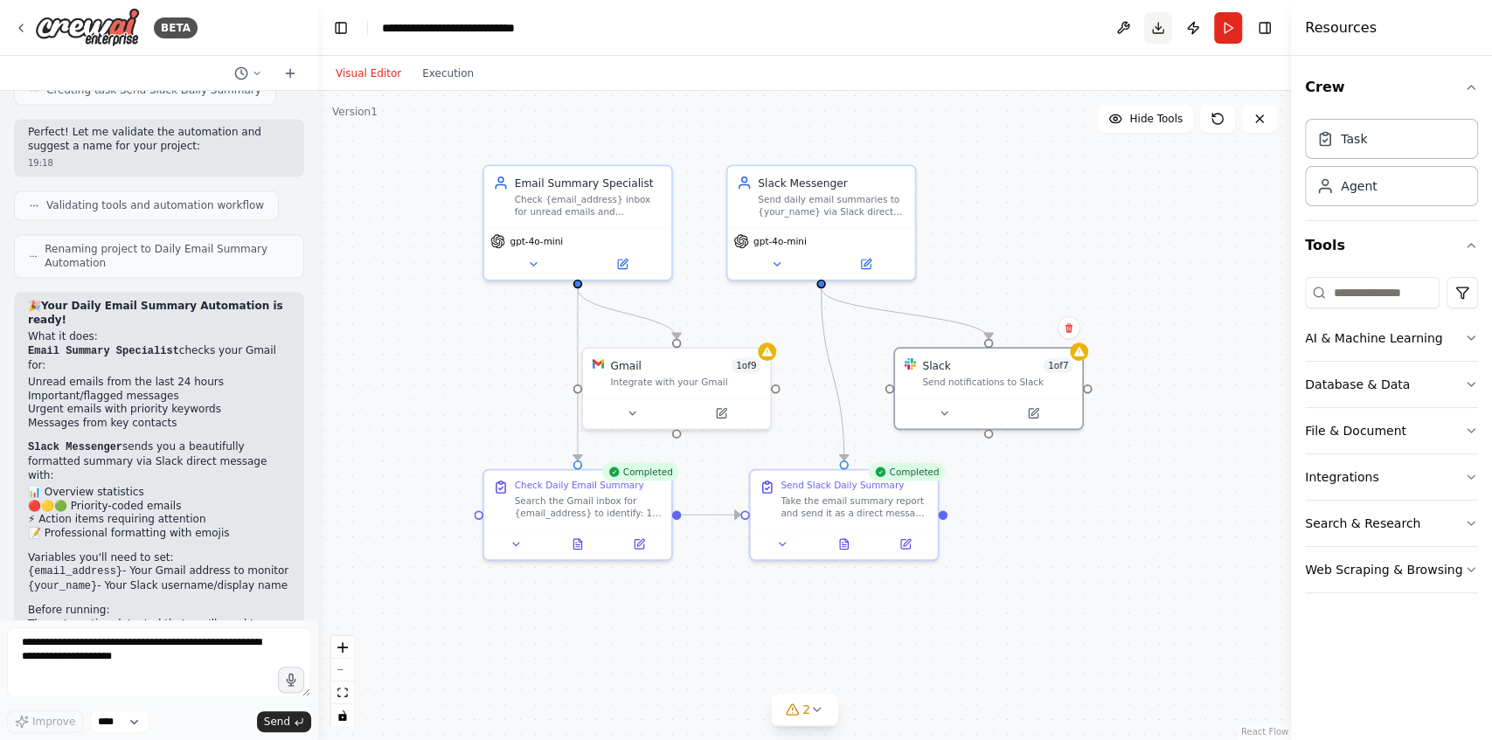
click at [1159, 31] on button "Download" at bounding box center [1158, 27] width 28 height 31
click at [421, 152] on div ".deletable-edge-delete-btn { width: 20px; height: 20px; border: 0px solid #ffff…" at bounding box center [804, 415] width 973 height 649
click at [441, 294] on div ".deletable-edge-delete-btn { width: 20px; height: 20px; border: 0px solid #ffff…" at bounding box center [804, 415] width 973 height 649
click at [17, 28] on icon at bounding box center [21, 28] width 14 height 14
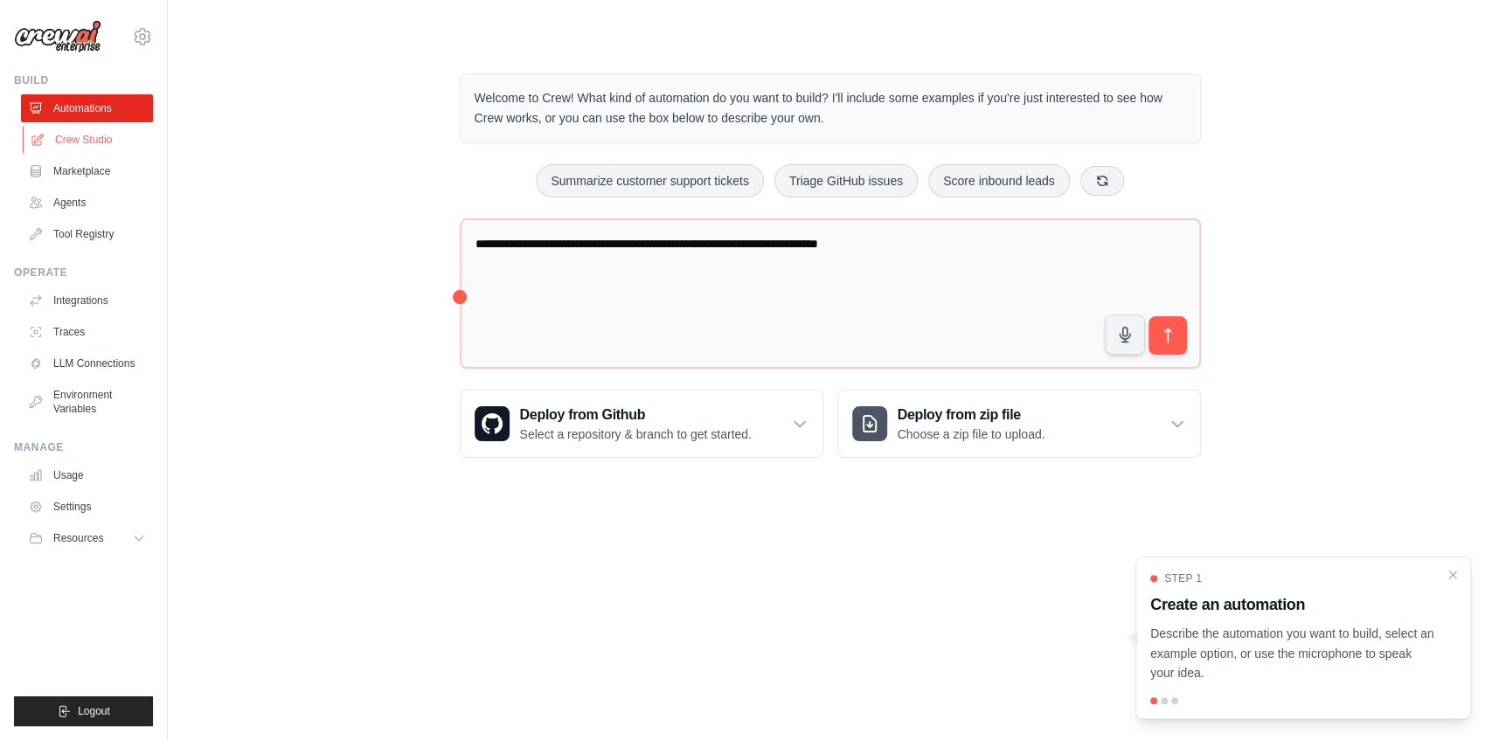
click at [94, 138] on link "Crew Studio" at bounding box center [89, 140] width 132 height 28
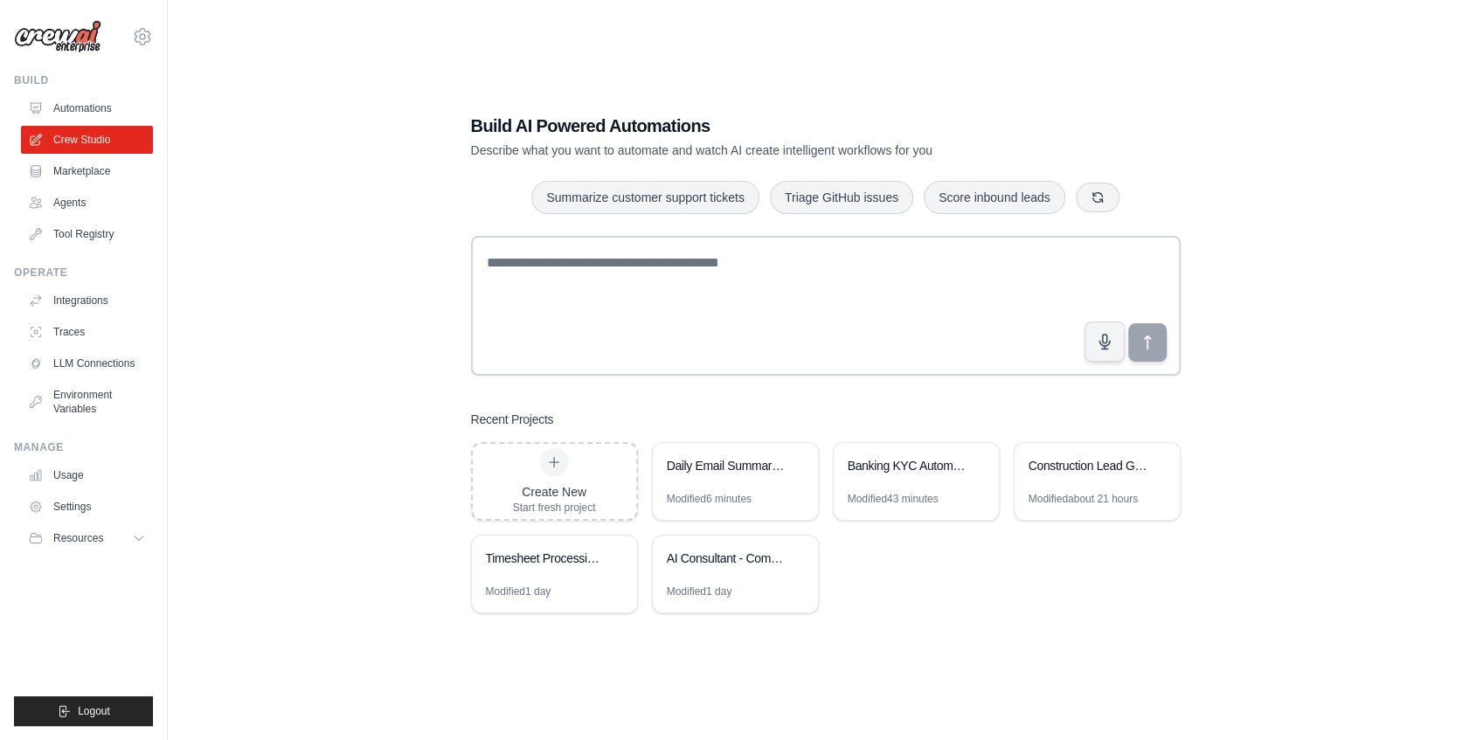
scroll to position [35, 0]
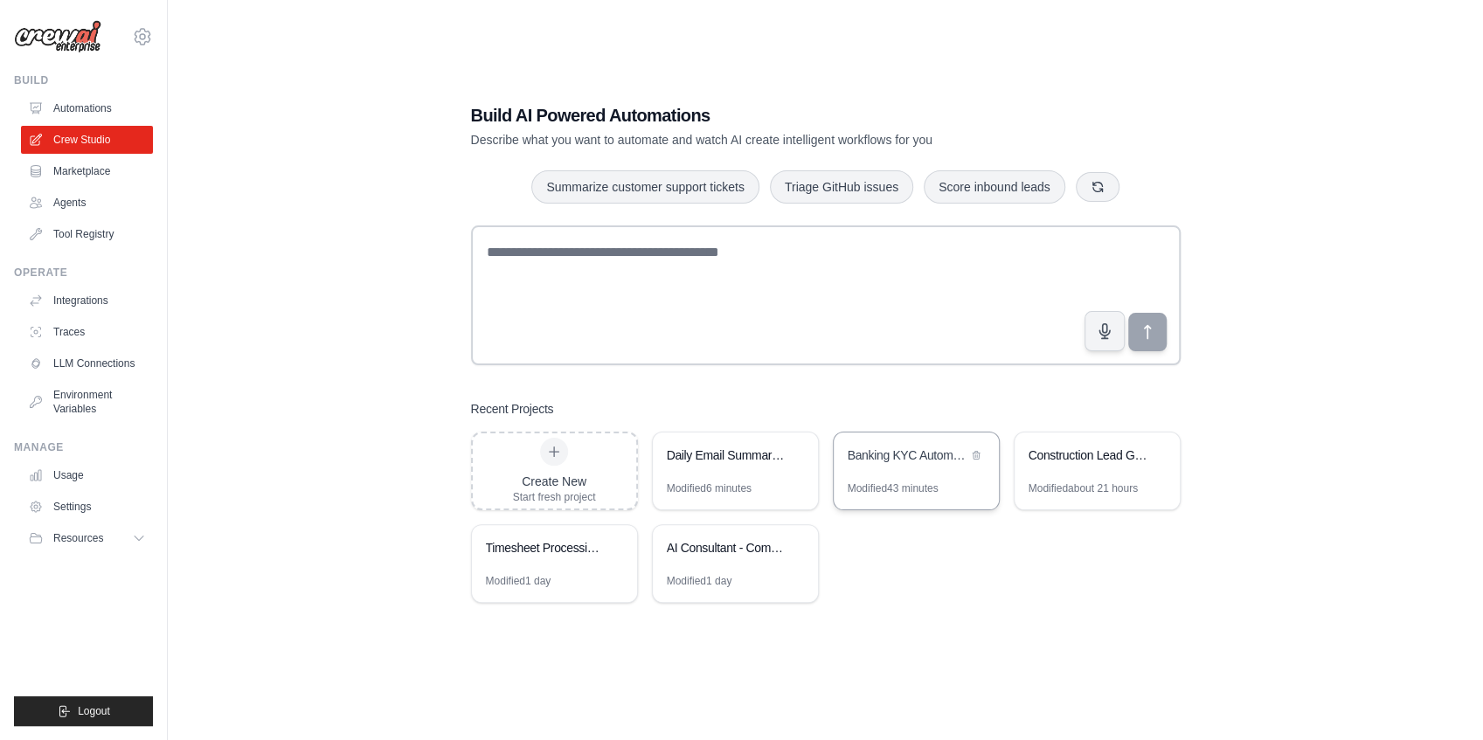
click at [927, 475] on div "Banking KYC Automation System" at bounding box center [916, 457] width 165 height 49
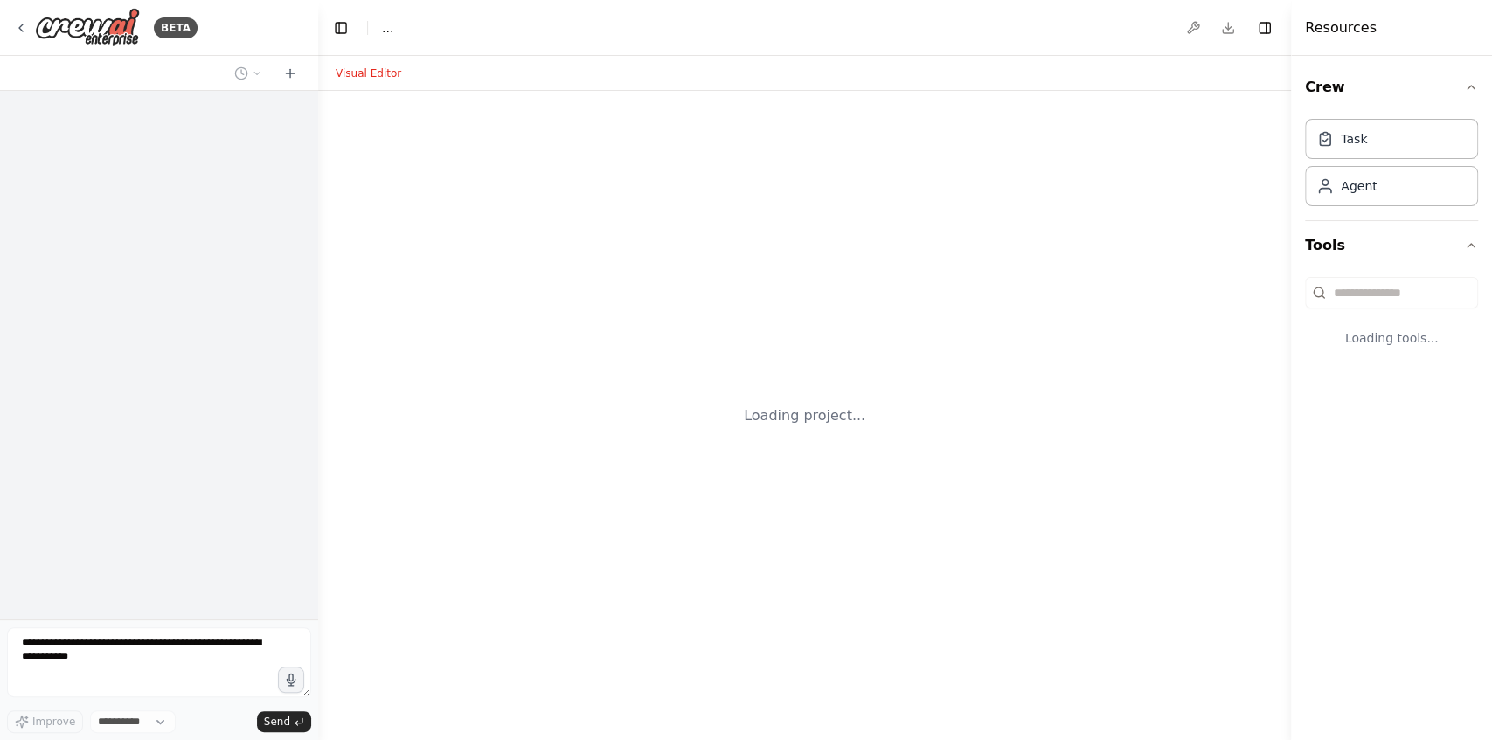
select select "****"
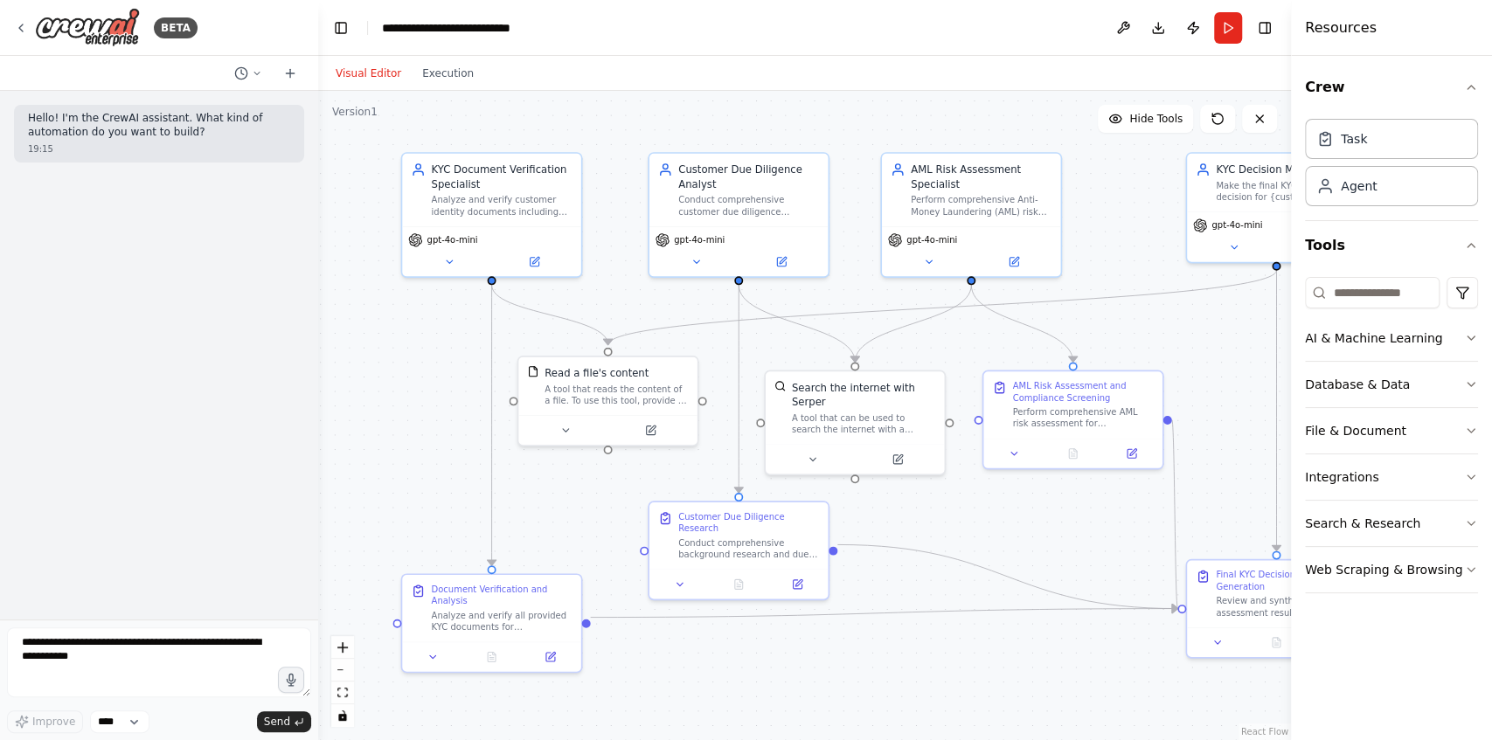
drag, startPoint x: 414, startPoint y: 362, endPoint x: 402, endPoint y: 347, distance: 19.2
click at [402, 347] on div ".deletable-edge-delete-btn { width: 20px; height: 20px; border: 0px solid #ffff…" at bounding box center [804, 415] width 973 height 649
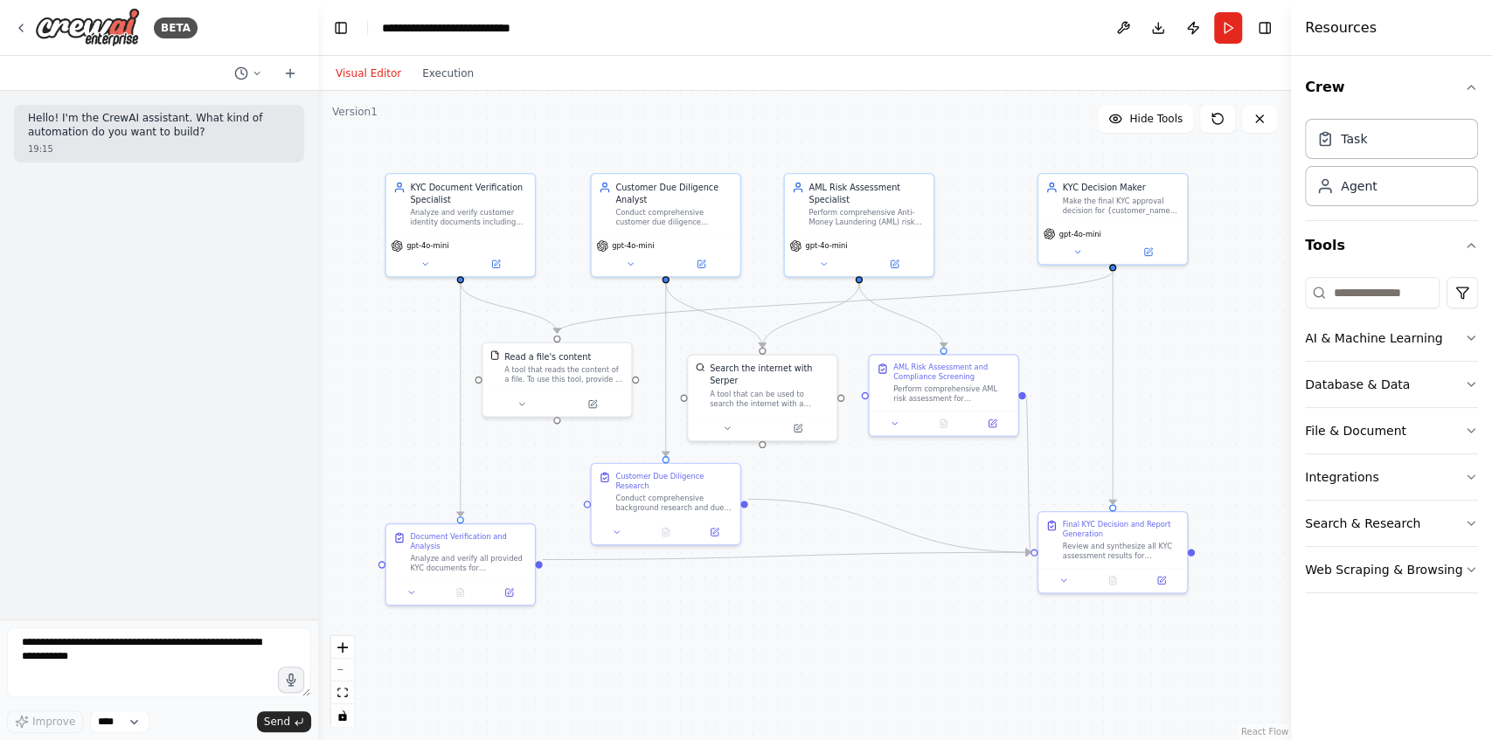
drag, startPoint x: 1210, startPoint y: 372, endPoint x: 1201, endPoint y: 361, distance: 14.9
click at [1201, 361] on div ".deletable-edge-delete-btn { width: 20px; height: 20px; border: 0px solid #ffff…" at bounding box center [804, 415] width 973 height 649
click at [419, 258] on button at bounding box center [425, 261] width 68 height 15
click at [1465, 472] on icon "button" at bounding box center [1471, 477] width 14 height 14
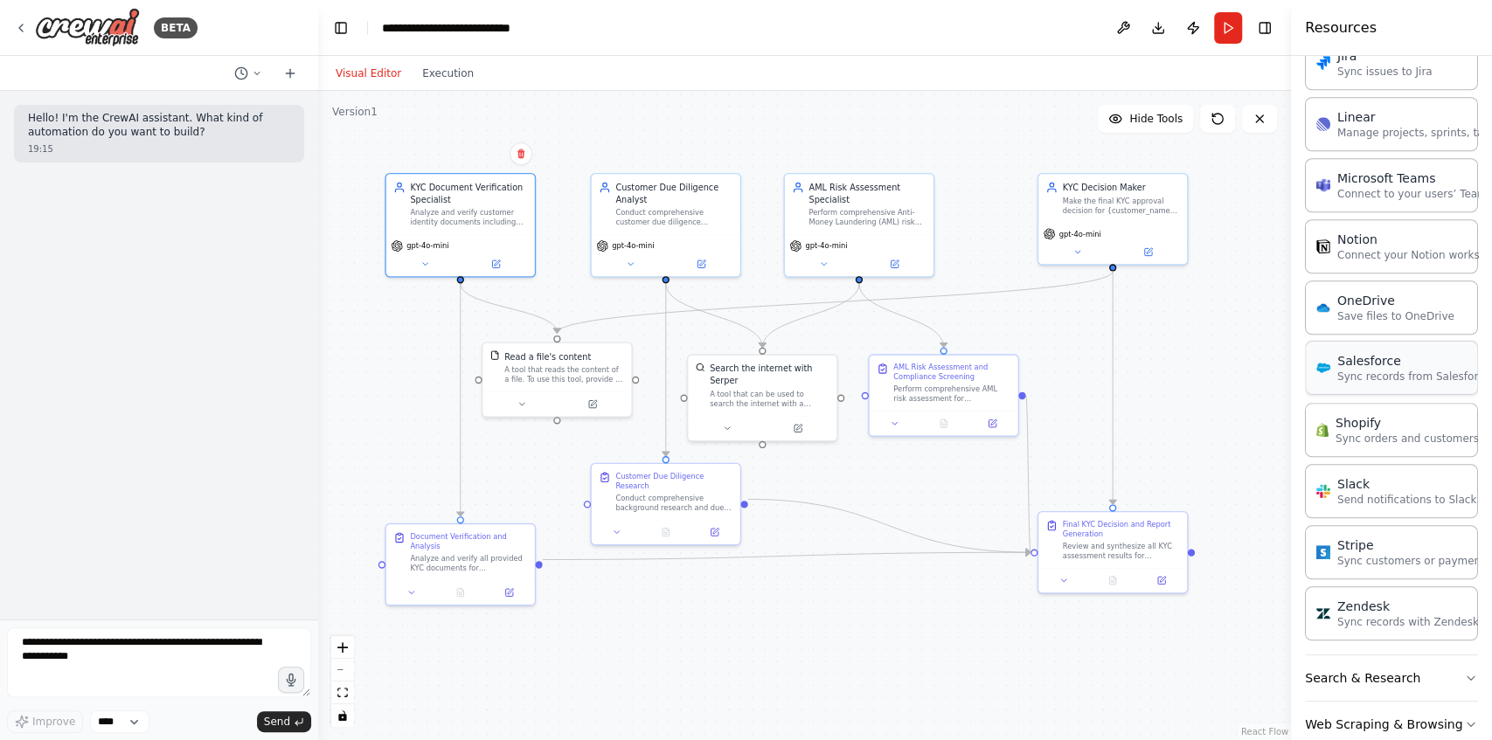
scroll to position [1103, 0]
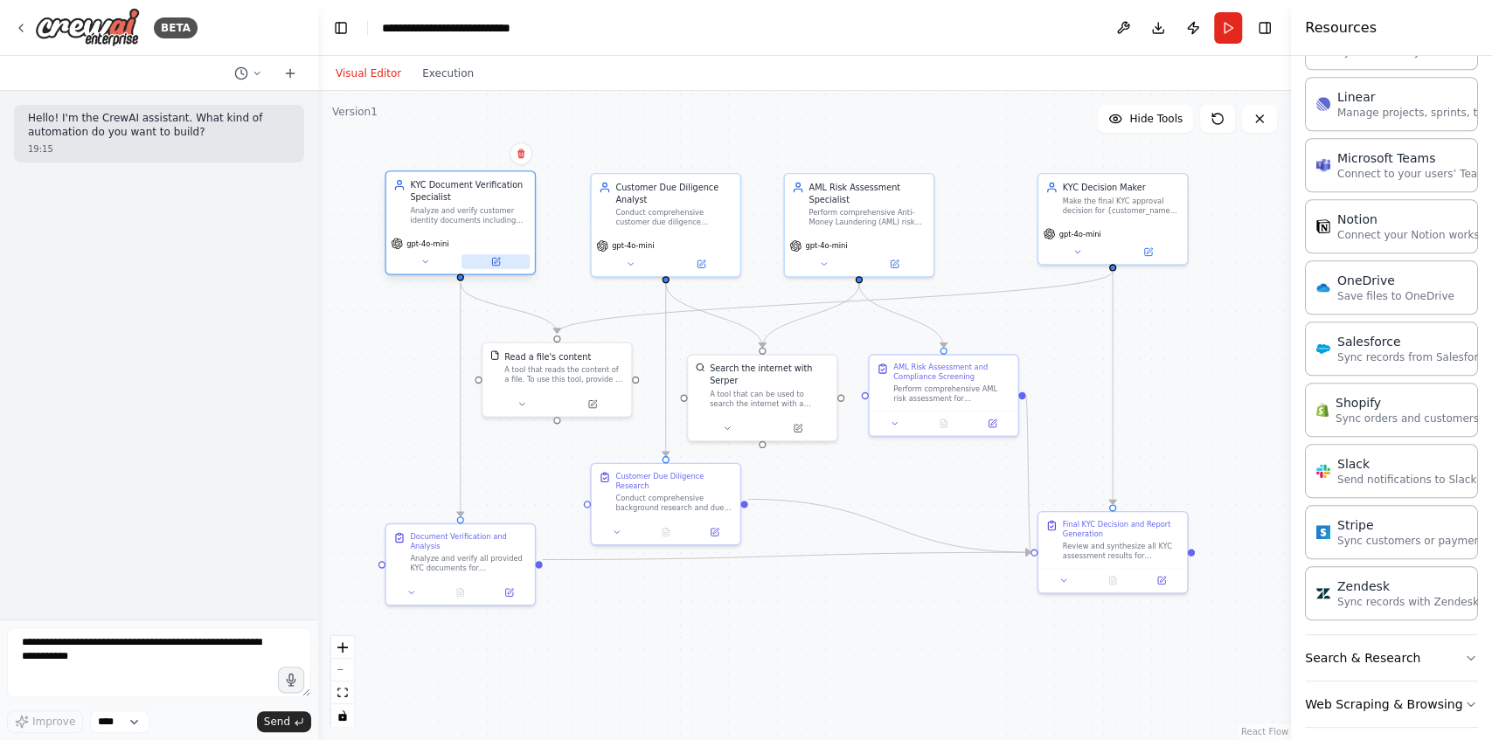
click at [494, 260] on icon at bounding box center [495, 261] width 7 height 7
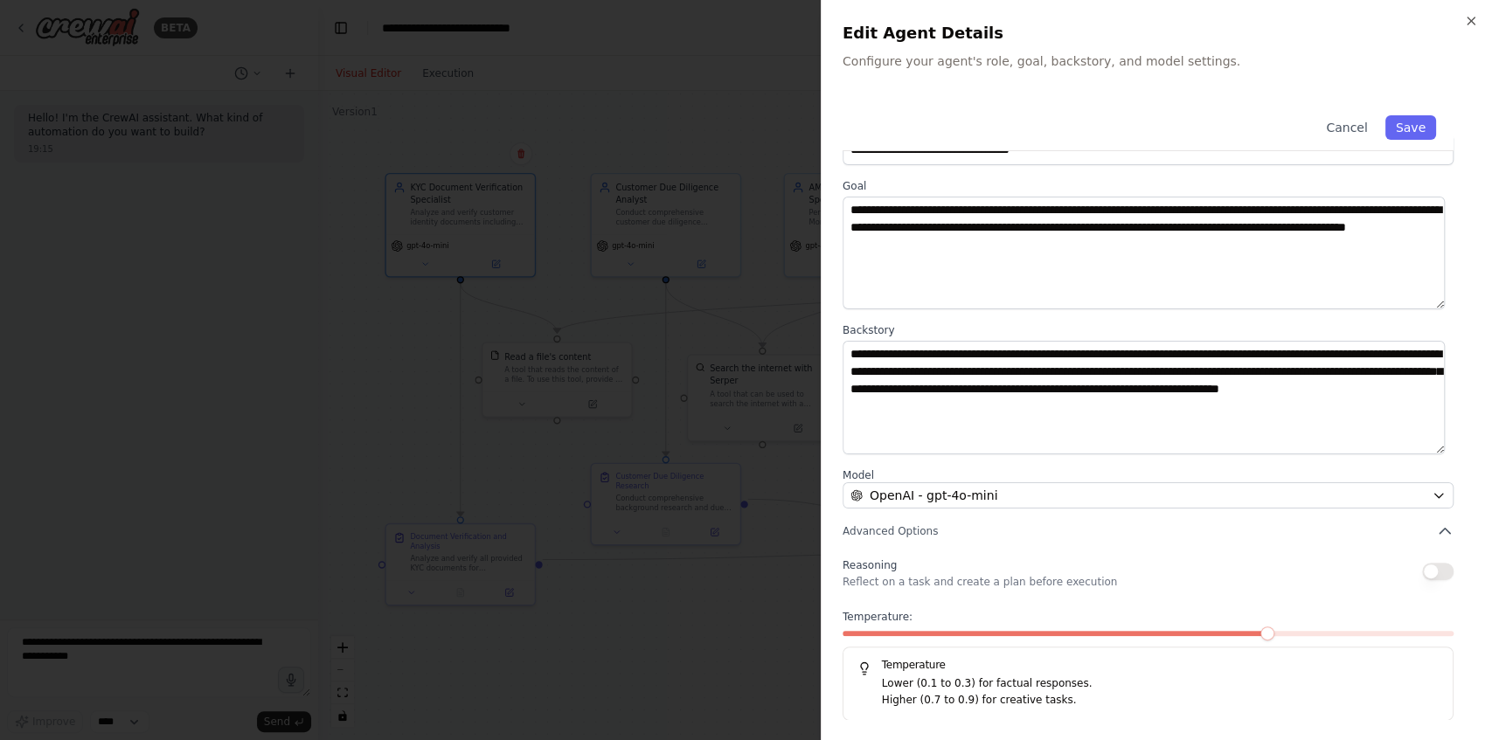
scroll to position [0, 0]
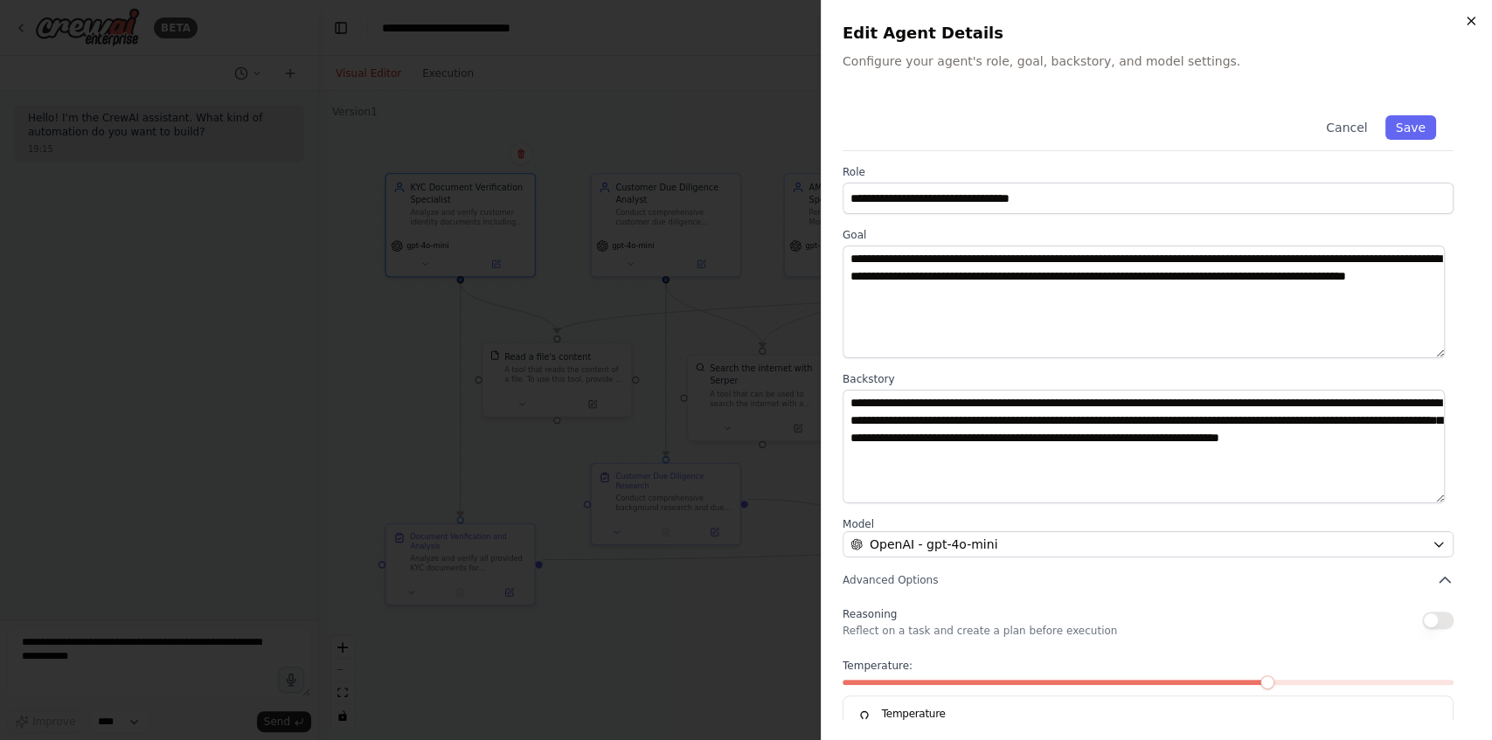
click at [1466, 19] on icon "button" at bounding box center [1471, 21] width 14 height 14
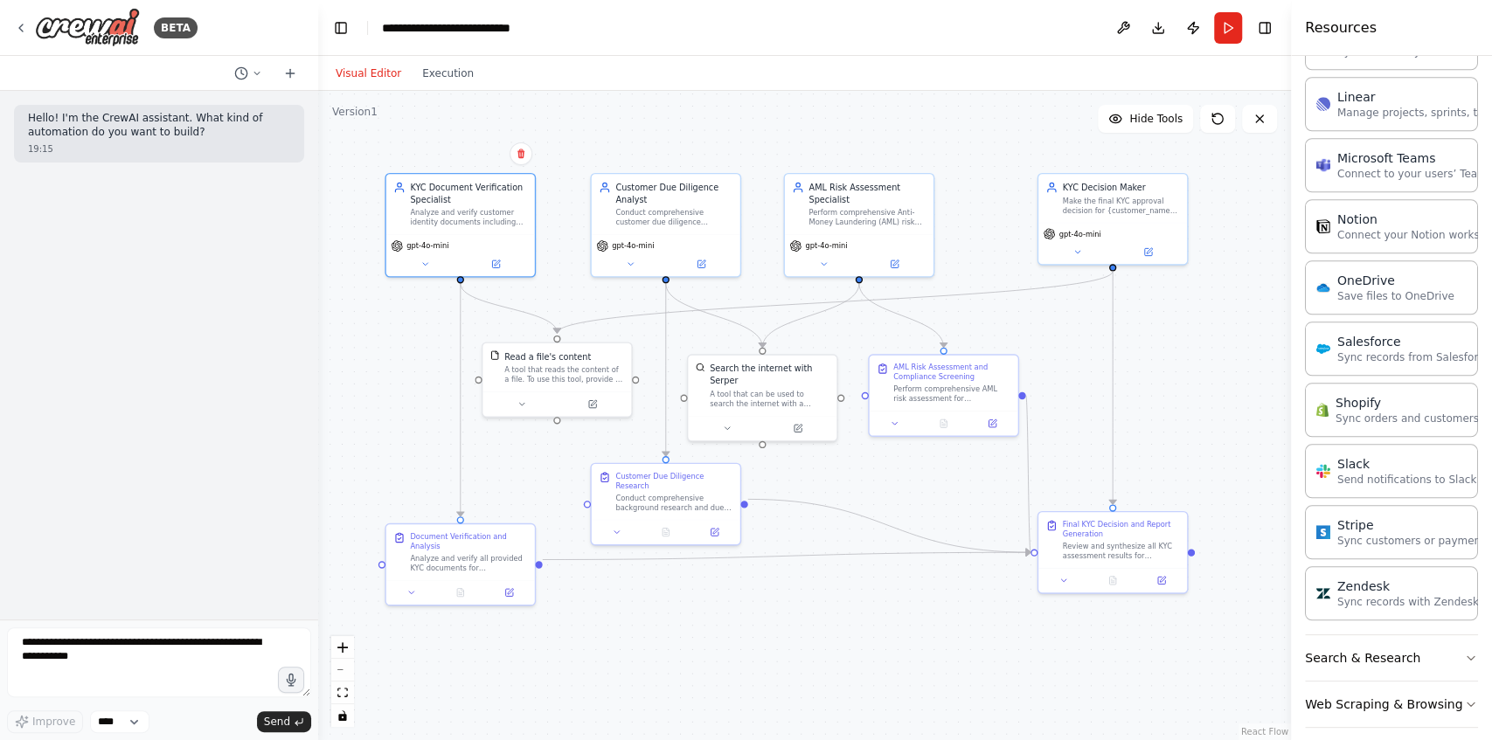
click at [353, 356] on div ".deletable-edge-delete-btn { width: 20px; height: 20px; border: 0px solid #ffff…" at bounding box center [804, 415] width 973 height 649
click at [24, 26] on icon at bounding box center [21, 28] width 14 height 14
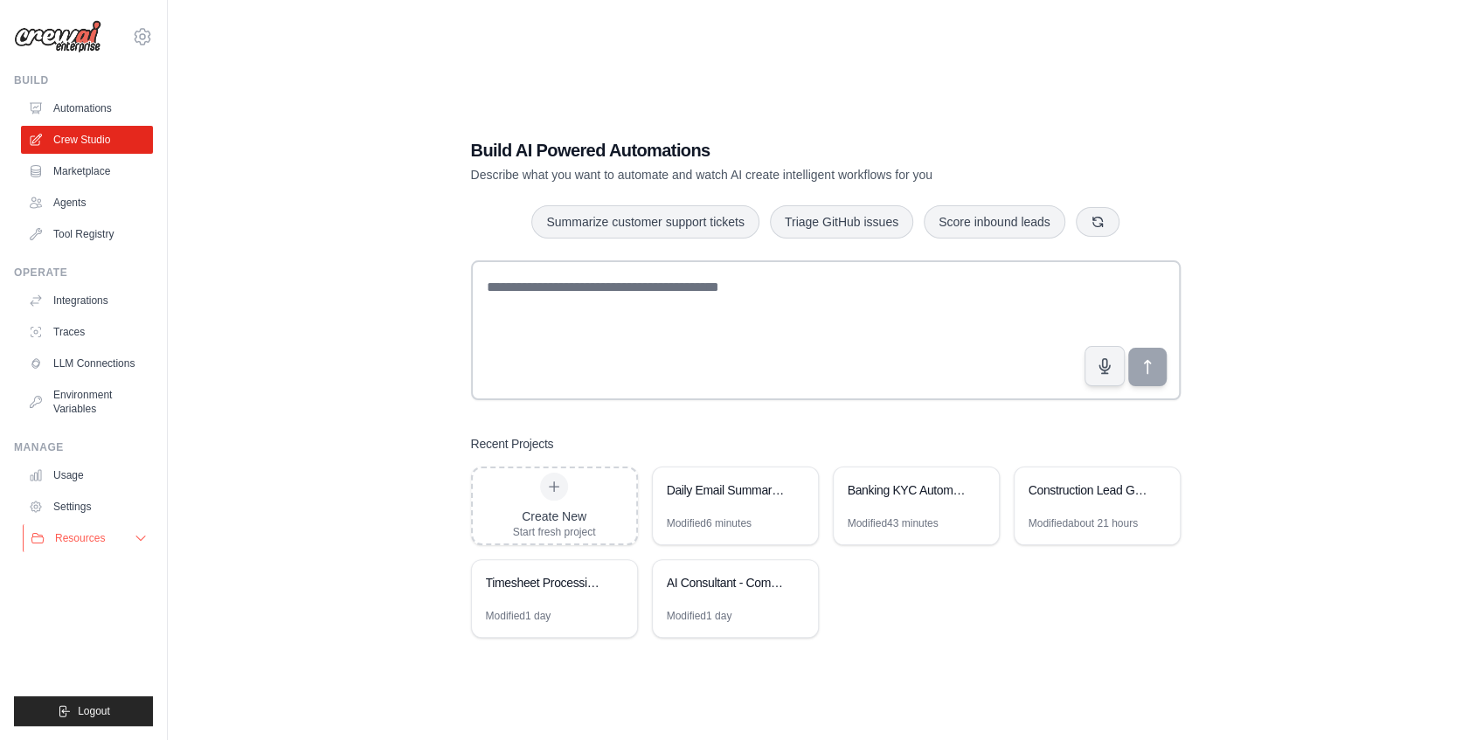
click at [110, 544] on button "Resources" at bounding box center [89, 538] width 132 height 28
click at [112, 572] on span "Documentation" at bounding box center [97, 568] width 71 height 14
click at [900, 498] on div "Banking KYC Automation System" at bounding box center [908, 489] width 120 height 17
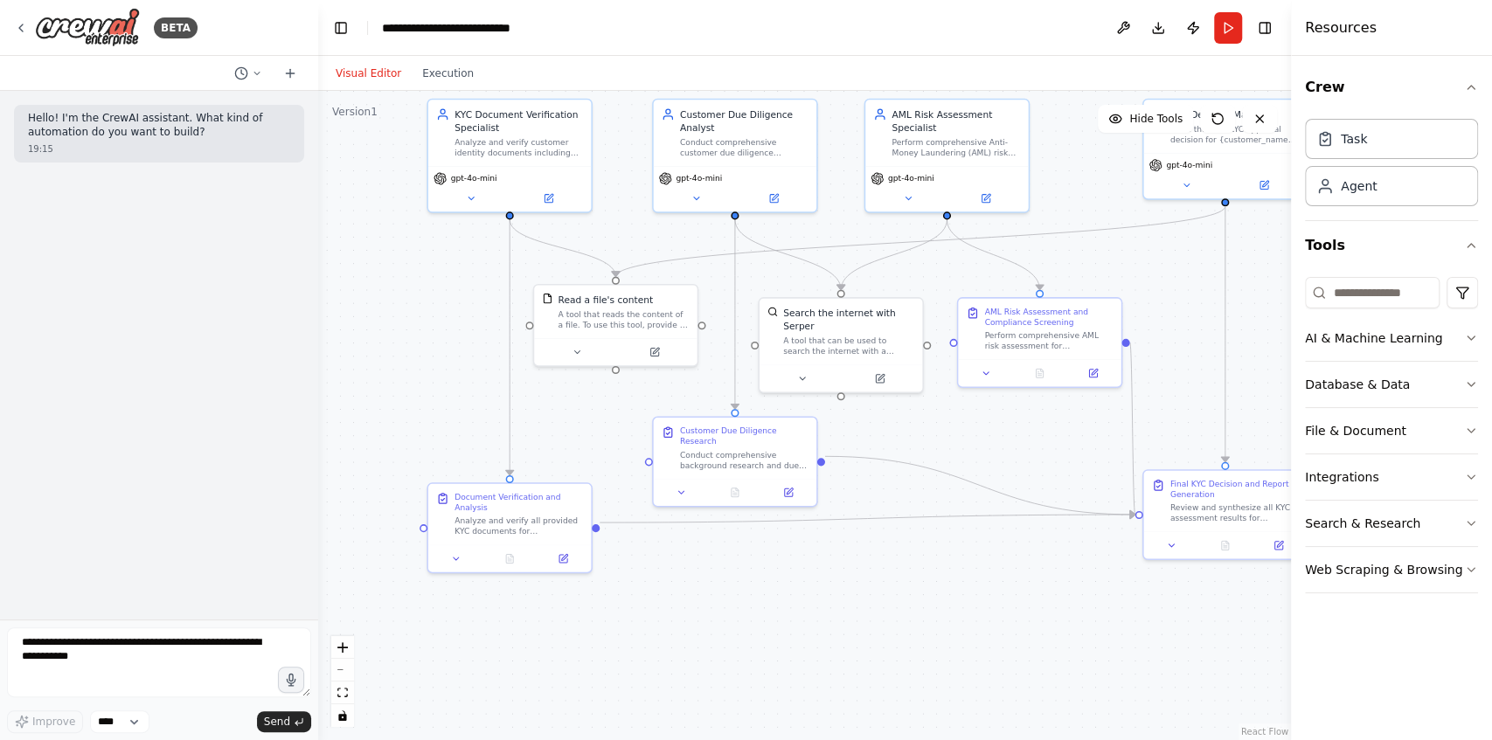
drag, startPoint x: 1266, startPoint y: 327, endPoint x: 1103, endPoint y: 246, distance: 182.1
click at [1103, 246] on div ".deletable-edge-delete-btn { width: 20px; height: 20px; border: 0px solid #ffff…" at bounding box center [804, 415] width 973 height 649
click at [581, 352] on icon at bounding box center [577, 349] width 10 height 10
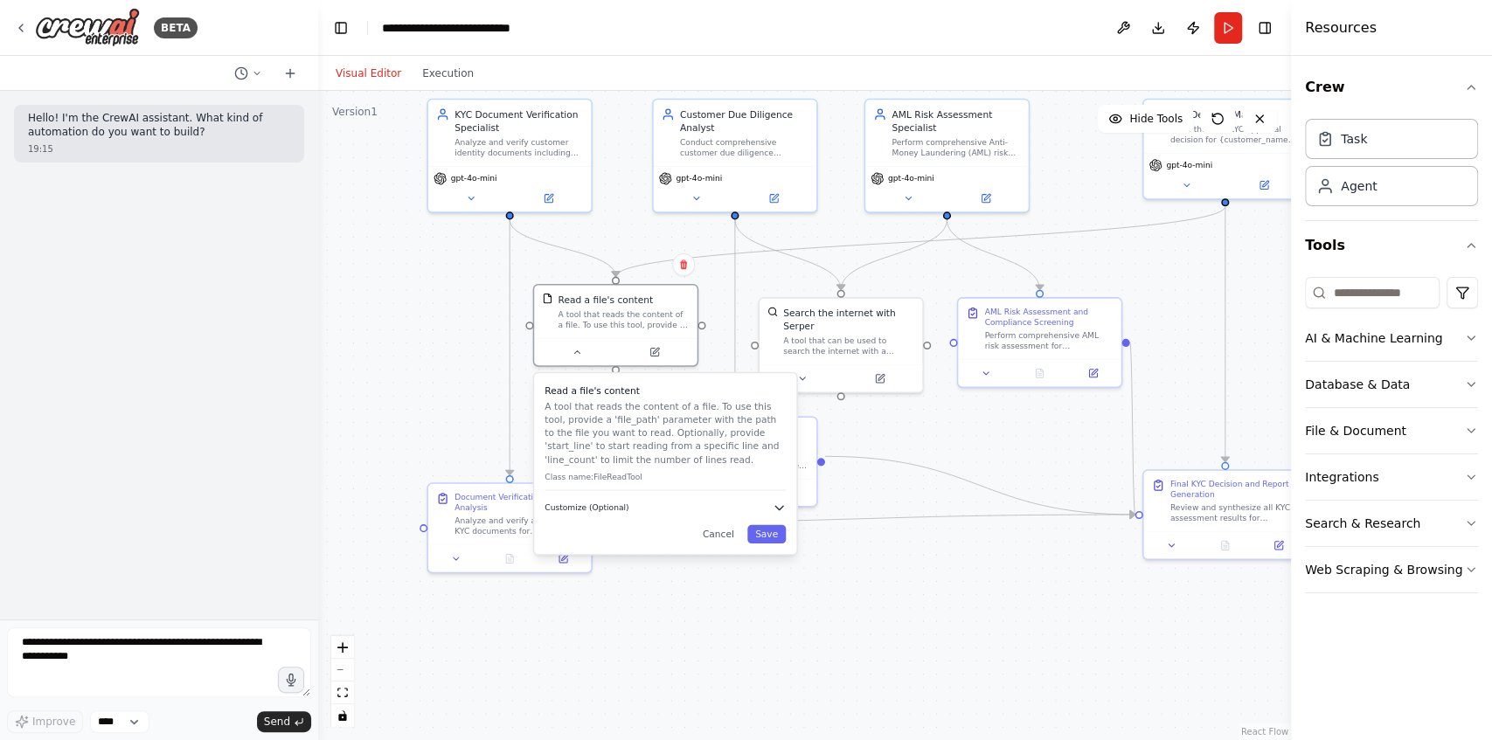
click at [783, 510] on icon "button" at bounding box center [778, 507] width 13 height 13
click at [800, 371] on icon at bounding box center [802, 376] width 10 height 10
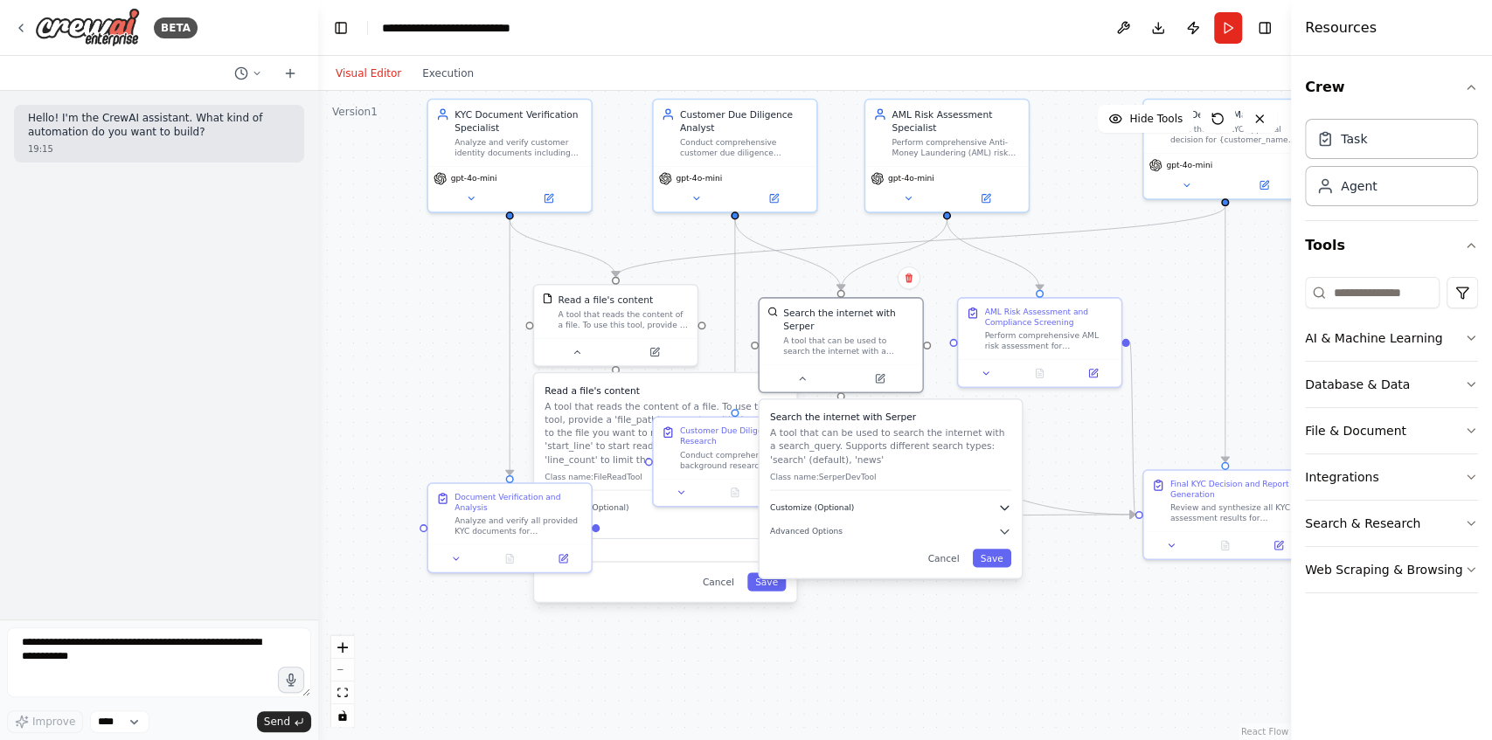
click at [1007, 501] on icon "button" at bounding box center [1004, 507] width 13 height 13
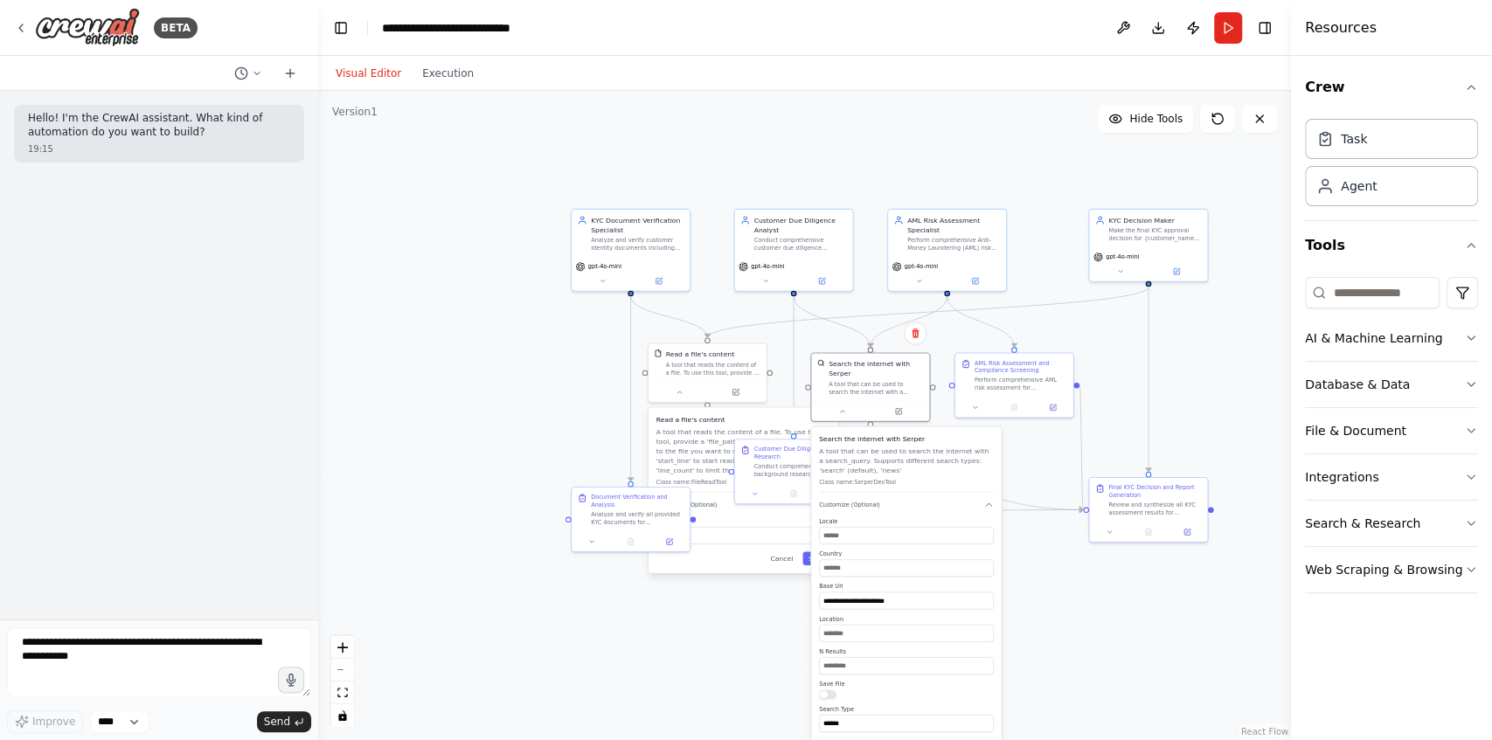
click at [1026, 574] on div ".deletable-edge-delete-btn { width: 20px; height: 20px; border: 0px solid #ffff…" at bounding box center [804, 415] width 973 height 649
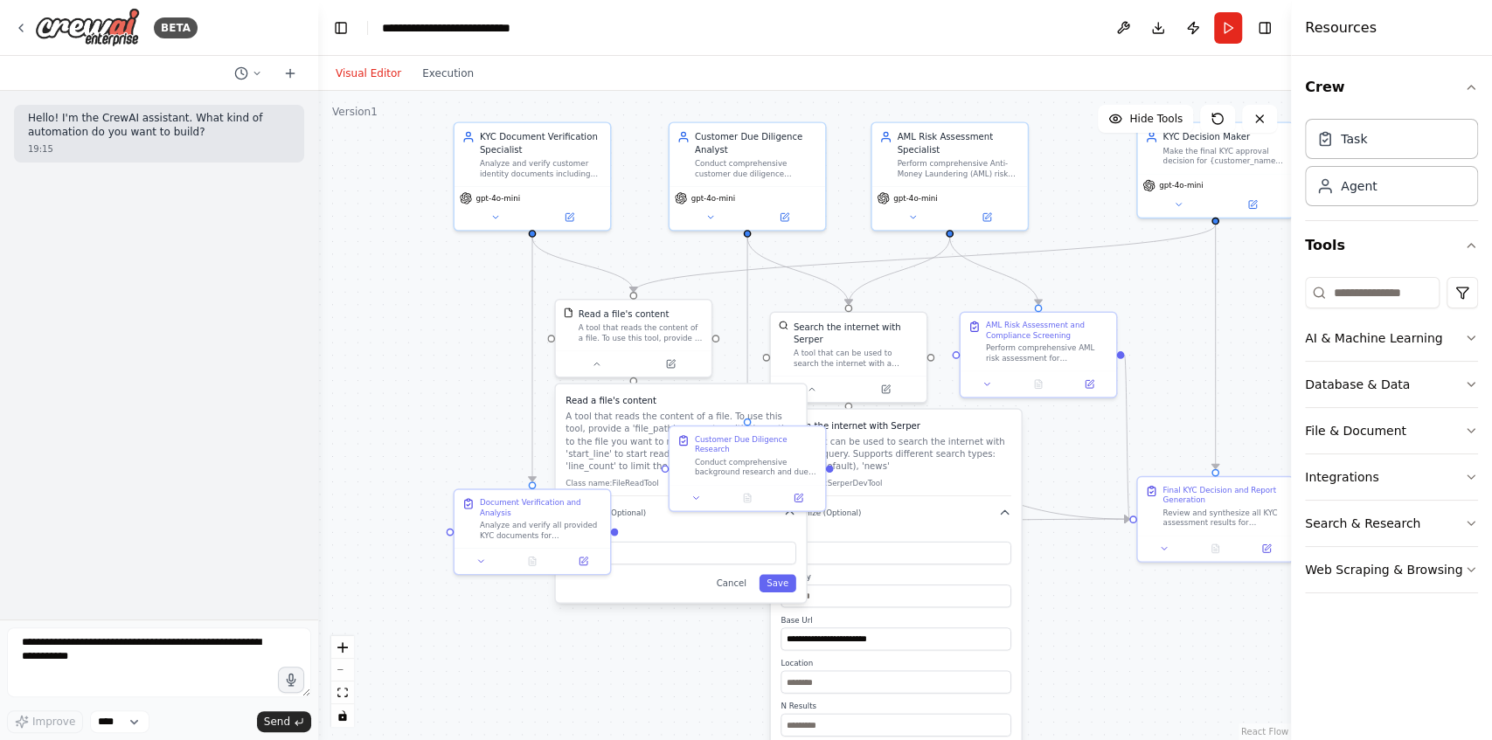
click at [1119, 604] on div ".deletable-edge-delete-btn { width: 20px; height: 20px; border: 0px solid #ffff…" at bounding box center [804, 415] width 973 height 649
click at [731, 302] on div ".deletable-edge-delete-btn { width: 20px; height: 20px; border: 0px solid #ffff…" at bounding box center [804, 415] width 973 height 649
click at [684, 255] on div ".deletable-edge-delete-btn { width: 20px; height: 20px; border: 0px solid #ffff…" at bounding box center [804, 415] width 973 height 649
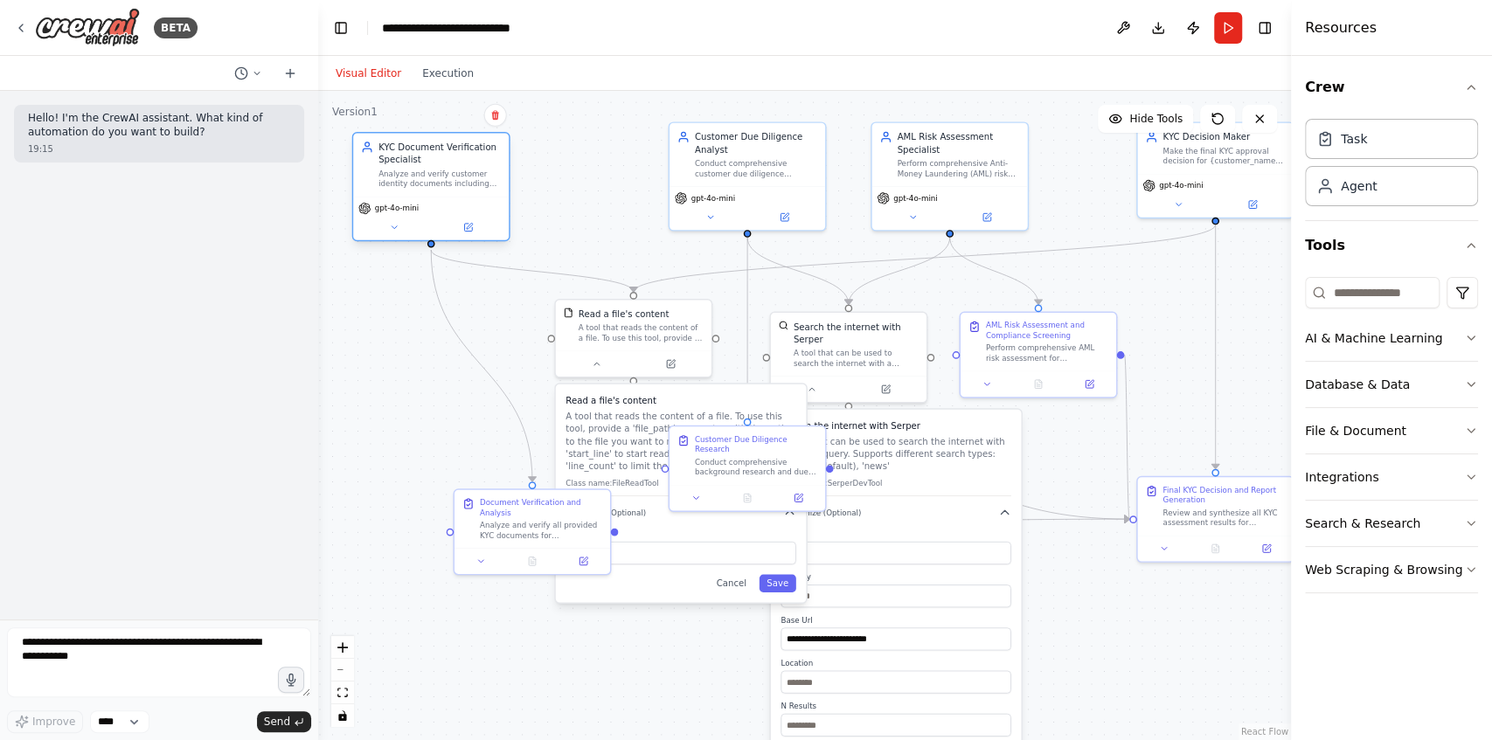
drag, startPoint x: 551, startPoint y: 152, endPoint x: 451, endPoint y: 163, distance: 100.3
click at [451, 163] on div "KYC Document Verification Specialist" at bounding box center [439, 153] width 122 height 25
drag, startPoint x: 519, startPoint y: 503, endPoint x: 416, endPoint y: 488, distance: 104.3
click at [416, 488] on div "Document Verification and Analysis" at bounding box center [439, 492] width 122 height 20
click at [1157, 30] on button "Download" at bounding box center [1158, 27] width 28 height 31
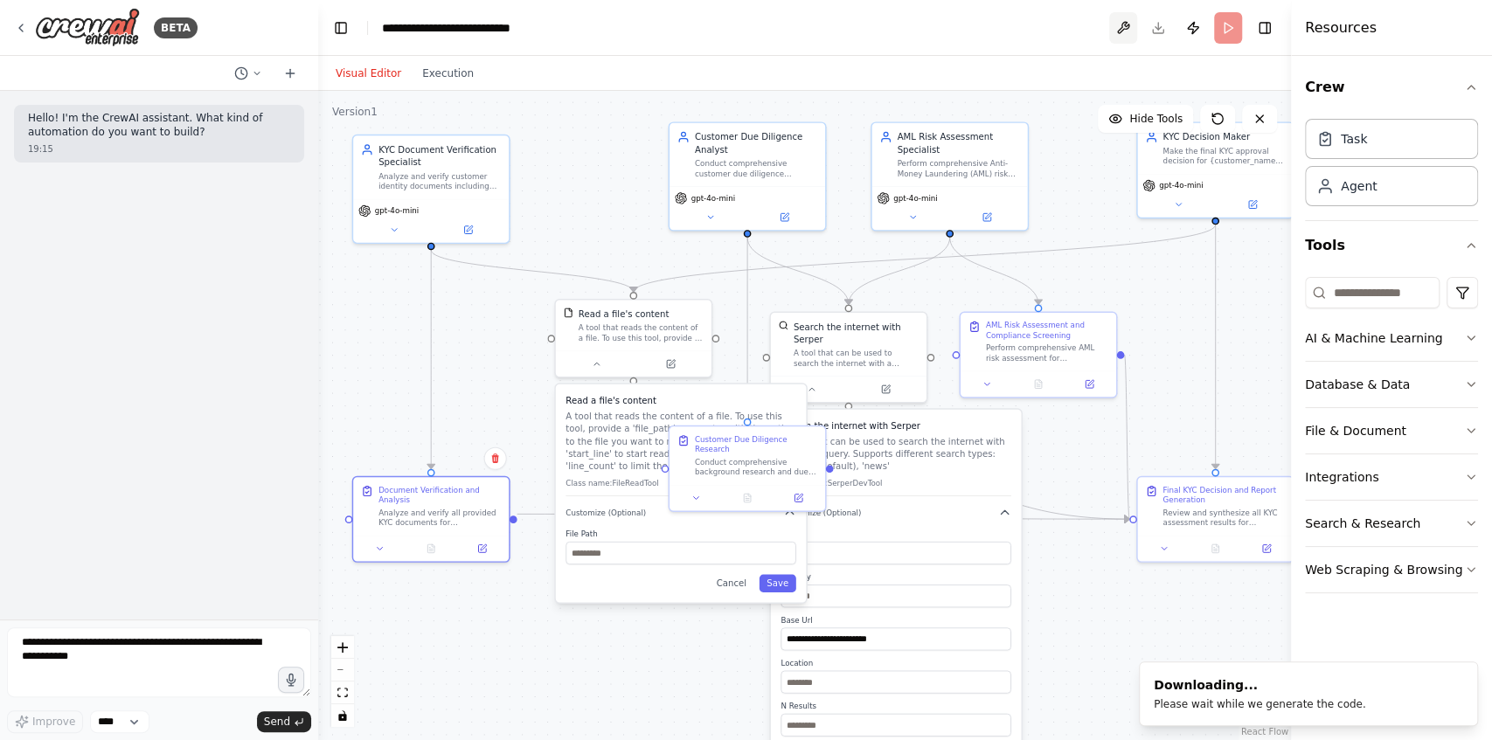
click at [1127, 30] on button at bounding box center [1123, 27] width 28 height 31
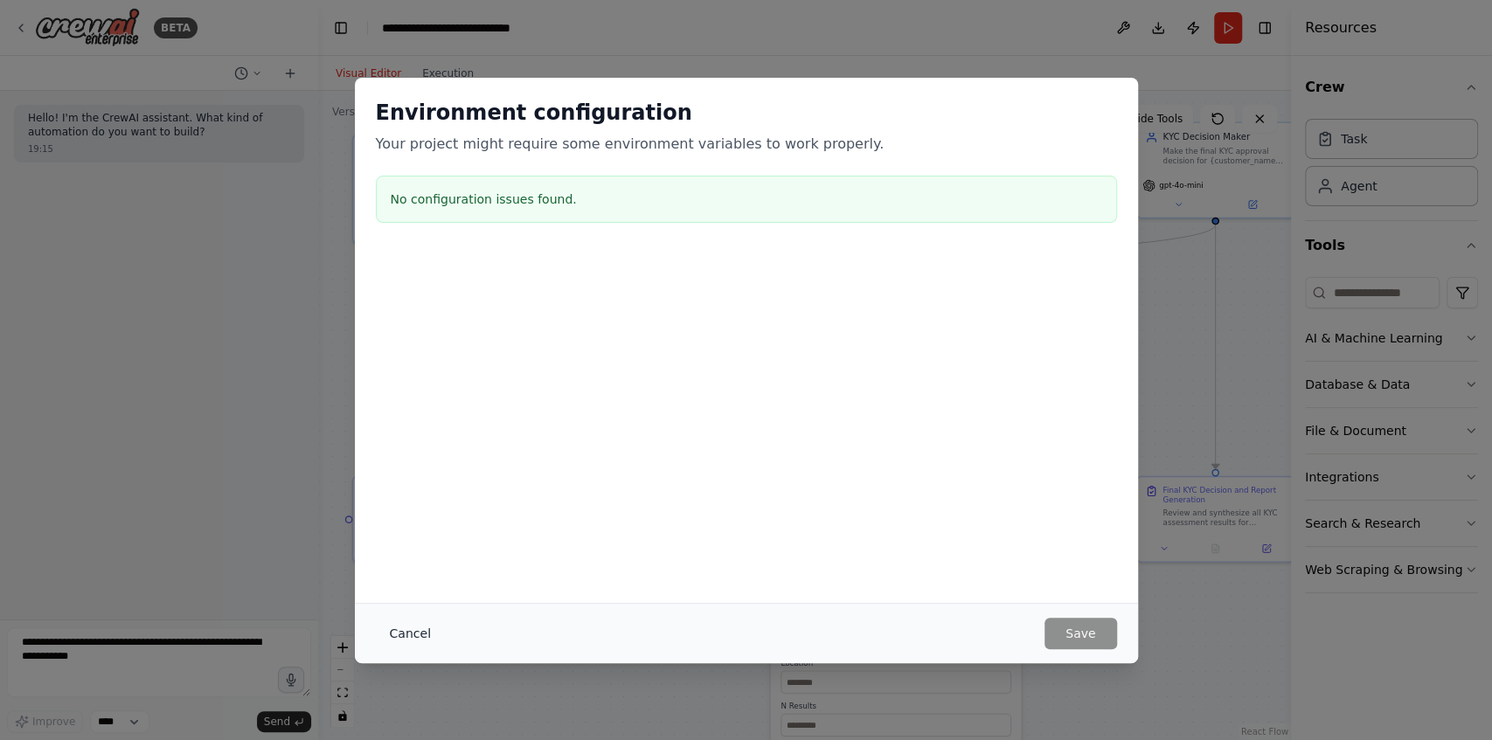
click at [407, 632] on button "Cancel" at bounding box center [410, 633] width 69 height 31
